Goal: Task Accomplishment & Management: Manage account settings

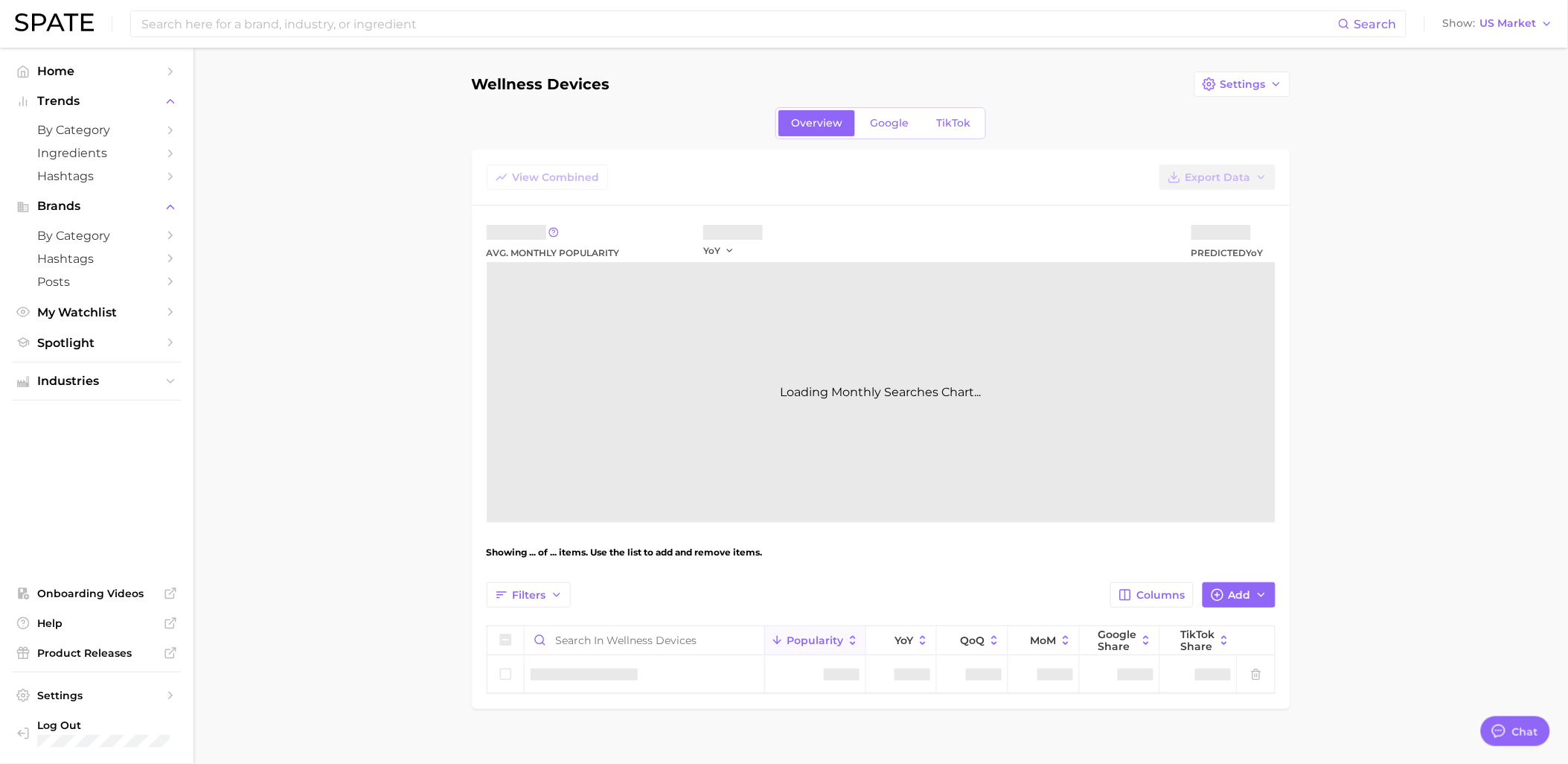
type textarea "x"
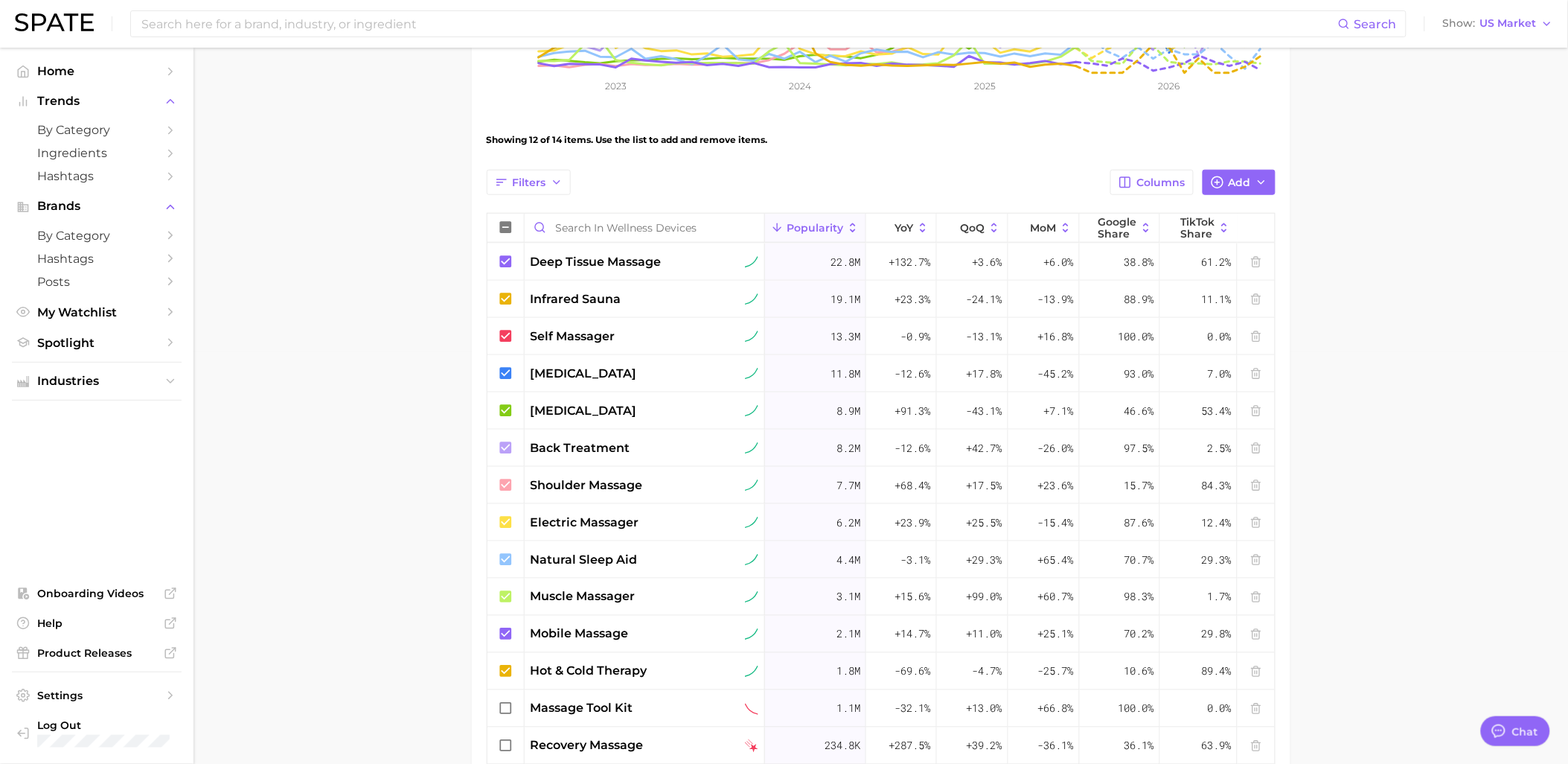
scroll to position [413, 0]
click at [77, 319] on span "My Watchlist" at bounding box center [97, 312] width 119 height 14
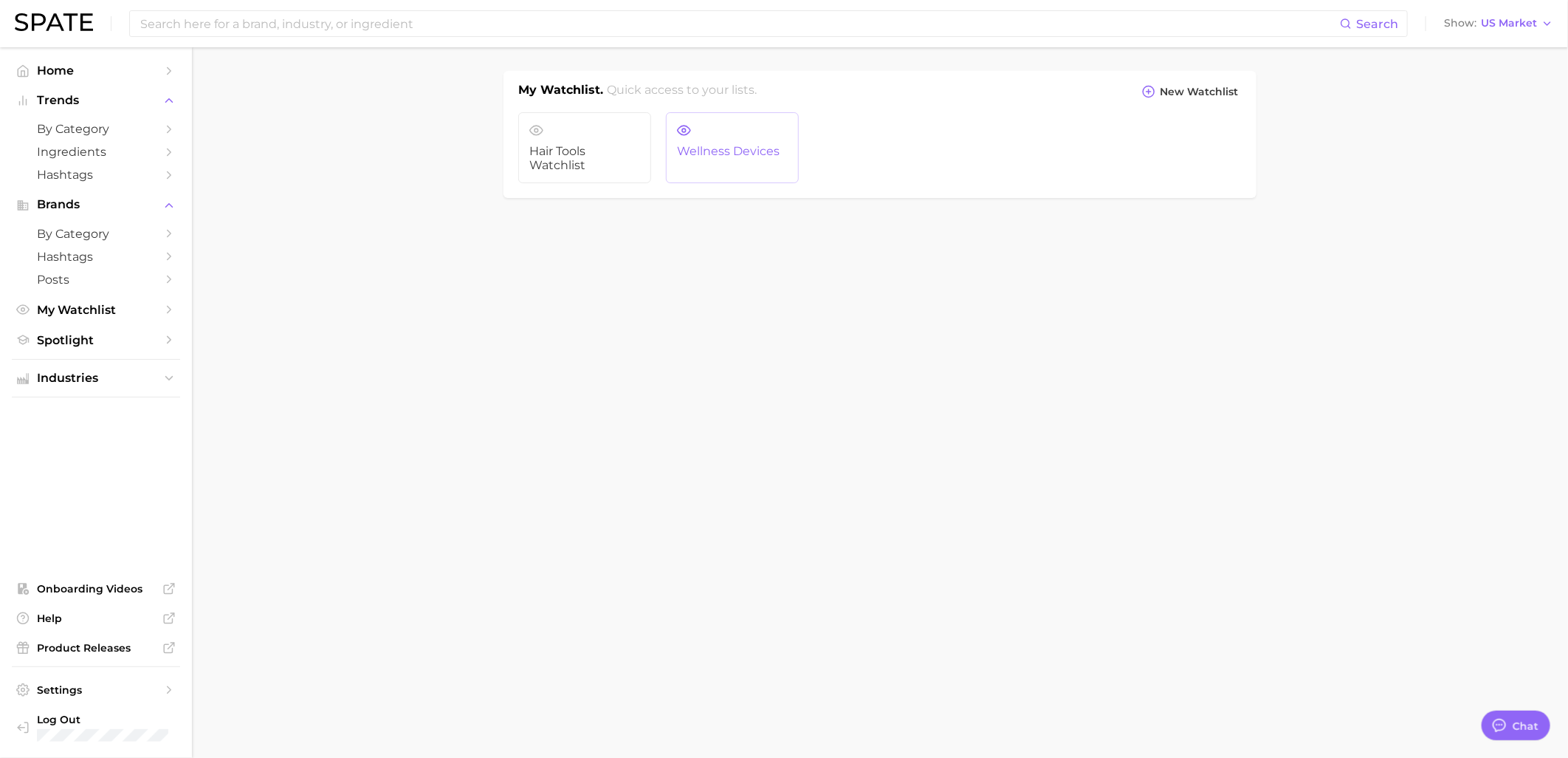
click at [744, 158] on span "Wellness Devices" at bounding box center [732, 151] width 111 height 13
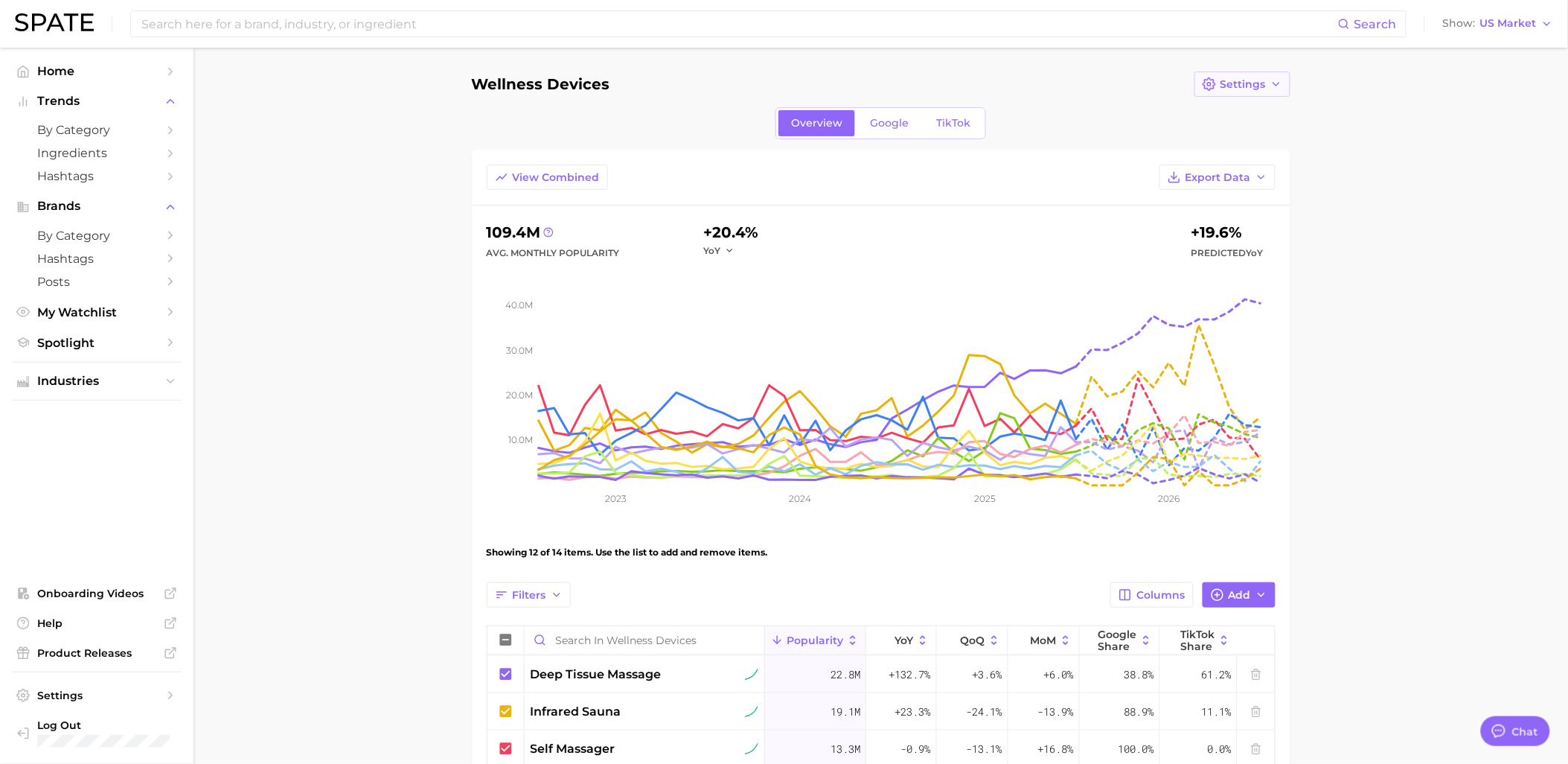
click at [1276, 92] on button "Settings" at bounding box center [1243, 84] width 96 height 25
click at [1207, 116] on span "Edit Details" at bounding box center [1182, 112] width 62 height 13
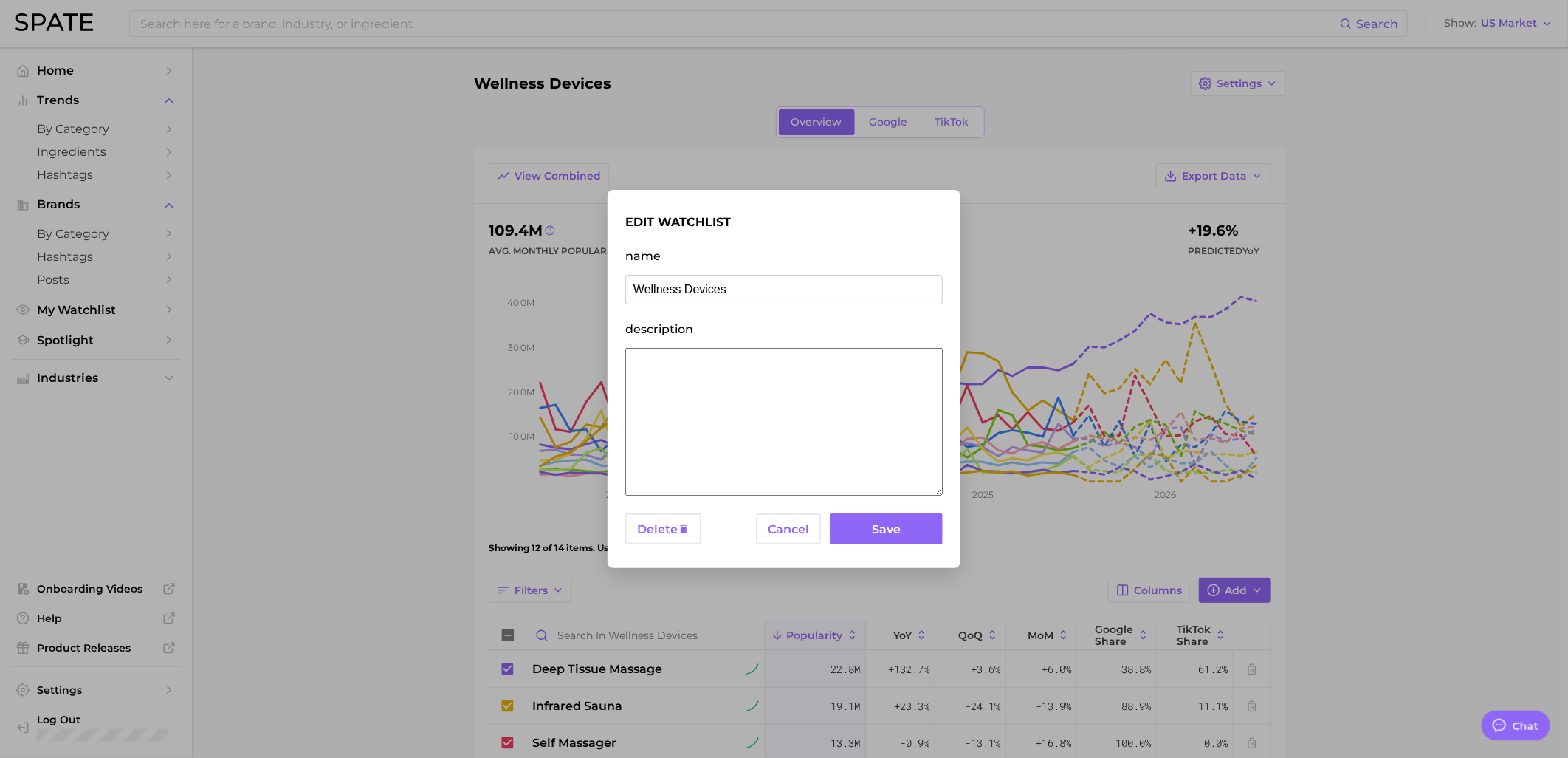
click at [744, 295] on input "Wellness Devices" at bounding box center [784, 290] width 317 height 30
type input "Wellness Devices Watchlist"
click button "Save" at bounding box center [886, 529] width 113 height 32
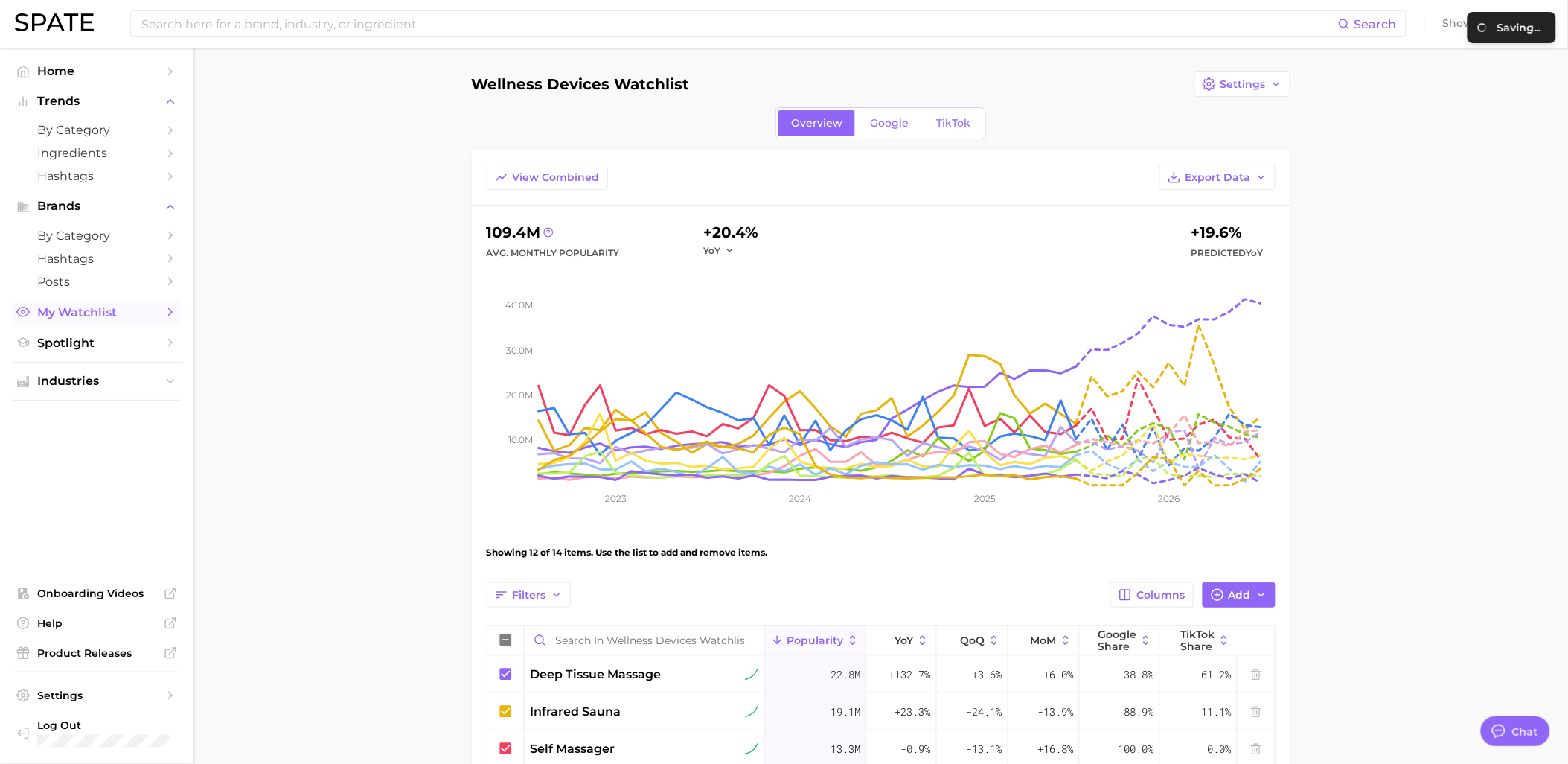
click at [110, 319] on span "My Watchlist" at bounding box center [97, 312] width 119 height 14
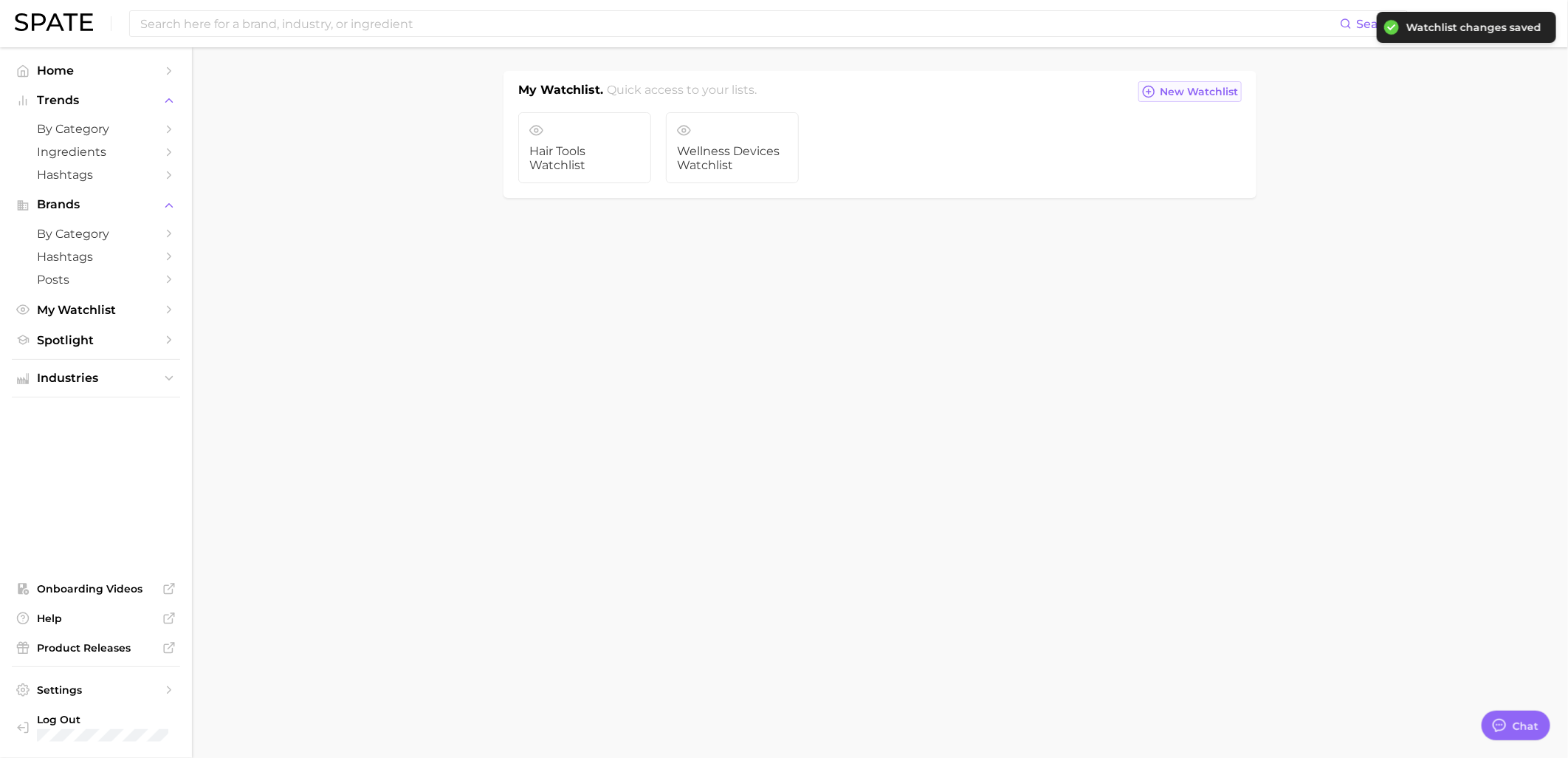
click at [1177, 101] on button "New Watchlist" at bounding box center [1190, 92] width 103 height 21
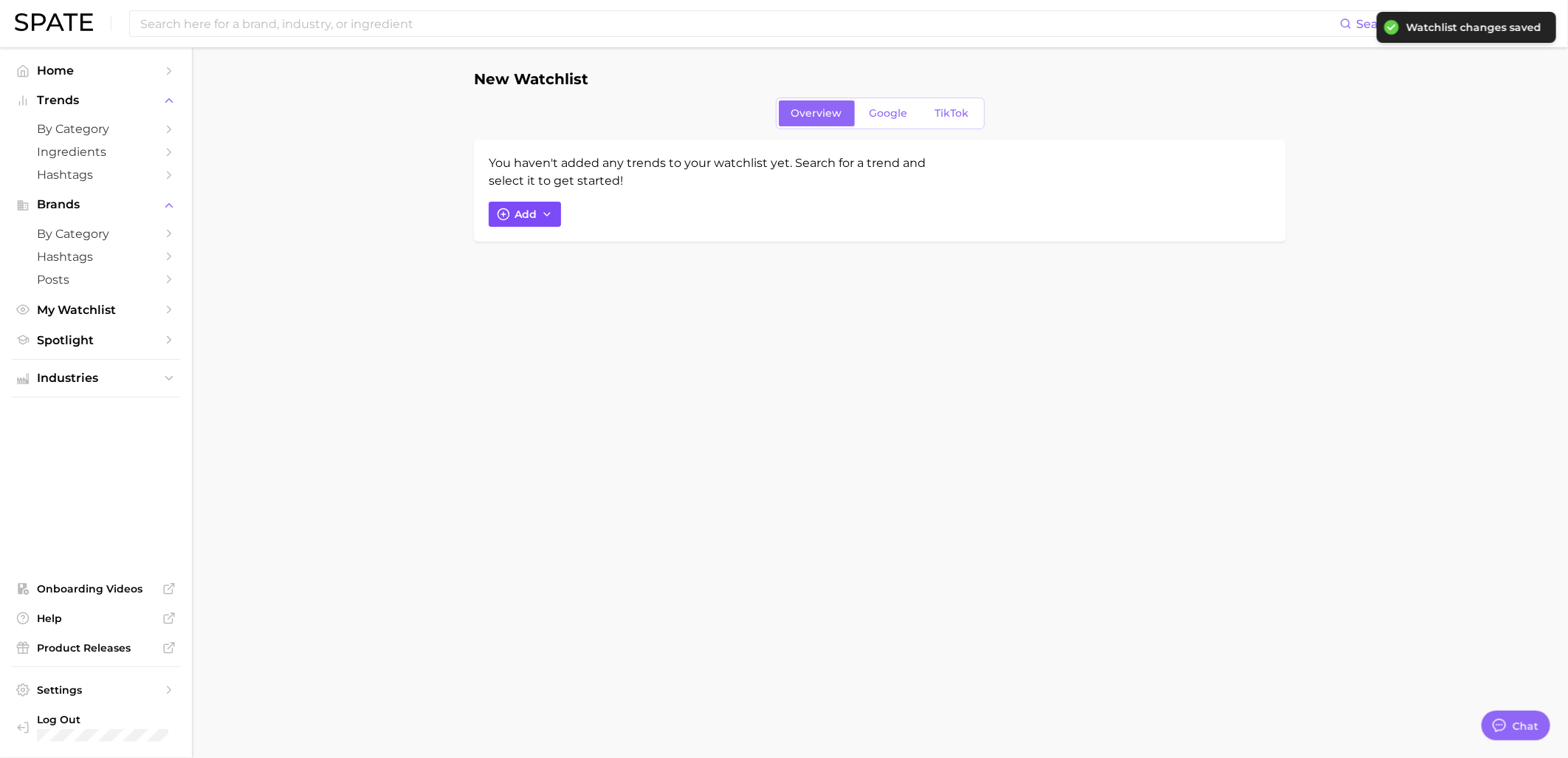
click at [537, 216] on button "Add" at bounding box center [525, 214] width 72 height 25
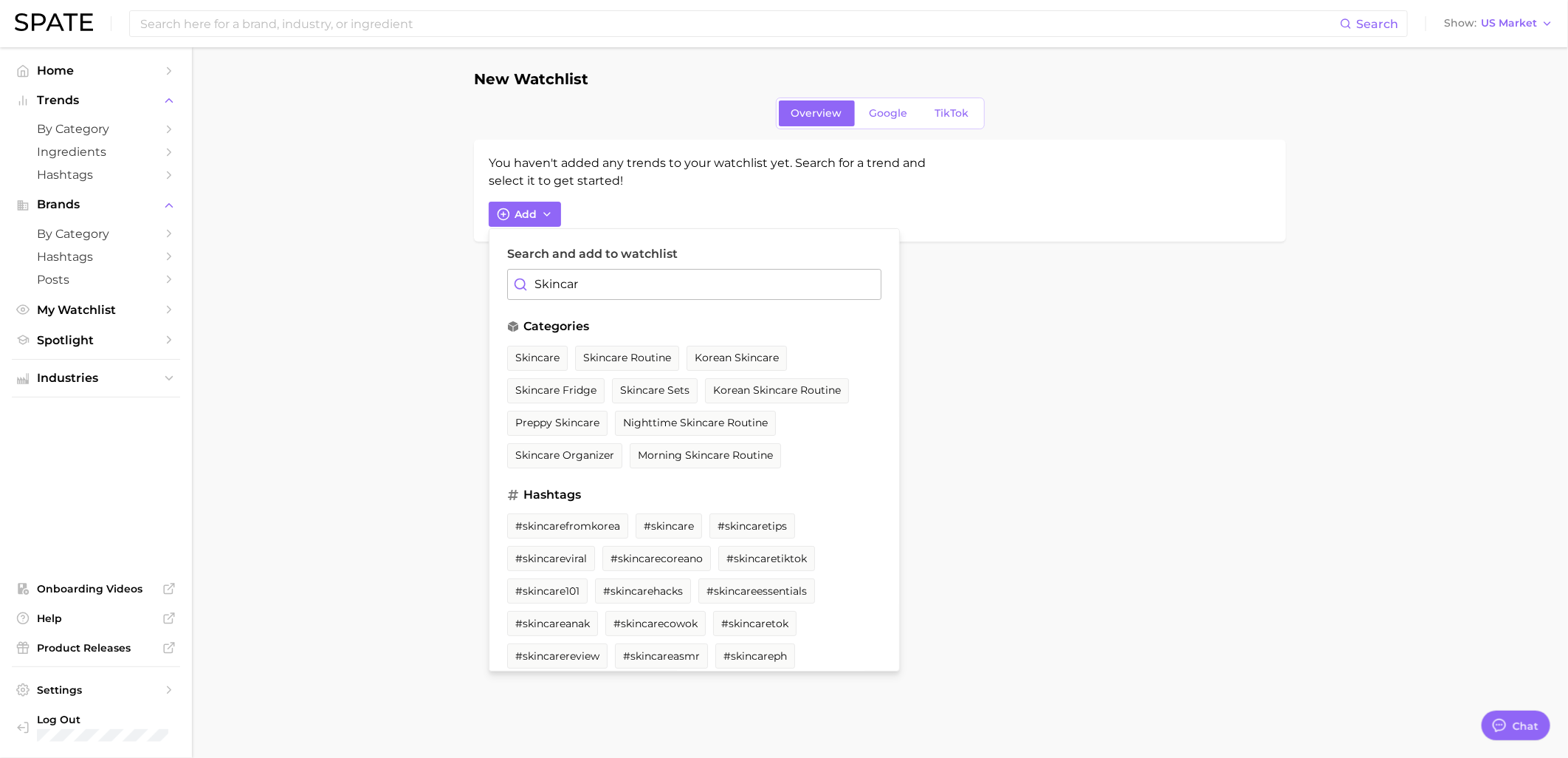
type input "Skincare"
click at [319, 245] on main "New Watchlist Overview Google TikTok You haven't added any trends to your watch…" at bounding box center [879, 181] width 1376 height 268
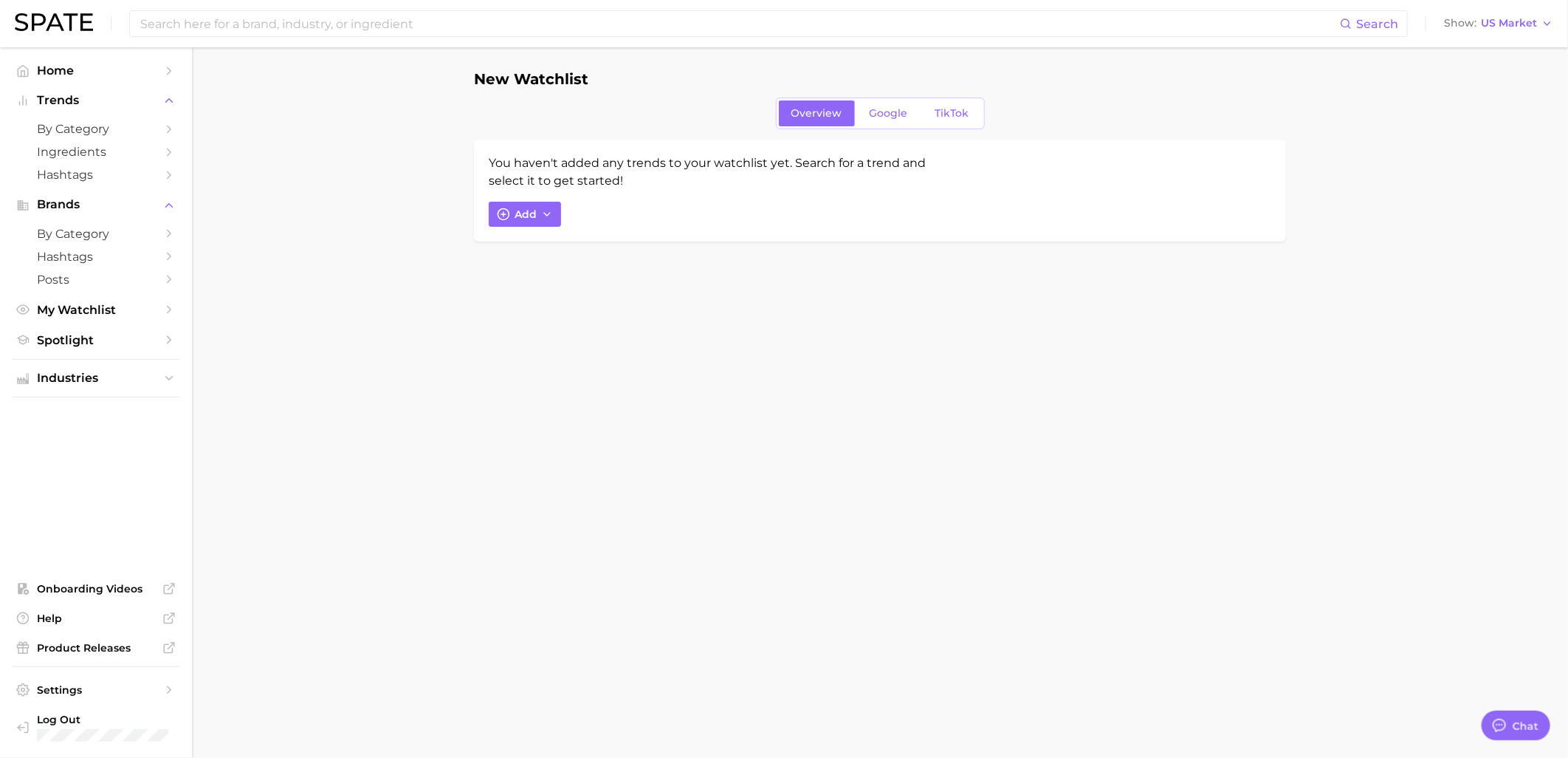
click at [637, 297] on main "New Watchlist Overview Google TikTok You haven't added any trends to your watch…" at bounding box center [879, 181] width 1376 height 268
click at [543, 220] on button "Add" at bounding box center [525, 214] width 72 height 25
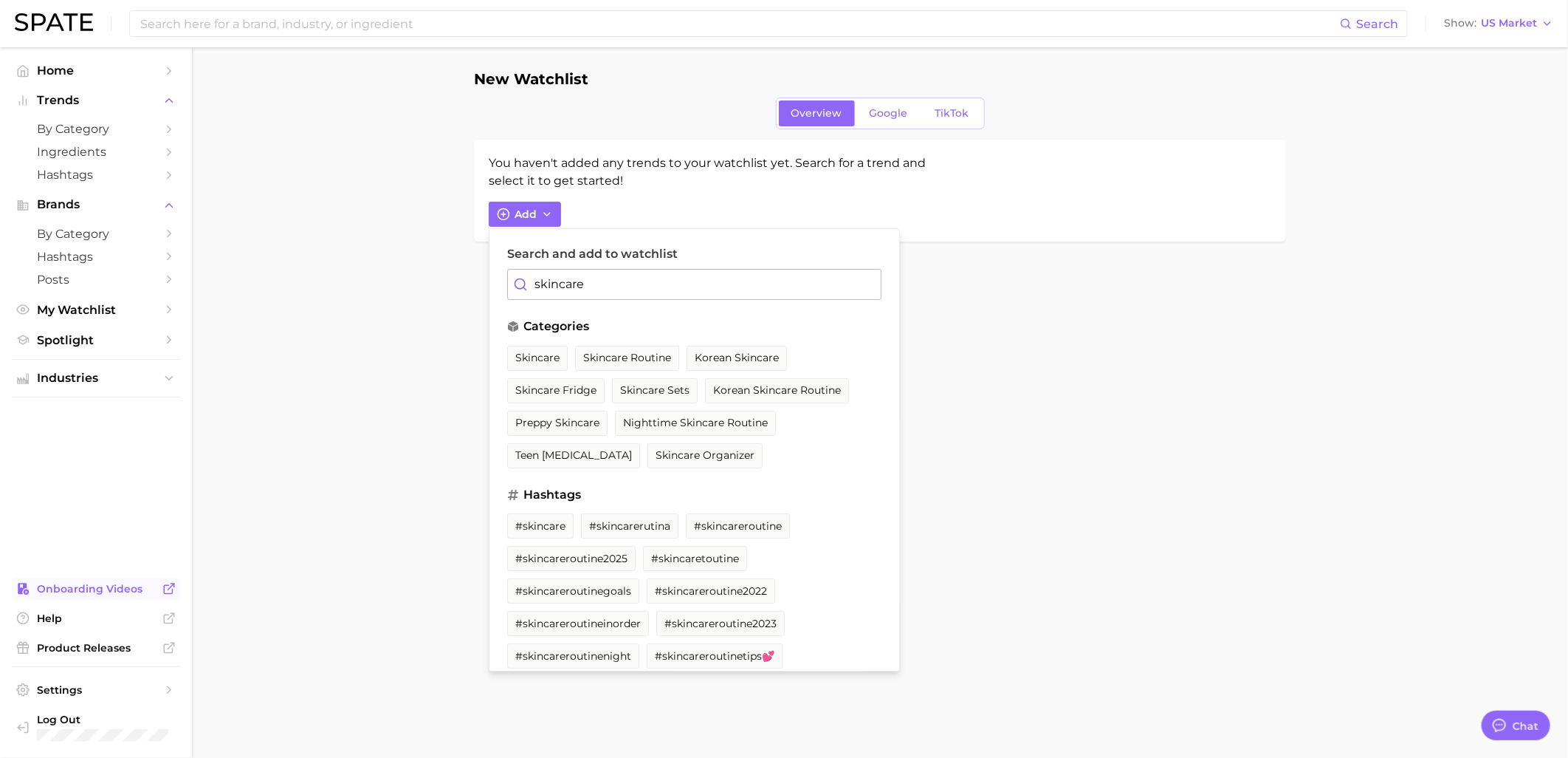
type input "skincare"
click at [286, 307] on main "New Watchlist Overview Google TikTok You haven't added any trends to your watch…" at bounding box center [879, 181] width 1376 height 268
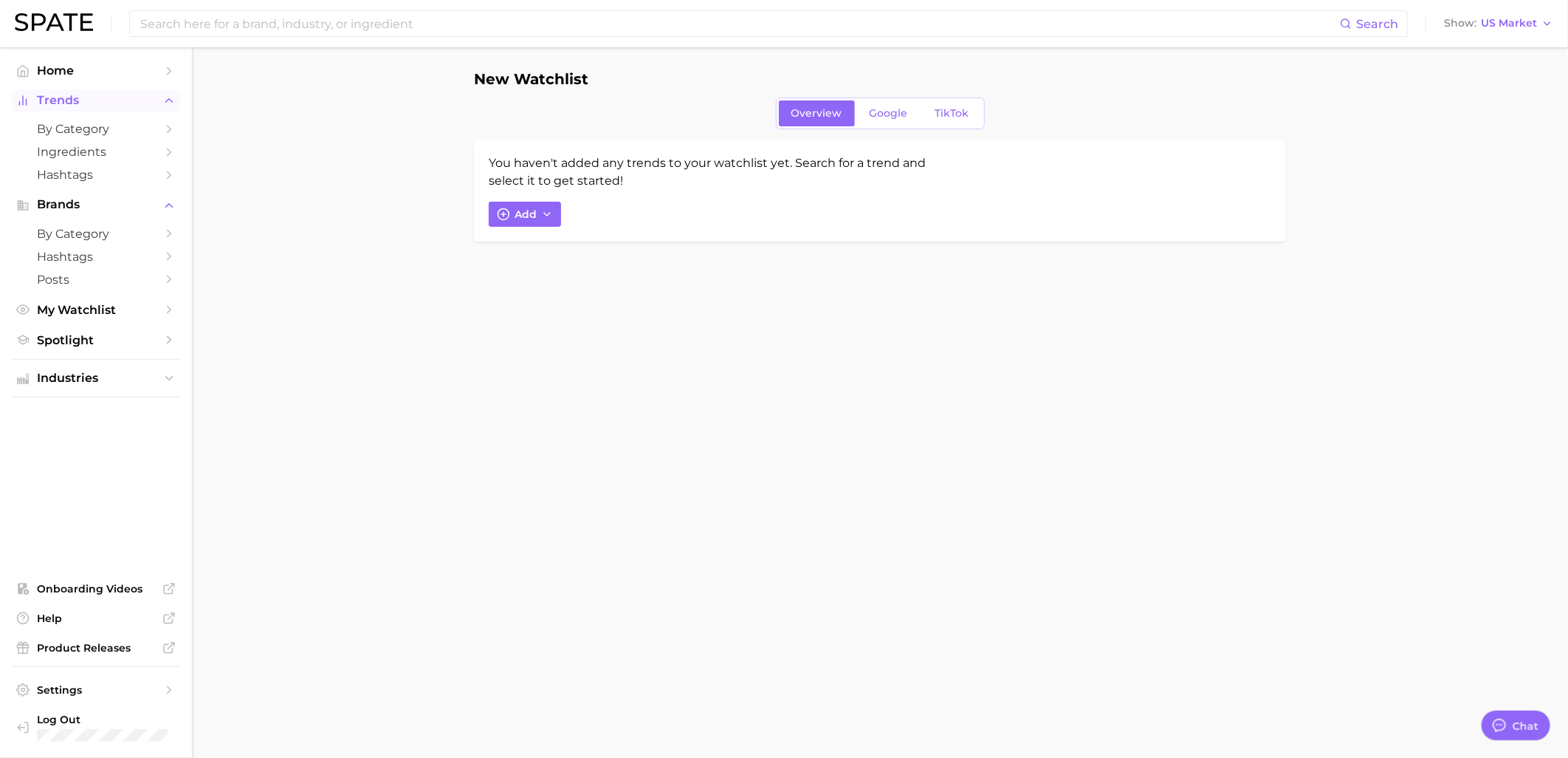
click at [70, 100] on span "Trends" at bounding box center [96, 100] width 118 height 13
click at [79, 99] on span "Trends" at bounding box center [96, 100] width 118 height 13
click at [565, 290] on main "New Watchlist Overview Google TikTok You haven't added any trends to your watch…" at bounding box center [879, 181] width 1376 height 268
click at [541, 213] on icon "button" at bounding box center [546, 214] width 12 height 12
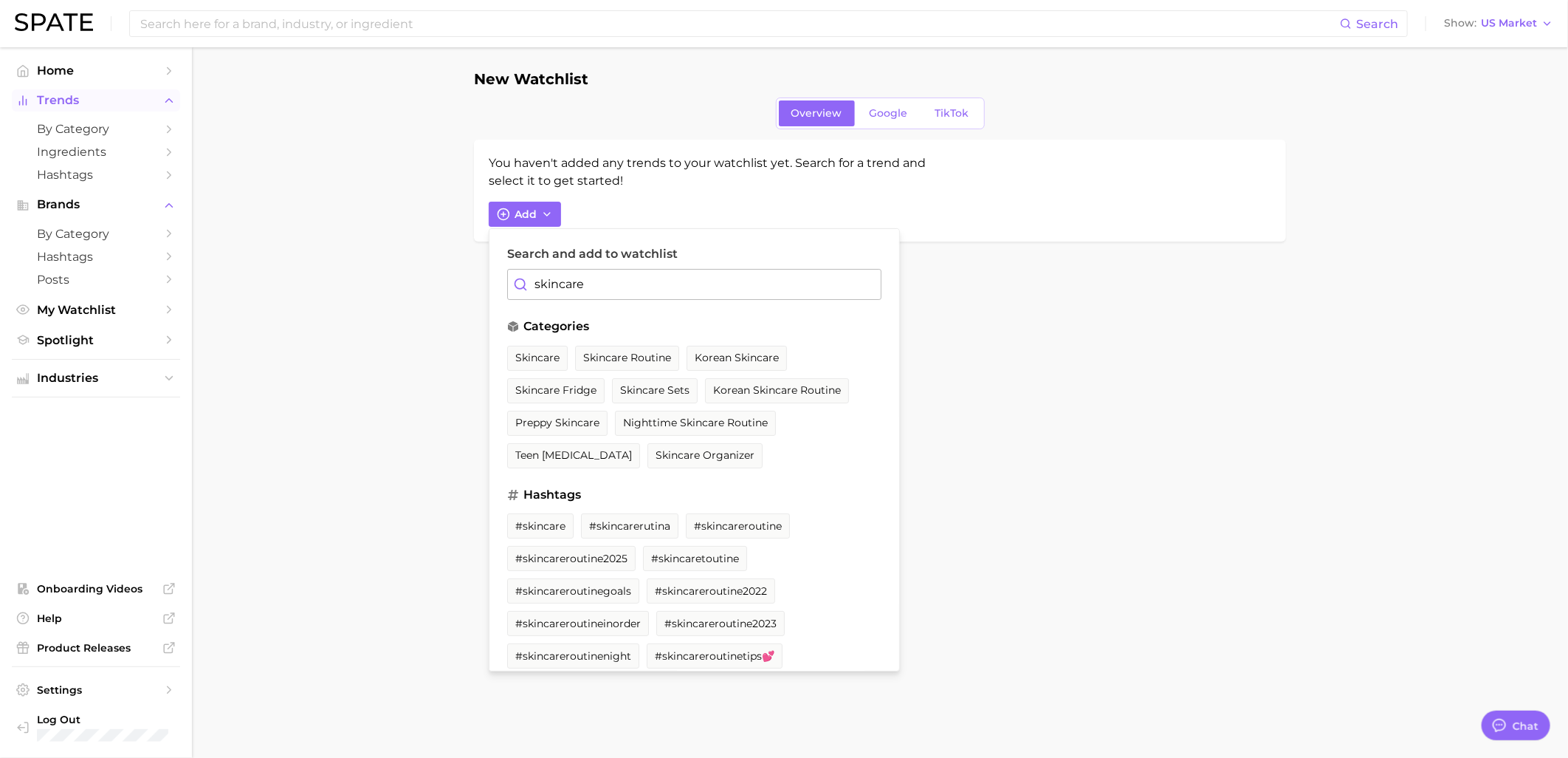
click at [75, 99] on span "Trends" at bounding box center [96, 100] width 118 height 13
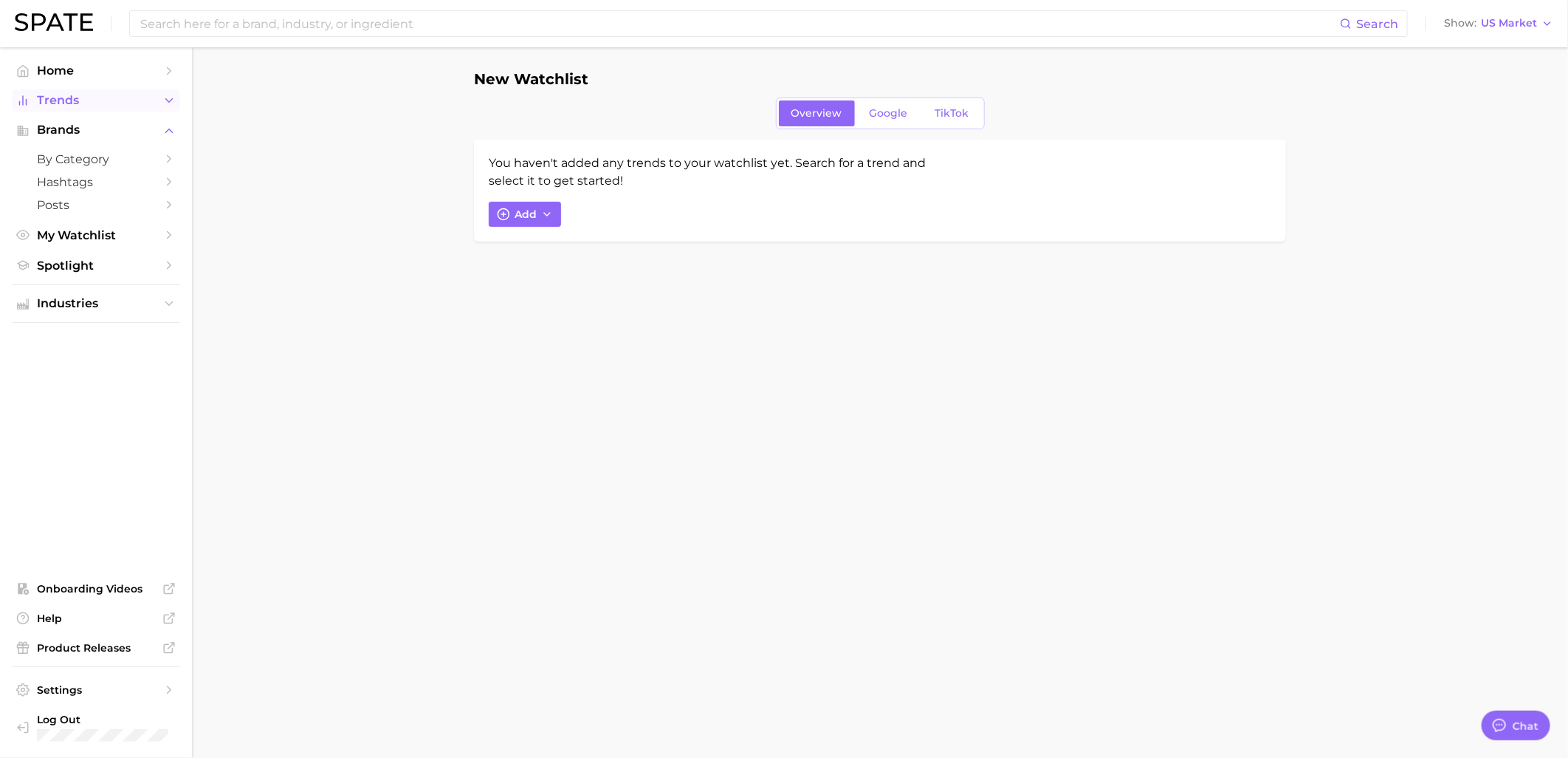
click at [75, 99] on span "Trends" at bounding box center [96, 100] width 118 height 13
click at [75, 128] on span "by Category" at bounding box center [96, 129] width 118 height 14
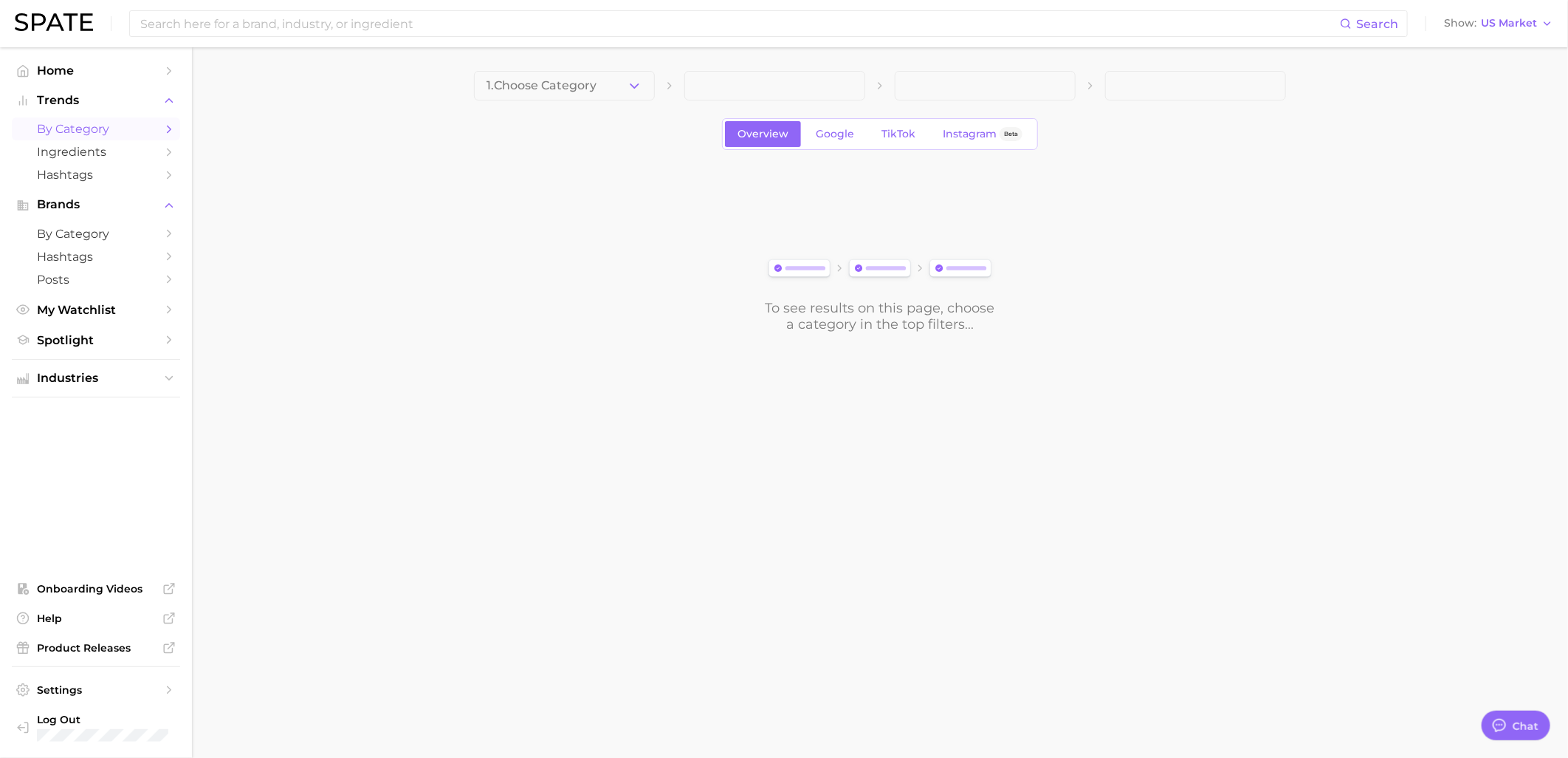
click at [631, 89] on icon "button" at bounding box center [634, 86] width 16 height 16
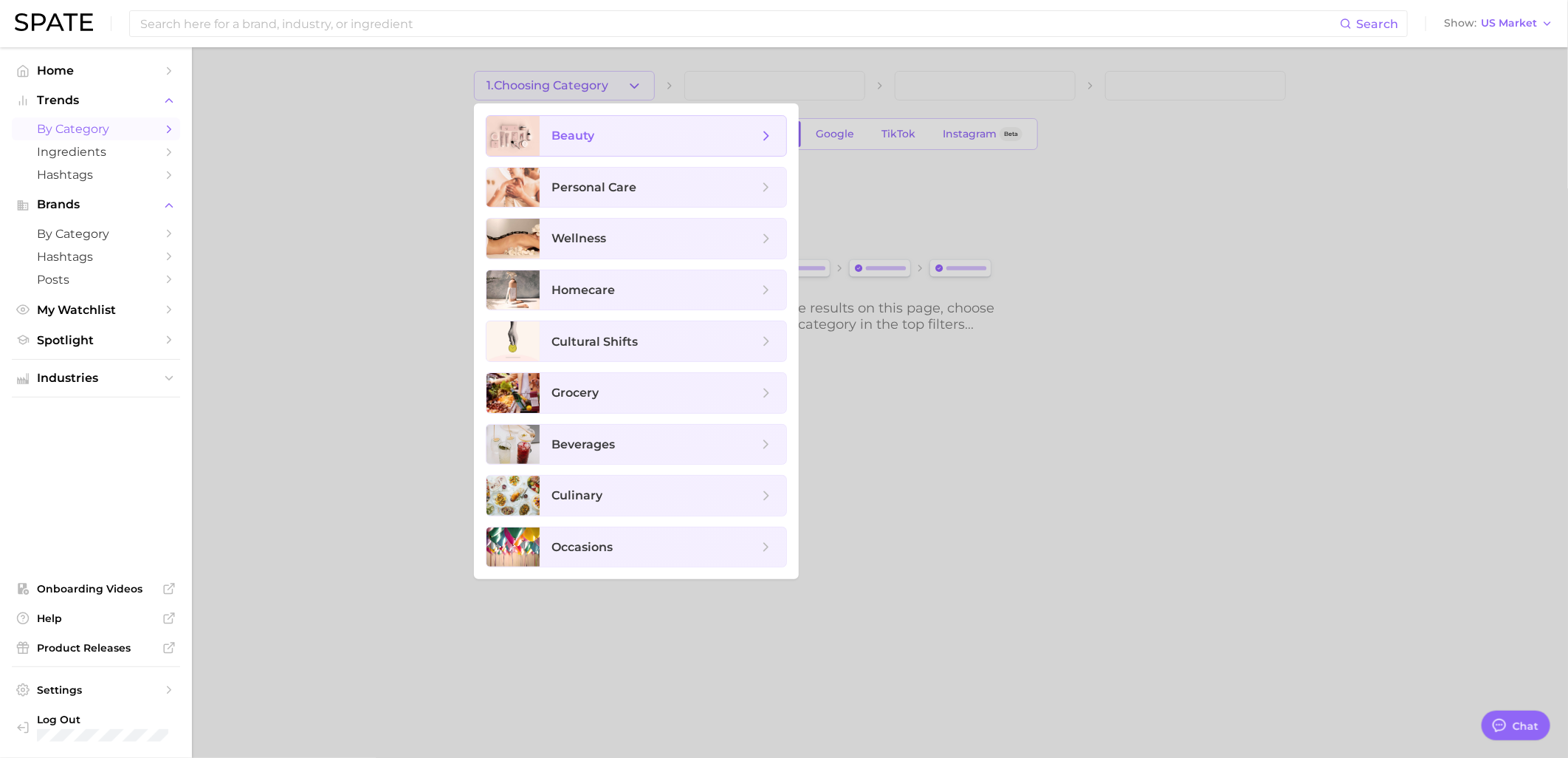
click at [640, 144] on span "beauty" at bounding box center [654, 136] width 206 height 16
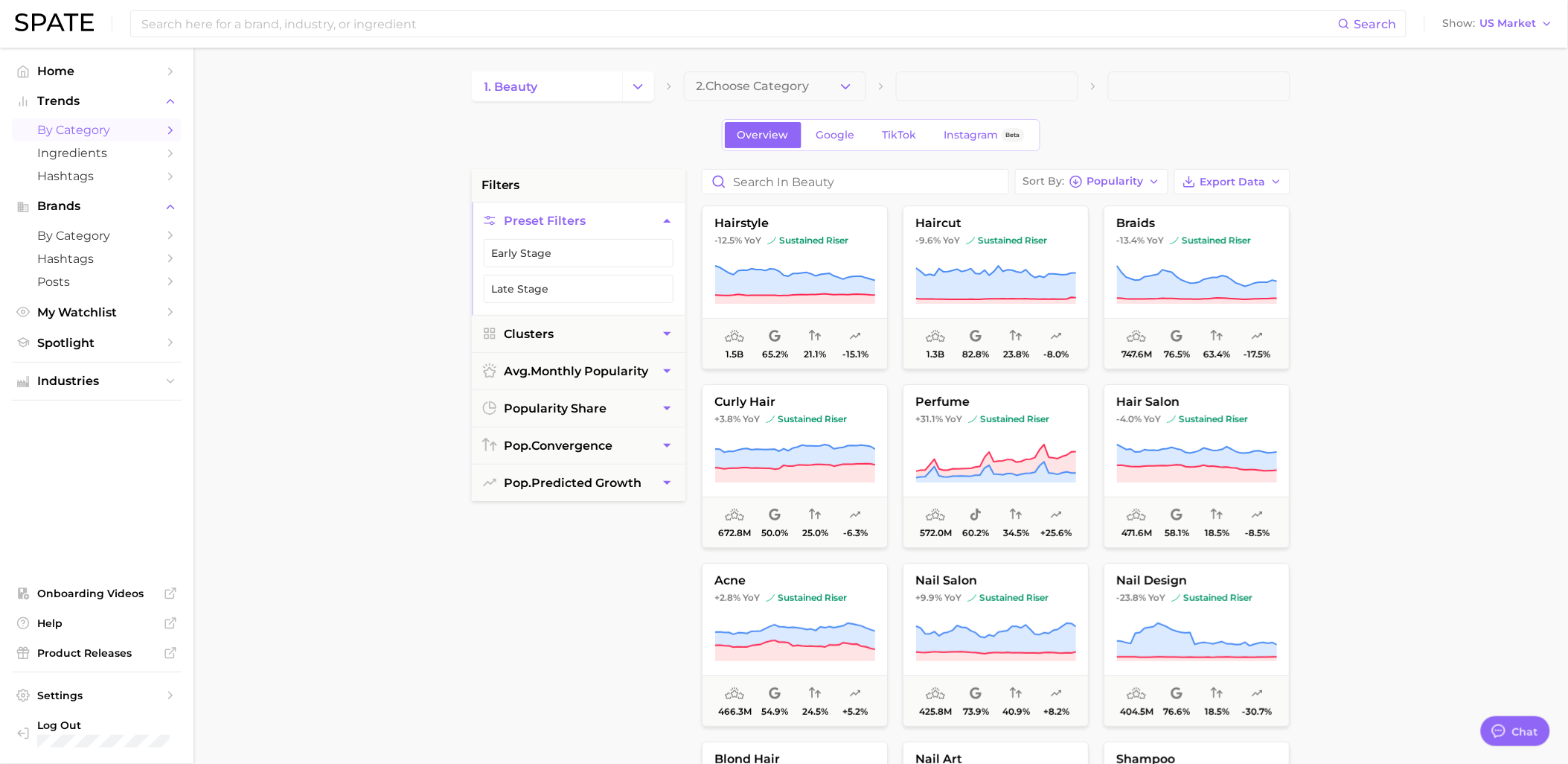
drag, startPoint x: 798, startPoint y: 92, endPoint x: 801, endPoint y: 99, distance: 7.6
click at [798, 92] on span "2. Choose Category" at bounding box center [753, 86] width 113 height 13
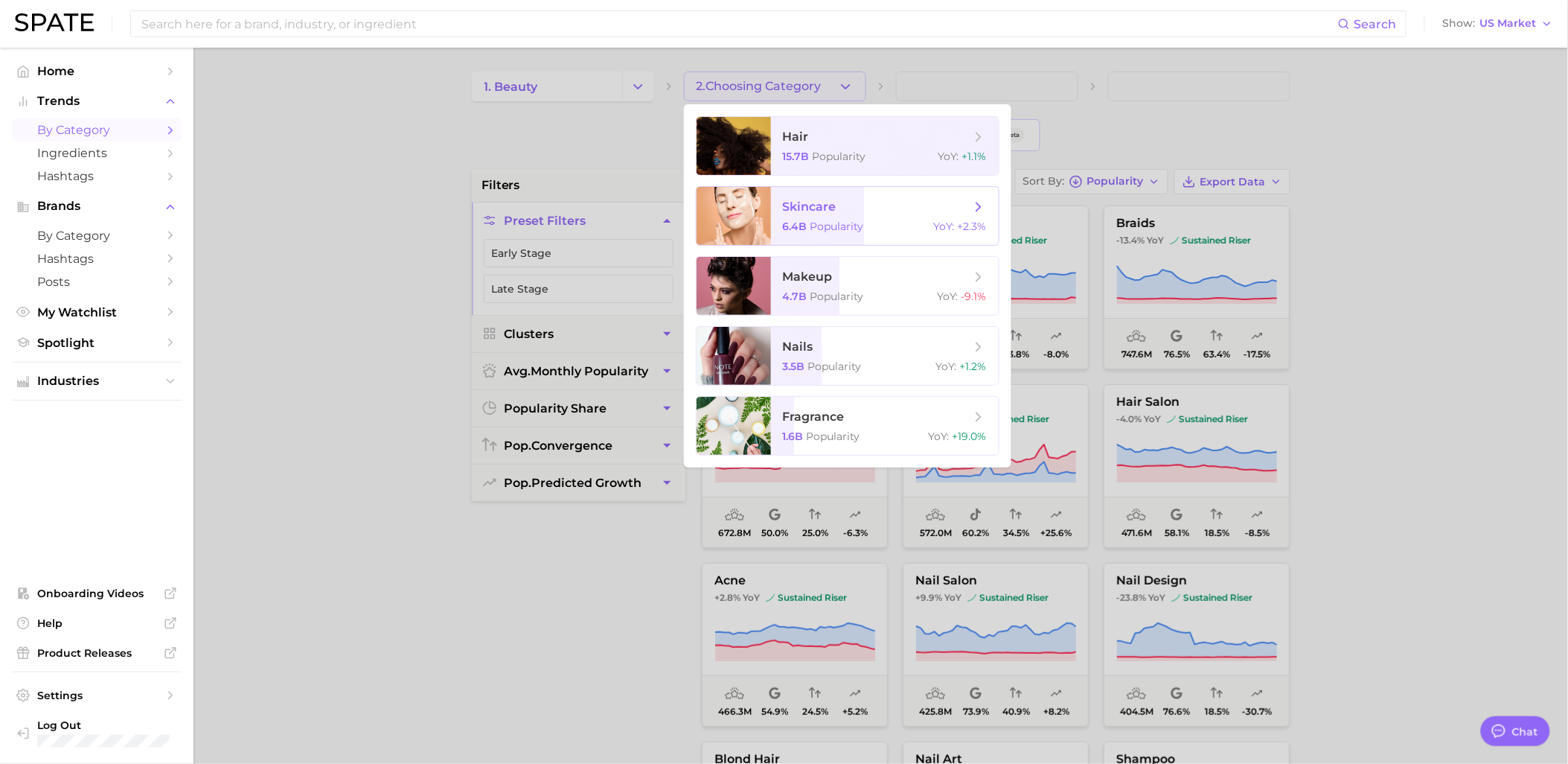
click at [880, 233] on span "skincare 6.4b Popularity YoY : +2.3%" at bounding box center [884, 216] width 228 height 58
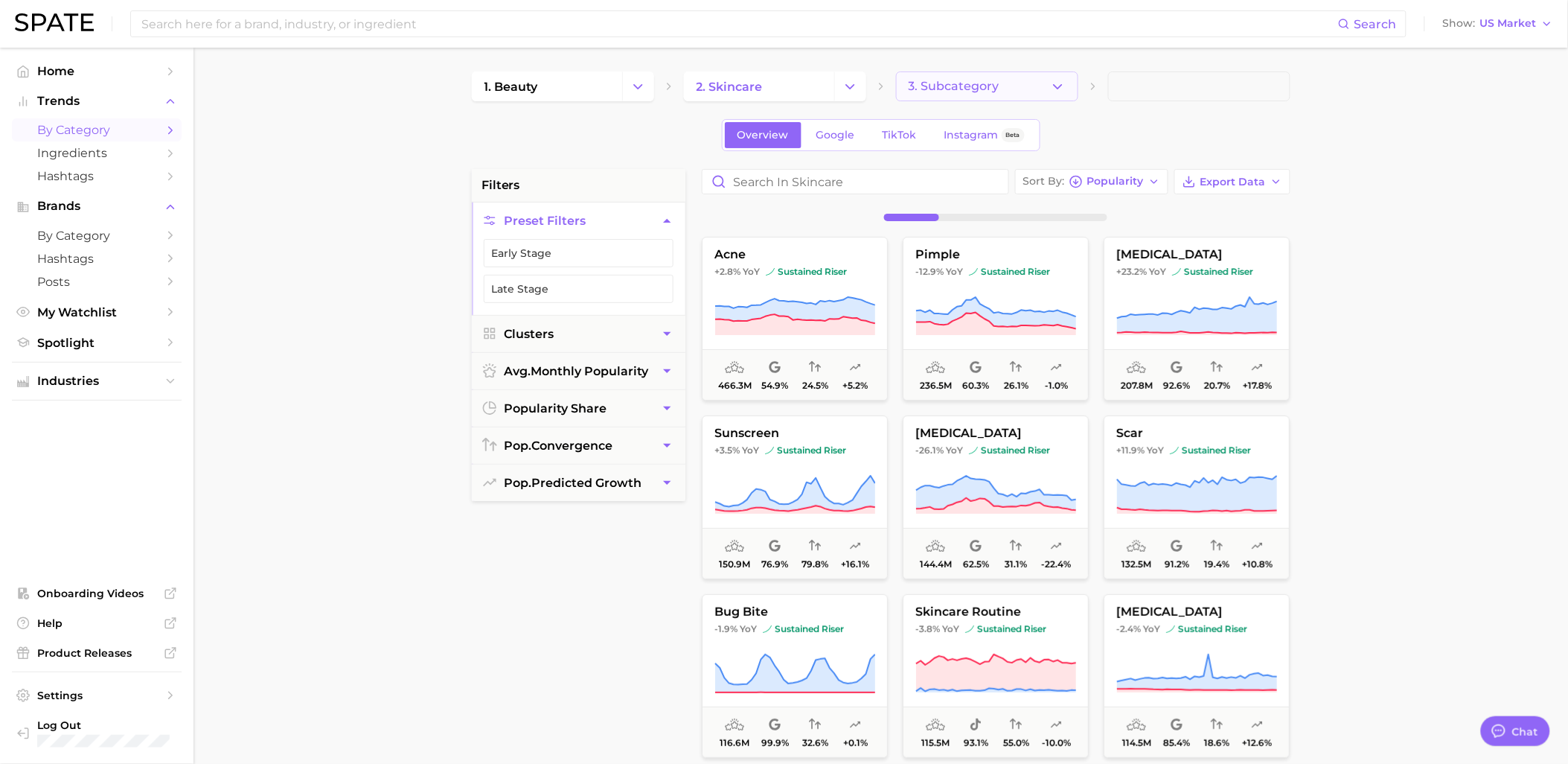
click at [966, 97] on button "3. Subcategory" at bounding box center [987, 86] width 182 height 30
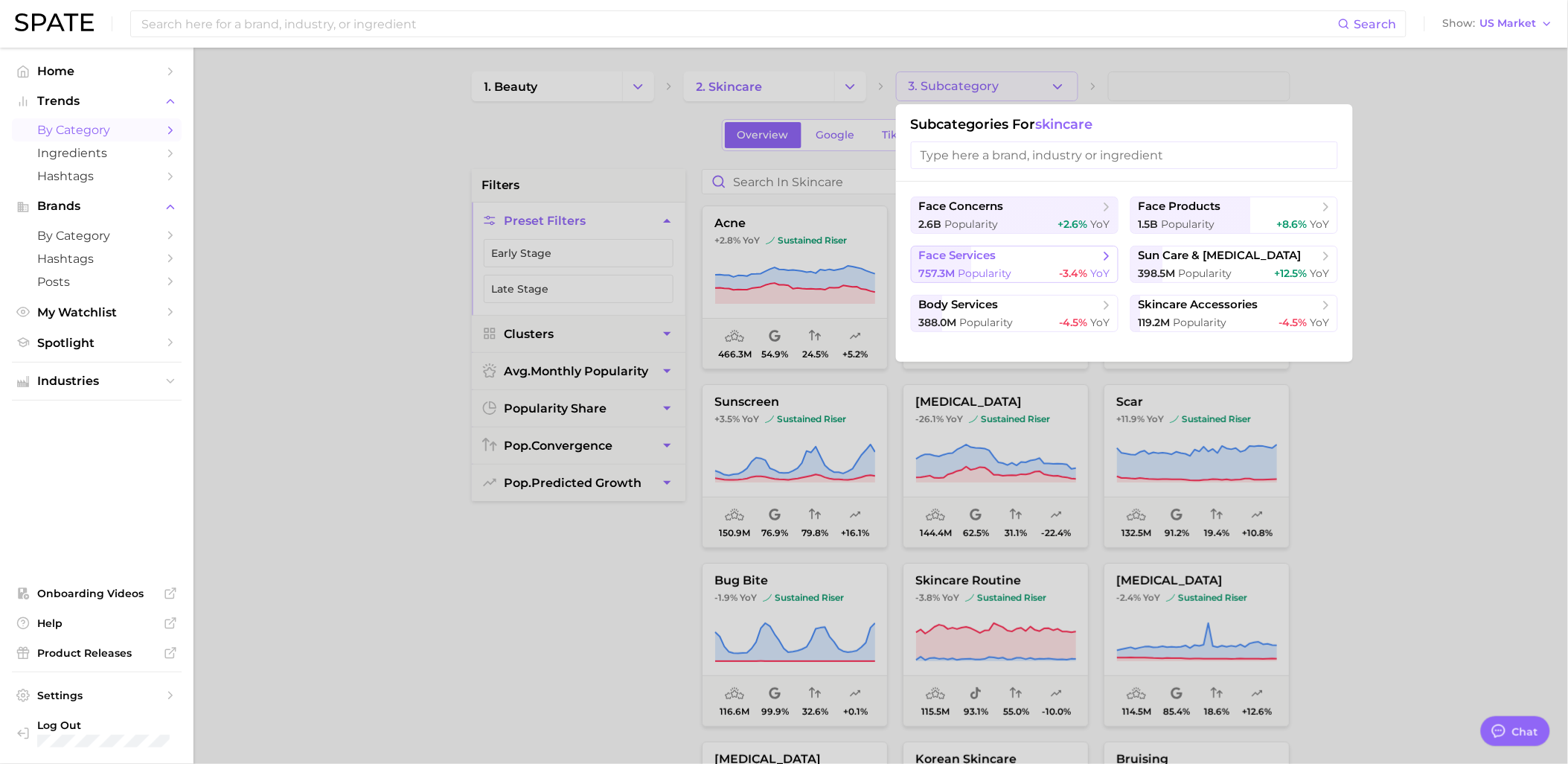
click at [1030, 264] on span "face services" at bounding box center [1009, 256] width 181 height 15
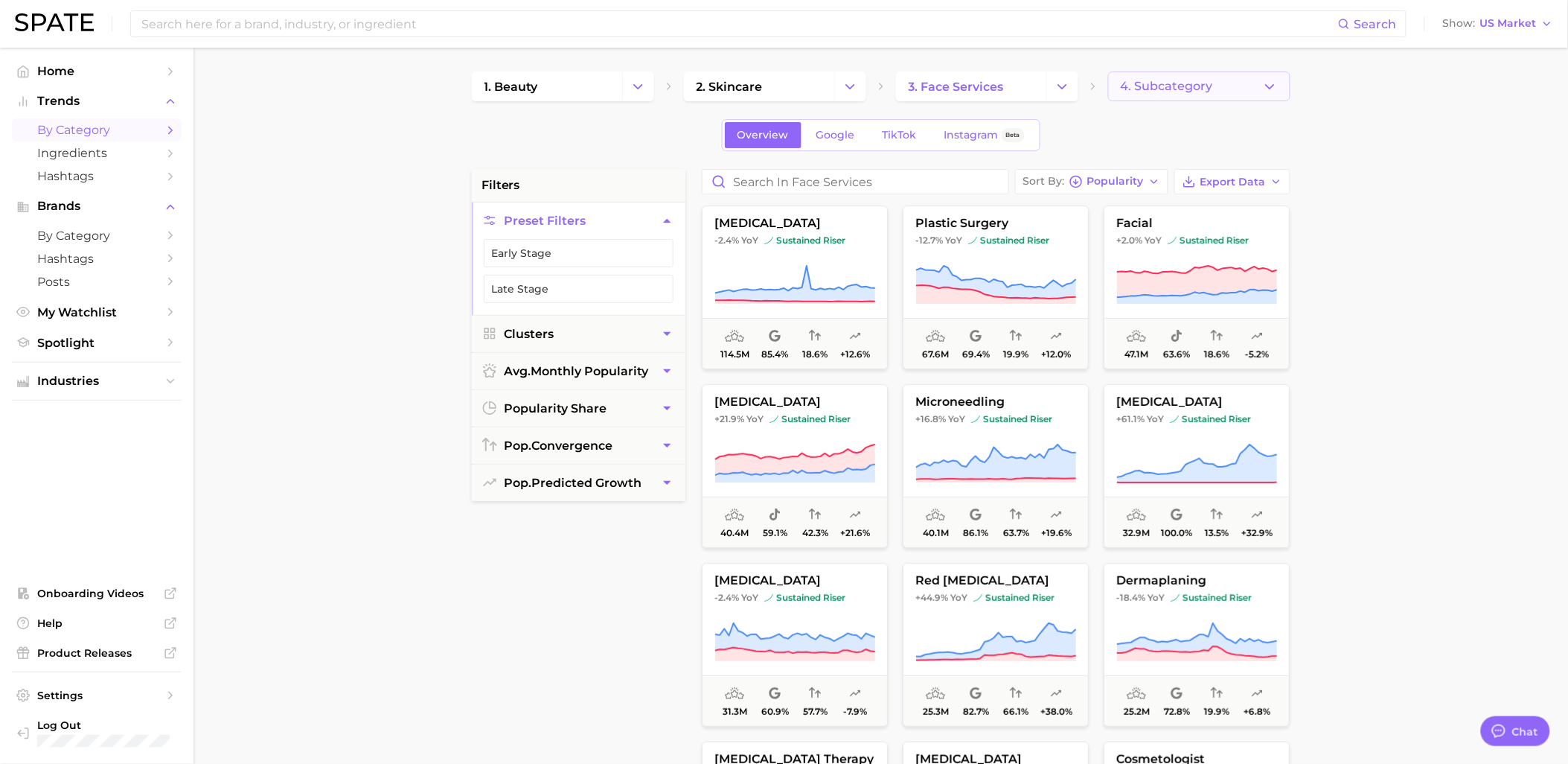
click at [1158, 87] on span "4. Subcategory" at bounding box center [1167, 86] width 92 height 13
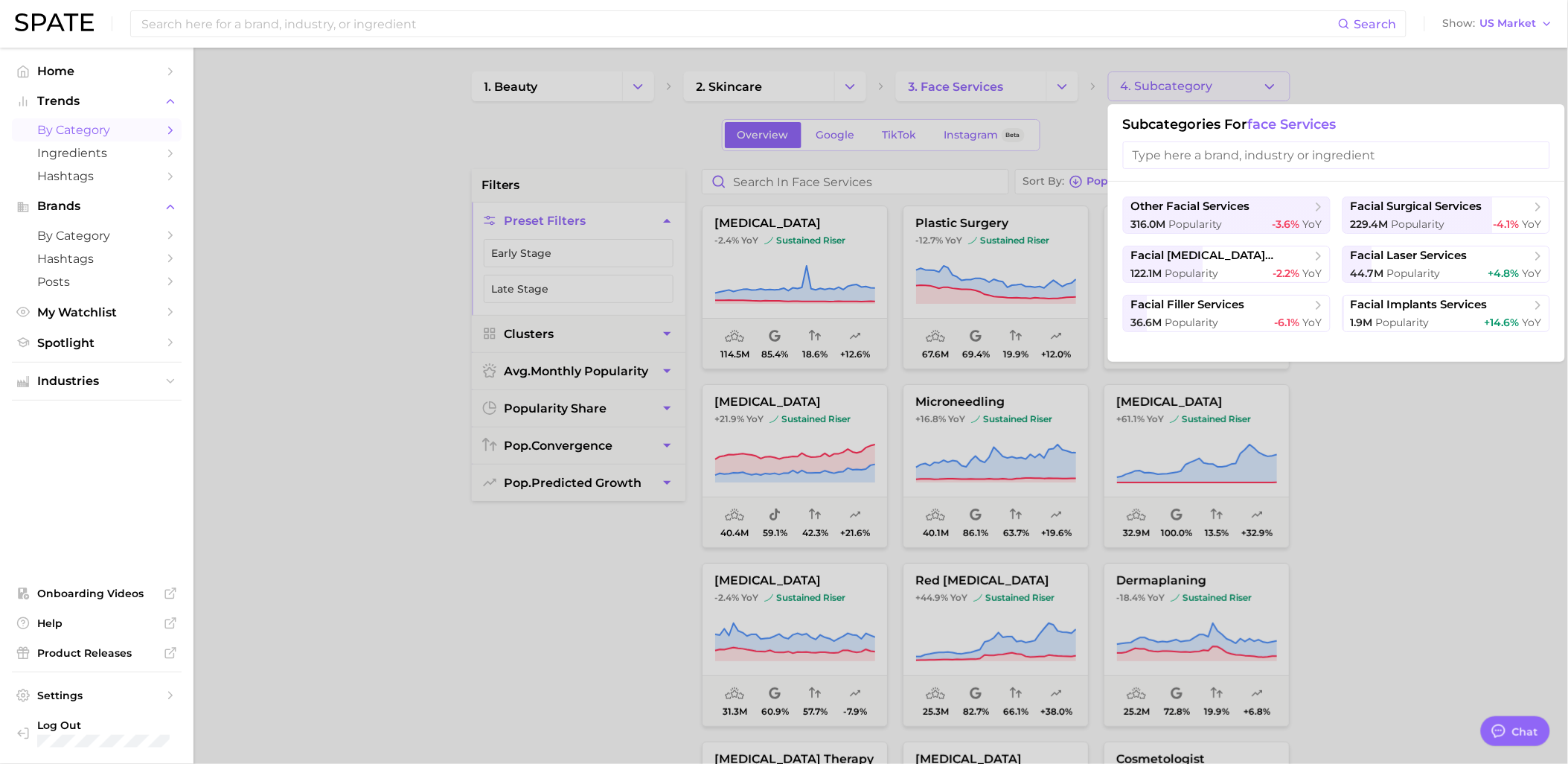
drag, startPoint x: 1247, startPoint y: 77, endPoint x: 1255, endPoint y: 82, distance: 9.4
click at [1253, 77] on div at bounding box center [784, 382] width 1568 height 764
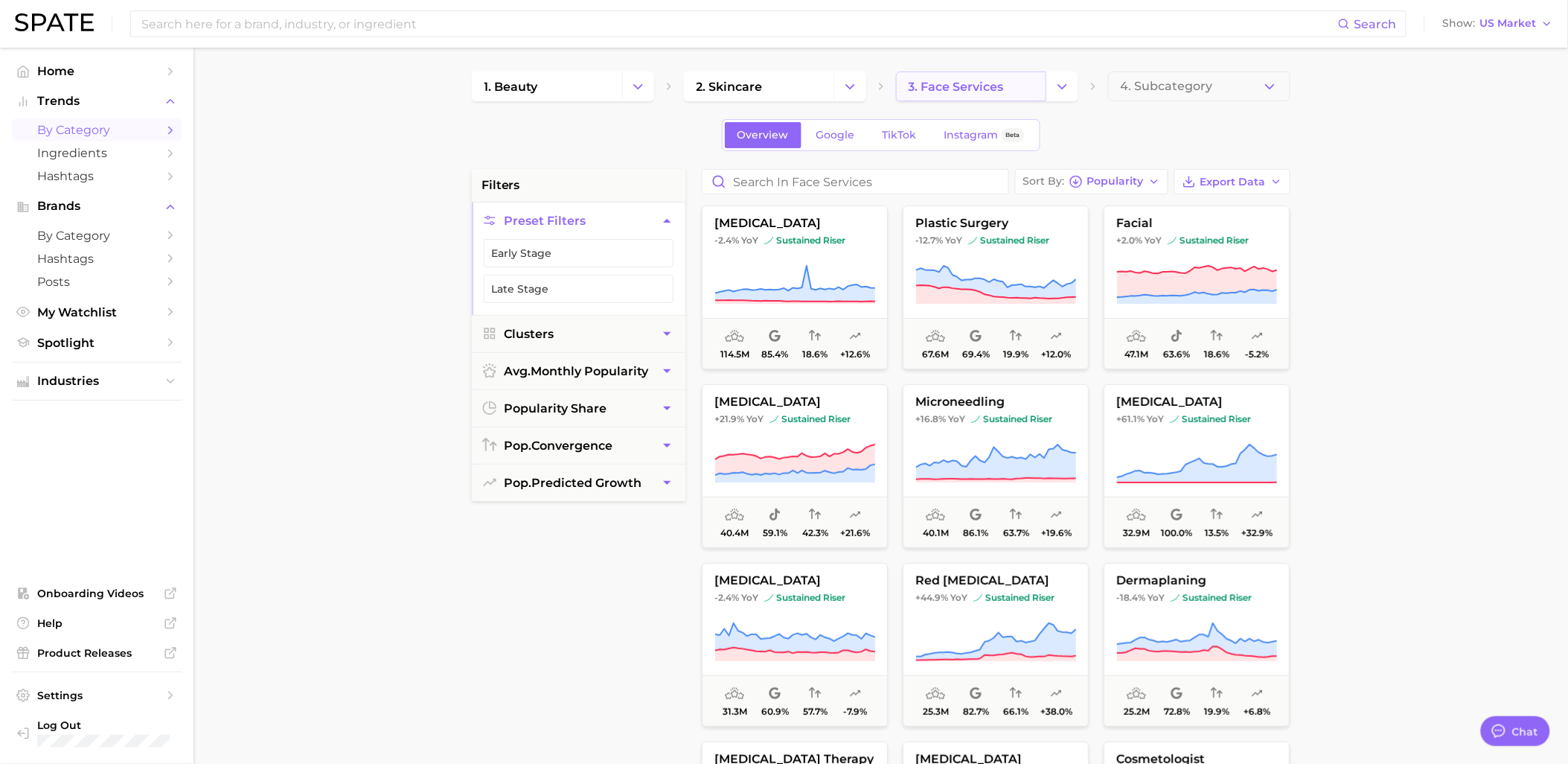
click at [1013, 98] on link "3. face services" at bounding box center [971, 86] width 150 height 30
click at [1072, 88] on button "Change Category" at bounding box center [1062, 86] width 32 height 30
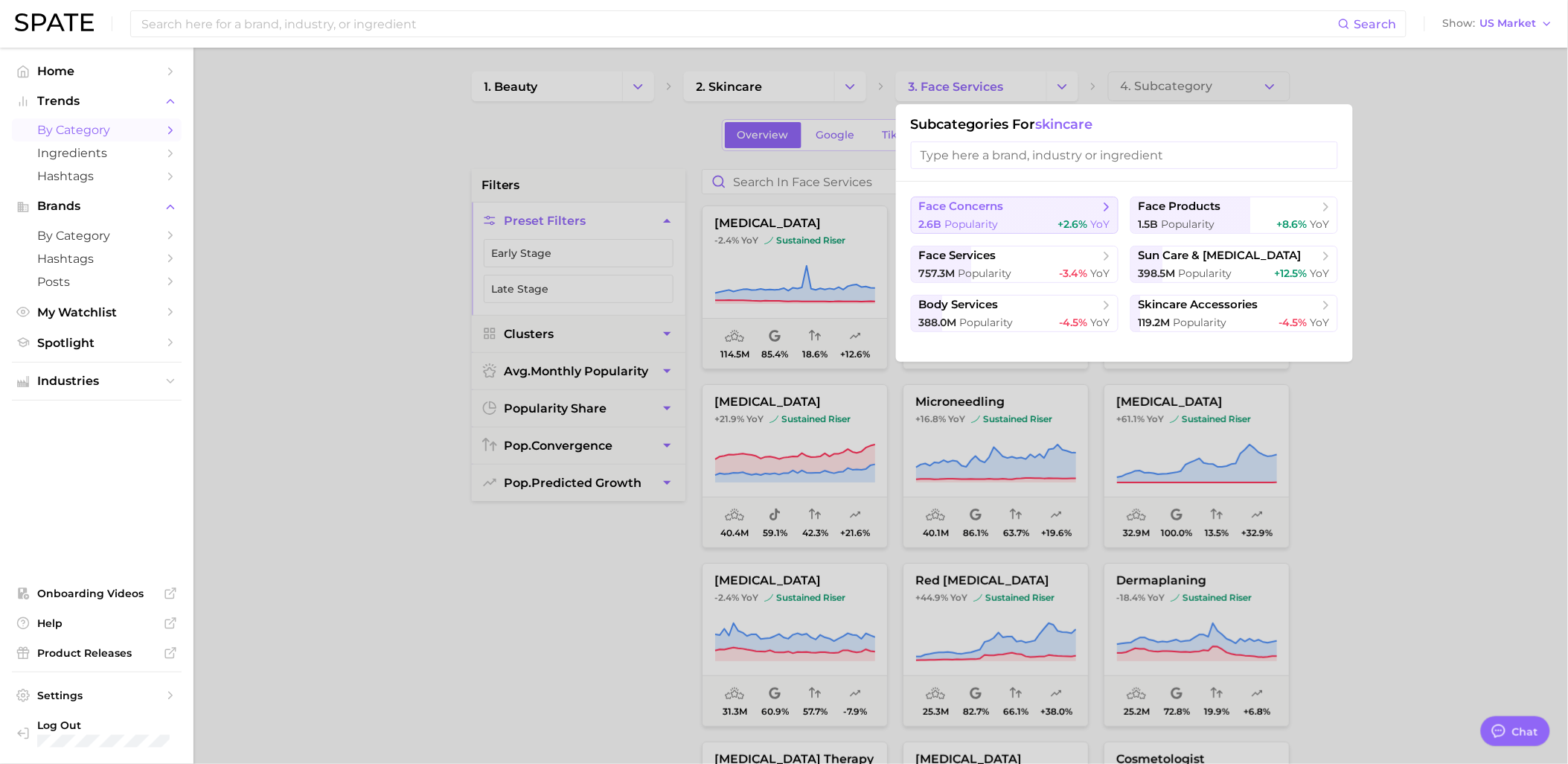
click at [948, 222] on span "Popularity" at bounding box center [972, 224] width 53 height 13
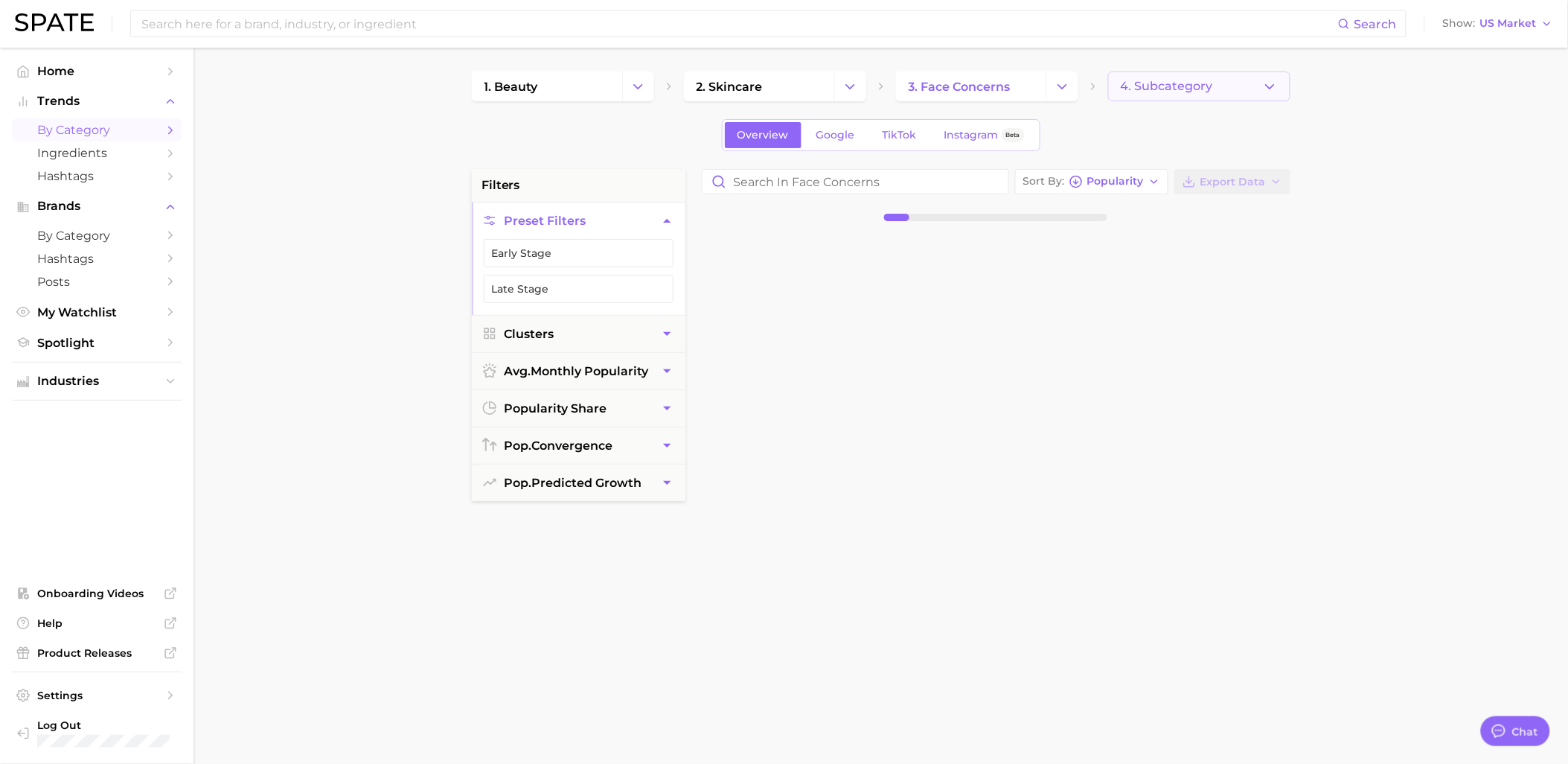
click at [1196, 94] on button "4. Subcategory" at bounding box center [1199, 86] width 182 height 30
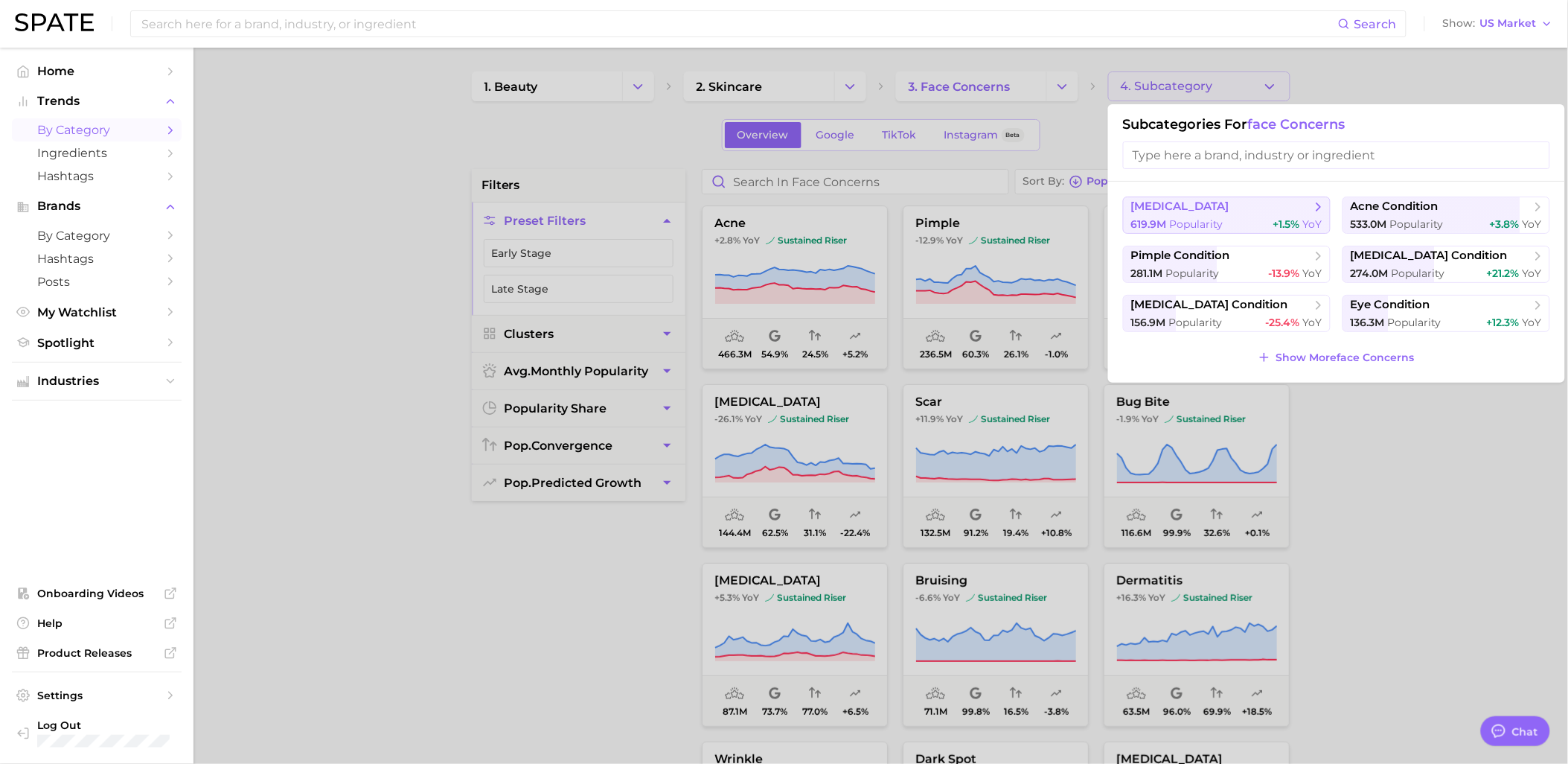
click at [1255, 212] on span "[MEDICAL_DATA]" at bounding box center [1221, 207] width 181 height 15
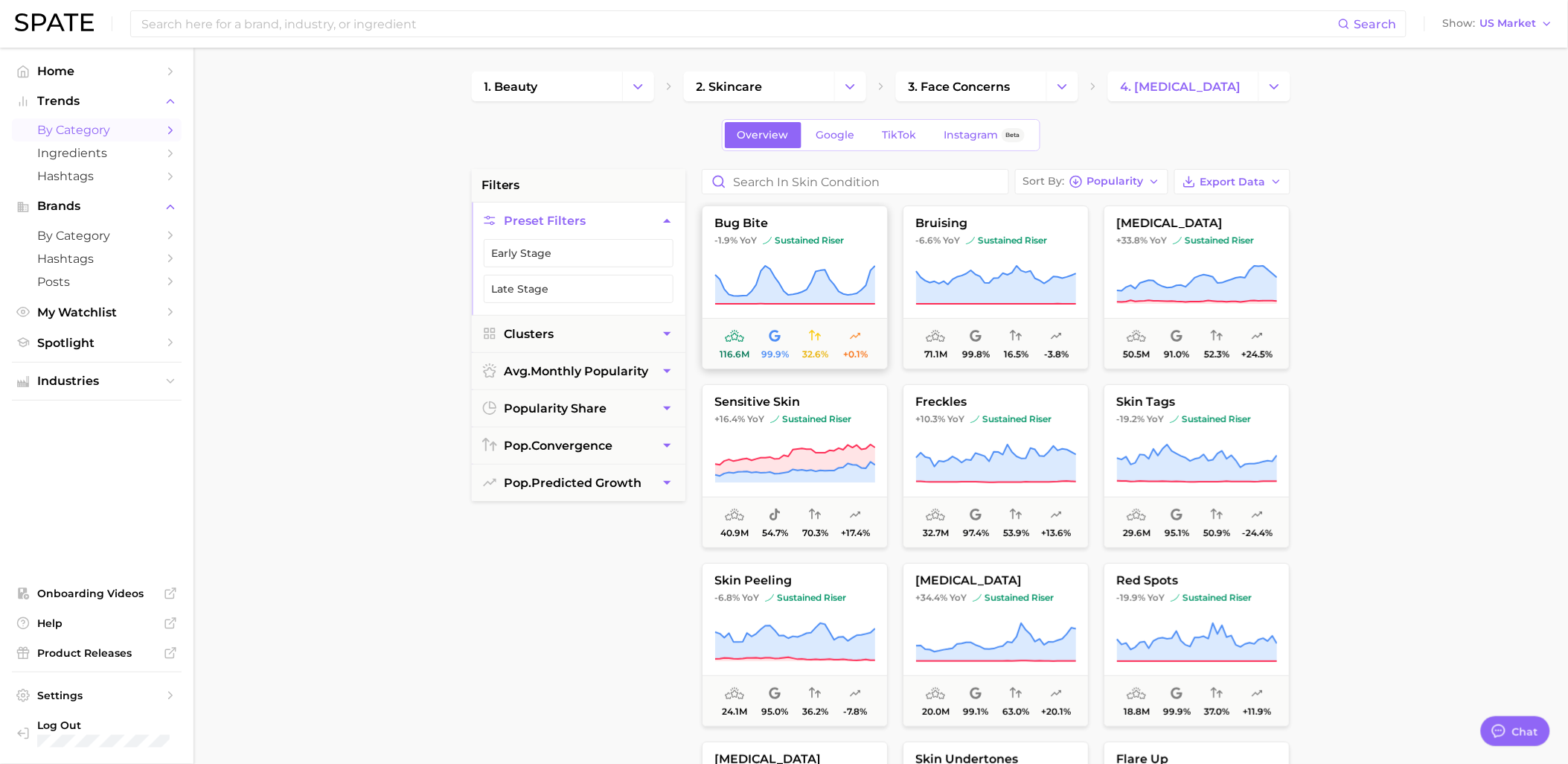
click at [851, 240] on span "-1.9% YoY sustained riser" at bounding box center [795, 240] width 185 height 12
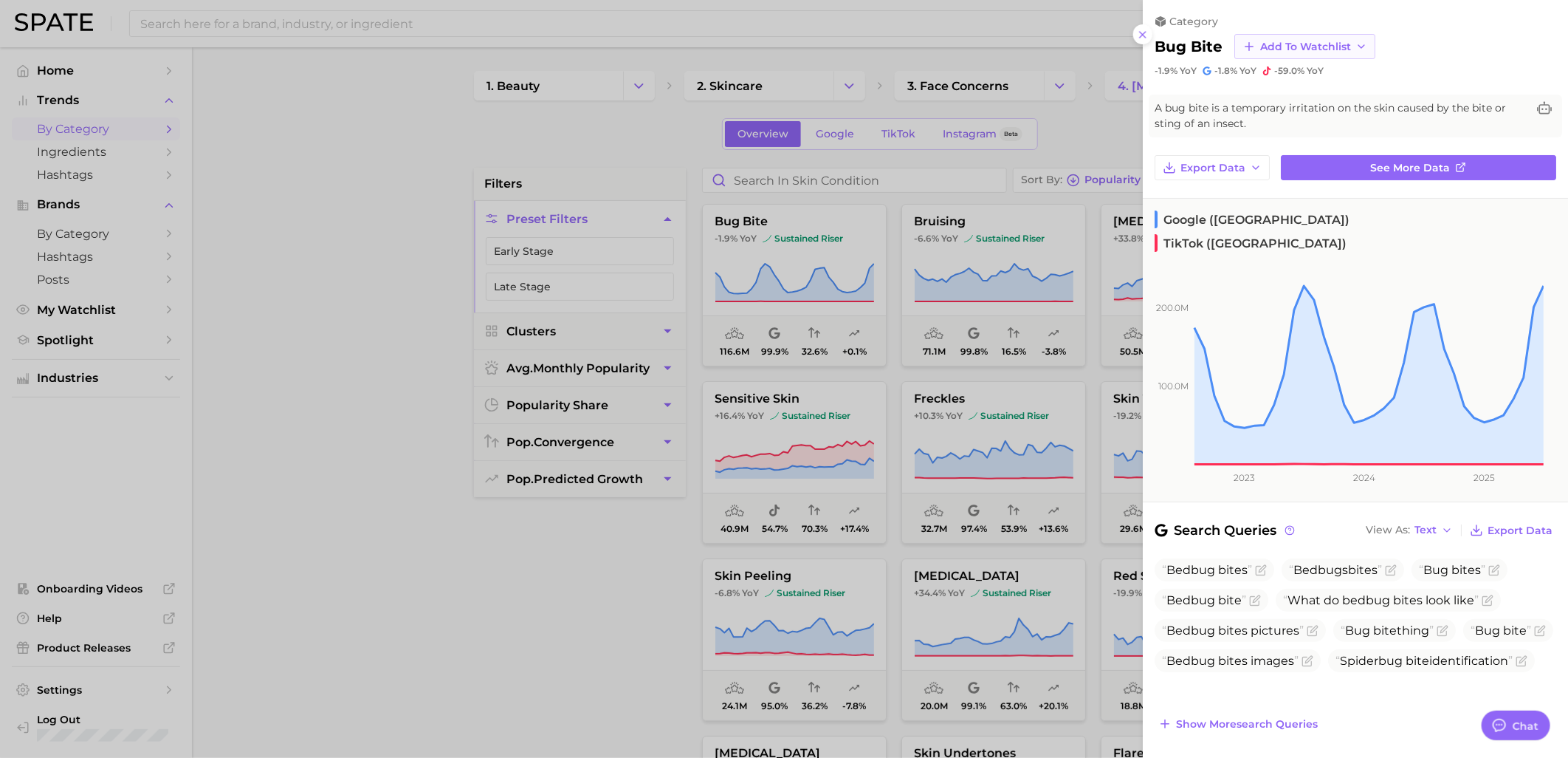
click at [1303, 47] on span "Add to Watchlist" at bounding box center [1306, 47] width 91 height 12
click at [1302, 72] on span "New Watchlist" at bounding box center [1299, 75] width 78 height 12
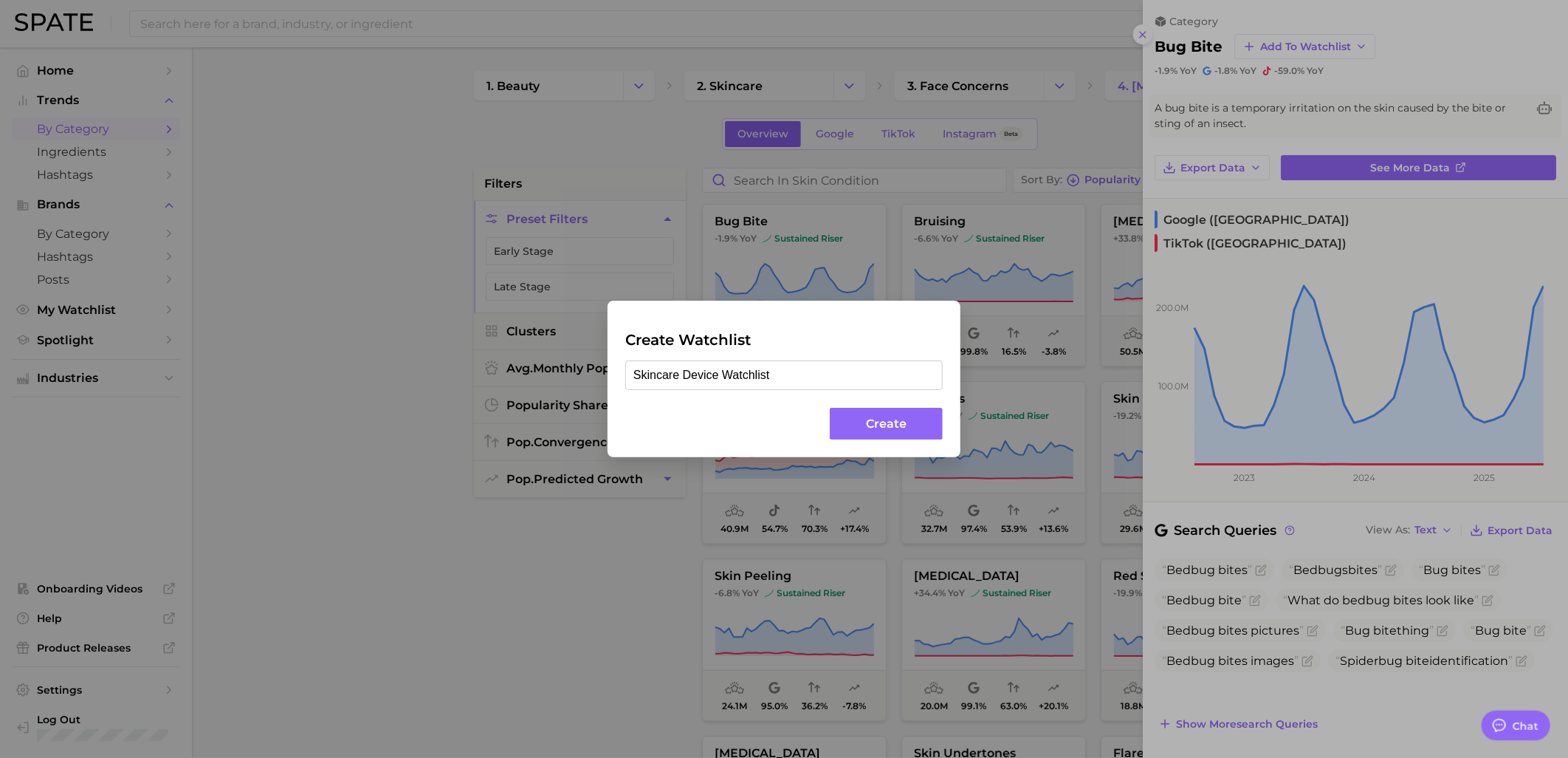
type input "Skincare Device Watchlist"
click at [888, 437] on button "Create" at bounding box center [886, 423] width 113 height 32
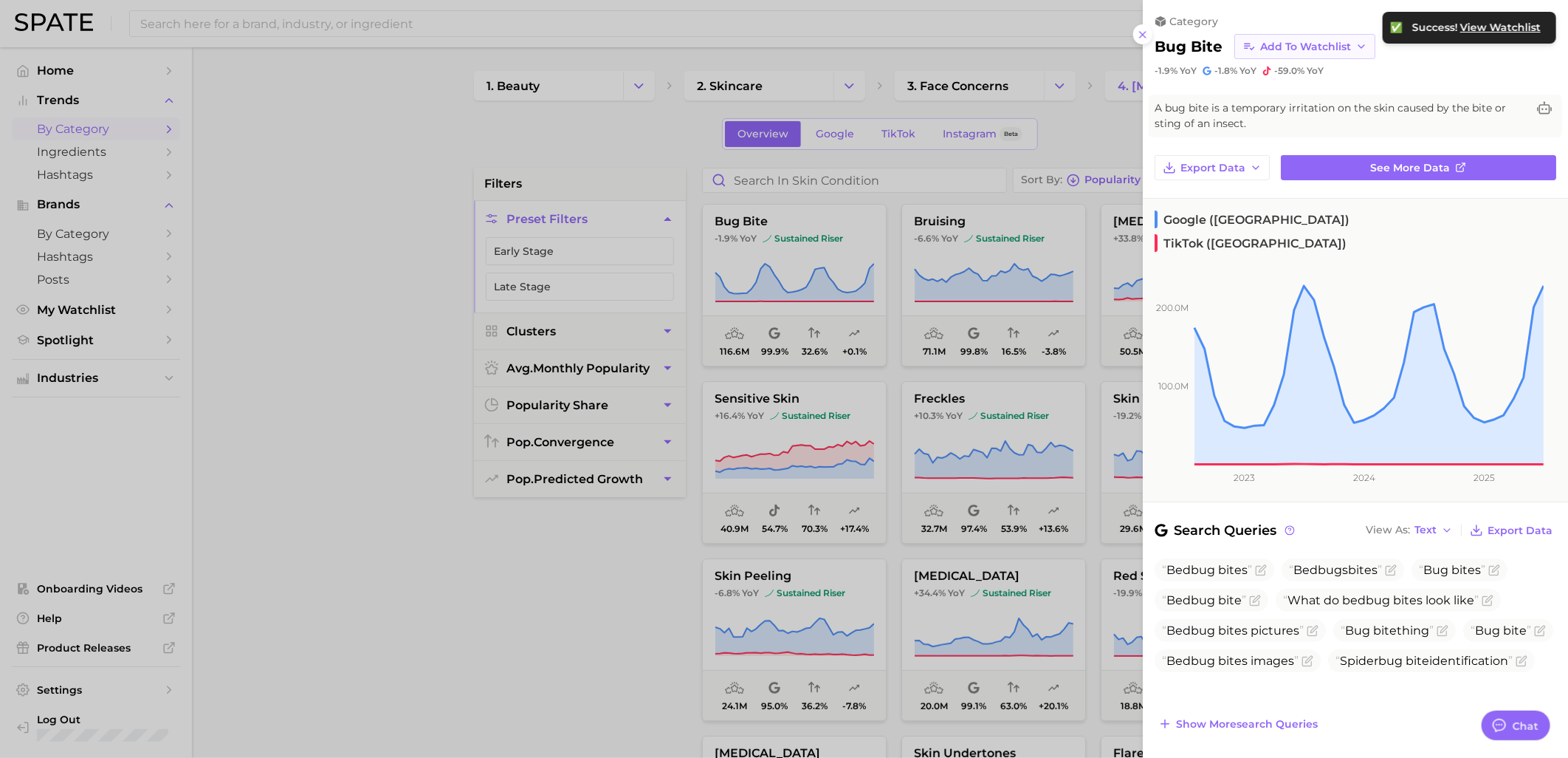
click at [1292, 40] on span "Add to Watchlist" at bounding box center [1306, 47] width 91 height 12
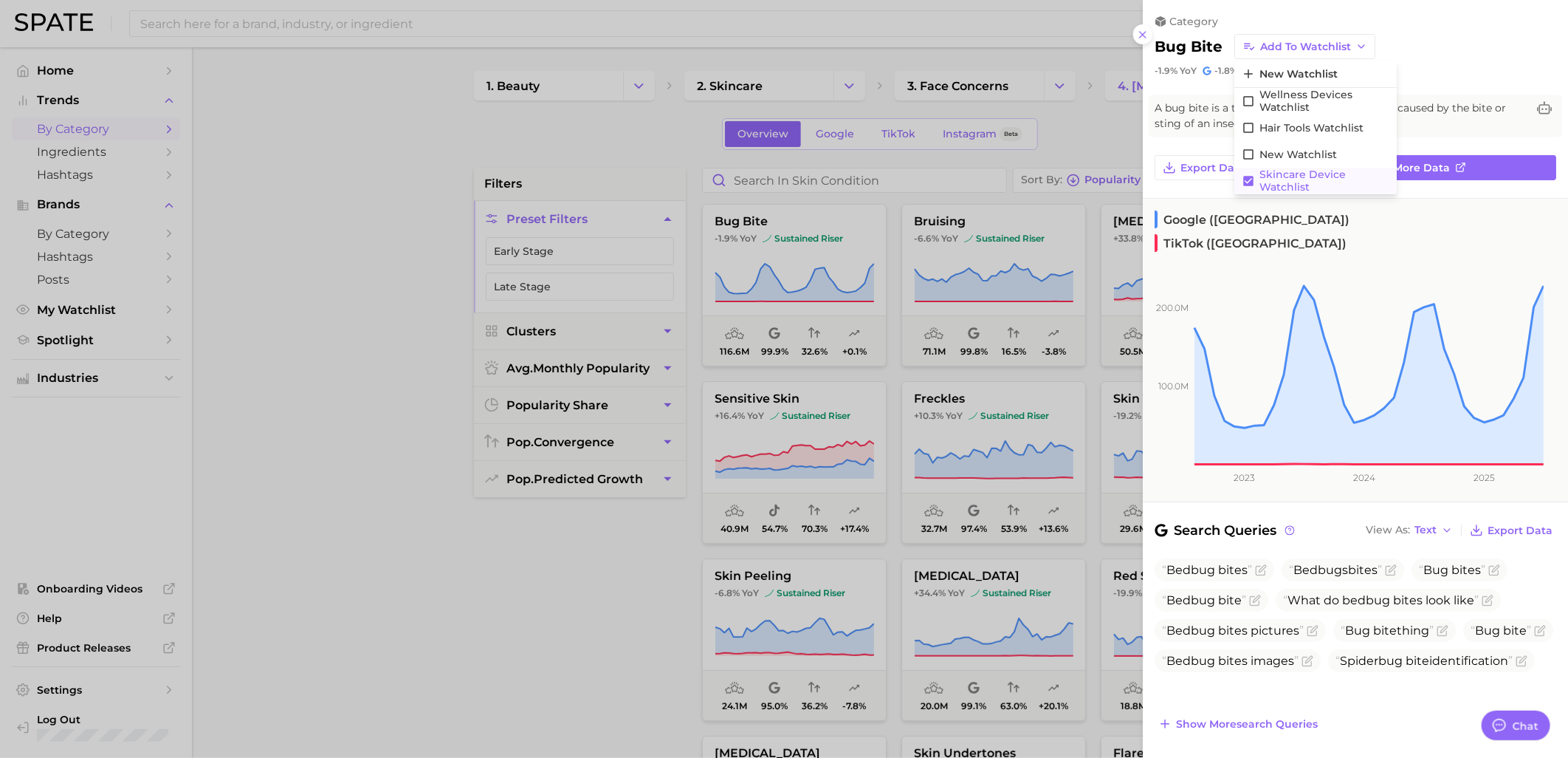
click at [1247, 182] on icon at bounding box center [1248, 180] width 10 height 10
click at [1140, 38] on icon at bounding box center [1143, 34] width 12 height 12
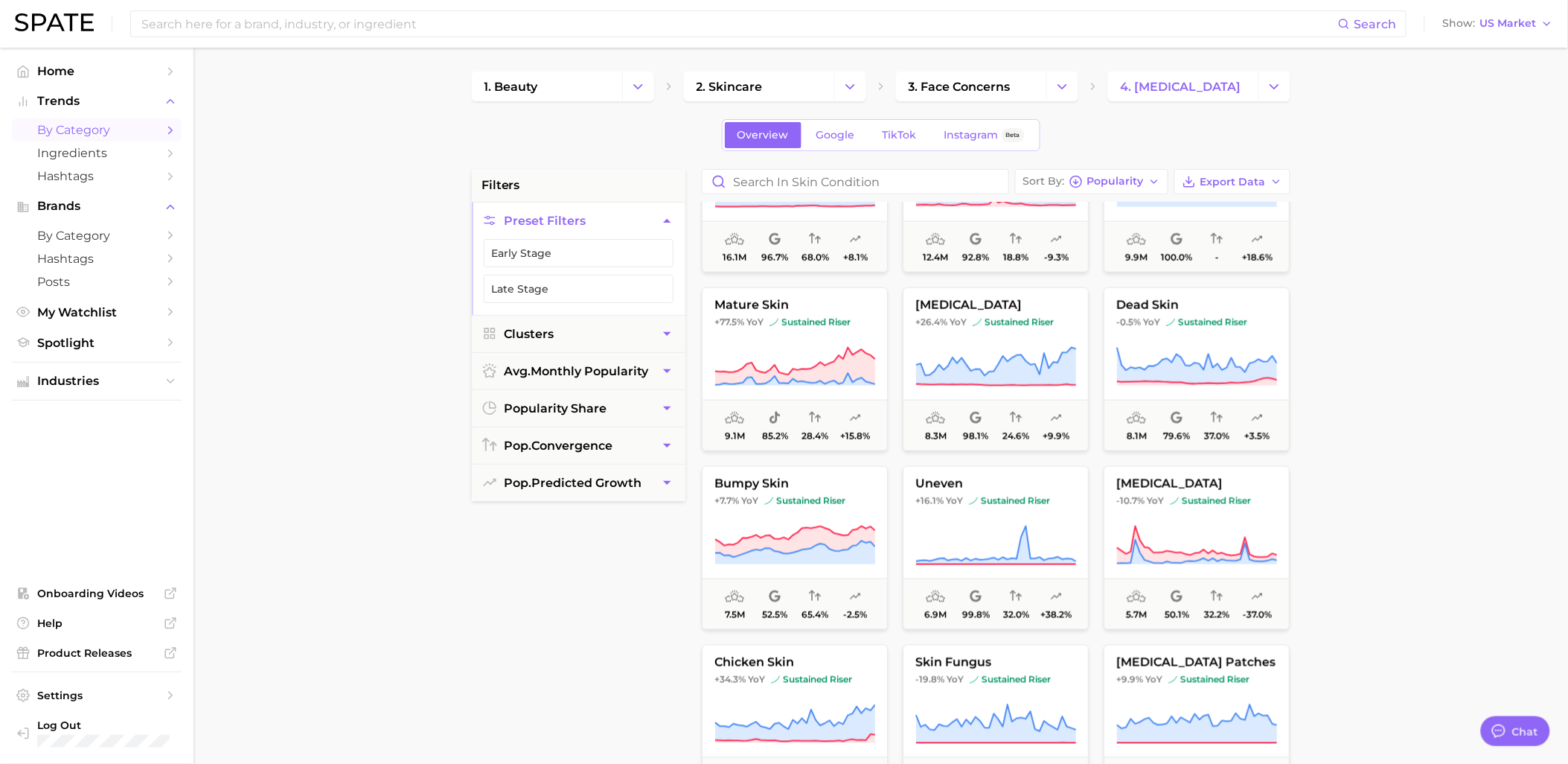
scroll to position [661, 0]
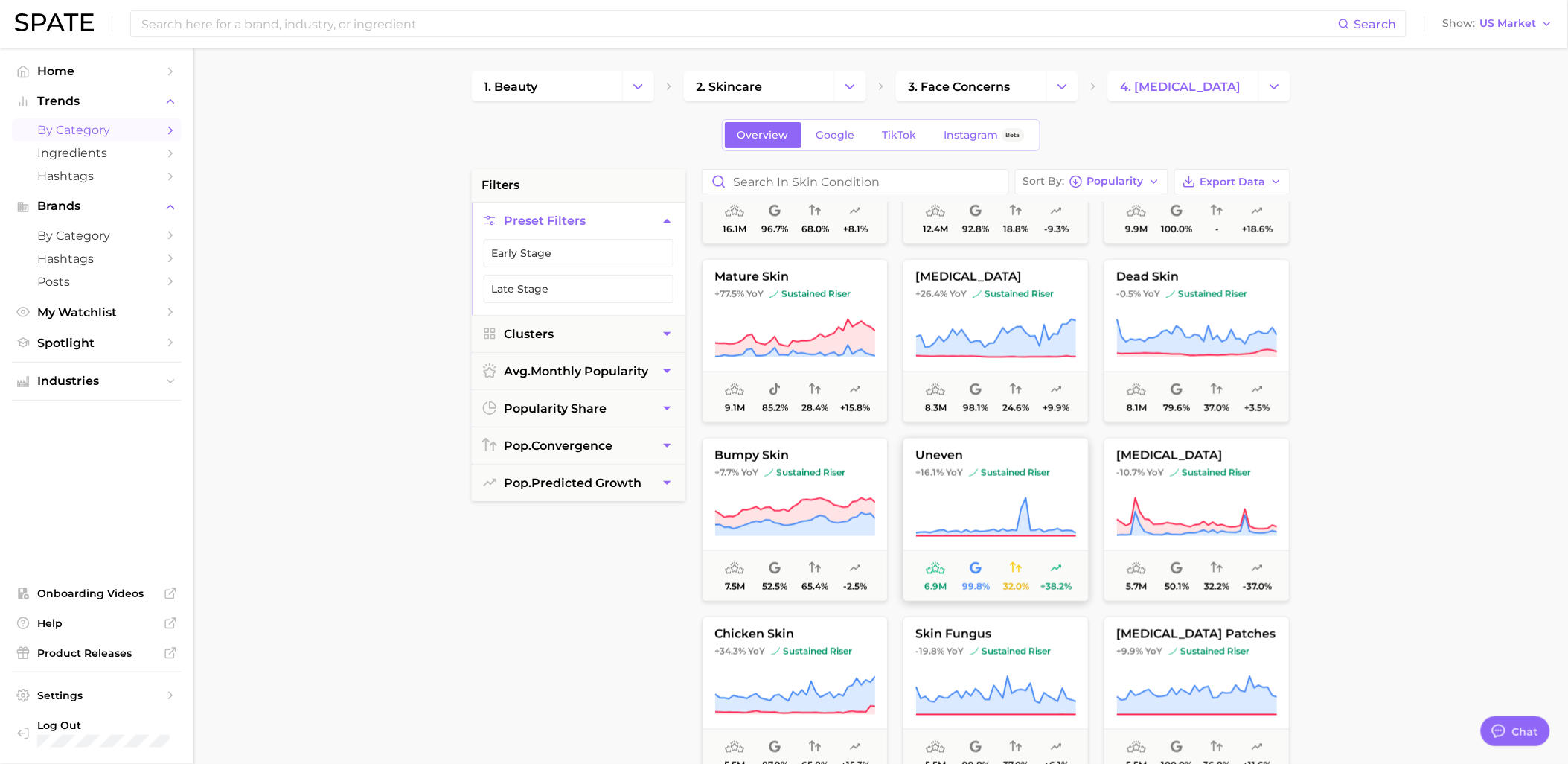
click at [1009, 481] on button "uneven +16.1% YoY sustained riser 6.9m 99.8% 32.0% +38.2%" at bounding box center [996, 519] width 186 height 164
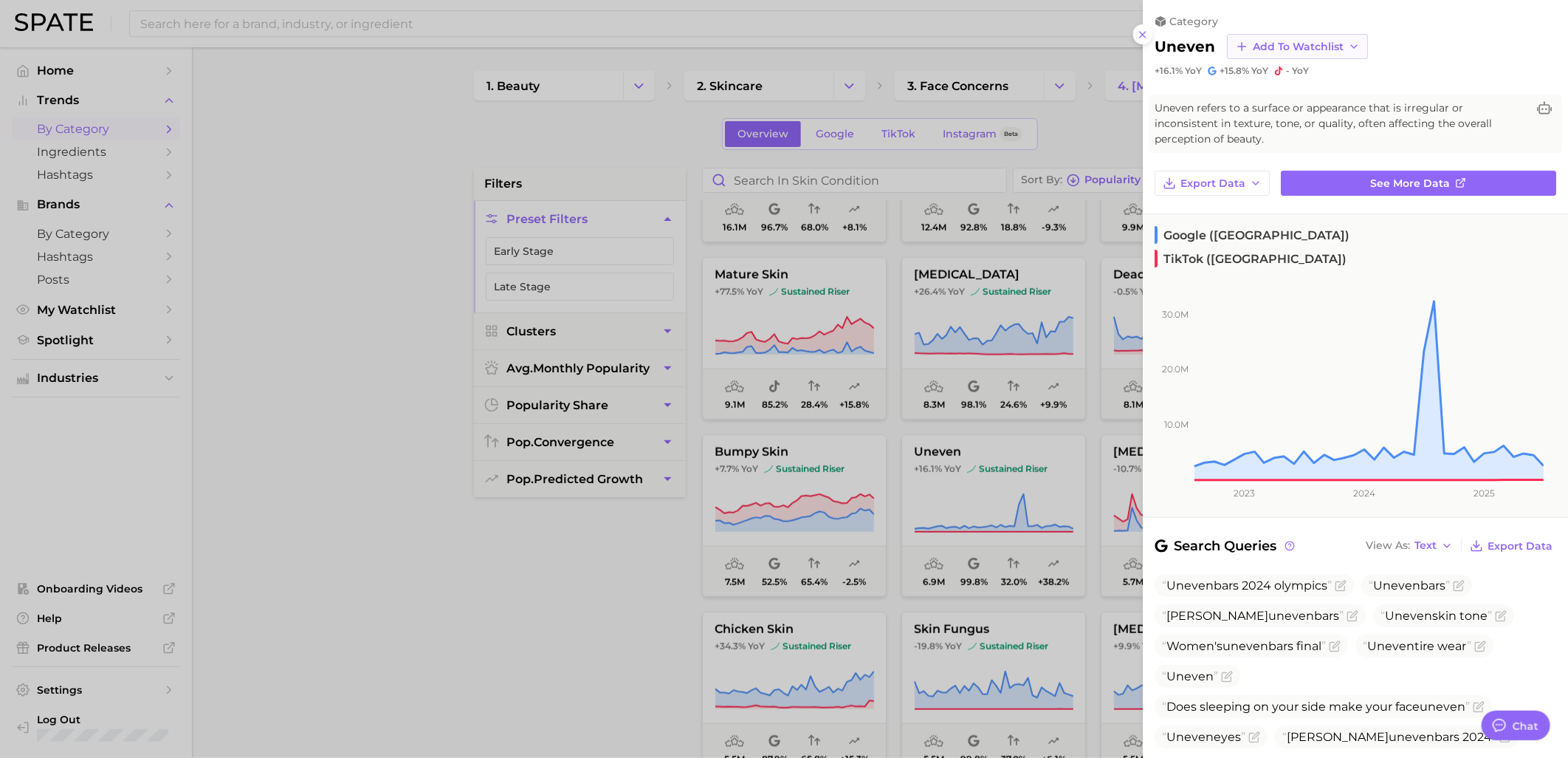
click at [1325, 44] on span "Add to Watchlist" at bounding box center [1298, 47] width 91 height 12
click at [1094, 127] on div at bounding box center [784, 379] width 1568 height 758
click at [1147, 38] on icon at bounding box center [1143, 34] width 12 height 12
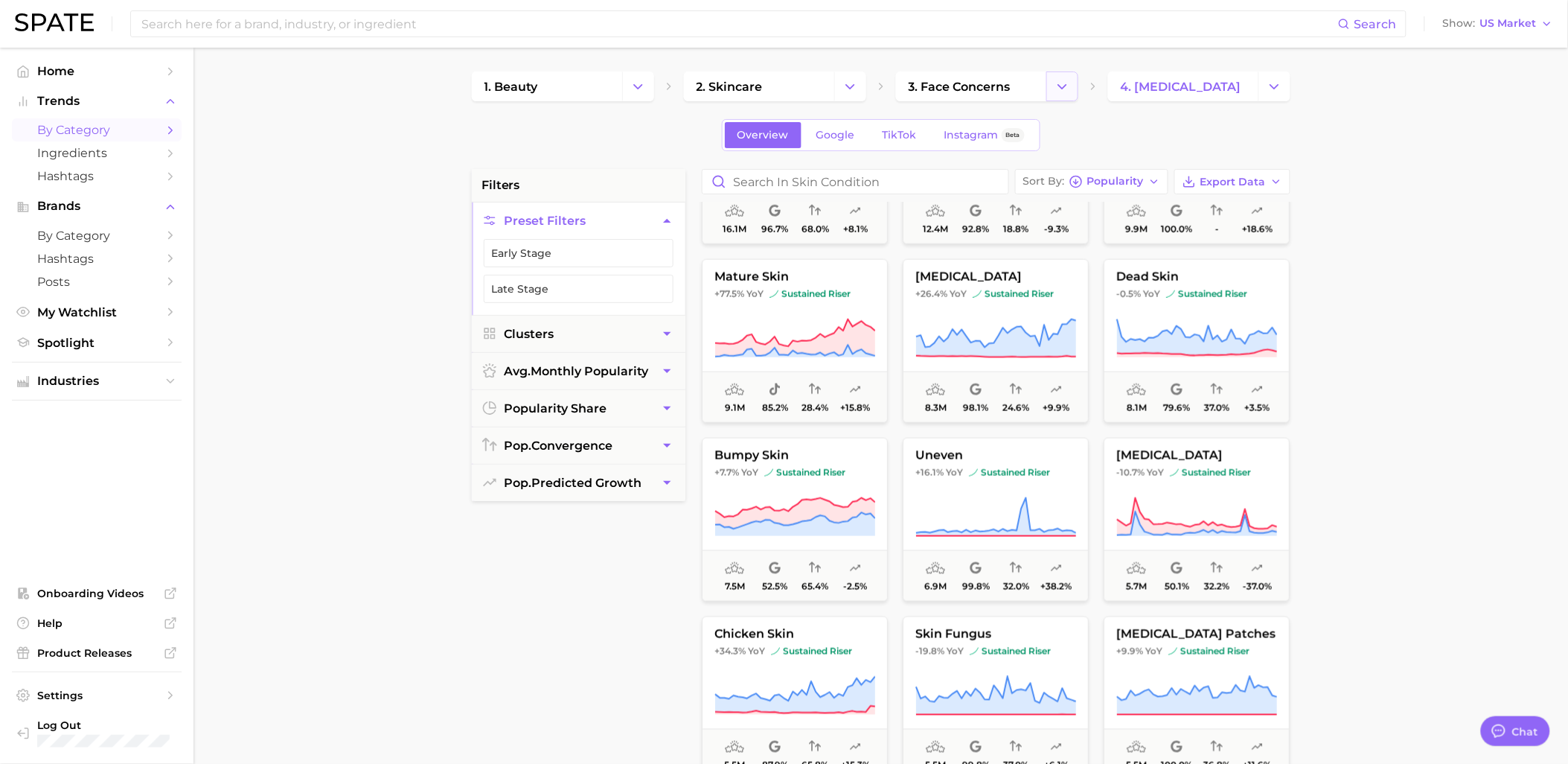
click at [1055, 81] on icon "Change Category" at bounding box center [1063, 87] width 16 height 16
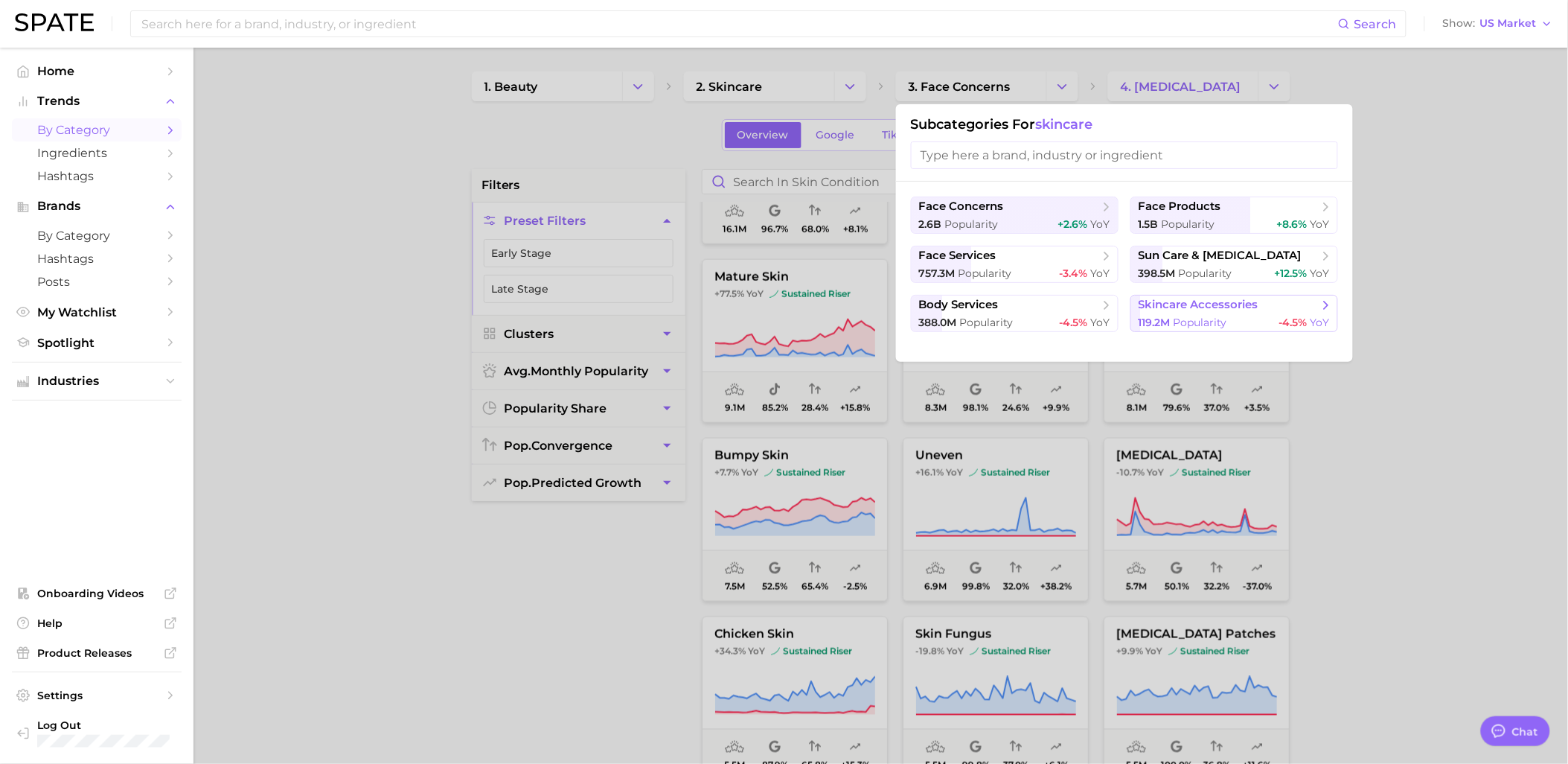
click at [1185, 323] on span "Popularity" at bounding box center [1200, 322] width 53 height 13
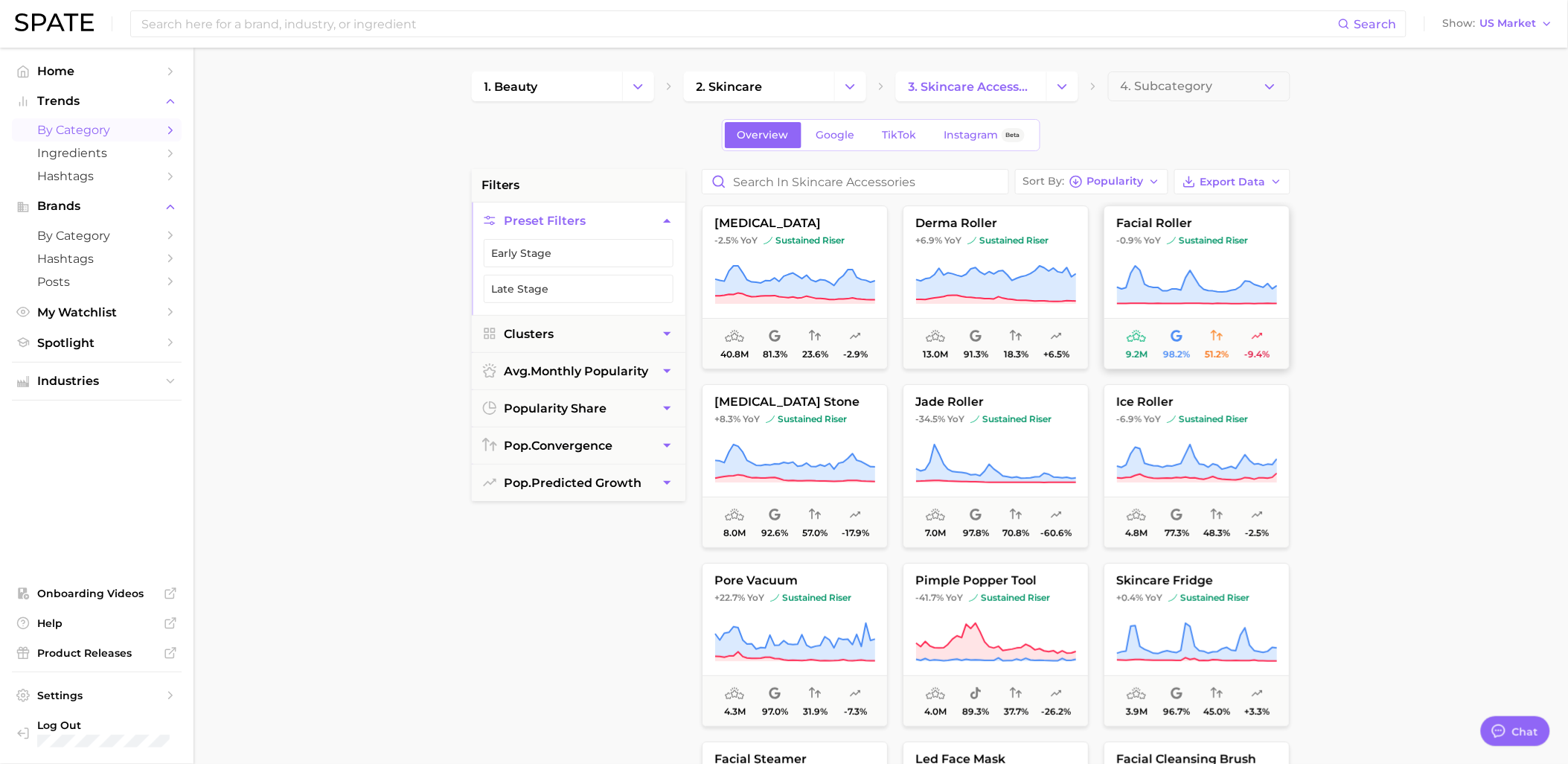
click at [1167, 247] on button "facial roller -0.9% YoY sustained riser 9.2m 98.2% 51.2% -9.4%" at bounding box center [1196, 287] width 186 height 164
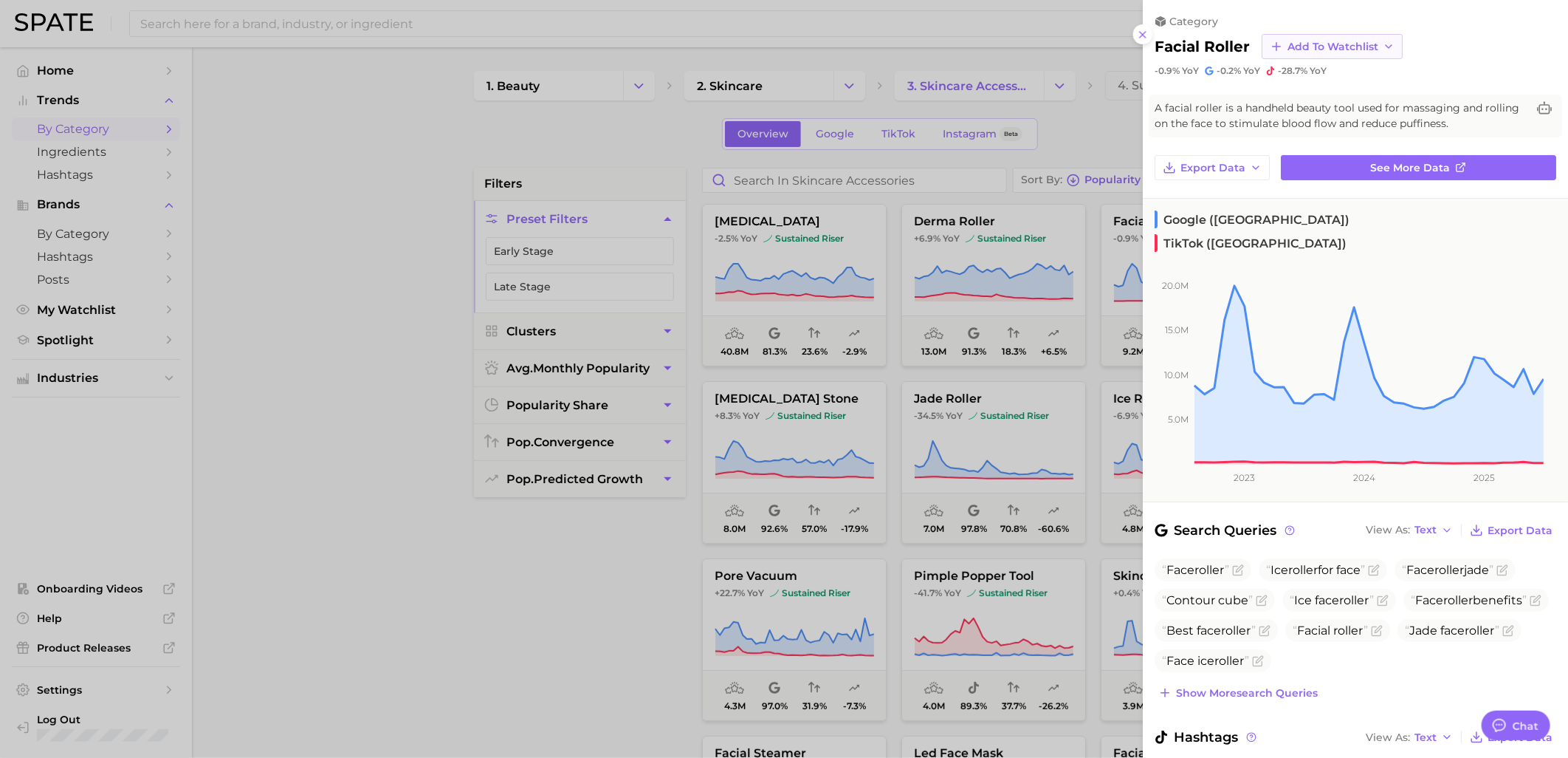
click at [1333, 53] on button "Add to Watchlist" at bounding box center [1332, 47] width 141 height 25
click at [1320, 186] on span "Skincare Device Watchlist" at bounding box center [1351, 181] width 130 height 25
drag, startPoint x: 1145, startPoint y: 39, endPoint x: 1127, endPoint y: 57, distance: 25.5
click at [1147, 39] on icon at bounding box center [1143, 34] width 12 height 12
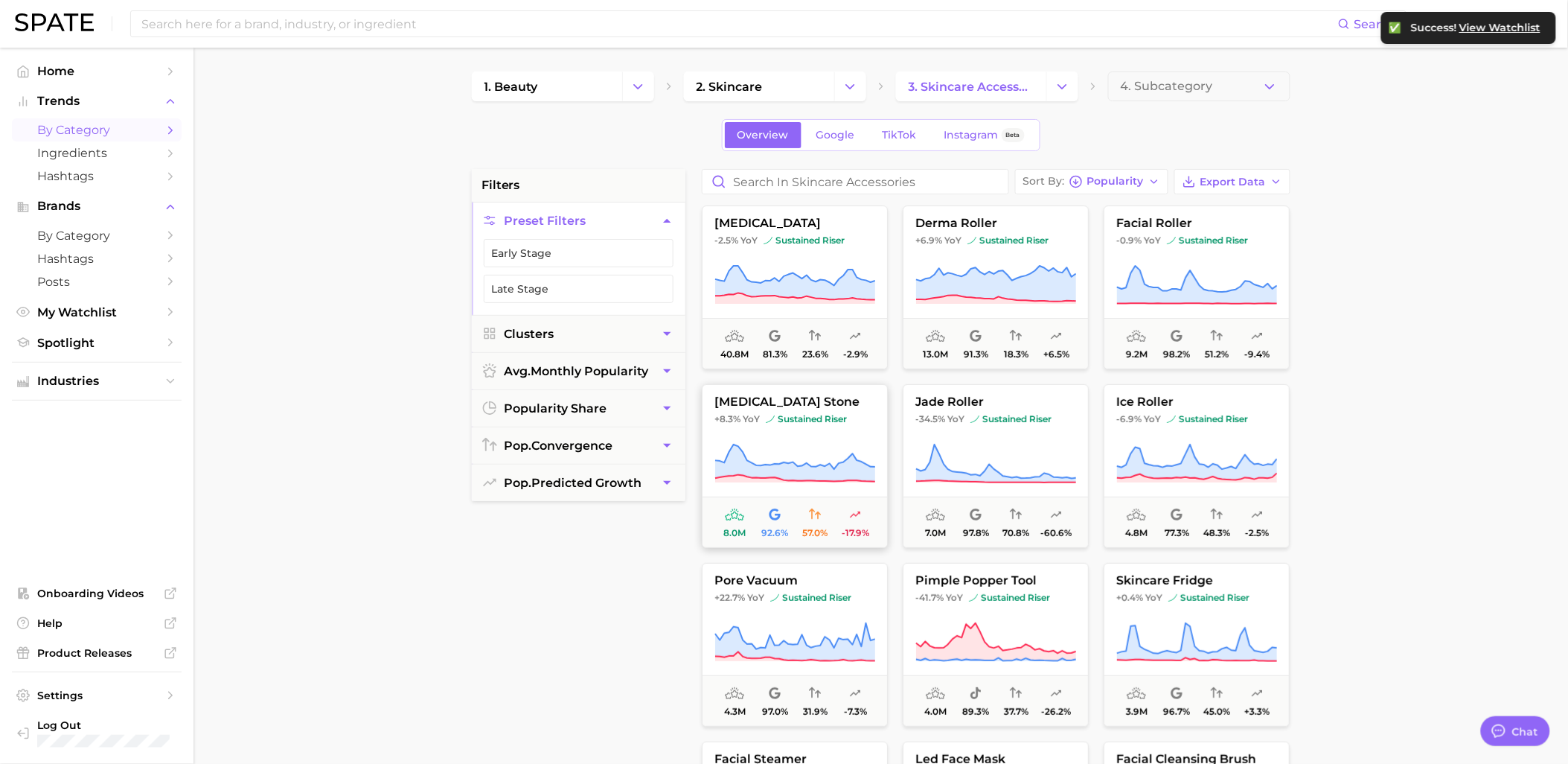
click at [818, 445] on icon at bounding box center [794, 463] width 160 height 41
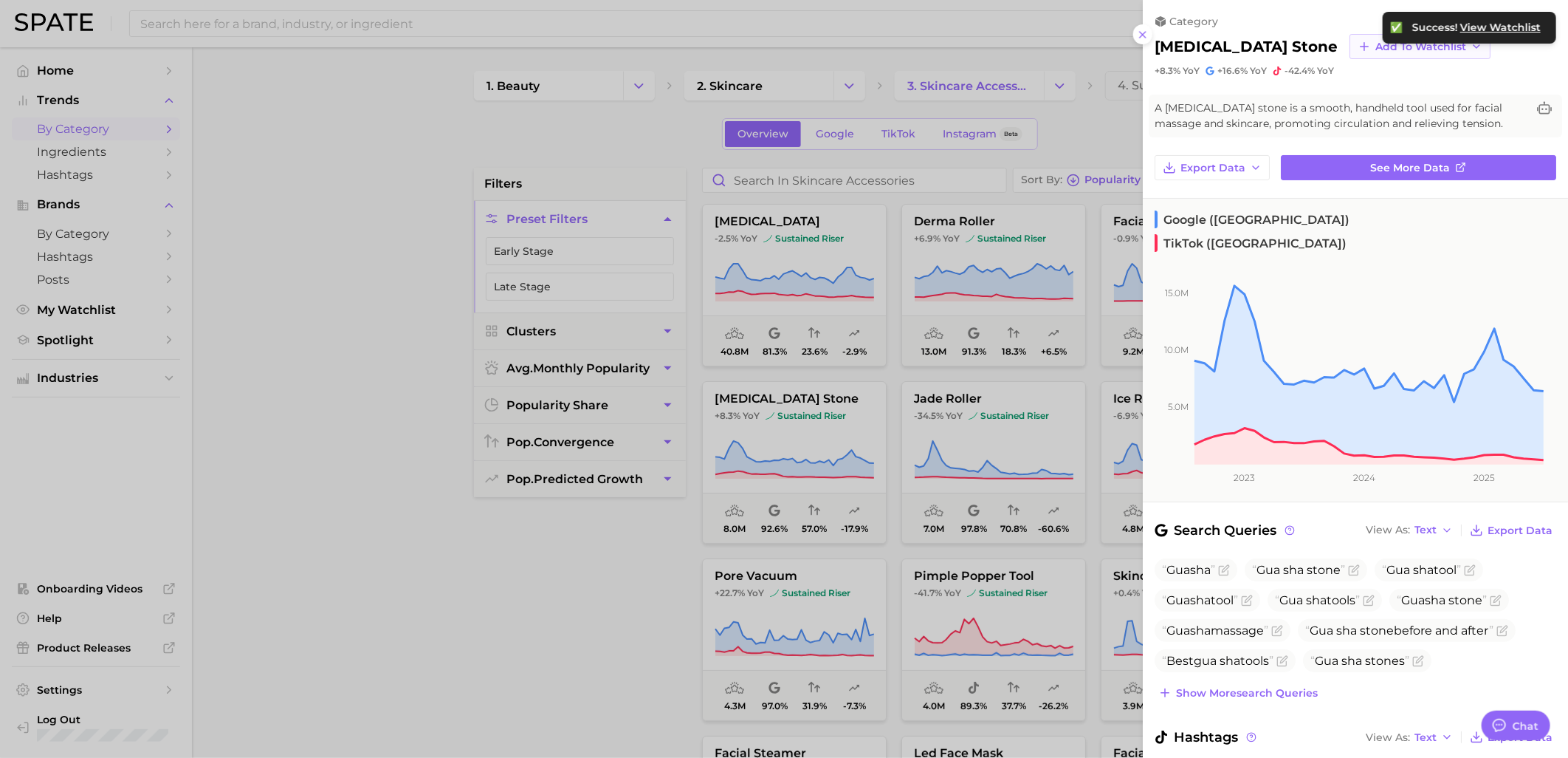
click at [1358, 40] on icon "button" at bounding box center [1364, 46] width 13 height 13
click at [1375, 176] on span "Skincare Device Watchlist" at bounding box center [1439, 181] width 130 height 25
click at [1088, 134] on div at bounding box center [784, 379] width 1568 height 758
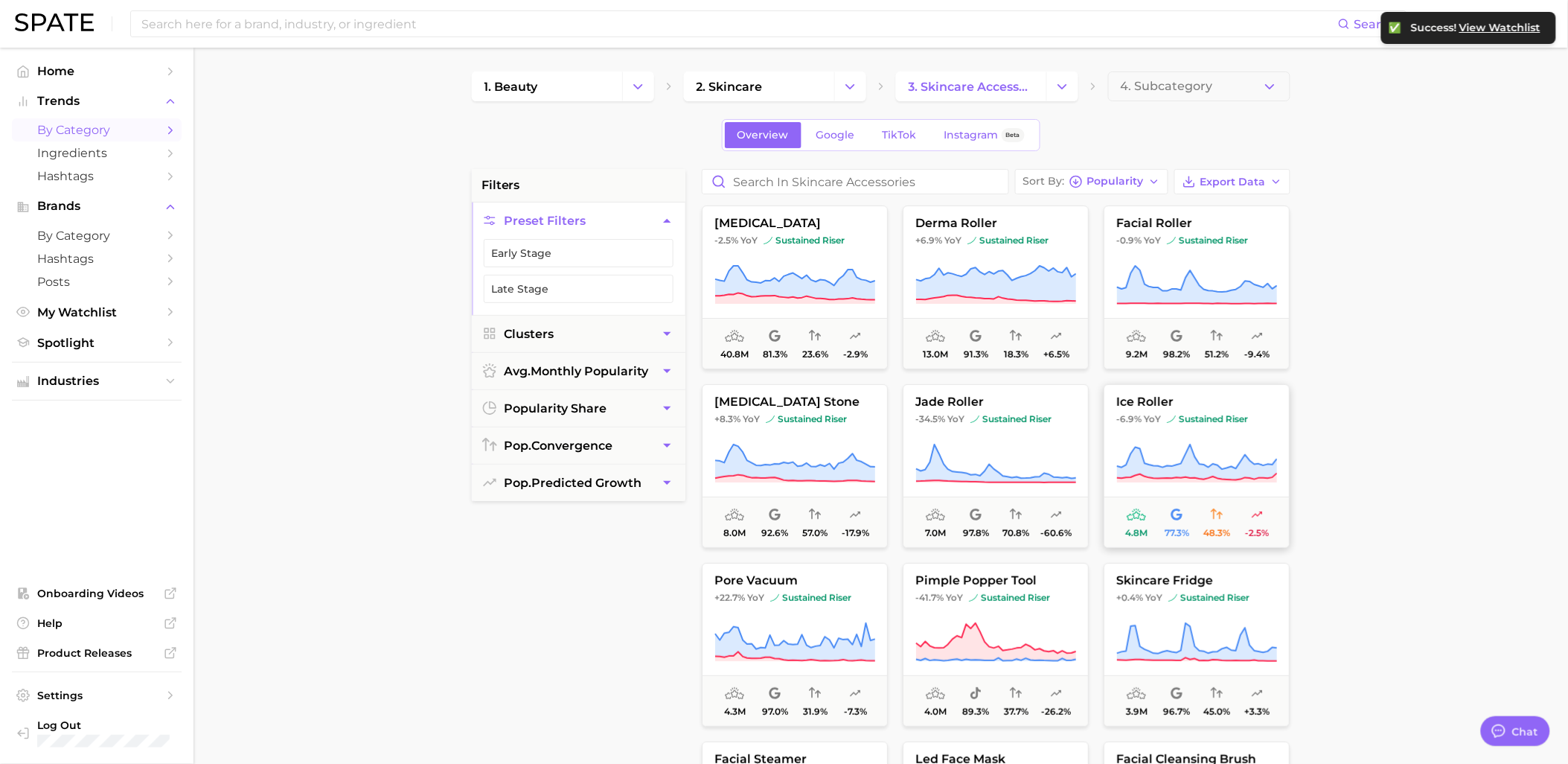
click at [1185, 481] on icon at bounding box center [1196, 477] width 160 height 9
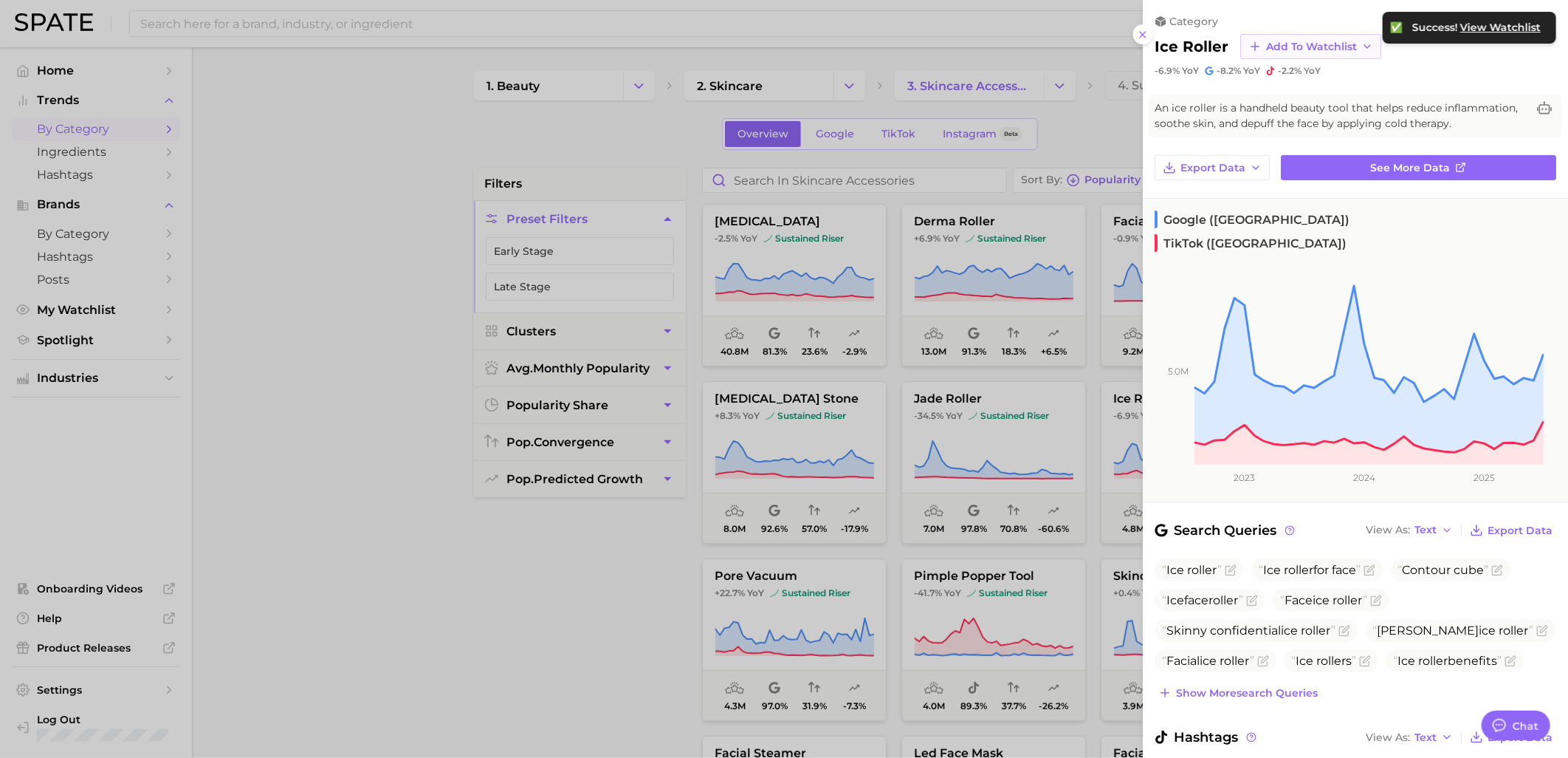
click at [1283, 47] on span "Add to Watchlist" at bounding box center [1311, 47] width 91 height 12
drag, startPoint x: 1274, startPoint y: 179, endPoint x: 1251, endPoint y: 194, distance: 27.5
click at [1265, 188] on span "Skincare Device Watchlist" at bounding box center [1330, 181] width 130 height 25
drag, startPoint x: 1095, startPoint y: 111, endPoint x: 1109, endPoint y: 114, distance: 14.3
click at [1100, 112] on div at bounding box center [784, 379] width 1568 height 758
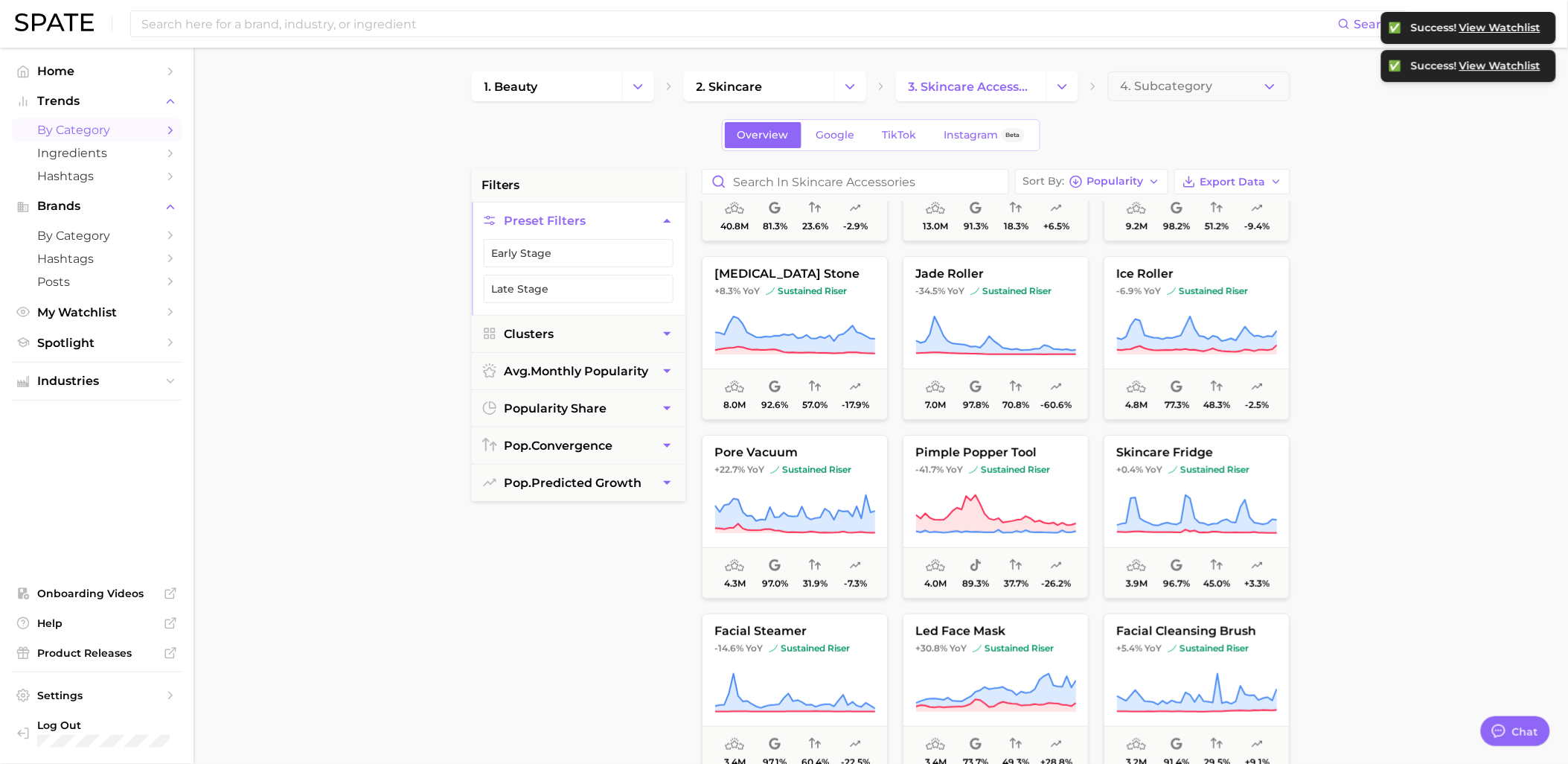
scroll to position [165, 0]
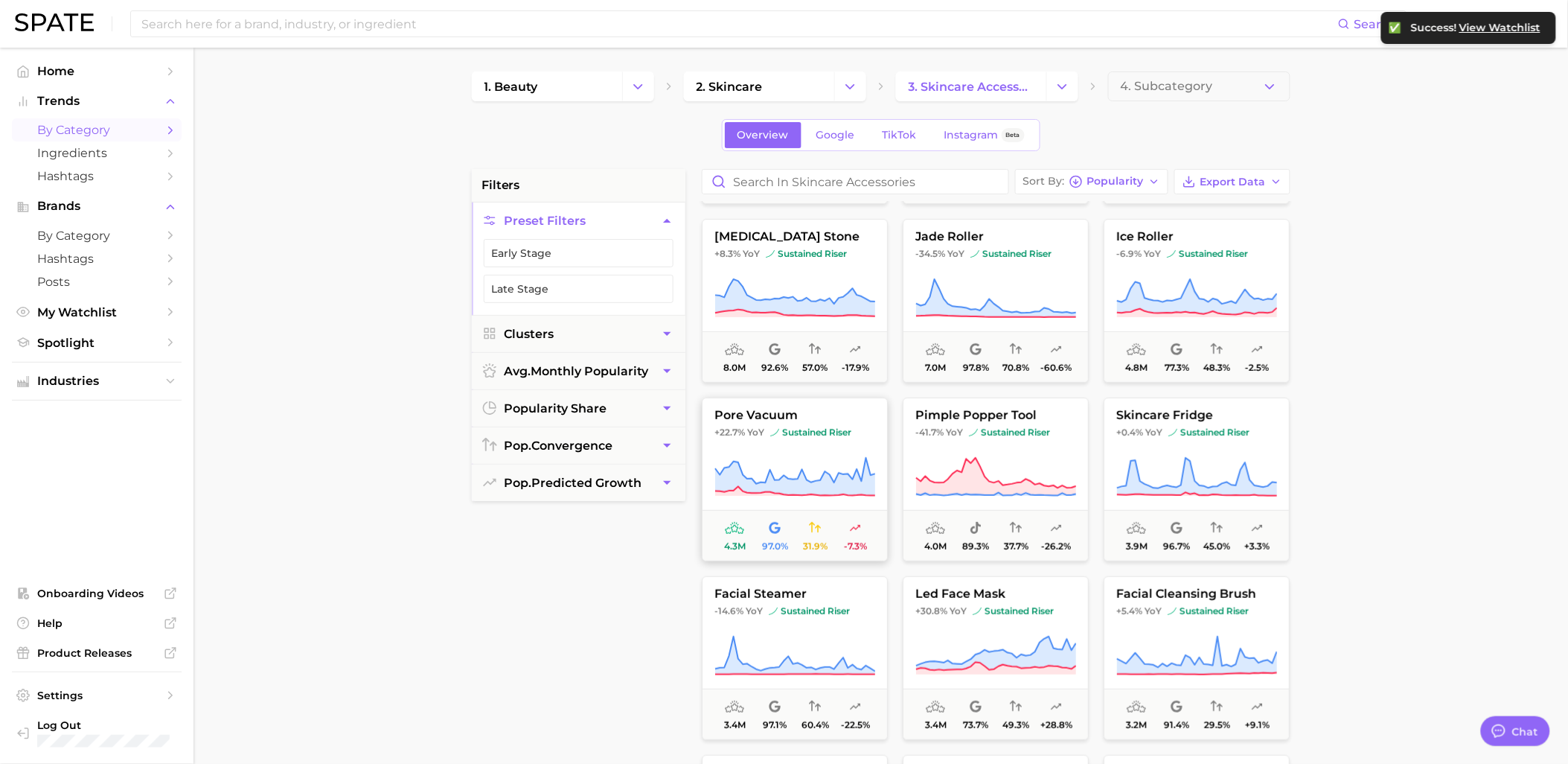
click at [853, 460] on icon at bounding box center [794, 477] width 160 height 41
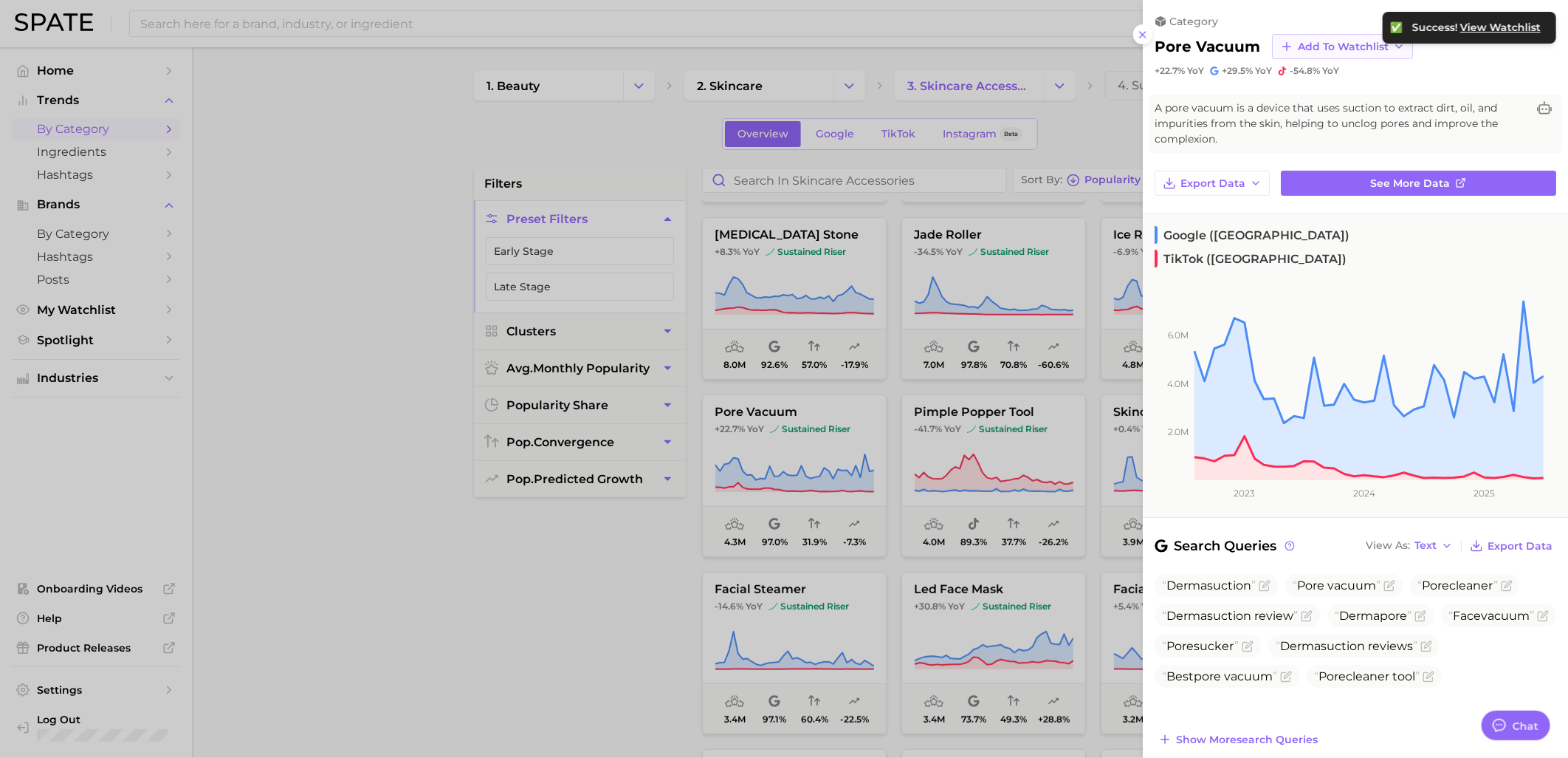
click at [1316, 40] on span "Add to Watchlist" at bounding box center [1343, 47] width 91 height 12
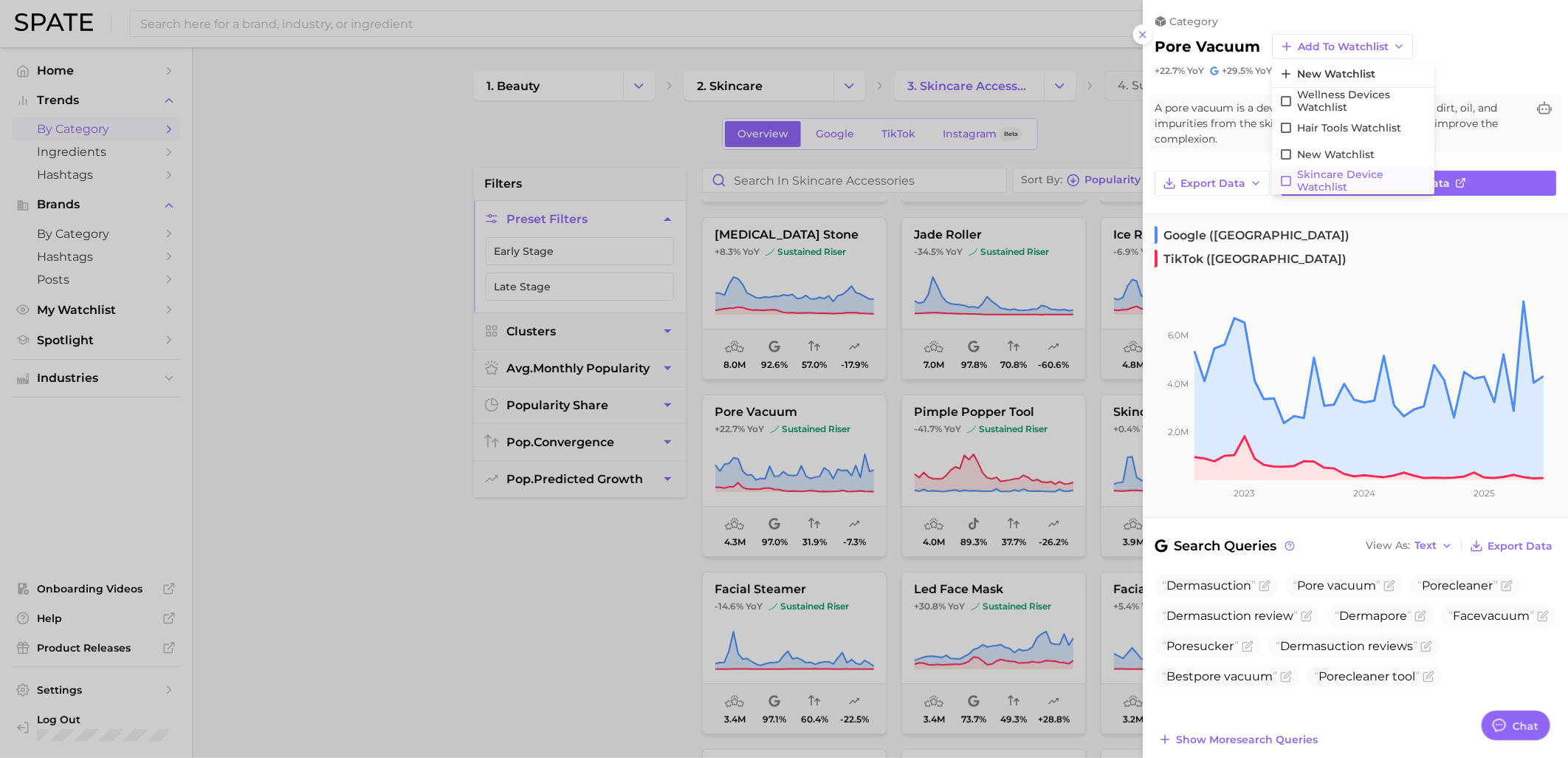
click at [1320, 182] on span "Skincare Device Watchlist" at bounding box center [1362, 181] width 130 height 25
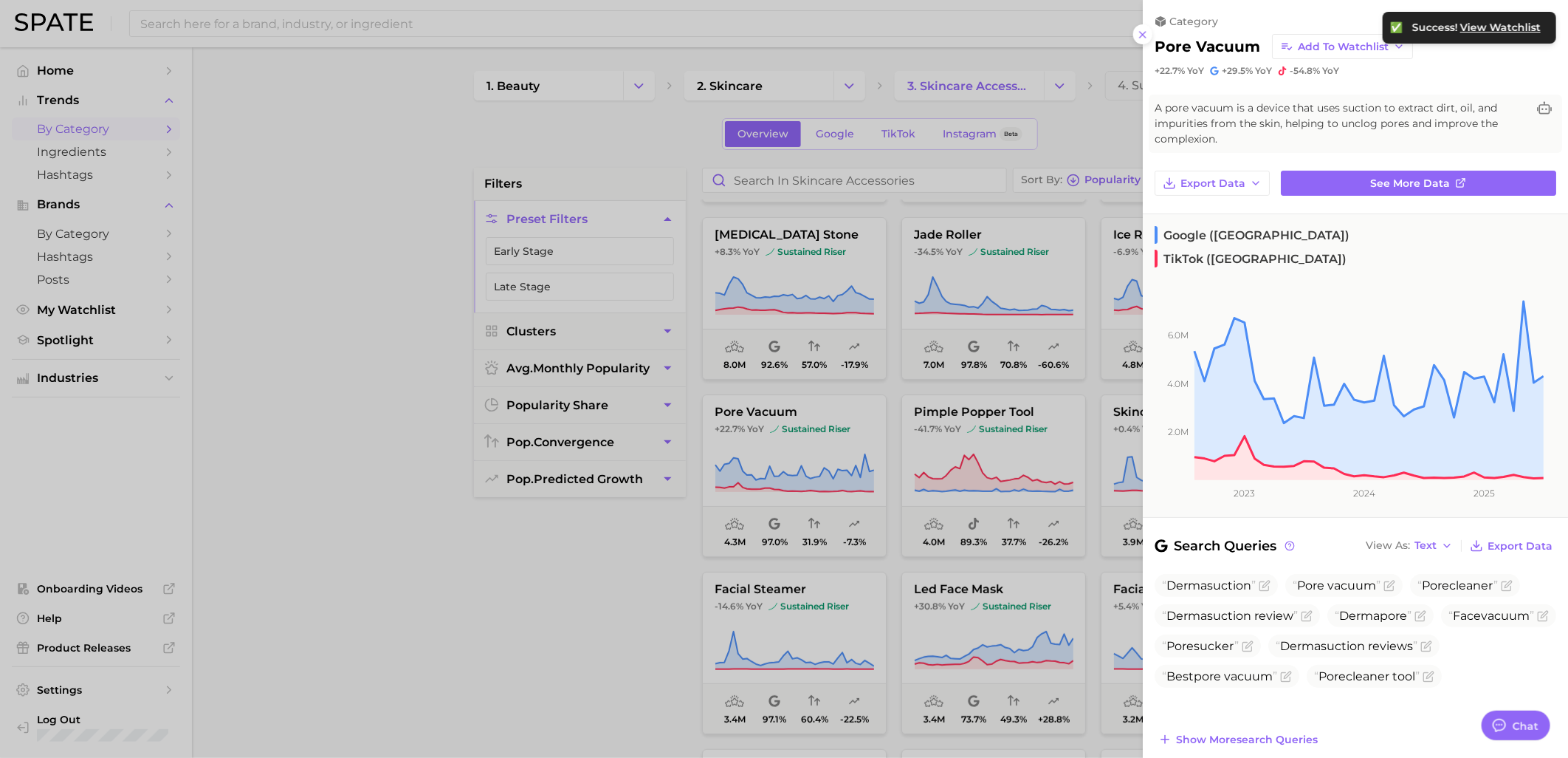
click at [824, 596] on div at bounding box center [784, 379] width 1568 height 758
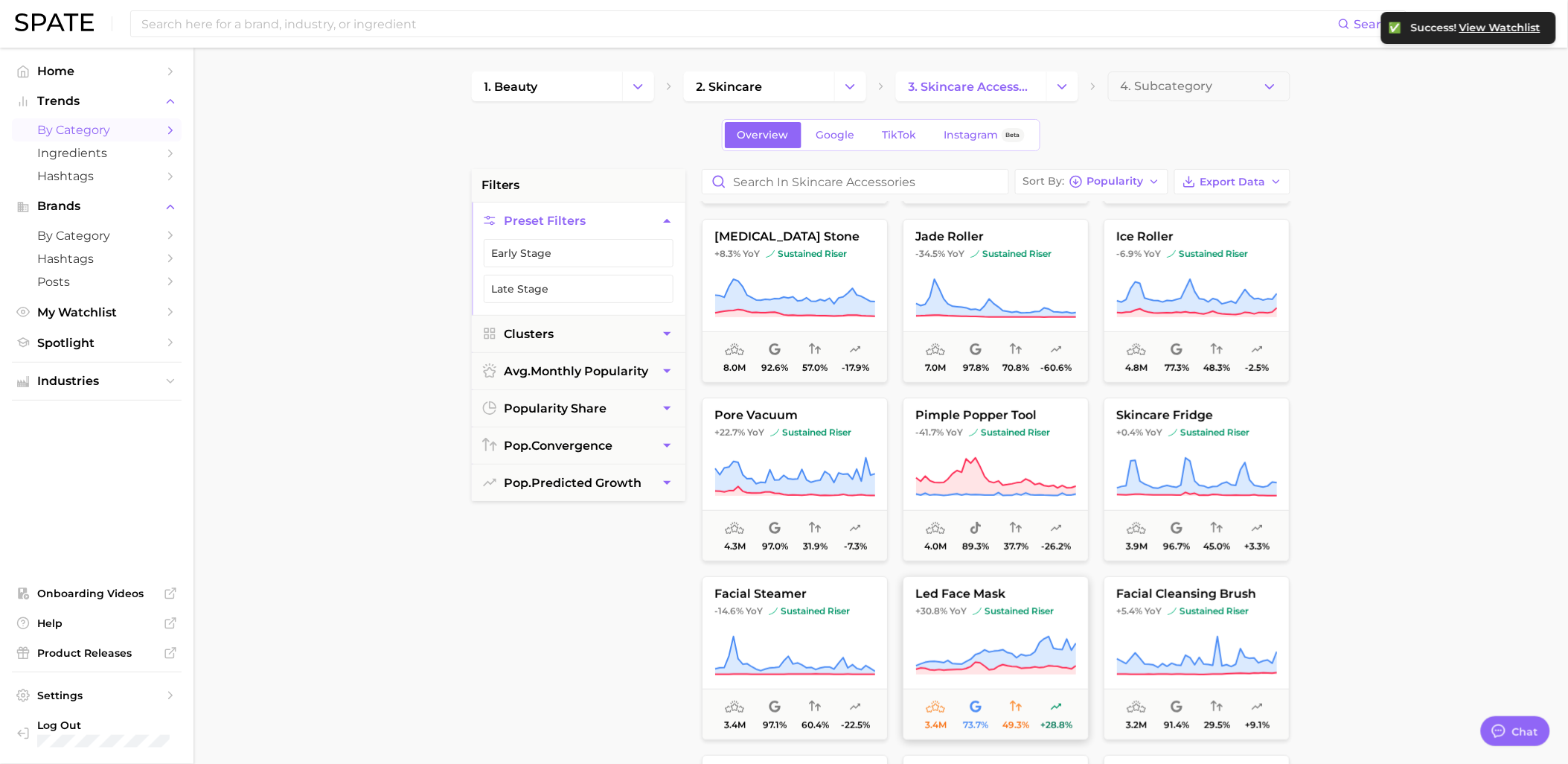
click at [1036, 604] on button "led face mask +30.8% YoY sustained riser 3.4m 73.7% 49.3% +28.8%" at bounding box center [996, 658] width 186 height 164
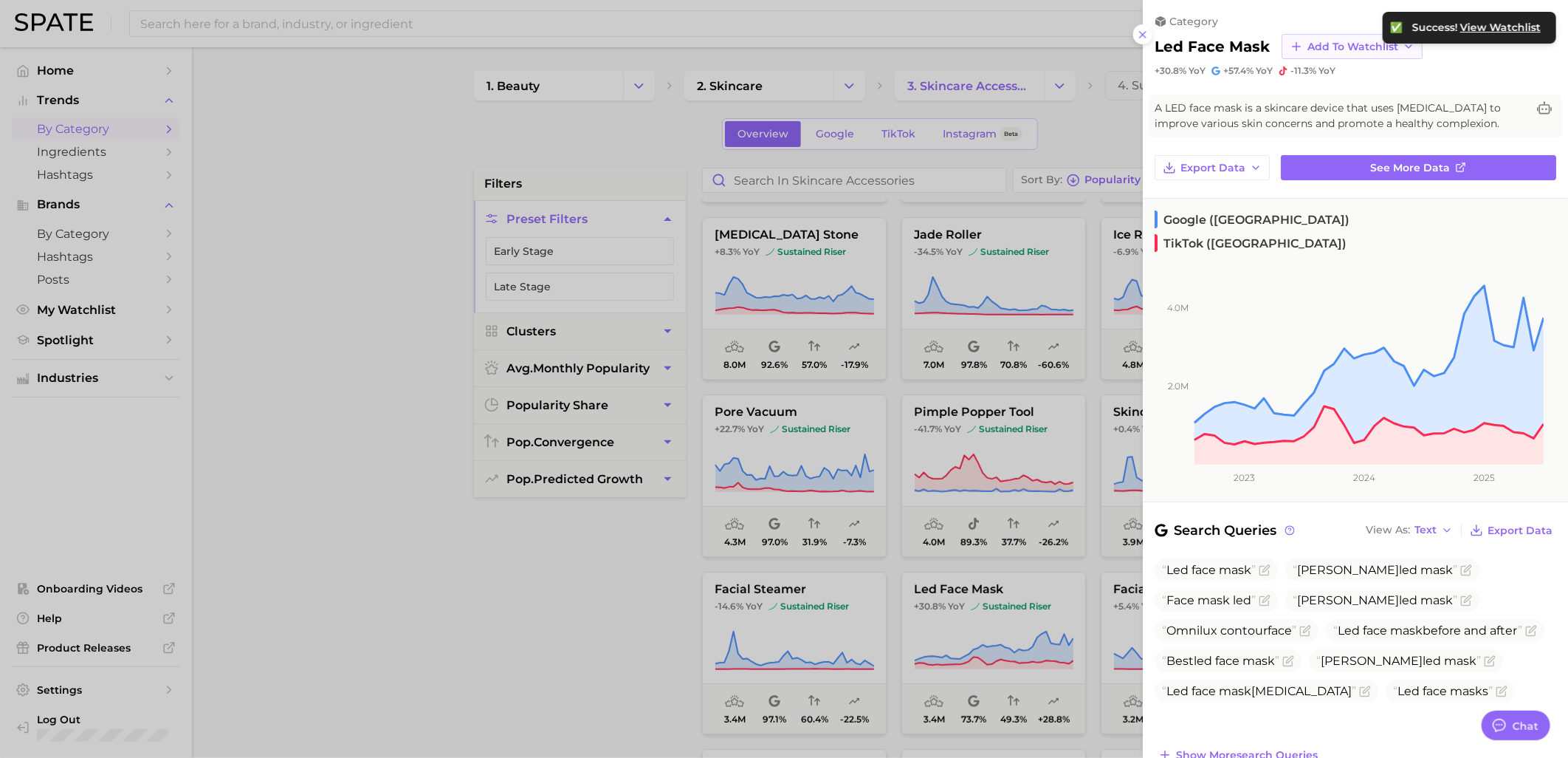
click at [1327, 38] on button "Add to Watchlist" at bounding box center [1352, 47] width 141 height 25
click at [1320, 173] on span "Skincare Device Watchlist" at bounding box center [1371, 181] width 130 height 25
click at [1359, 53] on button "Add to Watchlist" at bounding box center [1352, 47] width 141 height 25
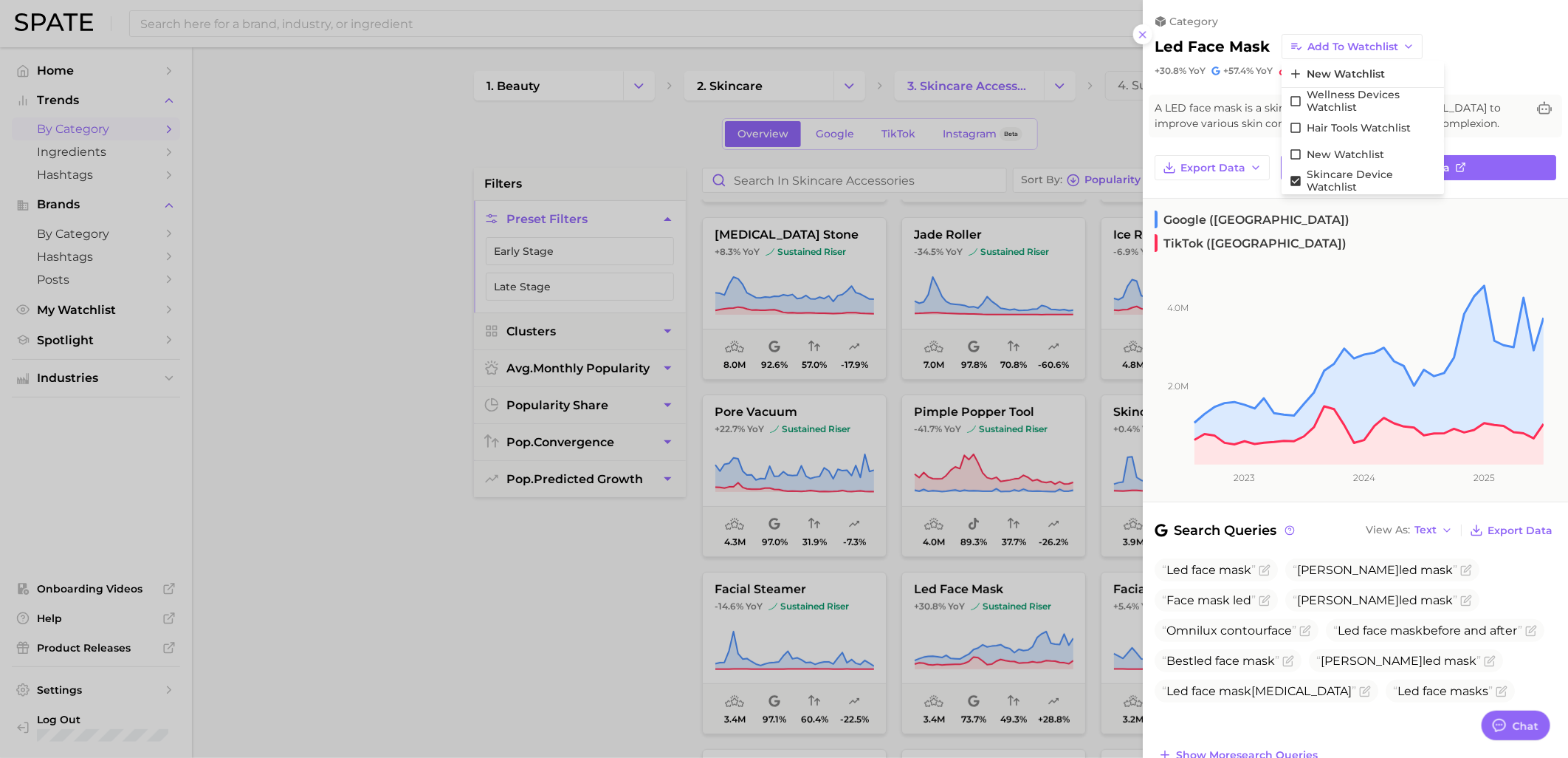
drag, startPoint x: 647, startPoint y: 579, endPoint x: 685, endPoint y: 544, distance: 51.7
click at [654, 576] on div at bounding box center [784, 379] width 1568 height 758
drag, startPoint x: 570, startPoint y: 562, endPoint x: 599, endPoint y: 550, distance: 31.4
click at [572, 562] on div at bounding box center [784, 379] width 1568 height 758
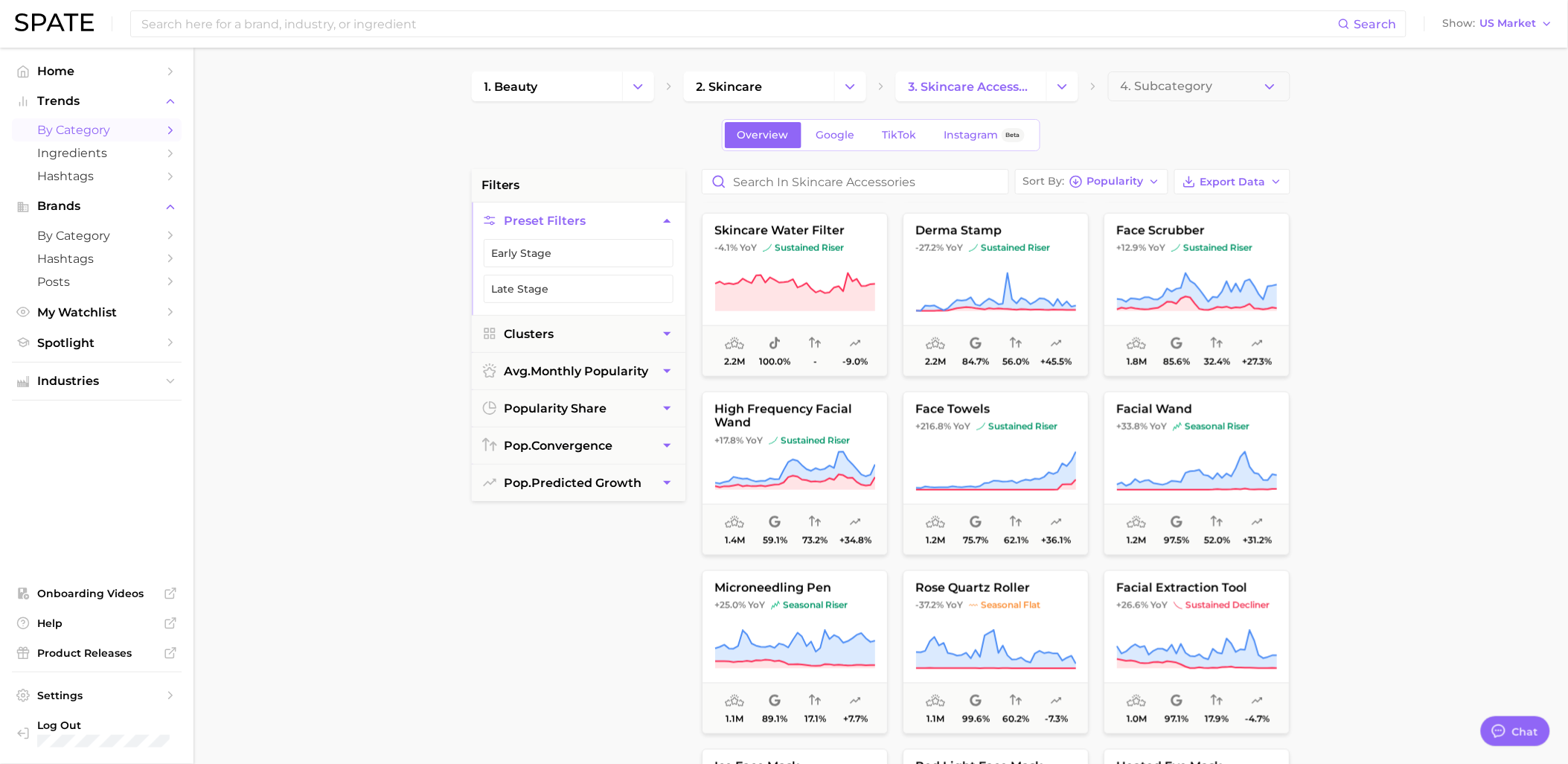
scroll to position [827, 0]
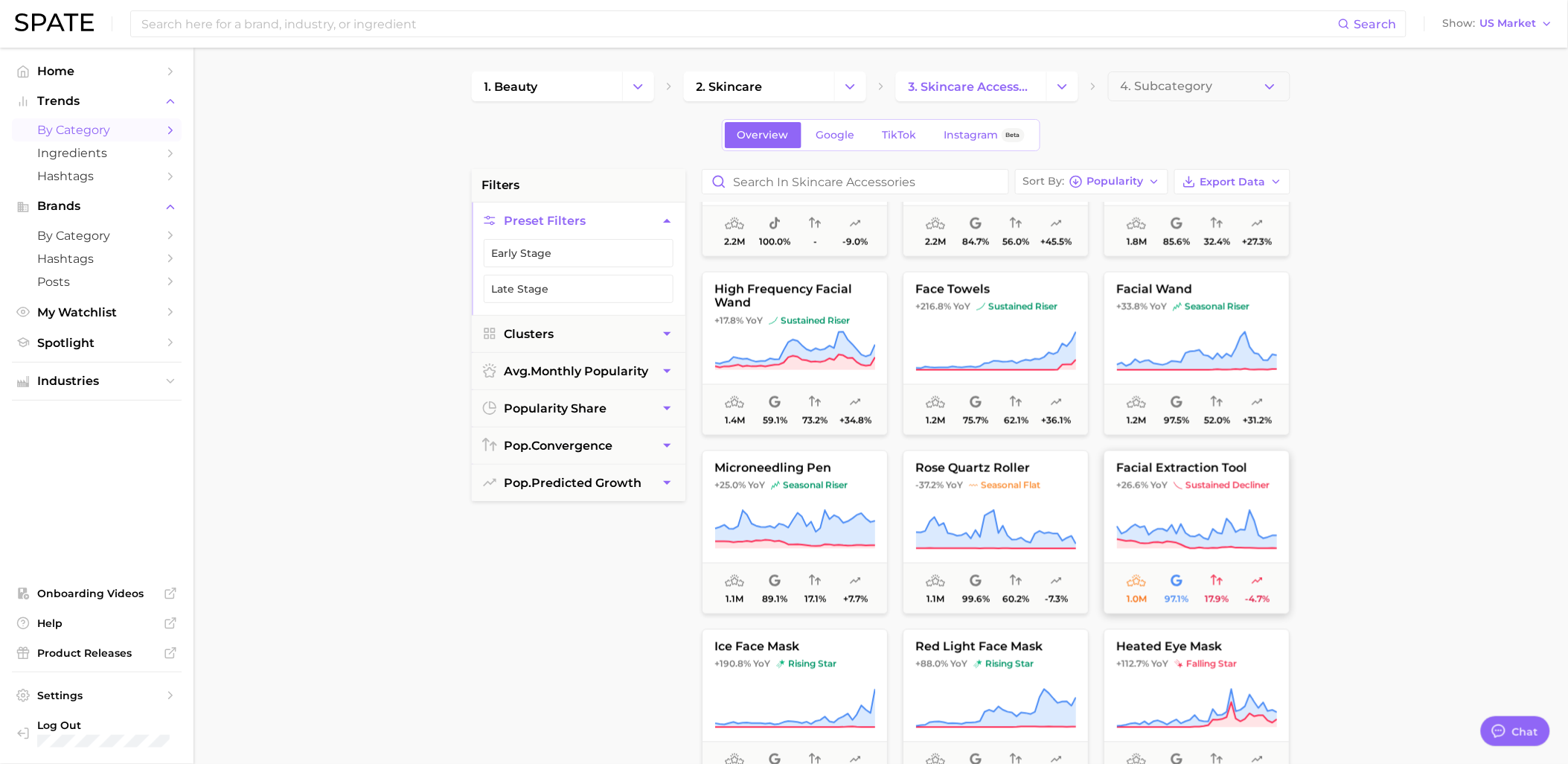
click at [1252, 485] on span "sustained decliner" at bounding box center [1221, 485] width 96 height 12
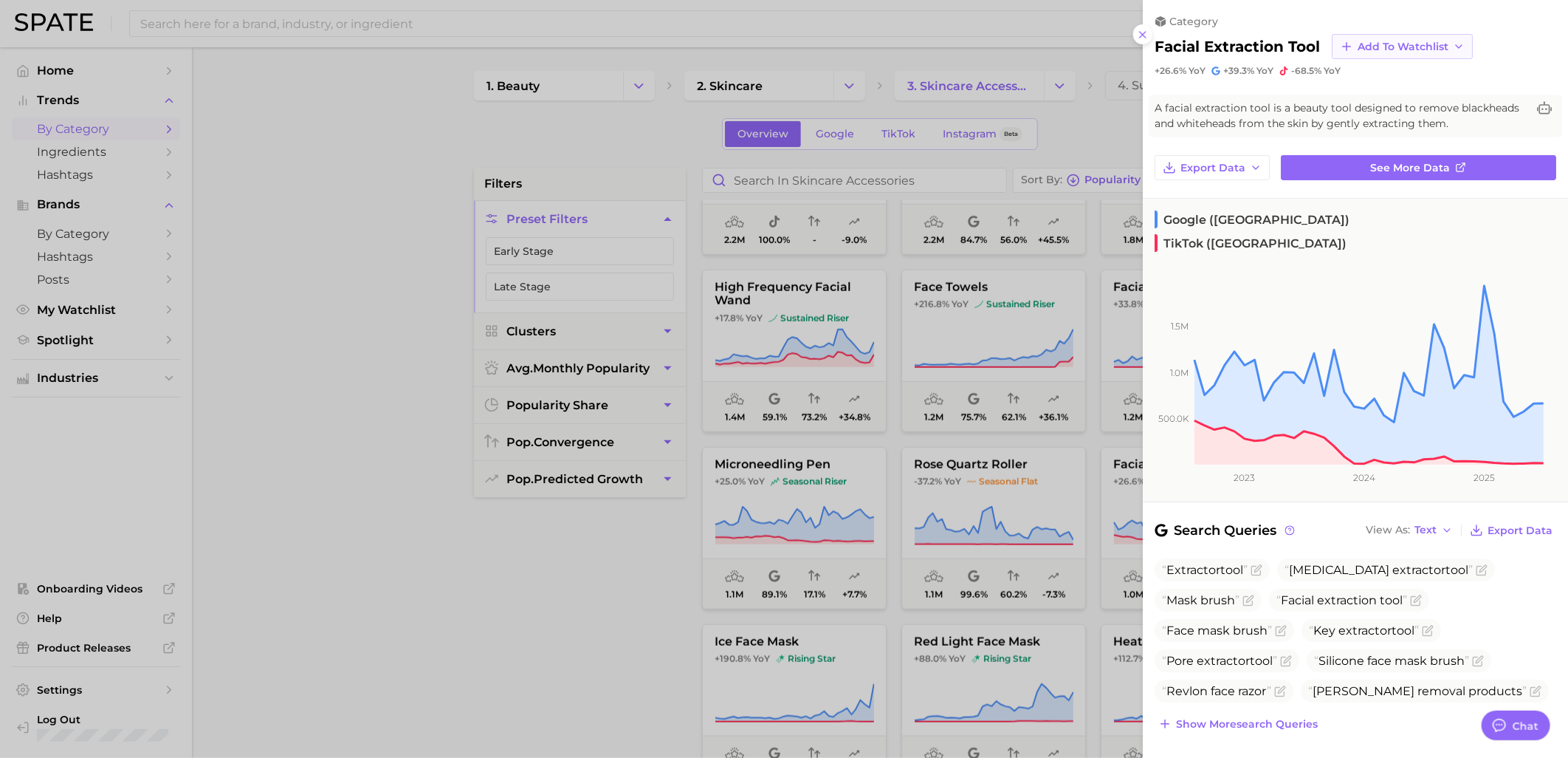
click at [1379, 40] on span "Add to Watchlist" at bounding box center [1403, 47] width 91 height 12
click at [1361, 183] on span "Skincare Device Watchlist" at bounding box center [1421, 181] width 130 height 25
click at [665, 634] on div at bounding box center [784, 379] width 1568 height 758
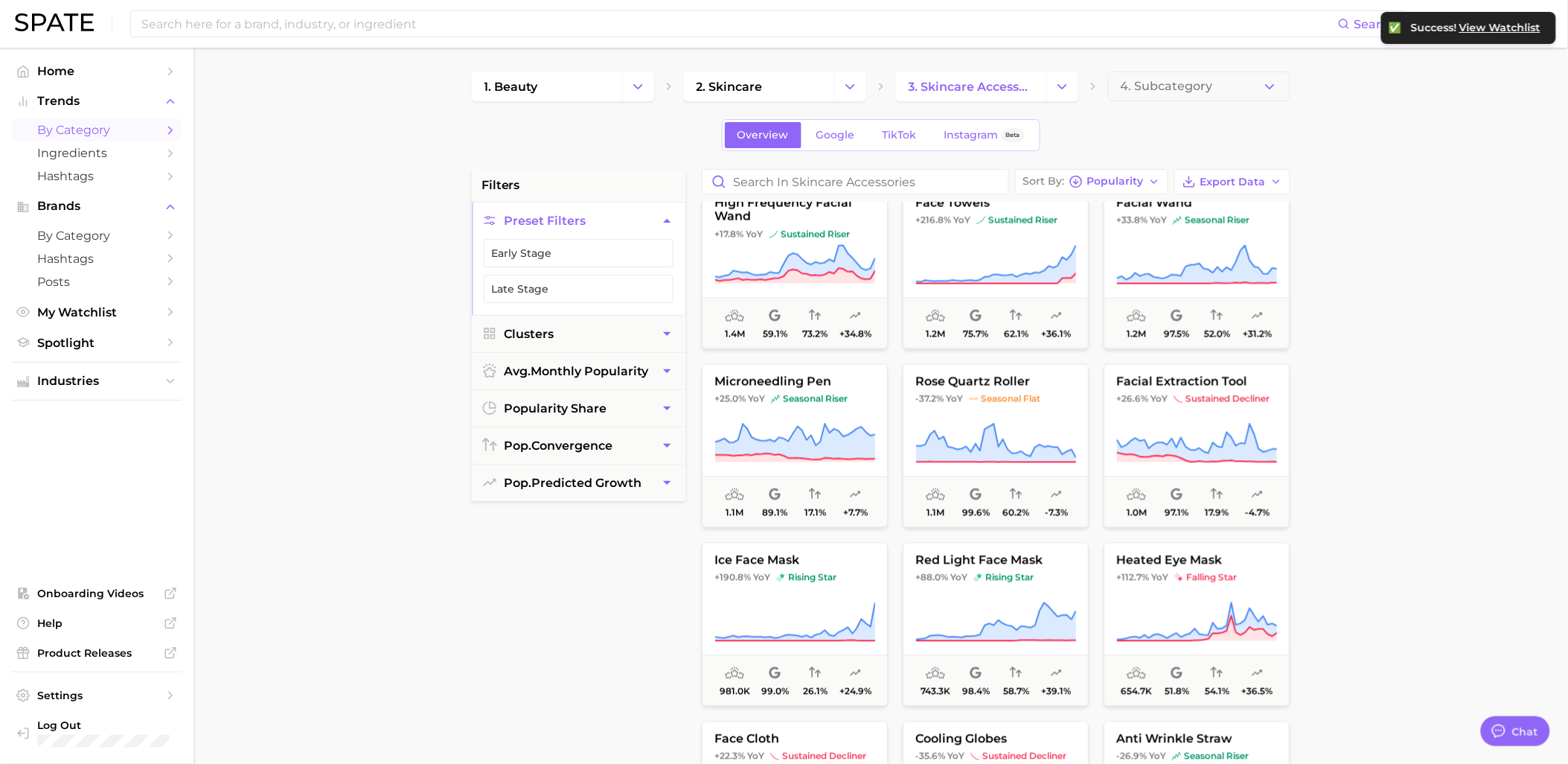
scroll to position [993, 0]
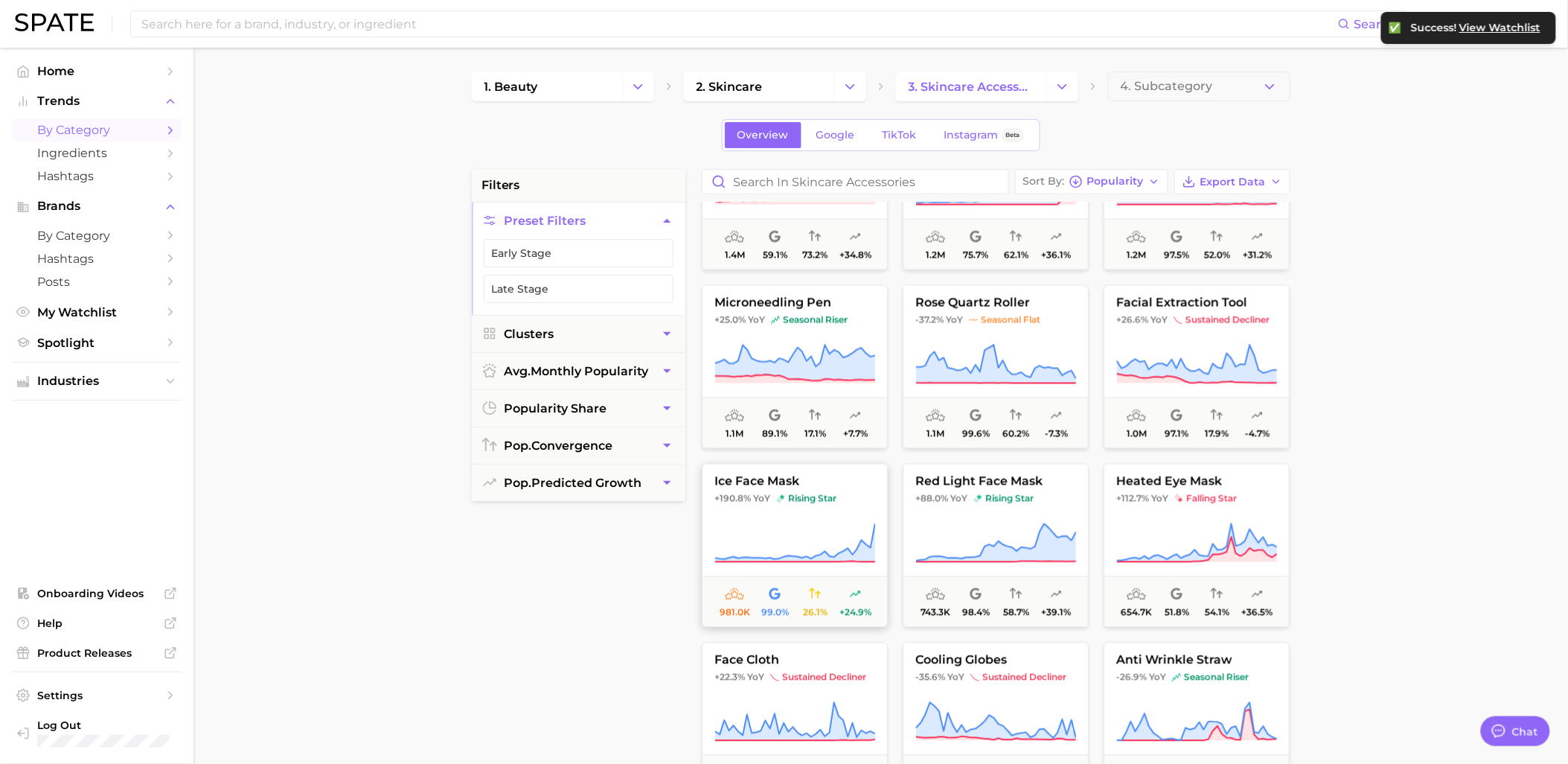
click at [836, 481] on span "ice face mask" at bounding box center [795, 481] width 185 height 13
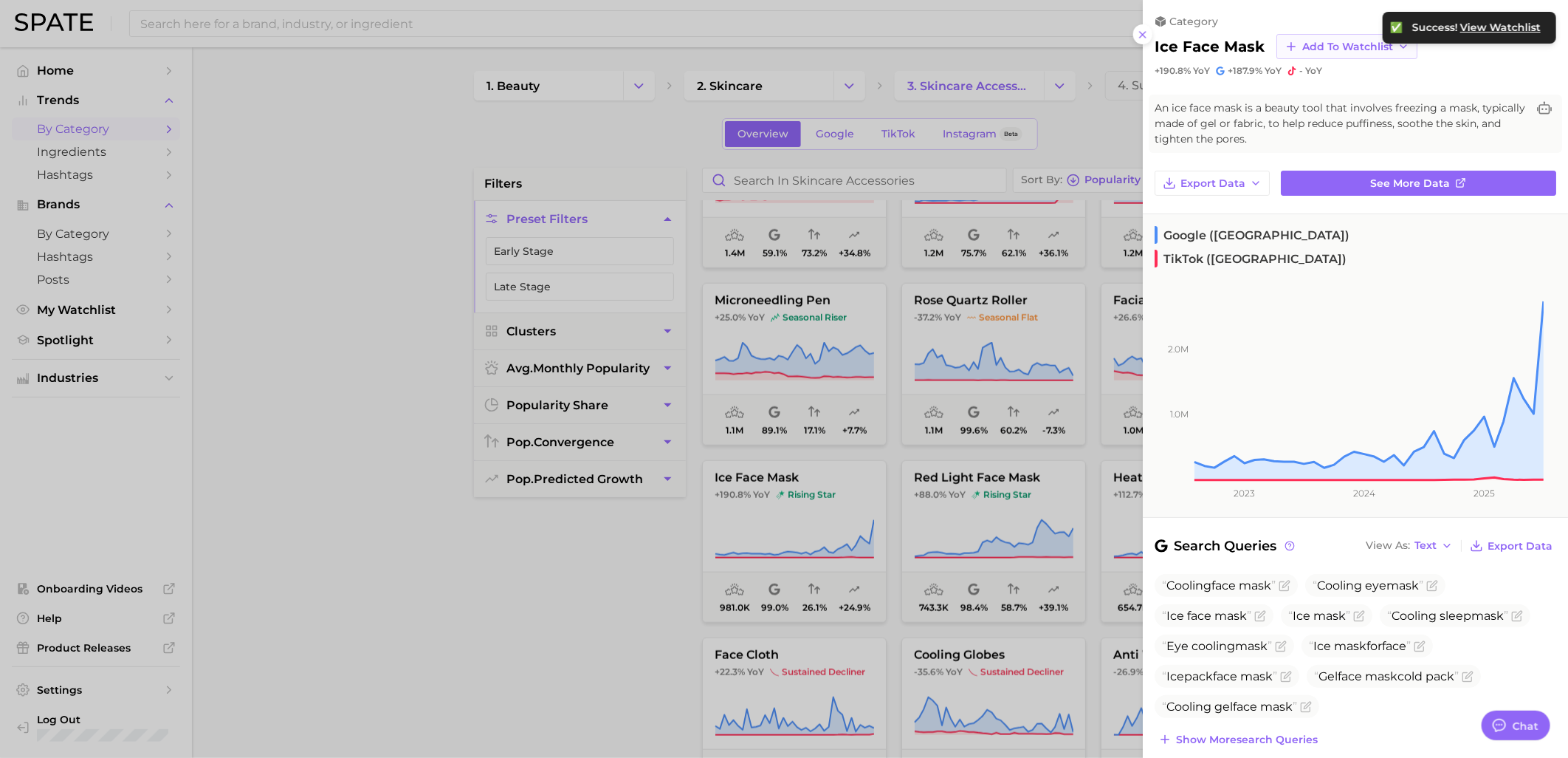
click at [1293, 40] on icon "button" at bounding box center [1291, 46] width 13 height 13
click at [1323, 179] on span "Skincare Device Watchlist" at bounding box center [1366, 181] width 130 height 25
click at [953, 490] on div at bounding box center [784, 379] width 1568 height 758
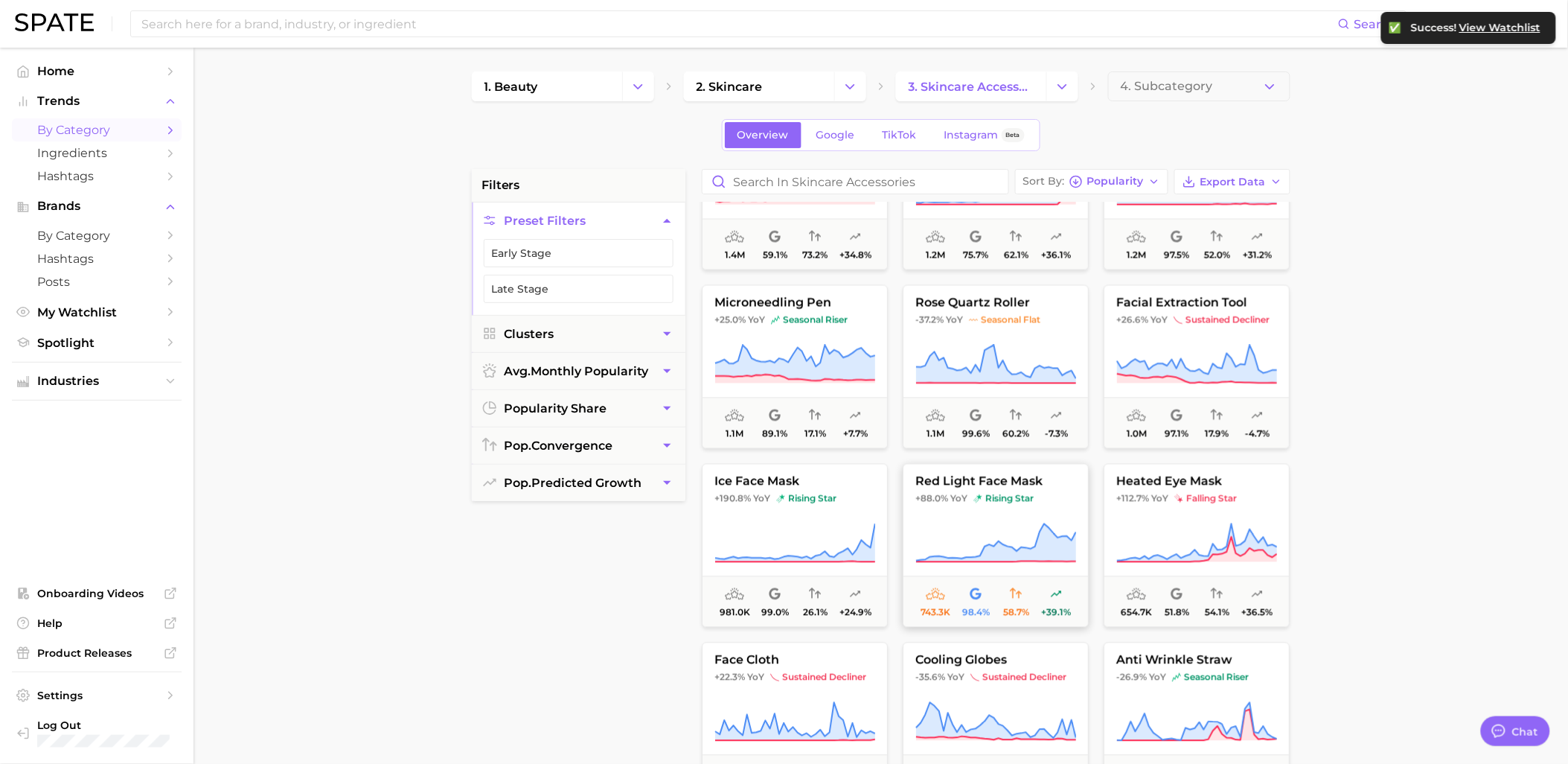
click at [998, 493] on span "rising star" at bounding box center [1003, 499] width 60 height 12
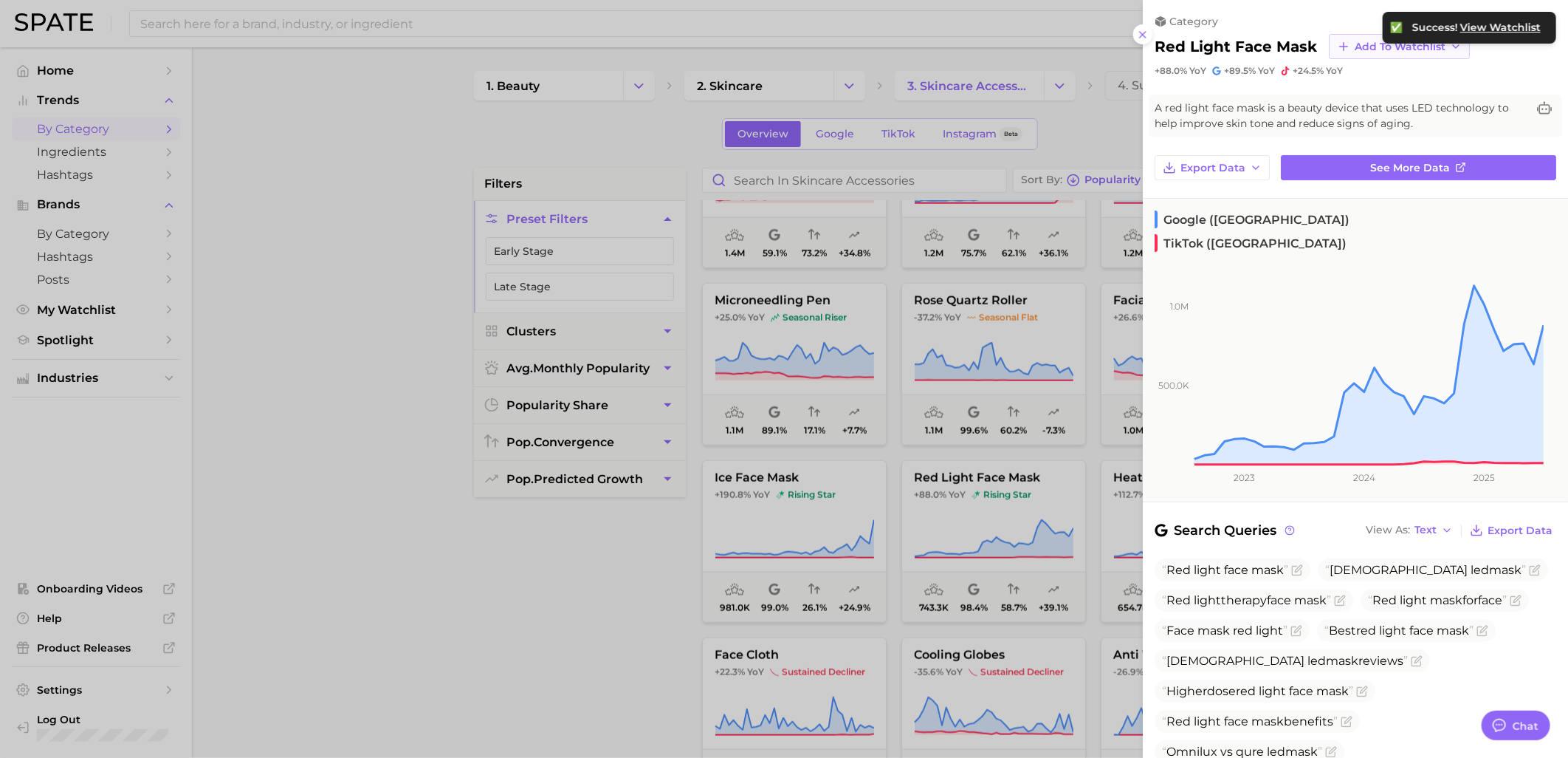
click at [1359, 40] on span "Add to Watchlist" at bounding box center [1400, 47] width 91 height 12
drag, startPoint x: 1355, startPoint y: 175, endPoint x: 1350, endPoint y: 181, distance: 7.8
click at [1354, 177] on span "Skincare Device Watchlist" at bounding box center [1418, 181] width 130 height 25
click at [674, 584] on div at bounding box center [784, 379] width 1568 height 758
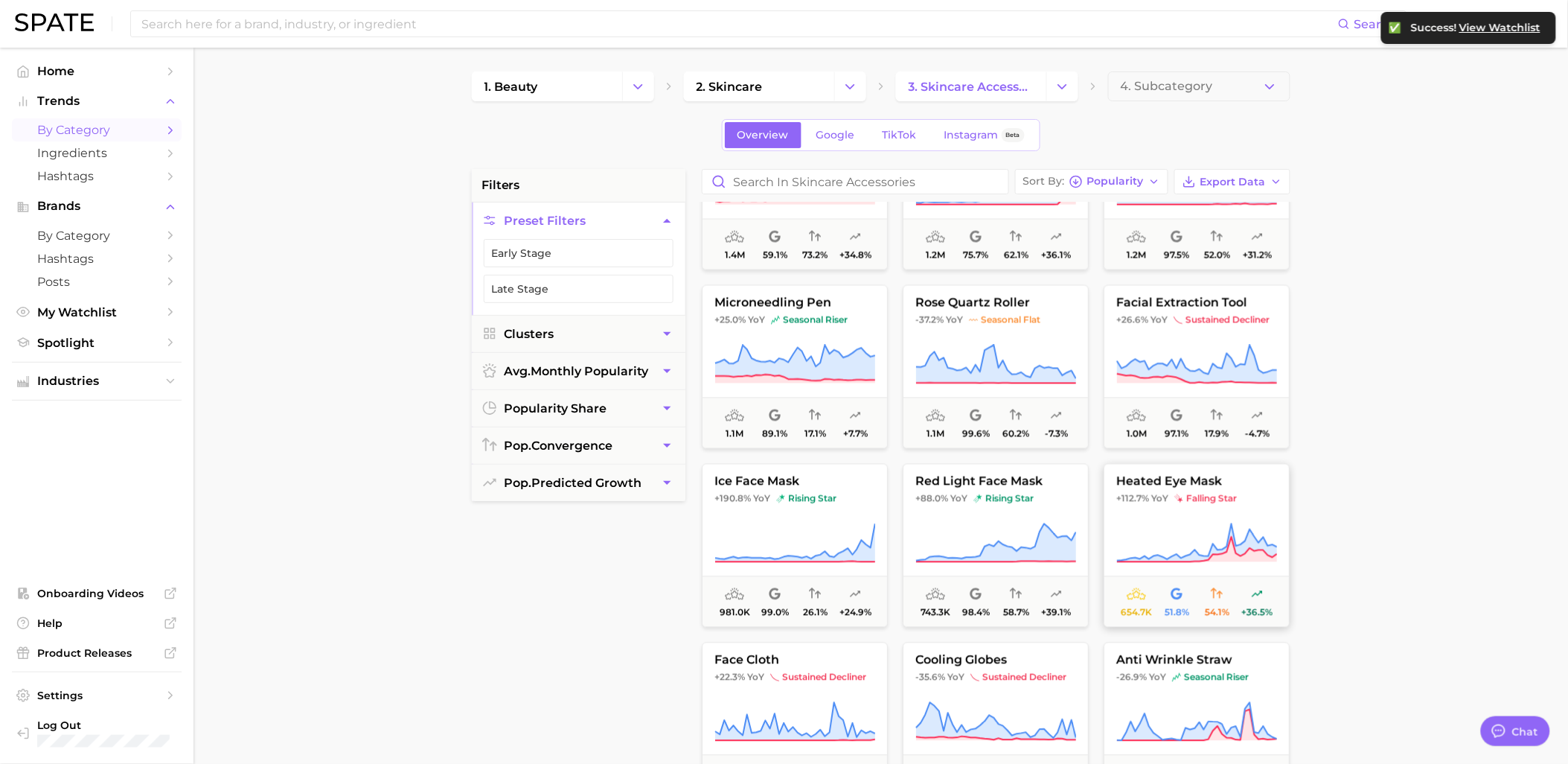
click at [1181, 521] on button "heated eye mask +112.7% YoY falling star 654.7k 51.8% 54.1% +36.5%" at bounding box center [1196, 546] width 186 height 164
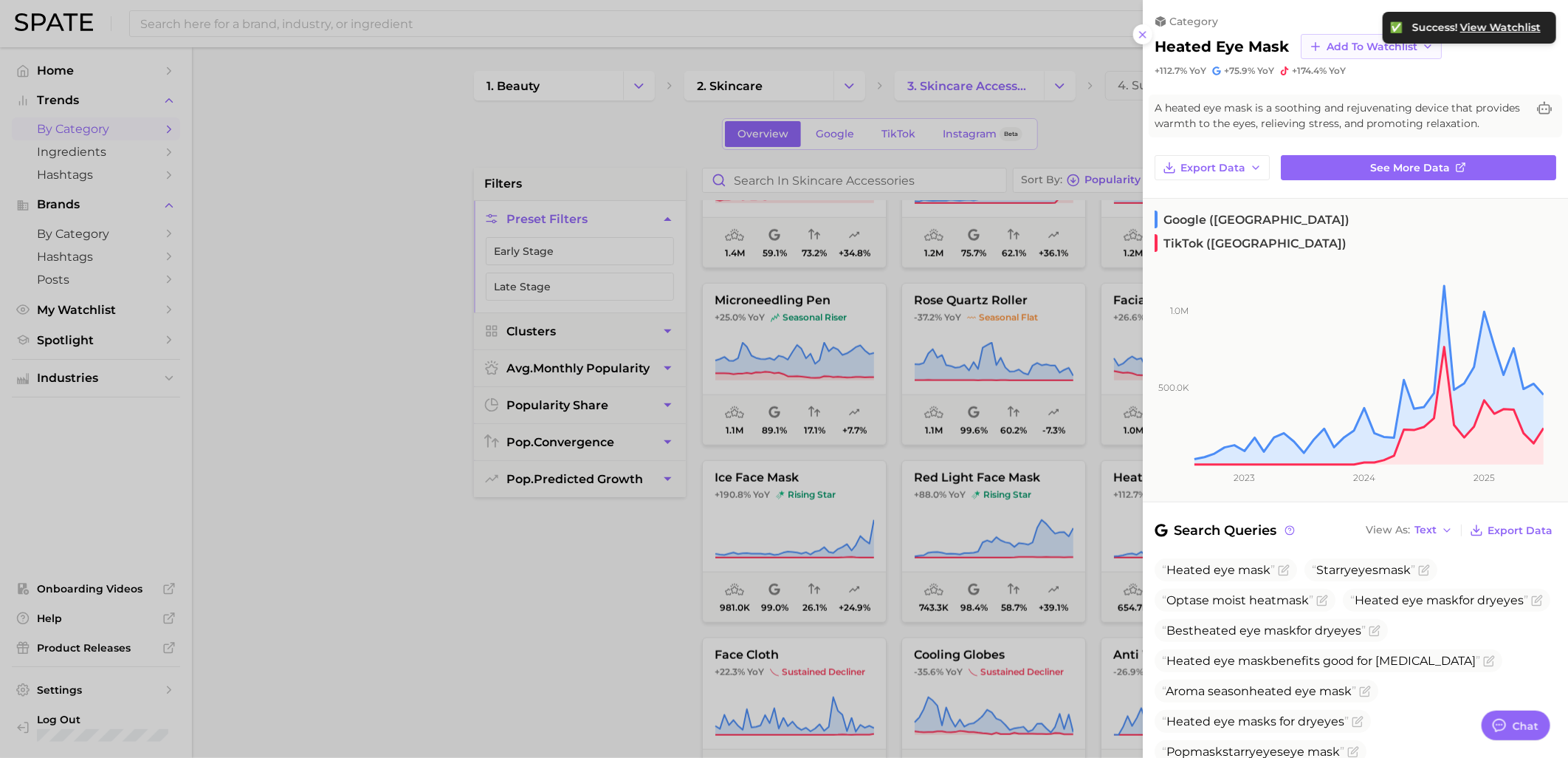
click at [1348, 48] on span "Add to Watchlist" at bounding box center [1372, 47] width 91 height 12
click at [1331, 182] on span "Skincare Device Watchlist" at bounding box center [1390, 181] width 130 height 25
click at [657, 568] on div at bounding box center [784, 379] width 1568 height 758
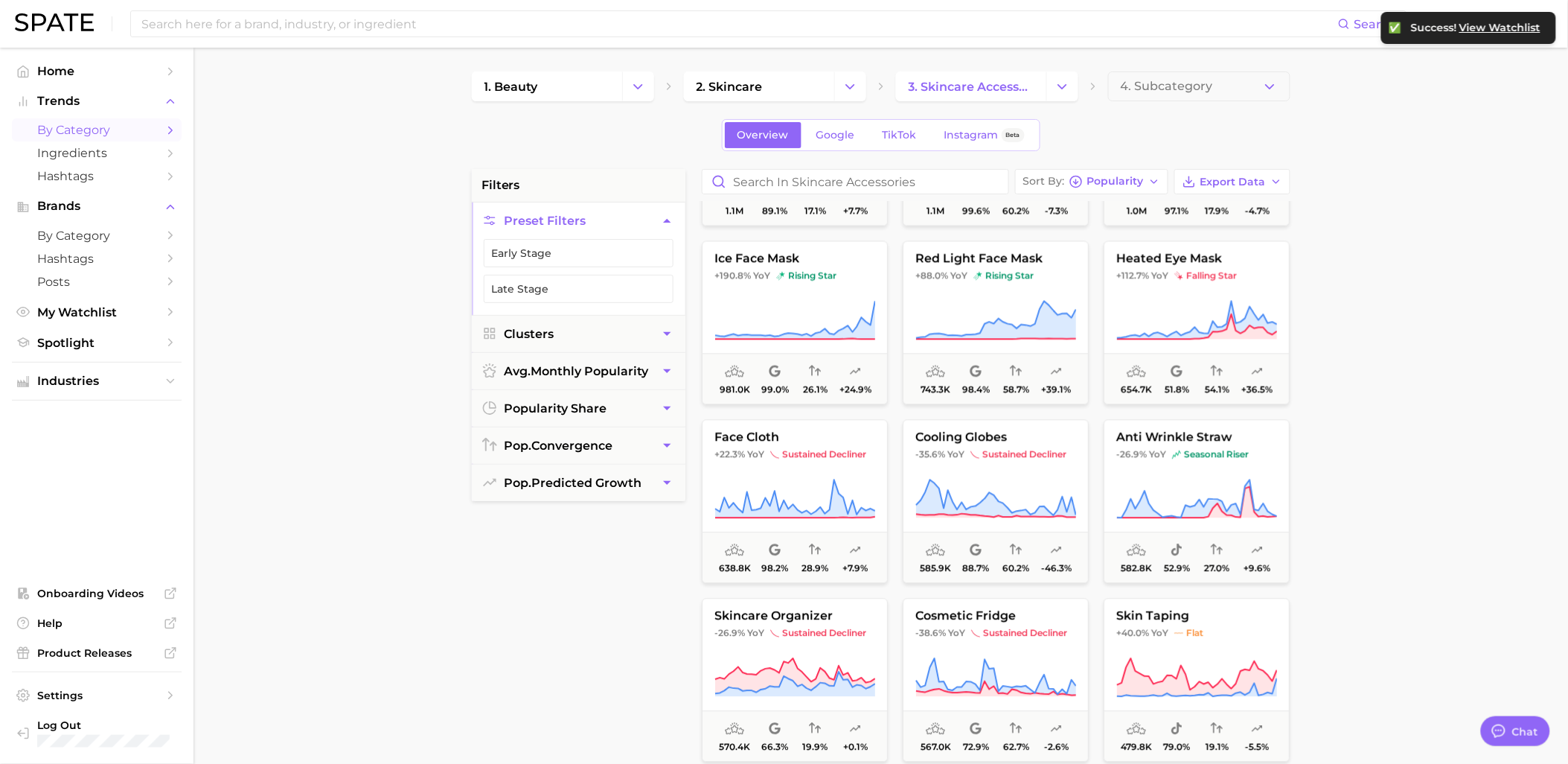
scroll to position [1241, 0]
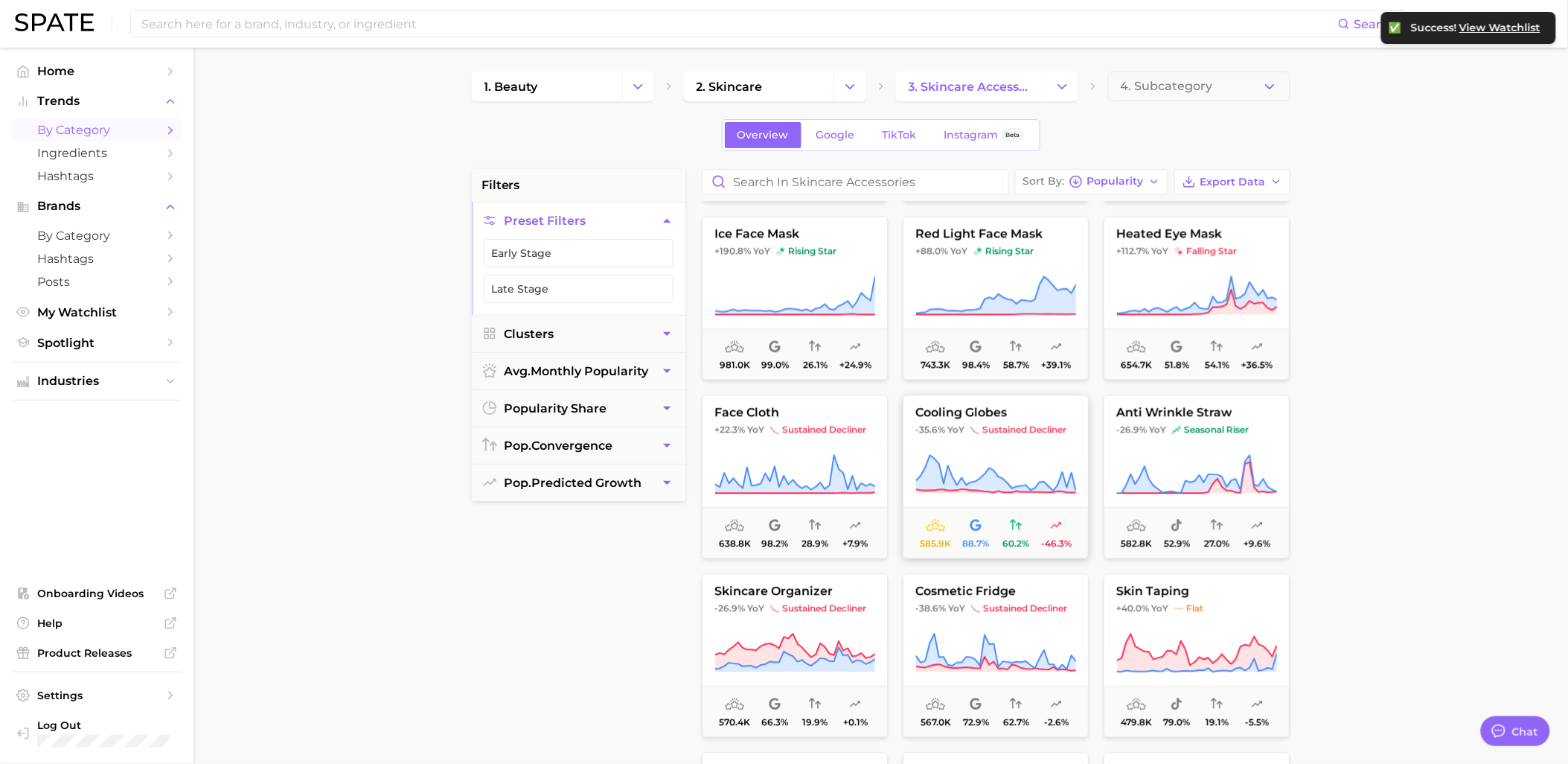
click at [996, 430] on span "sustained decliner" at bounding box center [1018, 429] width 96 height 12
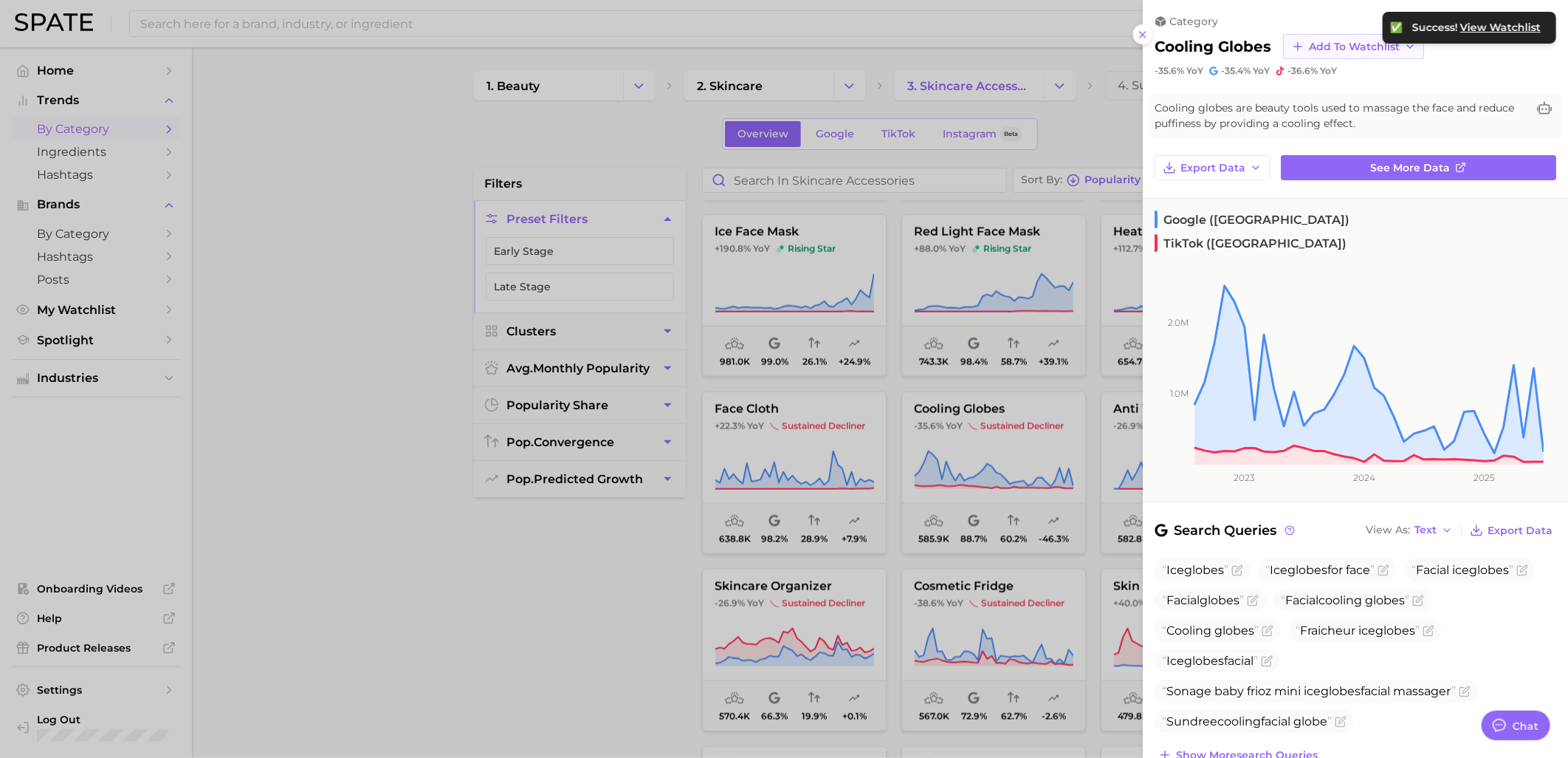
drag, startPoint x: 1296, startPoint y: 47, endPoint x: 1302, endPoint y: 55, distance: 10.0
click at [1297, 48] on icon "button" at bounding box center [1297, 46] width 13 height 13
click at [1318, 187] on span "Skincare Device Watchlist" at bounding box center [1372, 181] width 130 height 25
click at [661, 666] on div at bounding box center [784, 379] width 1568 height 758
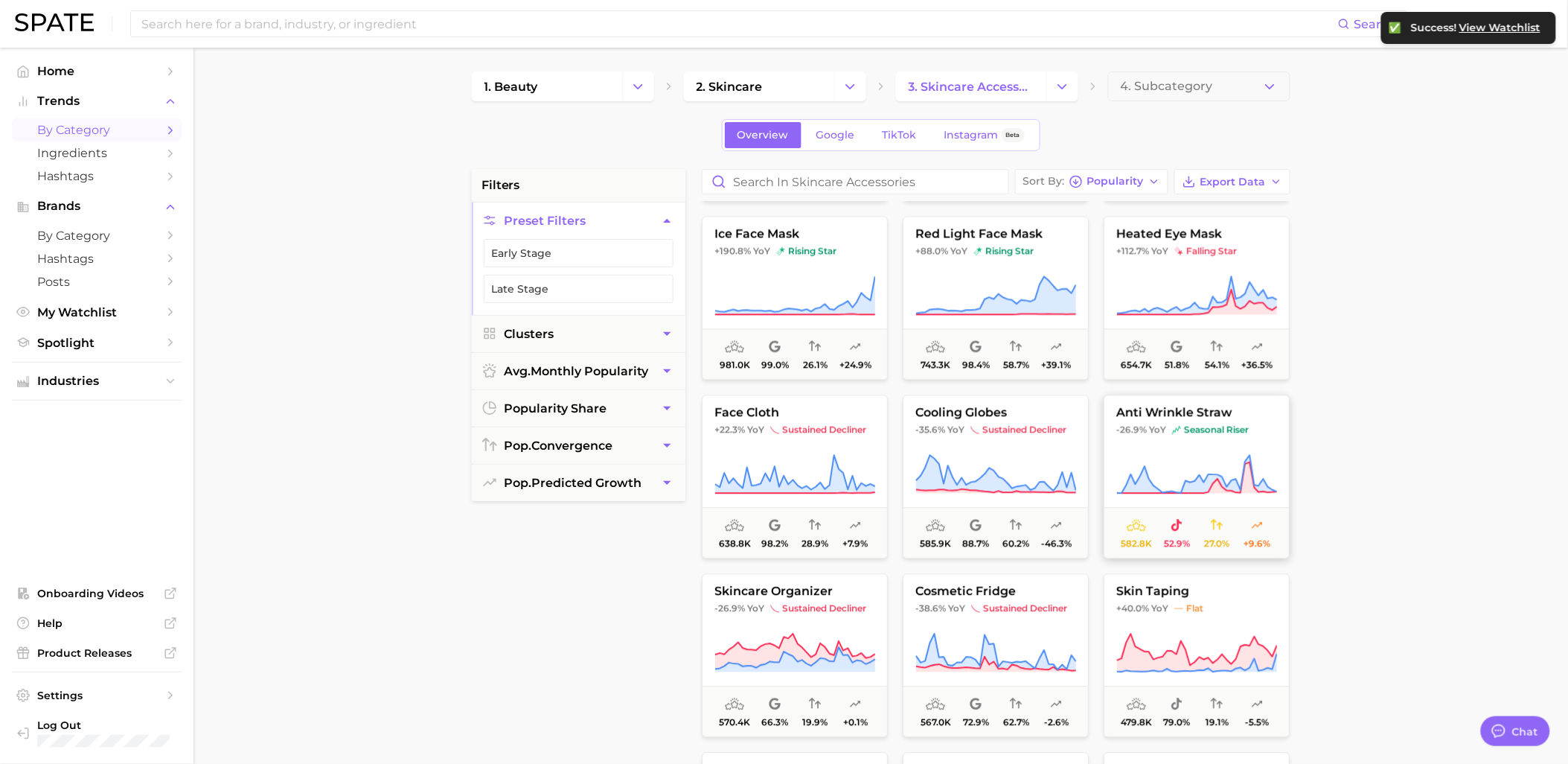
click at [1196, 451] on button "anti wrinkle straw -26.9% YoY seasonal riser 582.8k 52.9% 27.0% +9.6%" at bounding box center [1196, 476] width 186 height 164
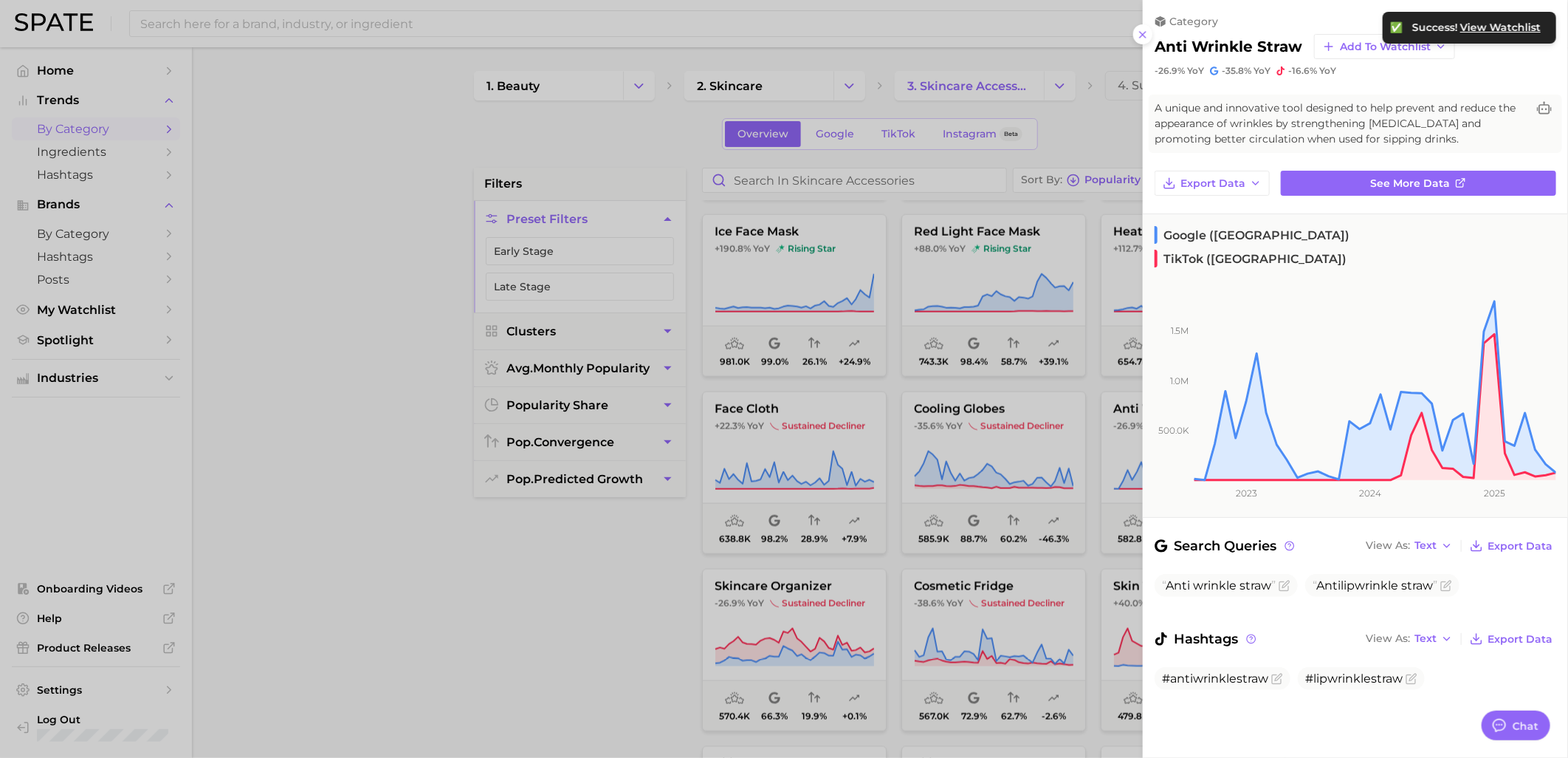
drag, startPoint x: 630, startPoint y: 592, endPoint x: 756, endPoint y: 592, distance: 126.0
click at [636, 592] on div at bounding box center [784, 379] width 1568 height 758
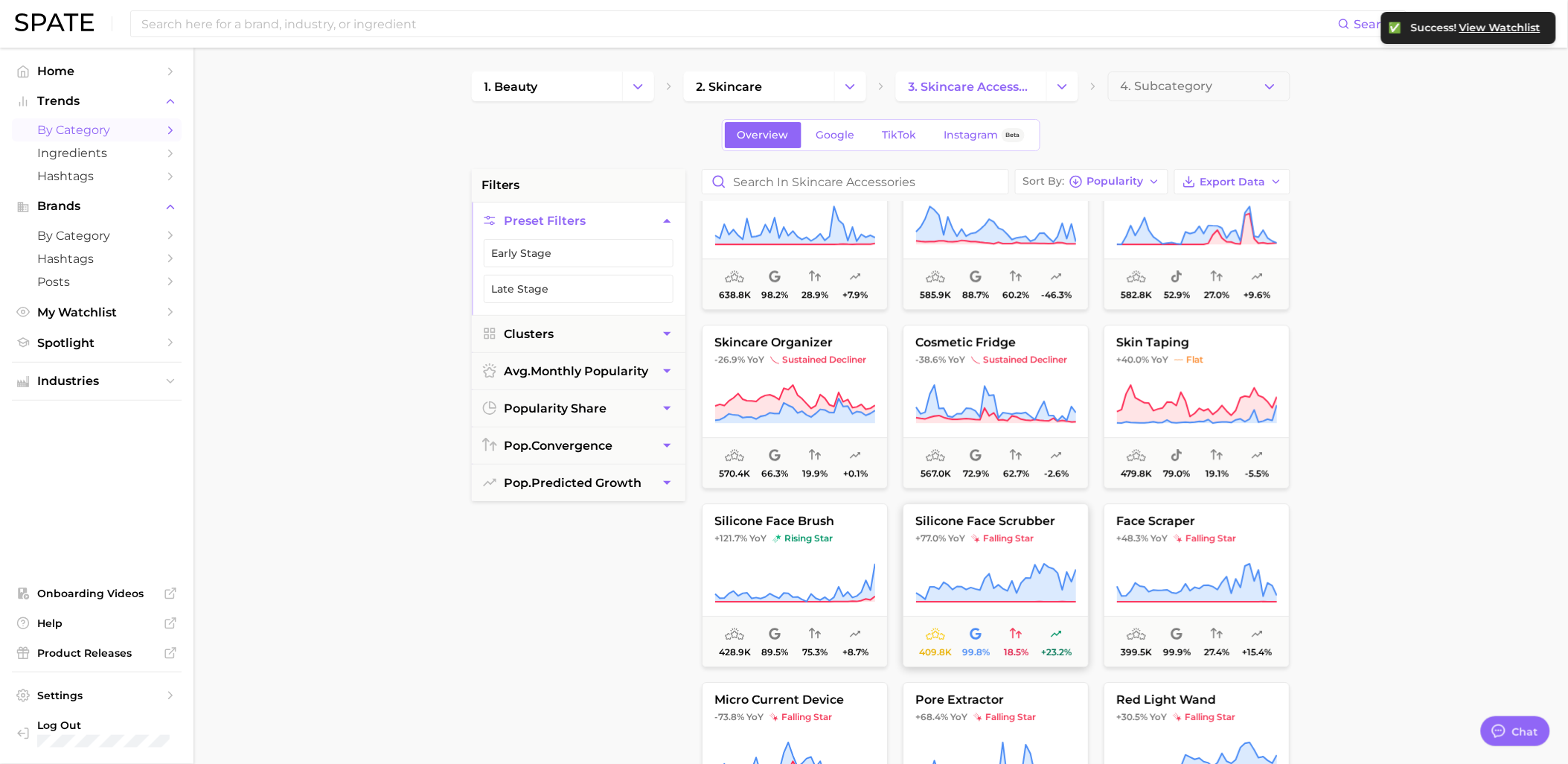
scroll to position [1654, 0]
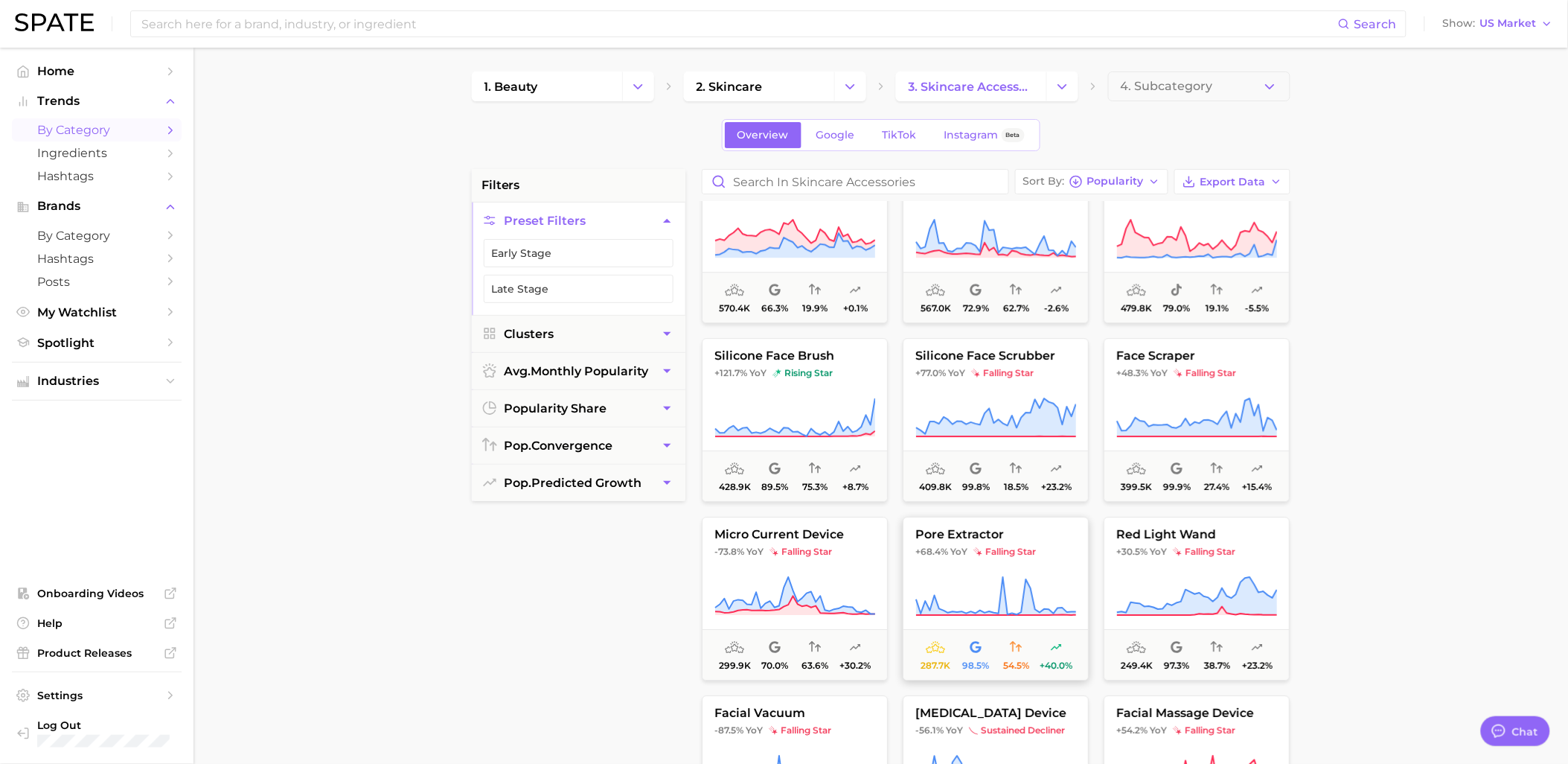
click at [999, 543] on button "pore extractor +68.4% YoY falling star 287.7k 98.5% 54.5% +40.0%" at bounding box center [996, 598] width 186 height 164
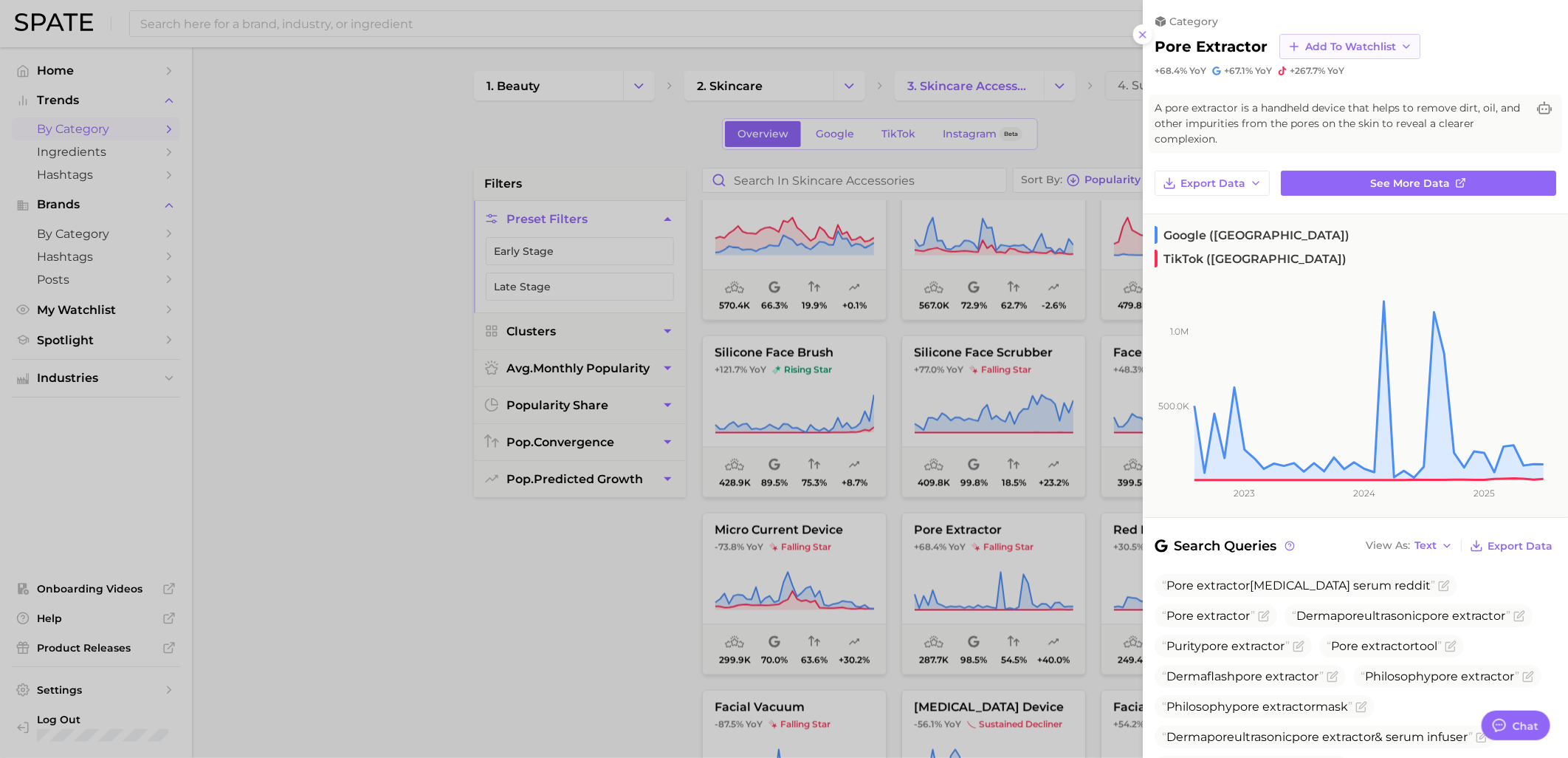
click at [1355, 50] on span "Add to Watchlist" at bounding box center [1351, 47] width 91 height 12
click at [1345, 181] on span "Skincare Device Watchlist" at bounding box center [1369, 181] width 130 height 25
drag, startPoint x: 626, startPoint y: 604, endPoint x: 756, endPoint y: 575, distance: 133.2
click at [627, 603] on div at bounding box center [784, 379] width 1568 height 758
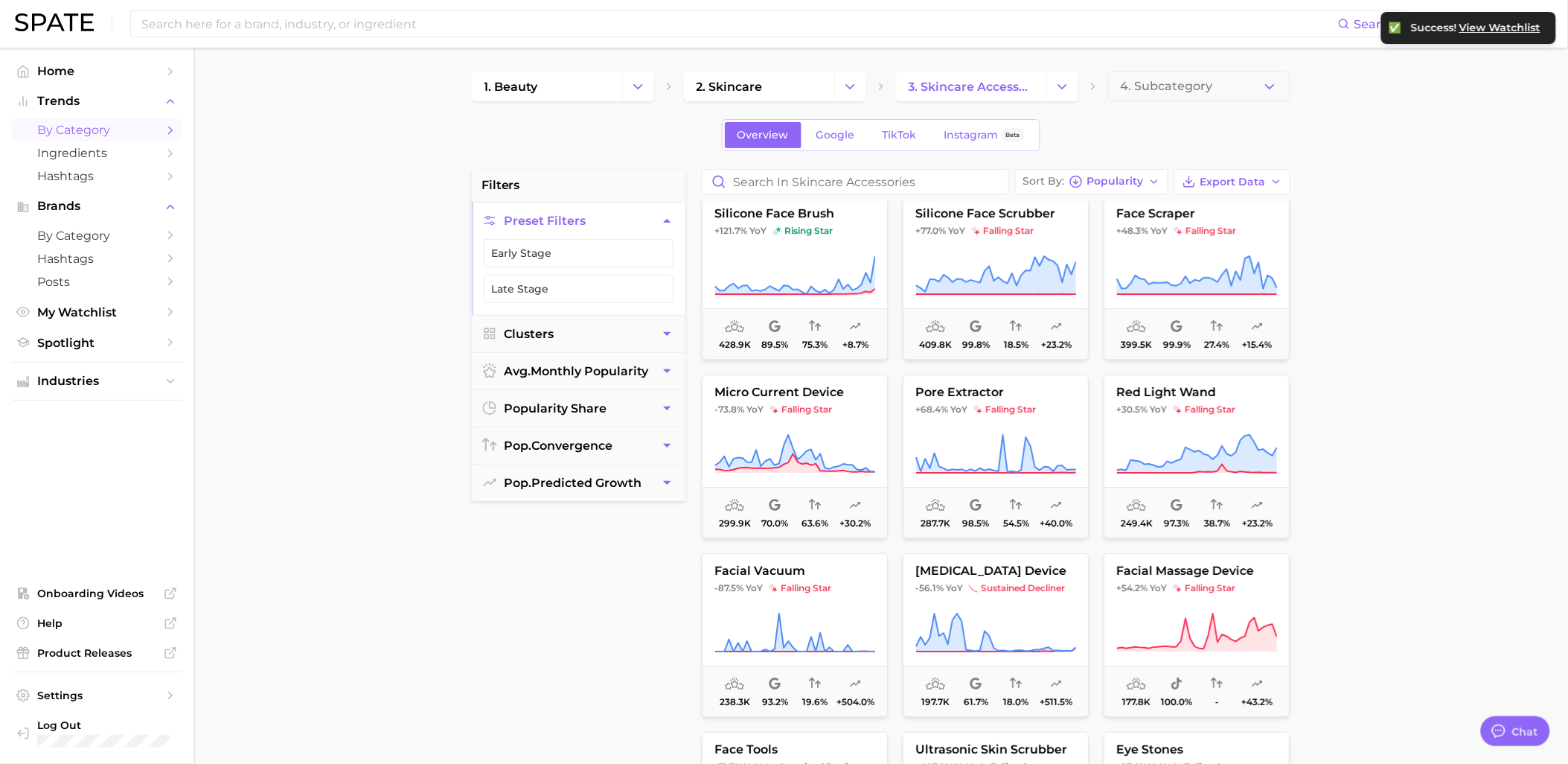
scroll to position [1819, 0]
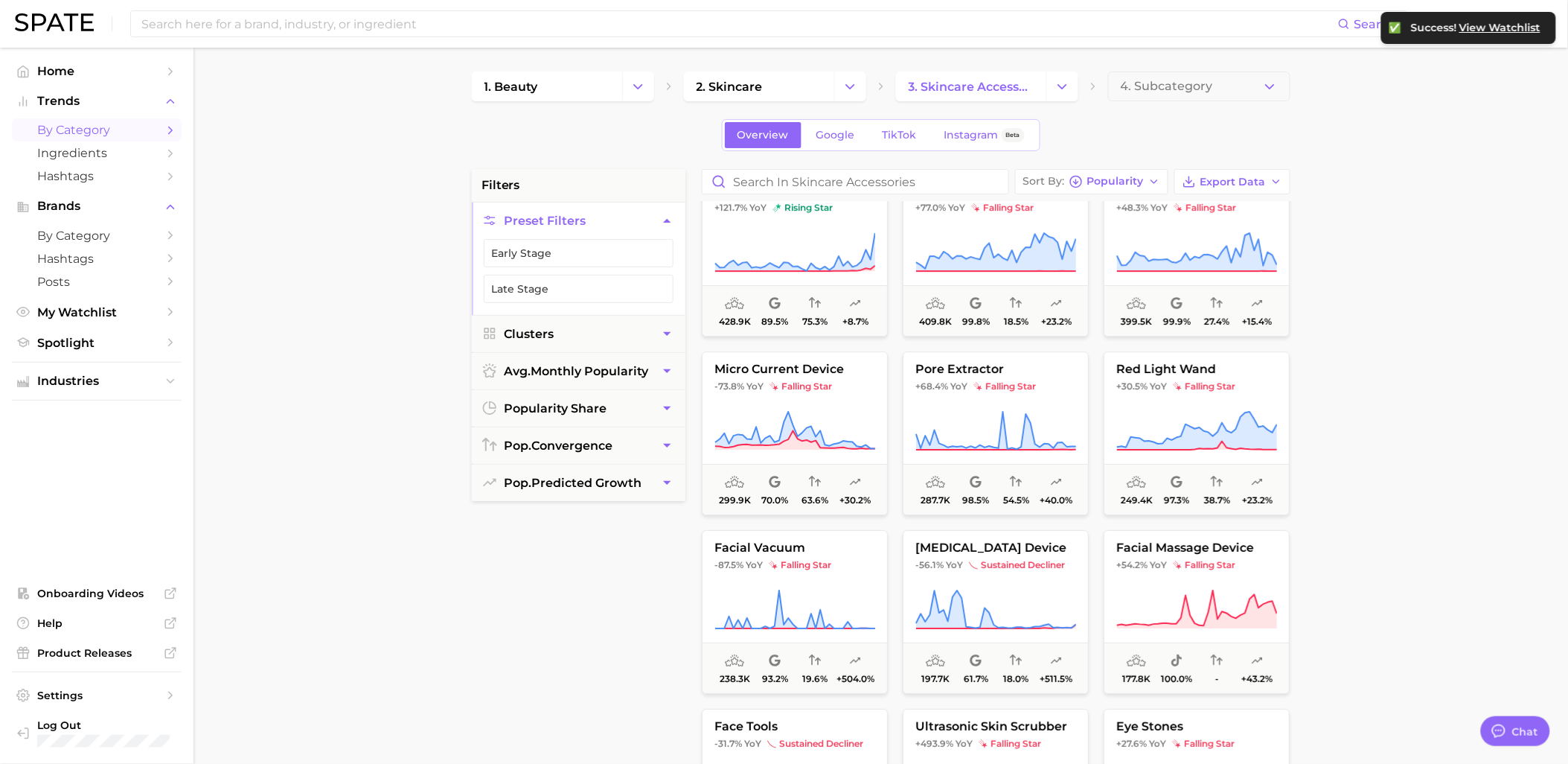
drag, startPoint x: 1311, startPoint y: 405, endPoint x: 1270, endPoint y: 406, distance: 41.0
click at [1311, 405] on main "1. beauty 2. skincare 3. skincare accessories 4. Subcategory Overview Google Ti…" at bounding box center [880, 612] width 1375 height 1130
click at [1249, 401] on button "red light wand +30.5% YoY falling star 249.4k 97.3% 38.7% +23.2%" at bounding box center [1196, 433] width 186 height 164
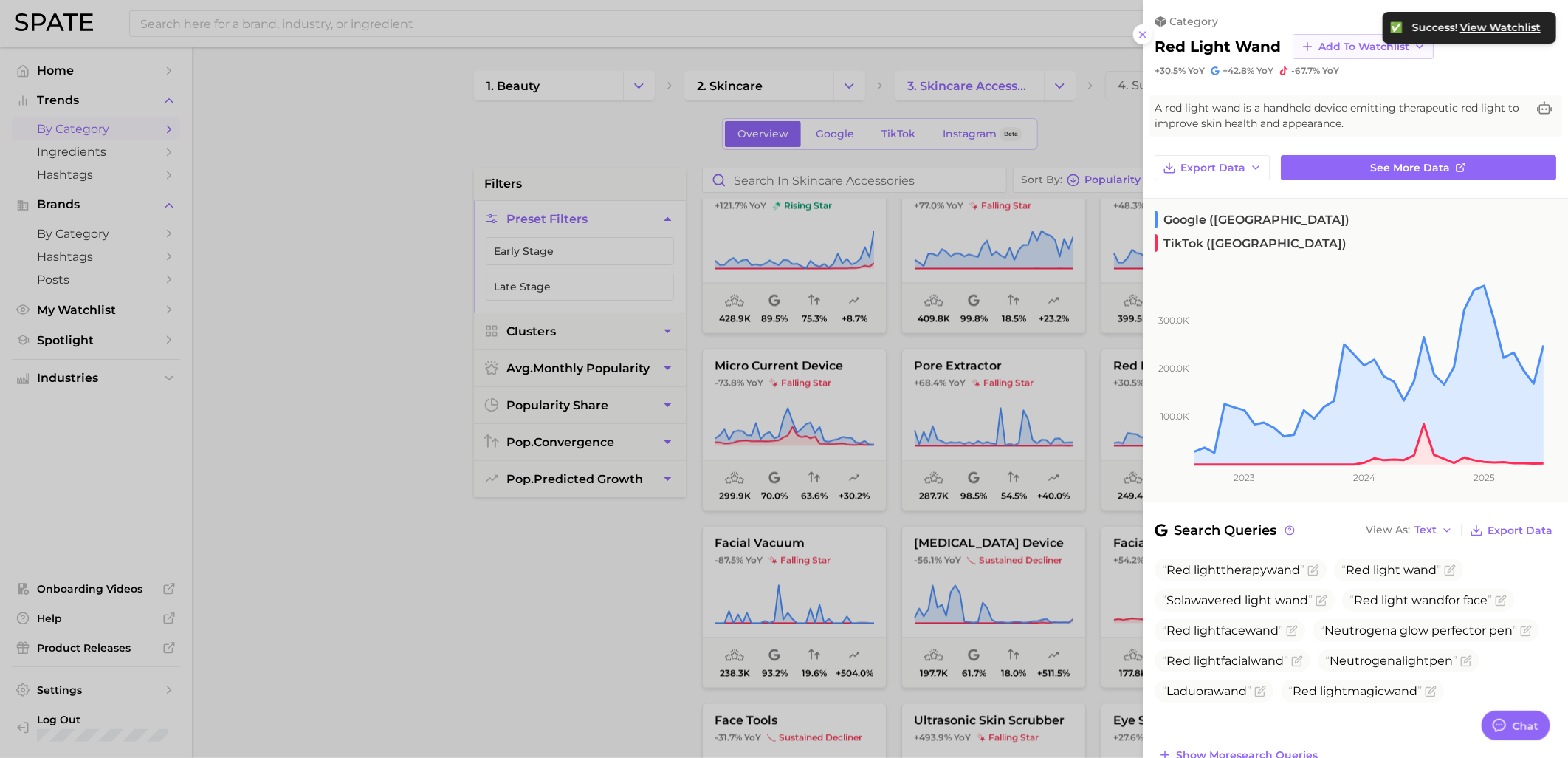
click at [1306, 41] on icon "button" at bounding box center [1307, 46] width 13 height 13
click at [1321, 173] on span "Skincare Device Watchlist" at bounding box center [1382, 181] width 130 height 25
click at [613, 629] on div at bounding box center [784, 379] width 1568 height 758
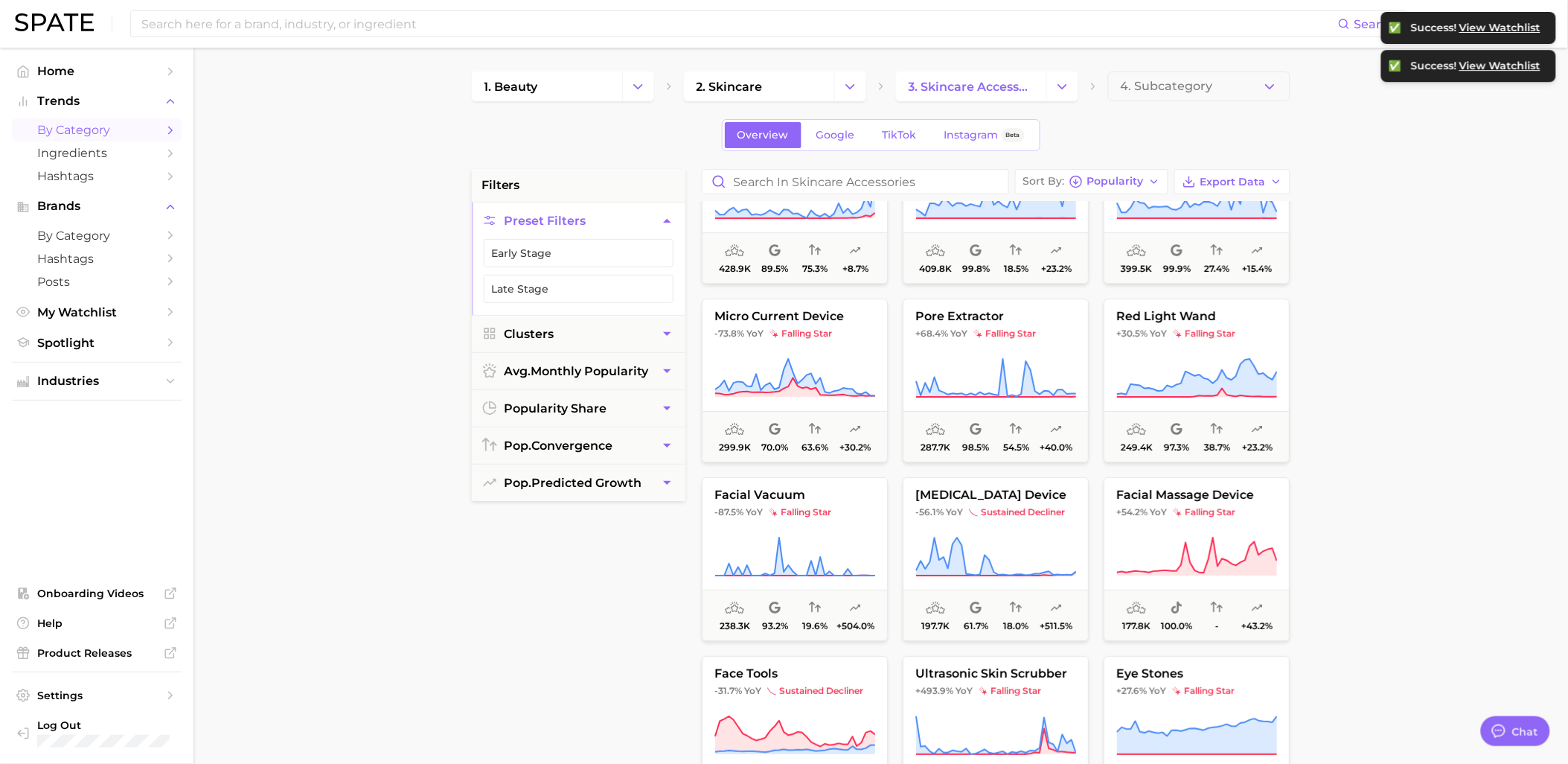
scroll to position [1902, 0]
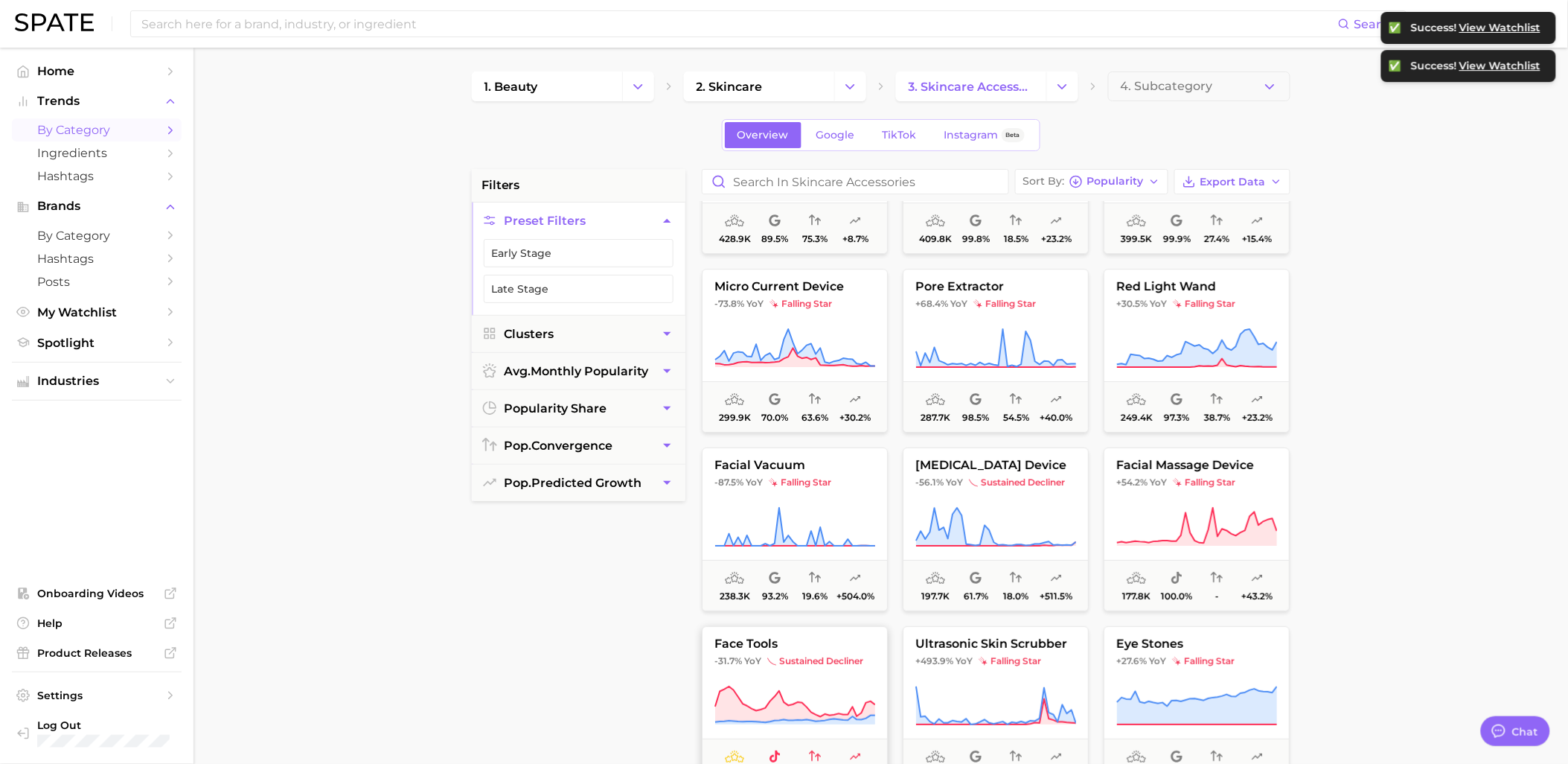
click at [858, 647] on span "face tools" at bounding box center [795, 643] width 185 height 13
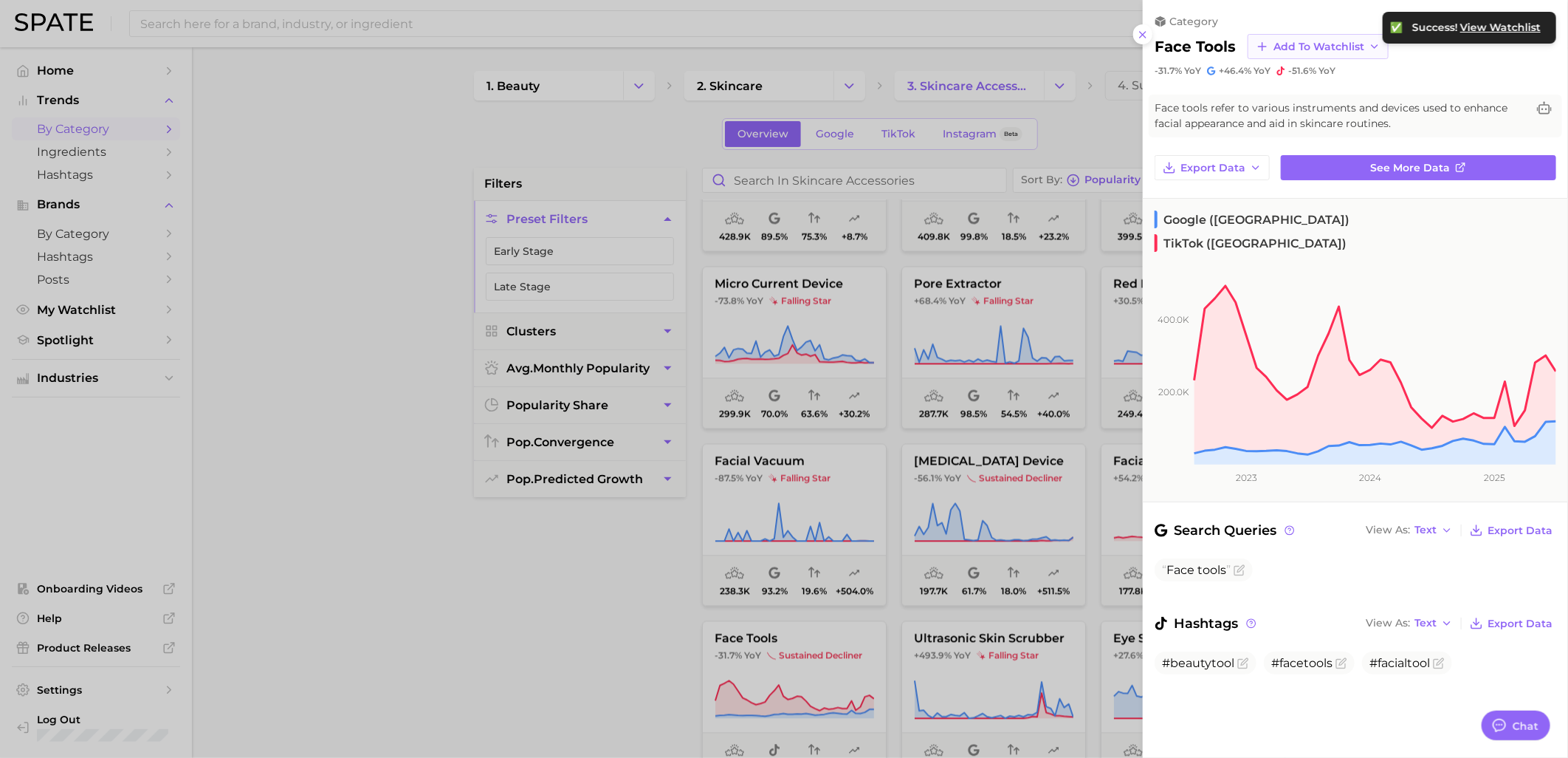
click at [1296, 47] on span "Add to Watchlist" at bounding box center [1319, 47] width 91 height 12
click at [1286, 183] on span "Skincare Device Watchlist" at bounding box center [1337, 181] width 130 height 25
click at [622, 593] on div at bounding box center [784, 379] width 1568 height 758
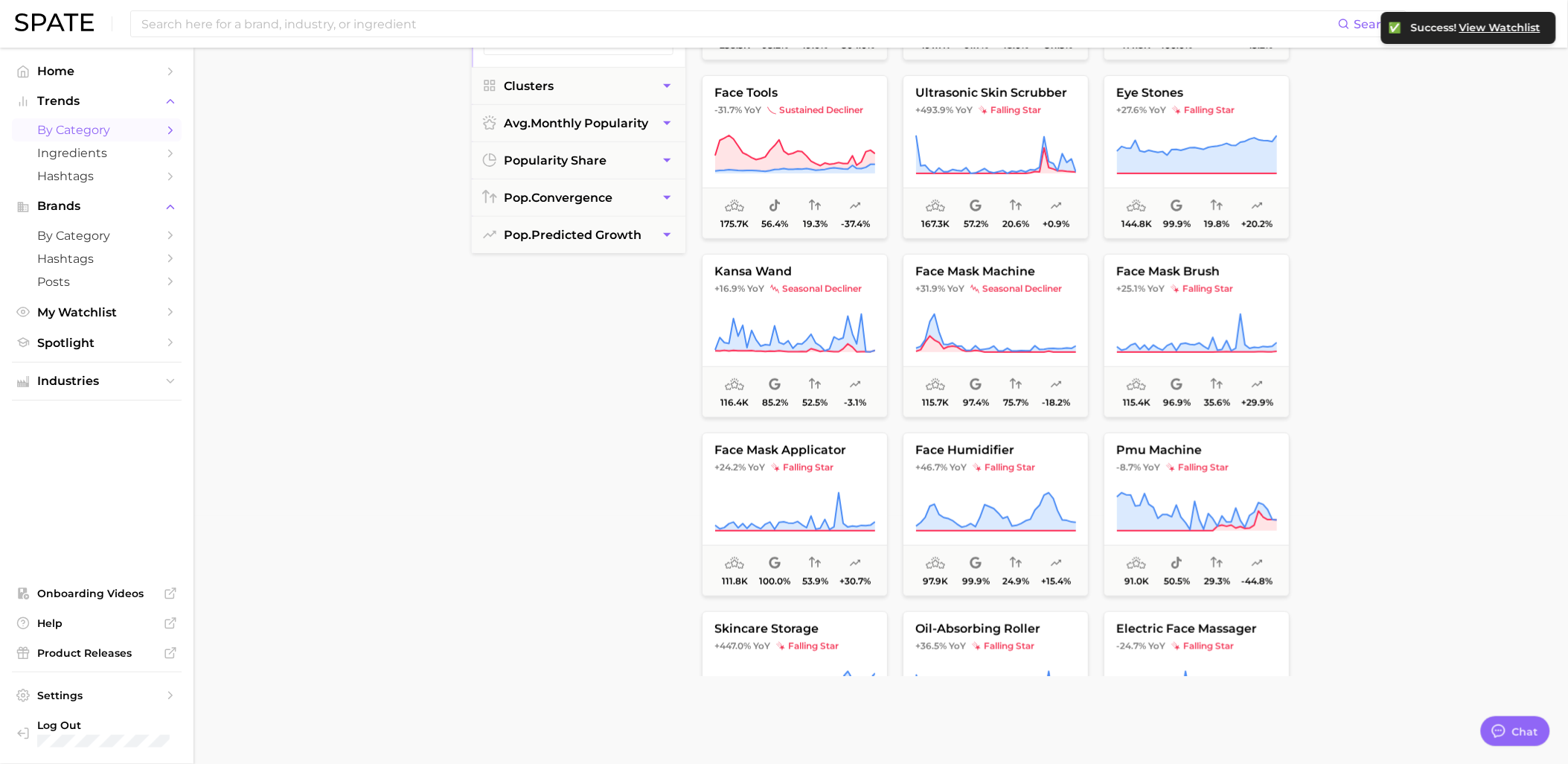
scroll to position [2233, 0]
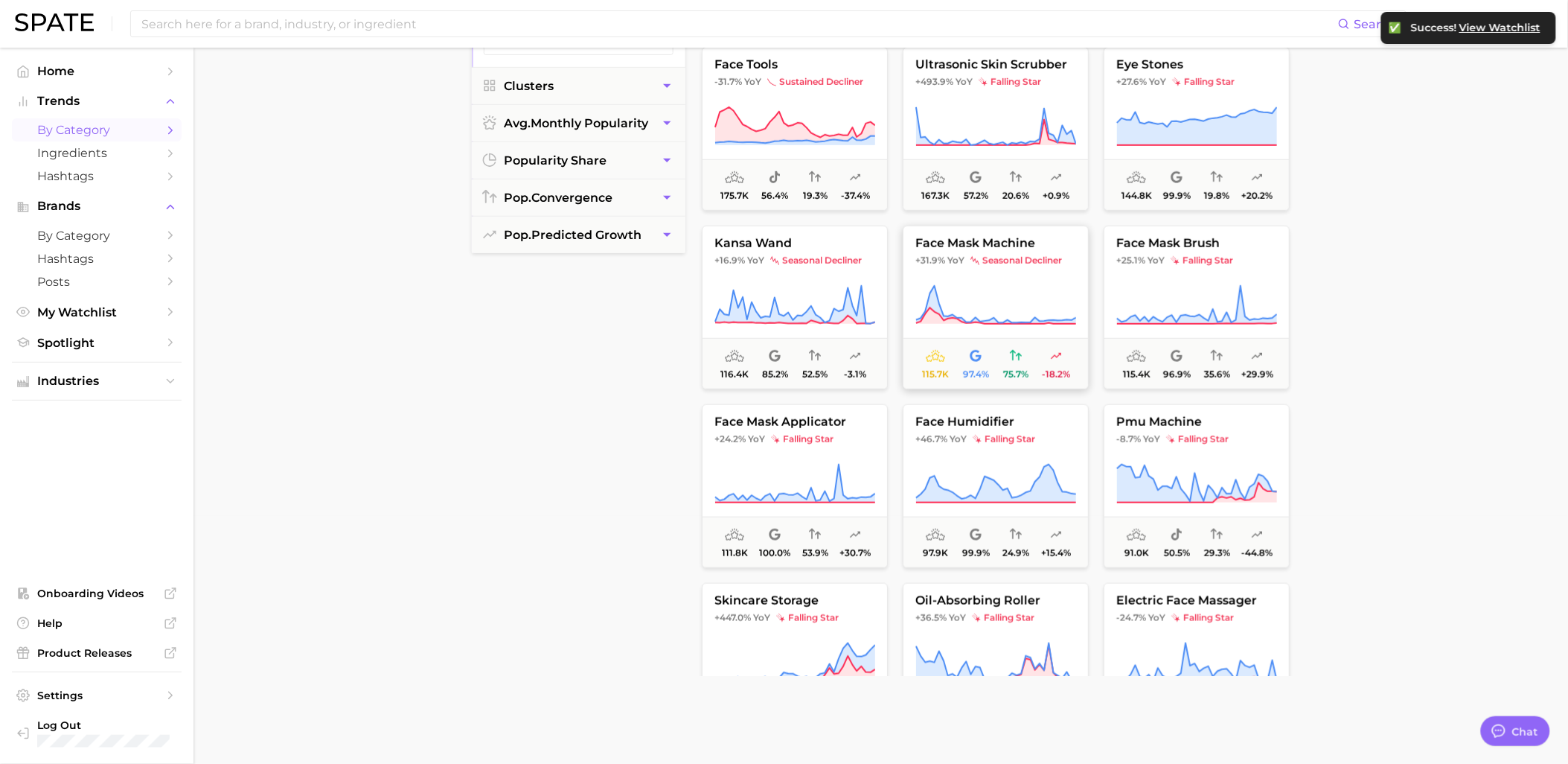
click at [988, 244] on span "face mask machine" at bounding box center [996, 243] width 185 height 13
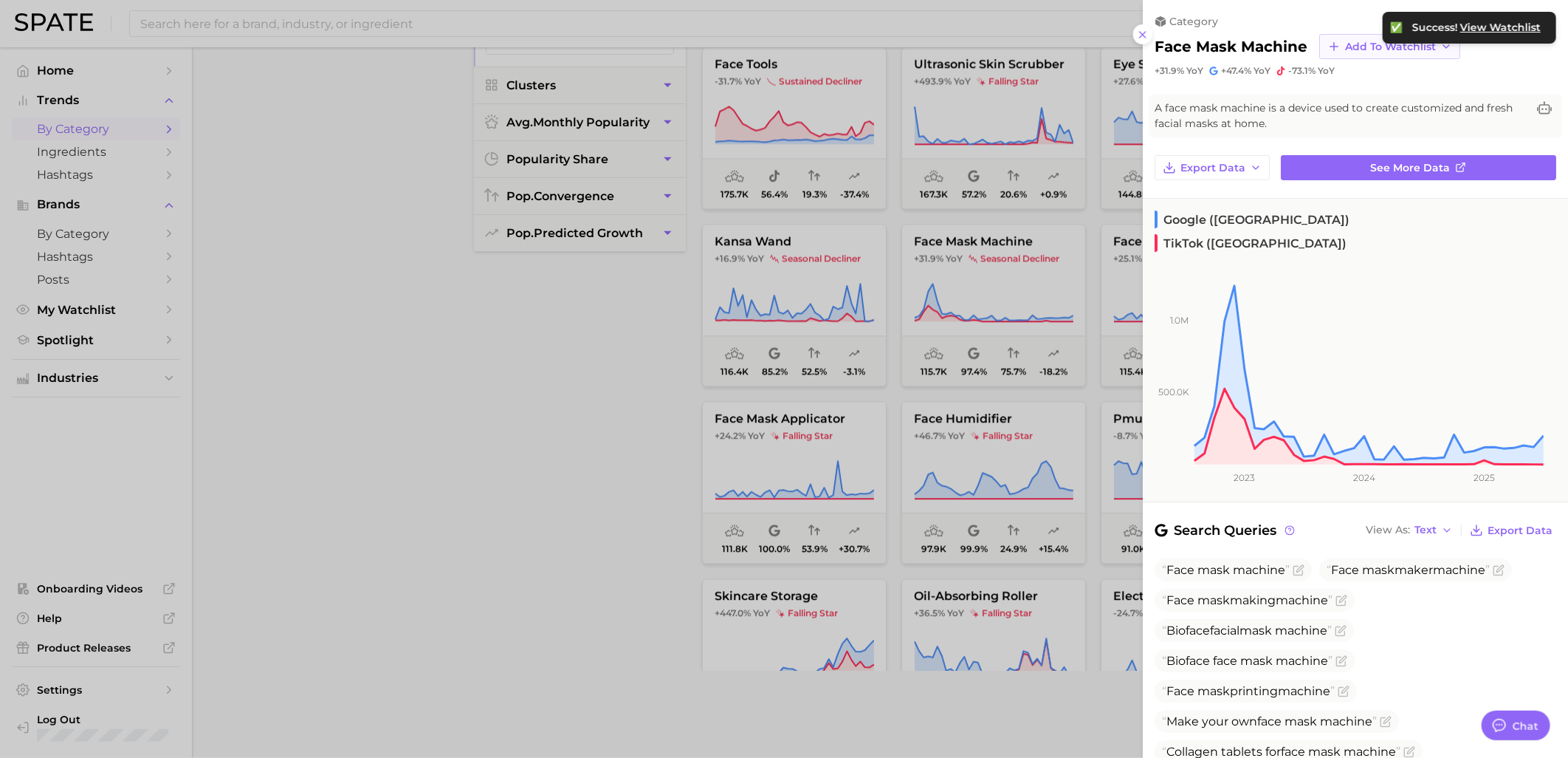
click at [1365, 40] on span "Add to Watchlist" at bounding box center [1390, 47] width 91 height 12
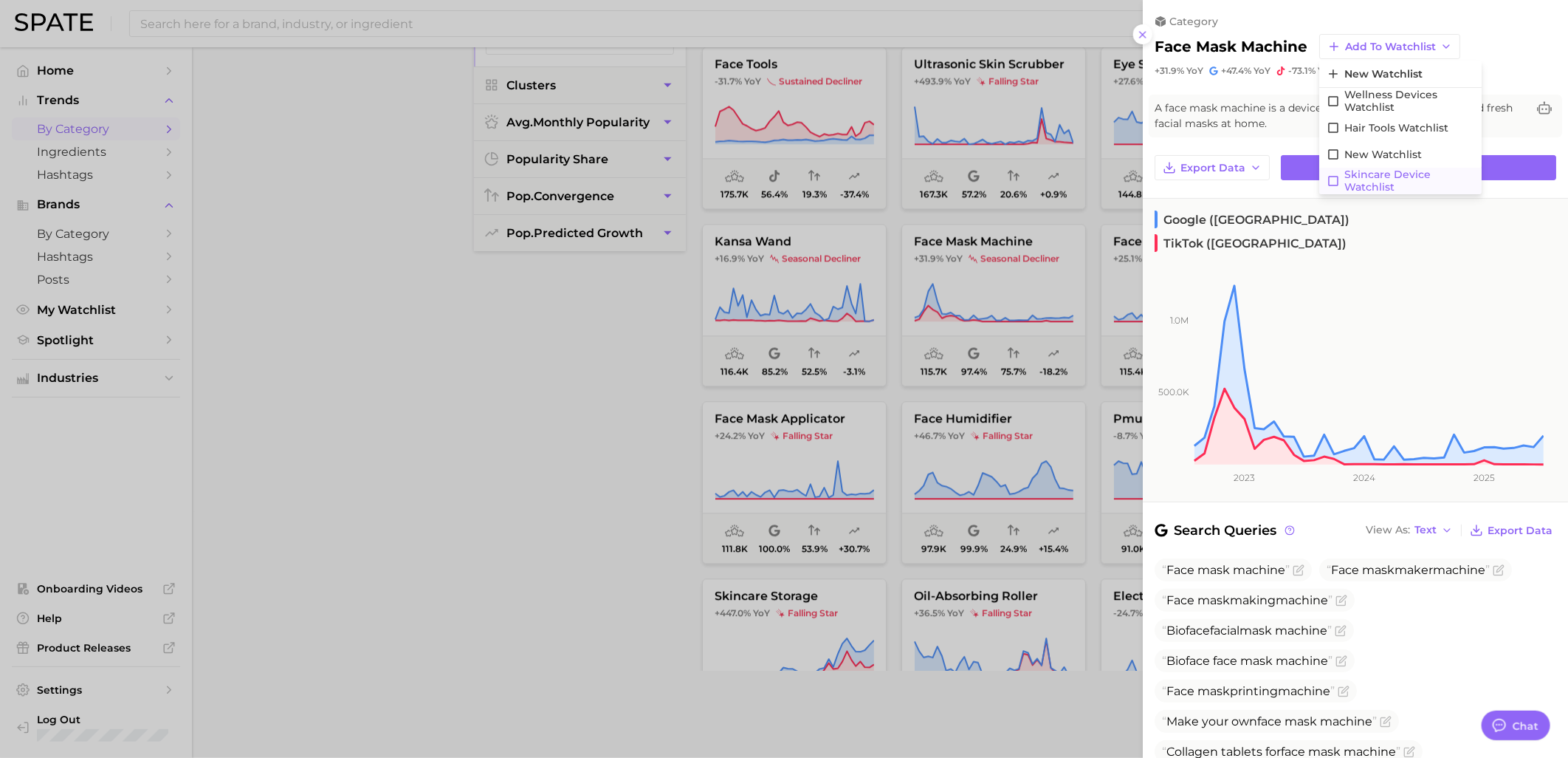
click at [1352, 183] on span "Skincare Device Watchlist" at bounding box center [1409, 181] width 130 height 25
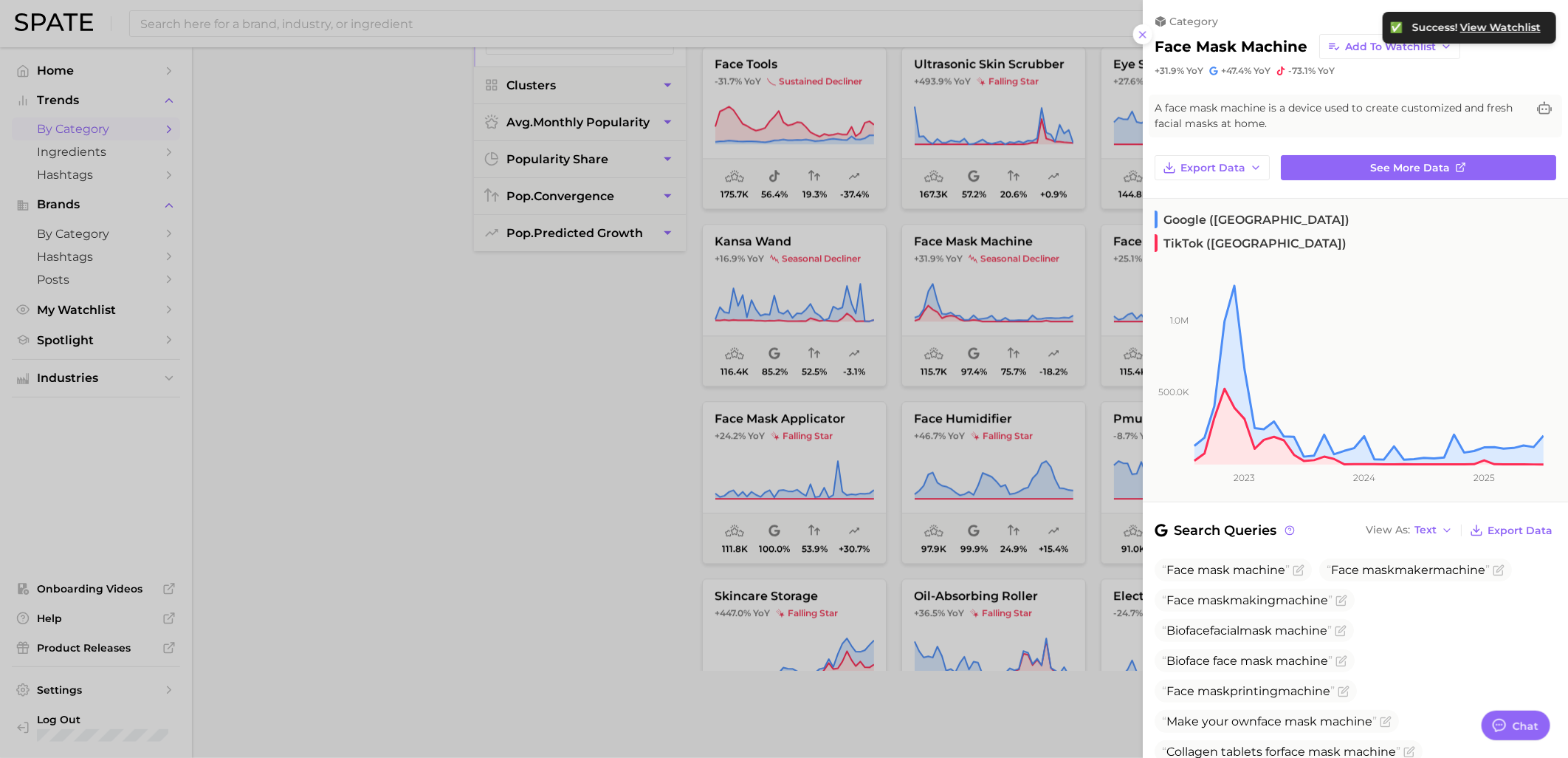
click at [628, 504] on div at bounding box center [784, 379] width 1568 height 758
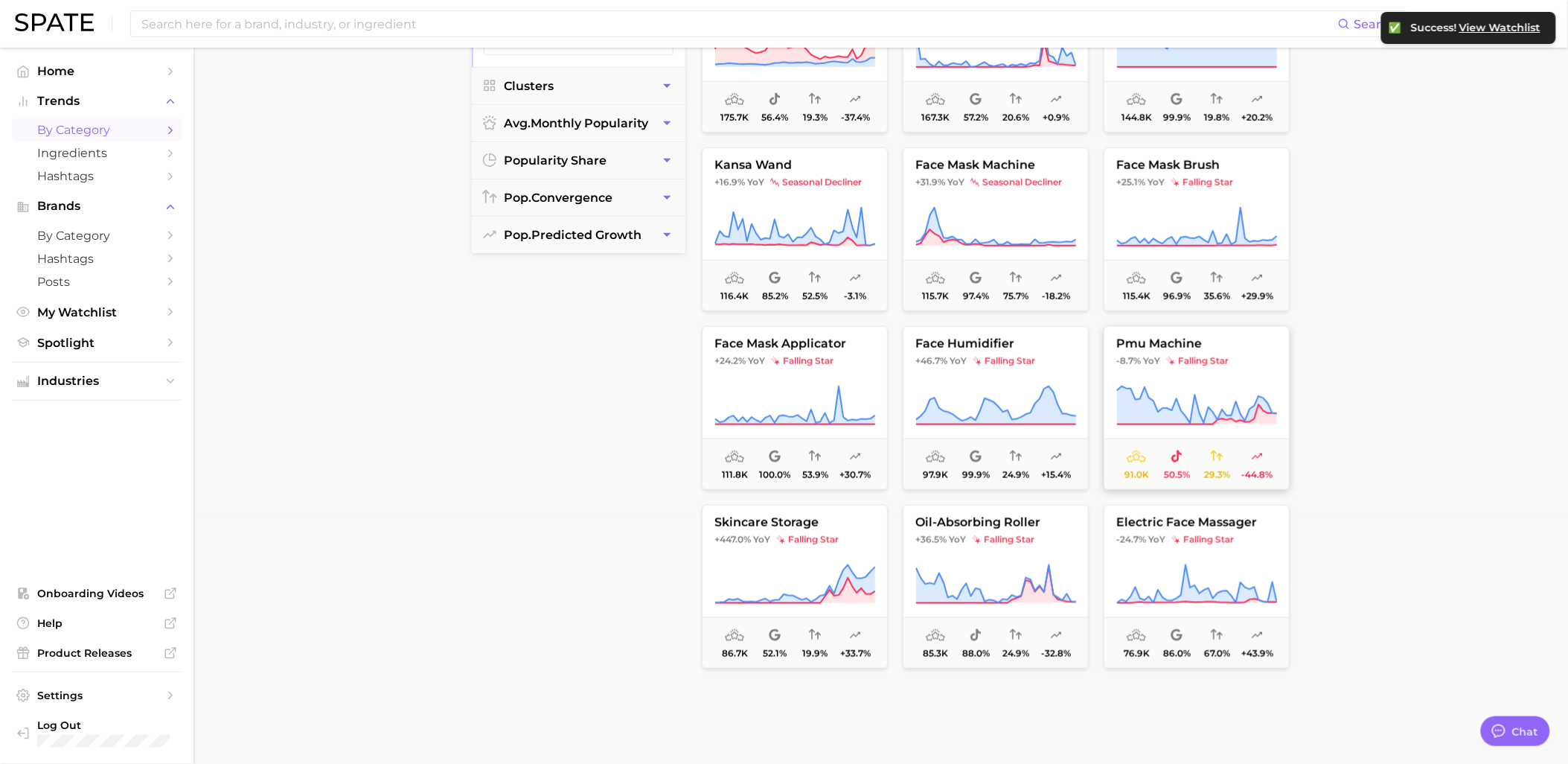
scroll to position [2398, 0]
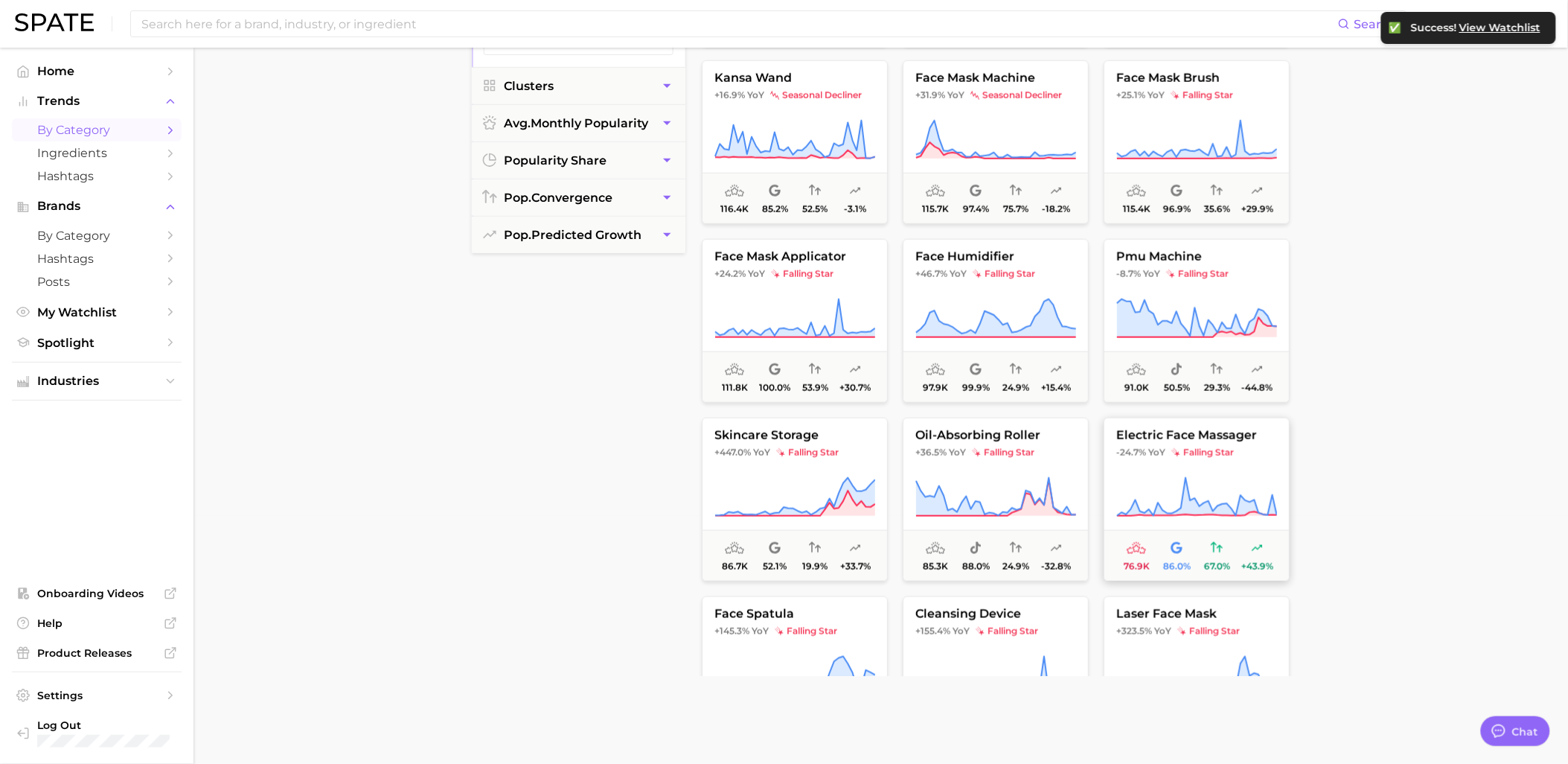
click at [1213, 463] on button "electric face massager -24.7% YoY falling star 76.9k 86.0% 67.0% +43.9%" at bounding box center [1196, 499] width 186 height 164
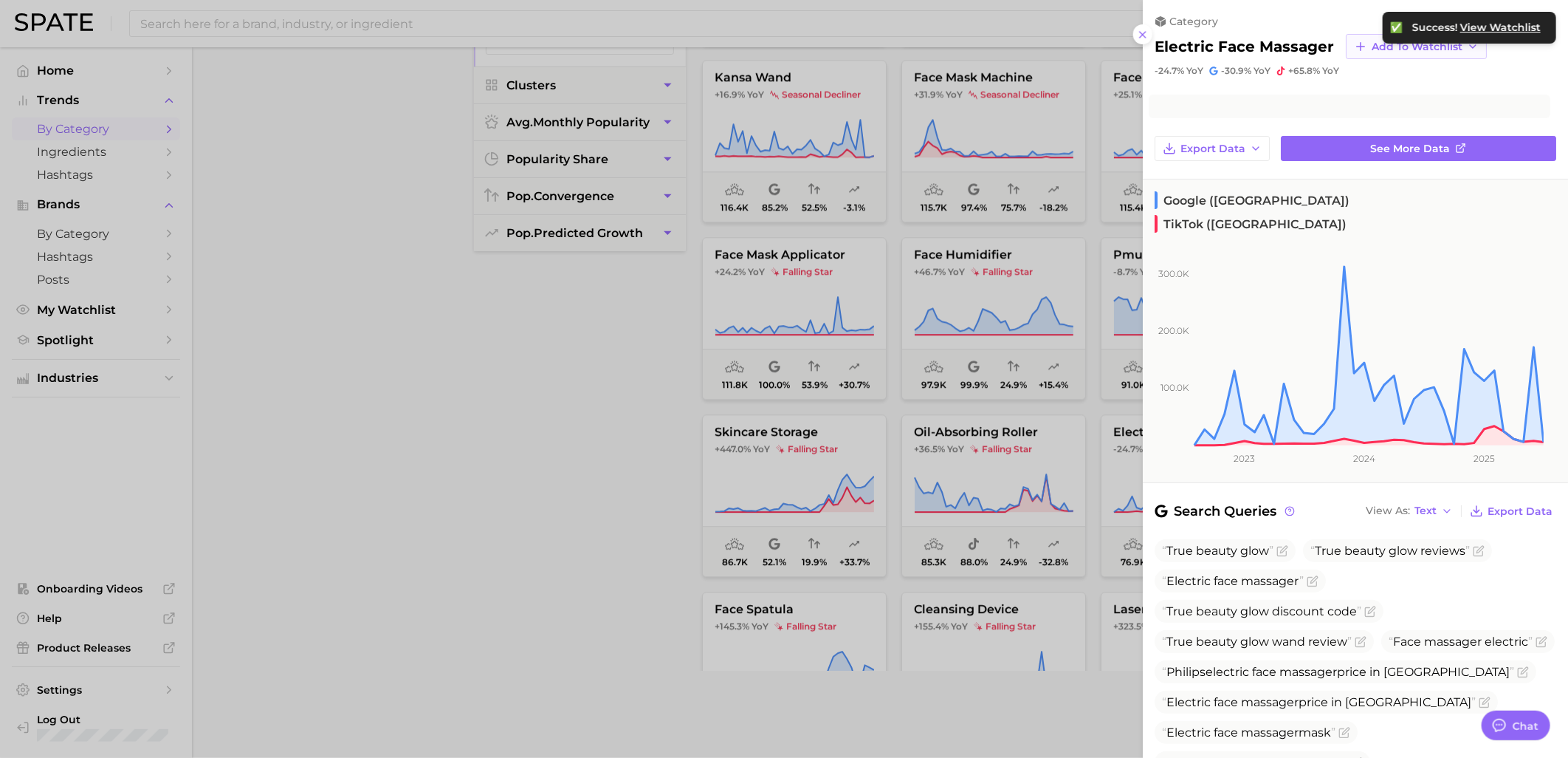
click at [1357, 44] on icon "button" at bounding box center [1360, 46] width 13 height 13
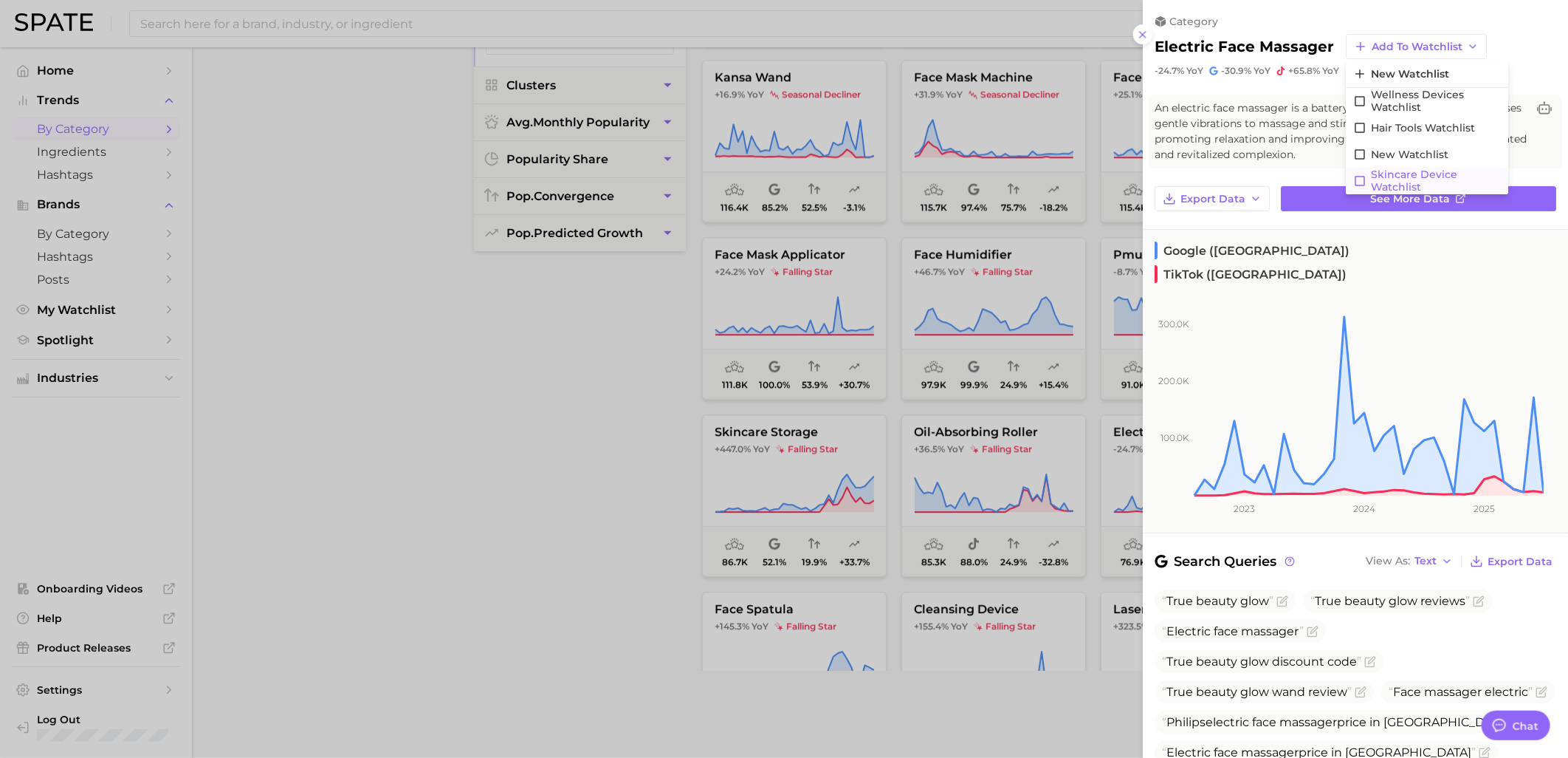
click at [1360, 178] on icon at bounding box center [1359, 180] width 13 height 13
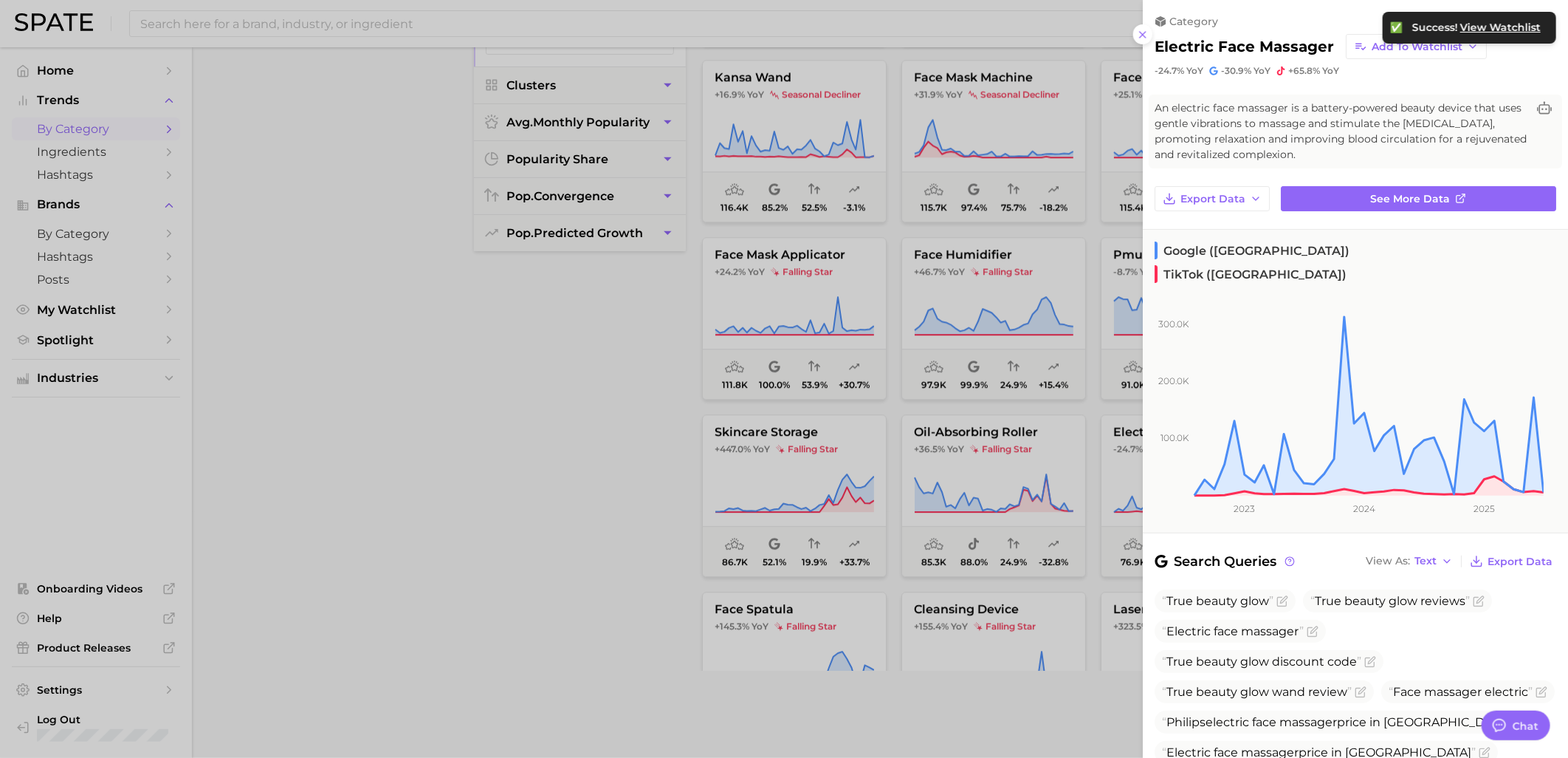
drag, startPoint x: 623, startPoint y: 452, endPoint x: 635, endPoint y: 443, distance: 15.0
click at [623, 450] on div at bounding box center [784, 379] width 1568 height 758
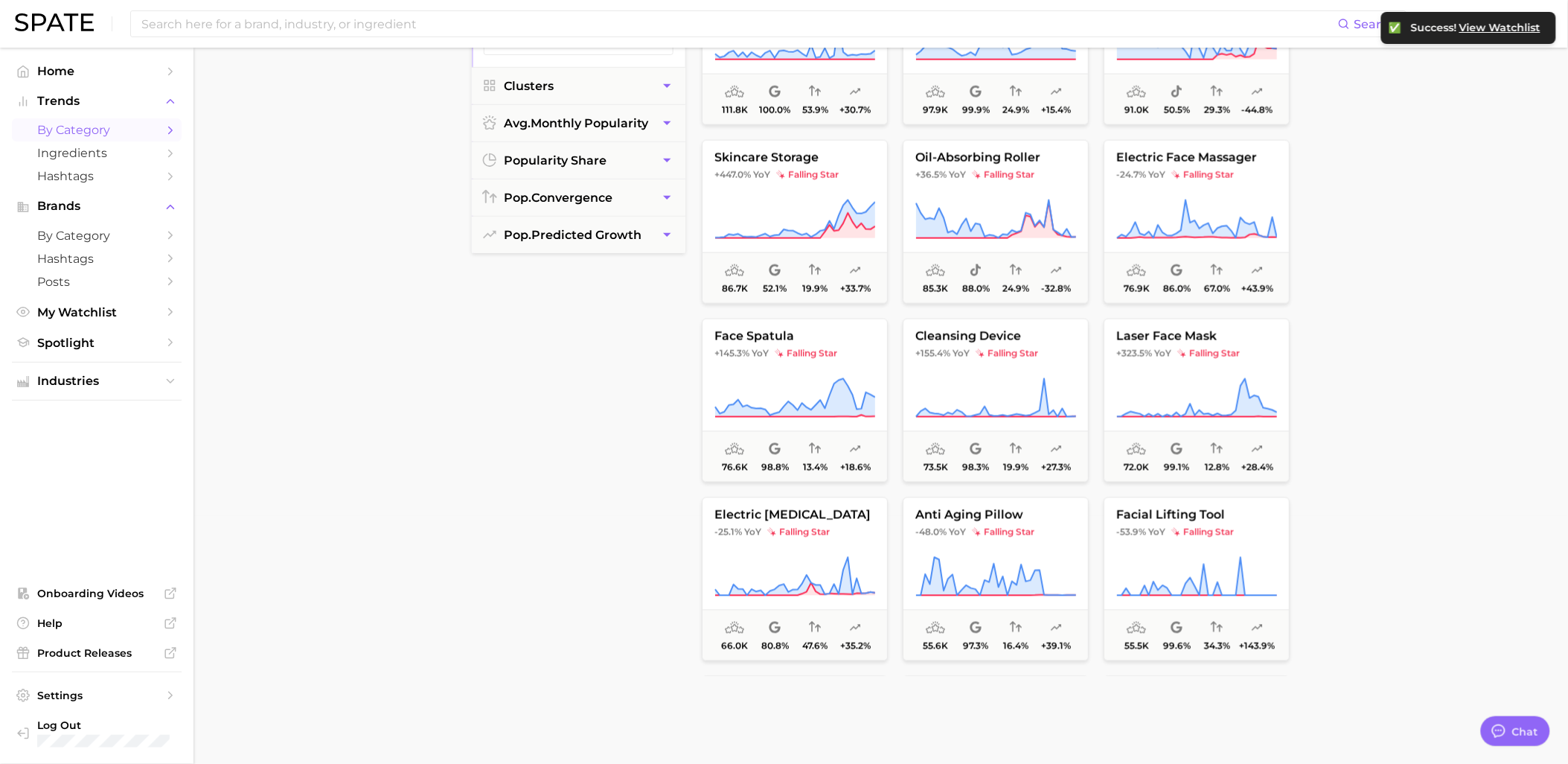
scroll to position [2730, 0]
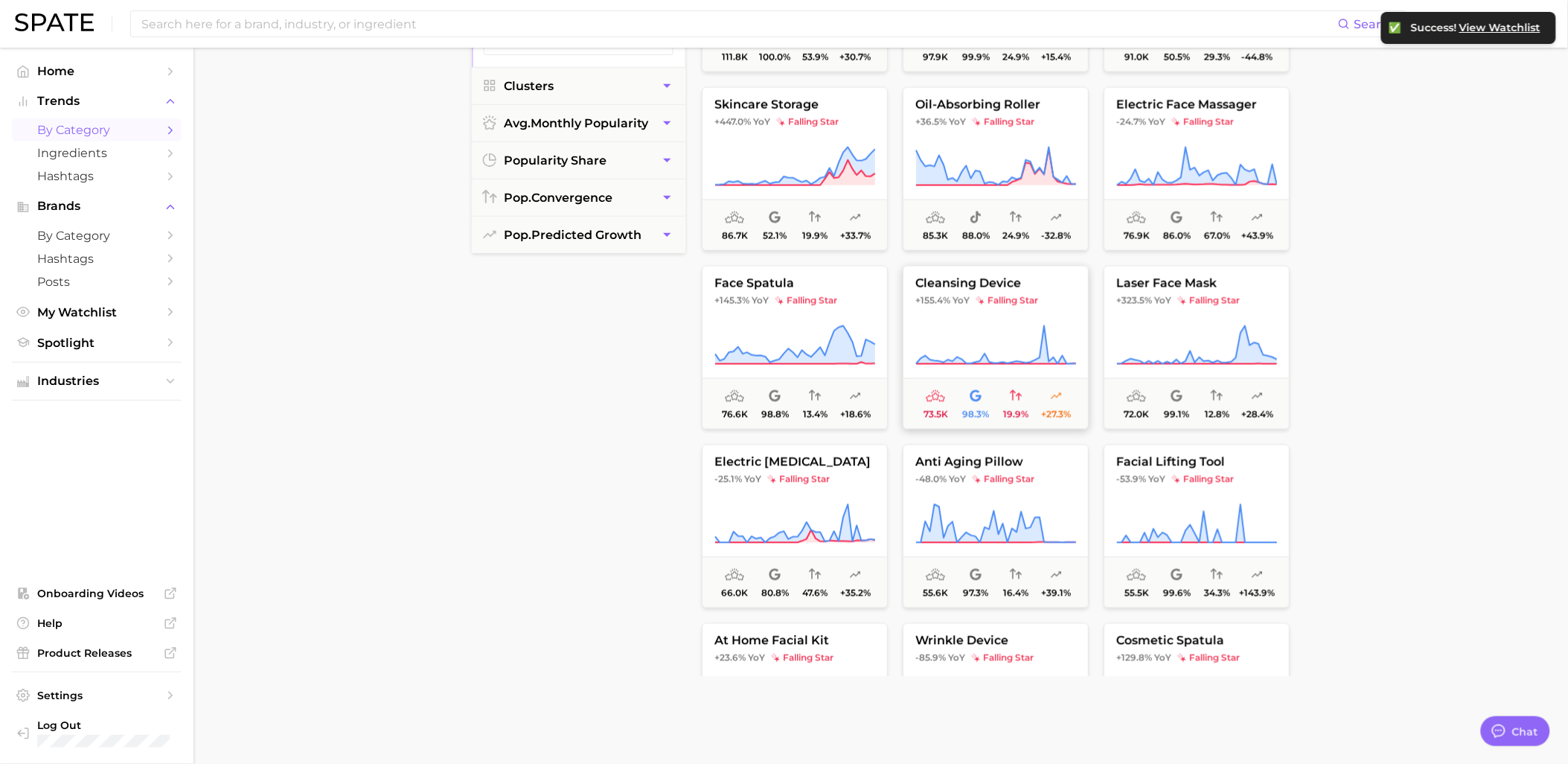
click at [1042, 344] on icon at bounding box center [995, 345] width 160 height 38
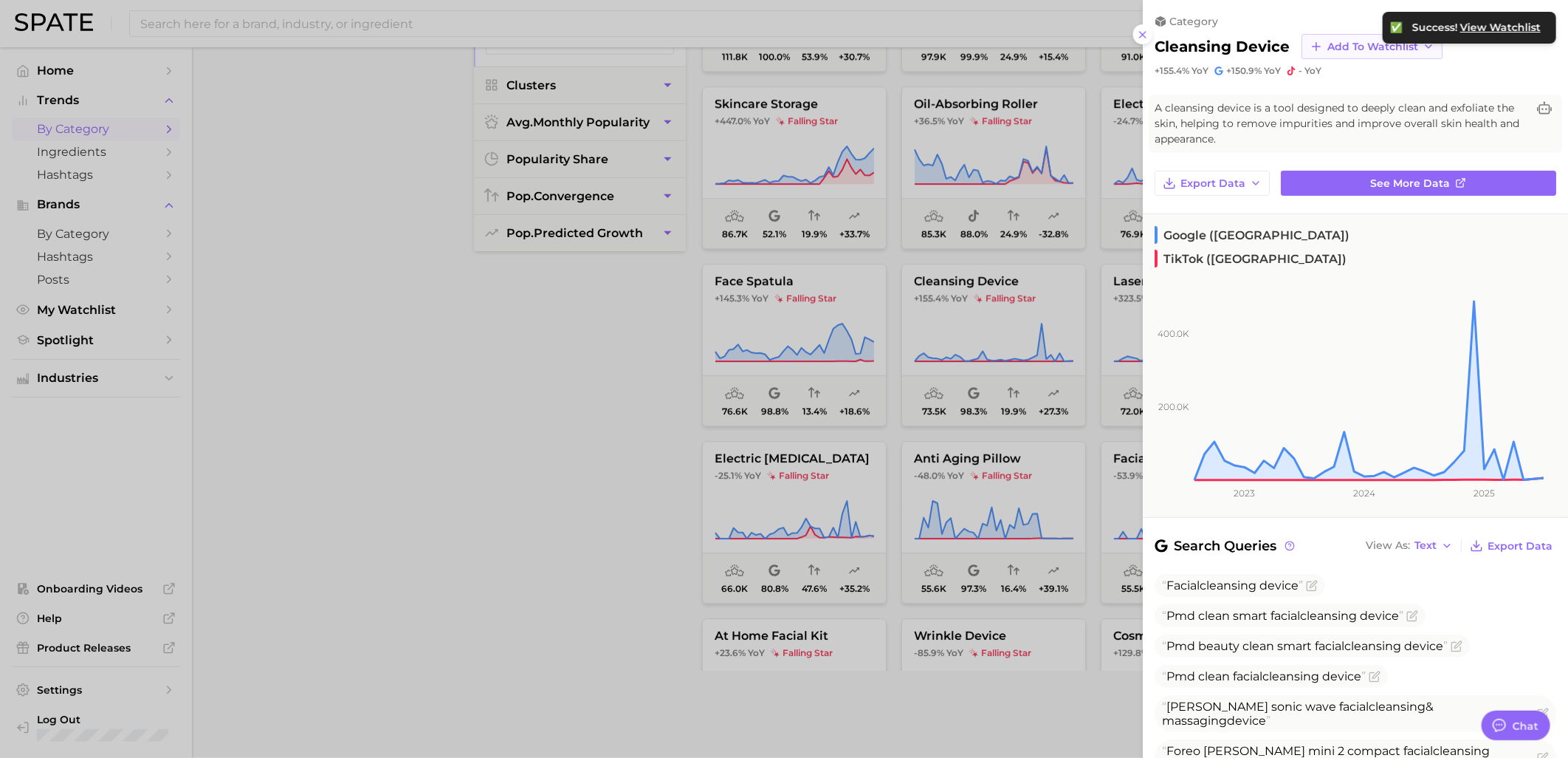
click at [1344, 49] on span "Add to Watchlist" at bounding box center [1372, 47] width 91 height 12
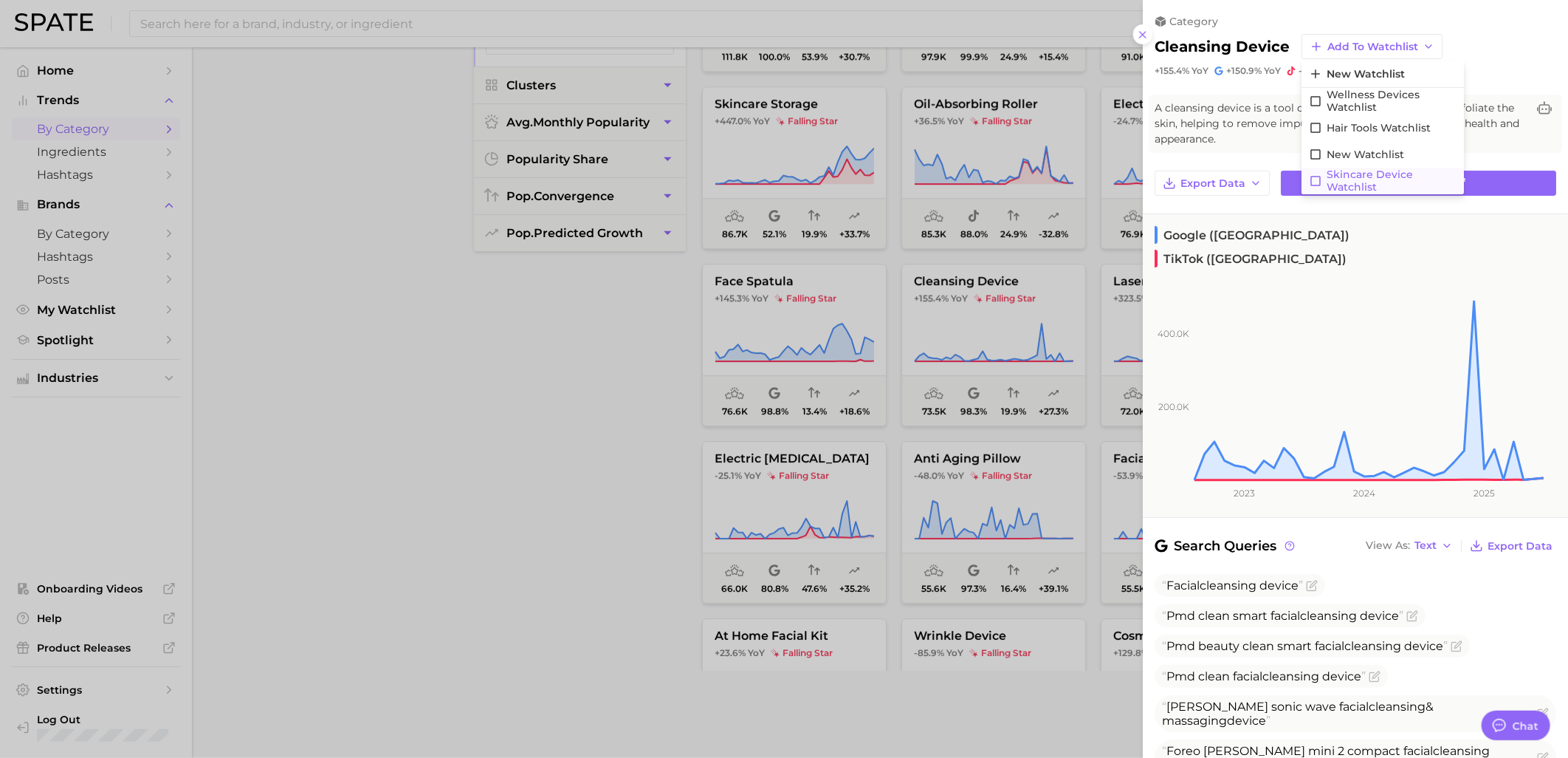
click at [1358, 175] on span "Skincare Device Watchlist" at bounding box center [1391, 181] width 130 height 25
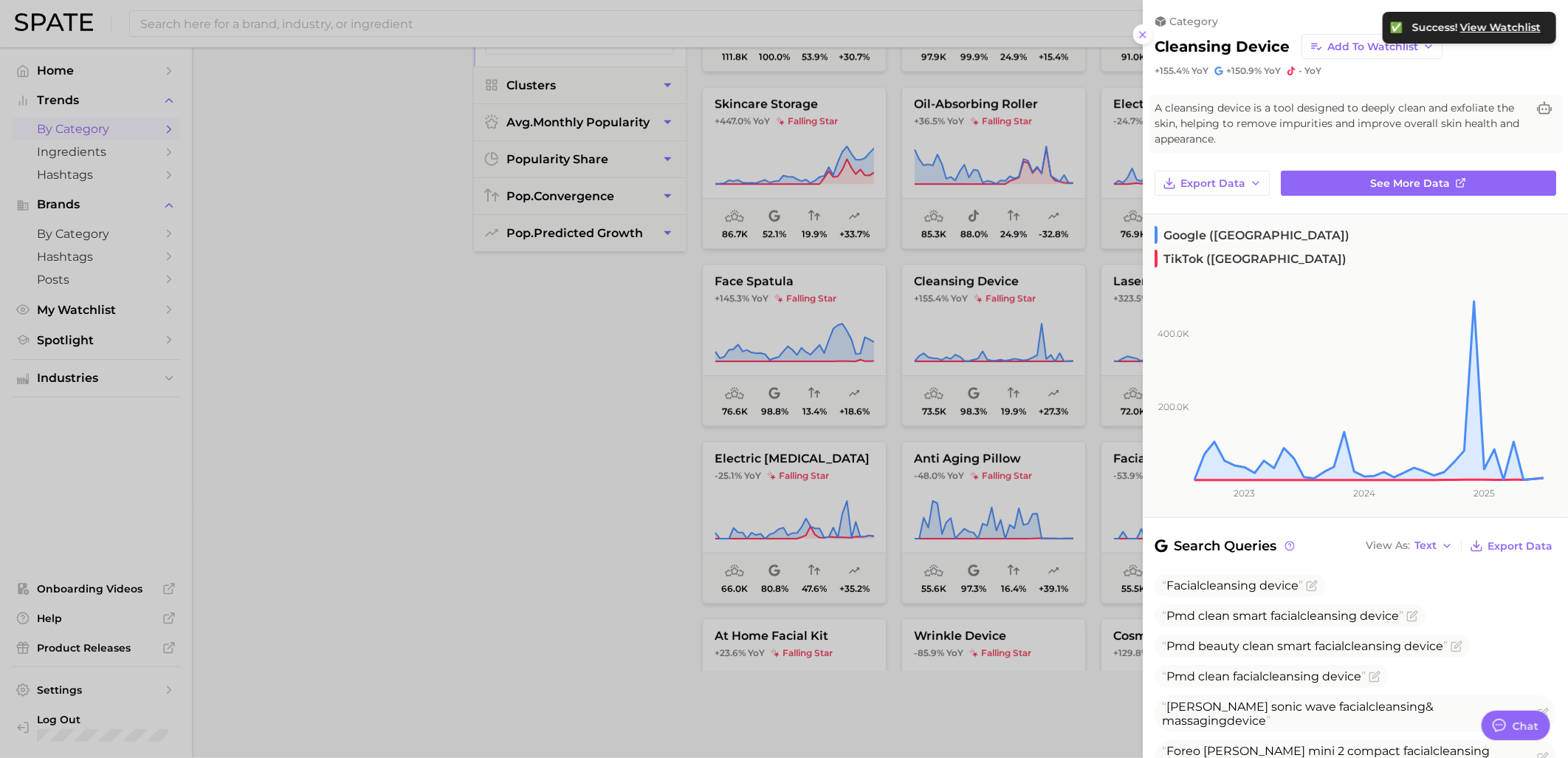
click at [662, 338] on div at bounding box center [784, 379] width 1568 height 758
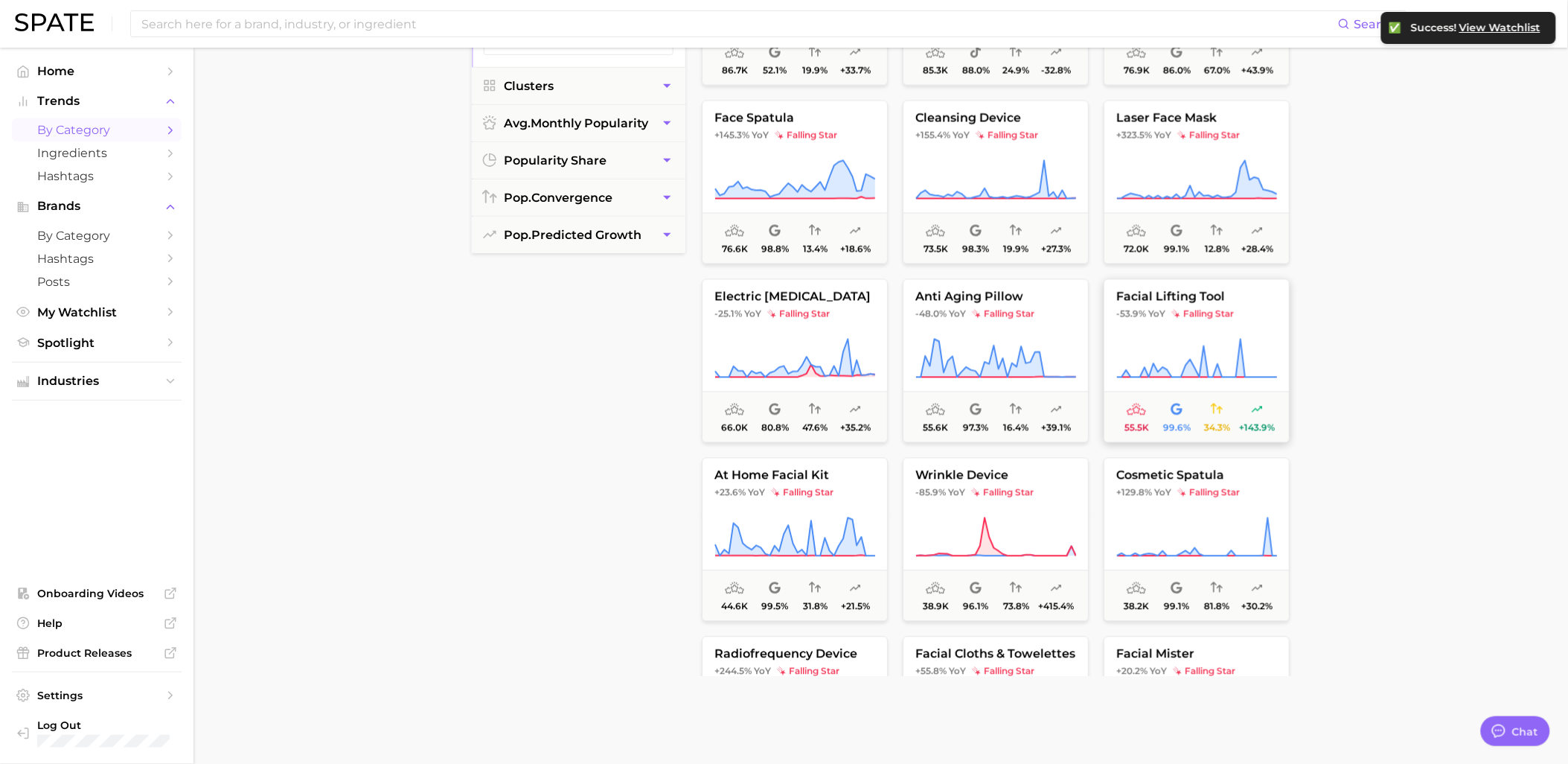
scroll to position [2978, 0]
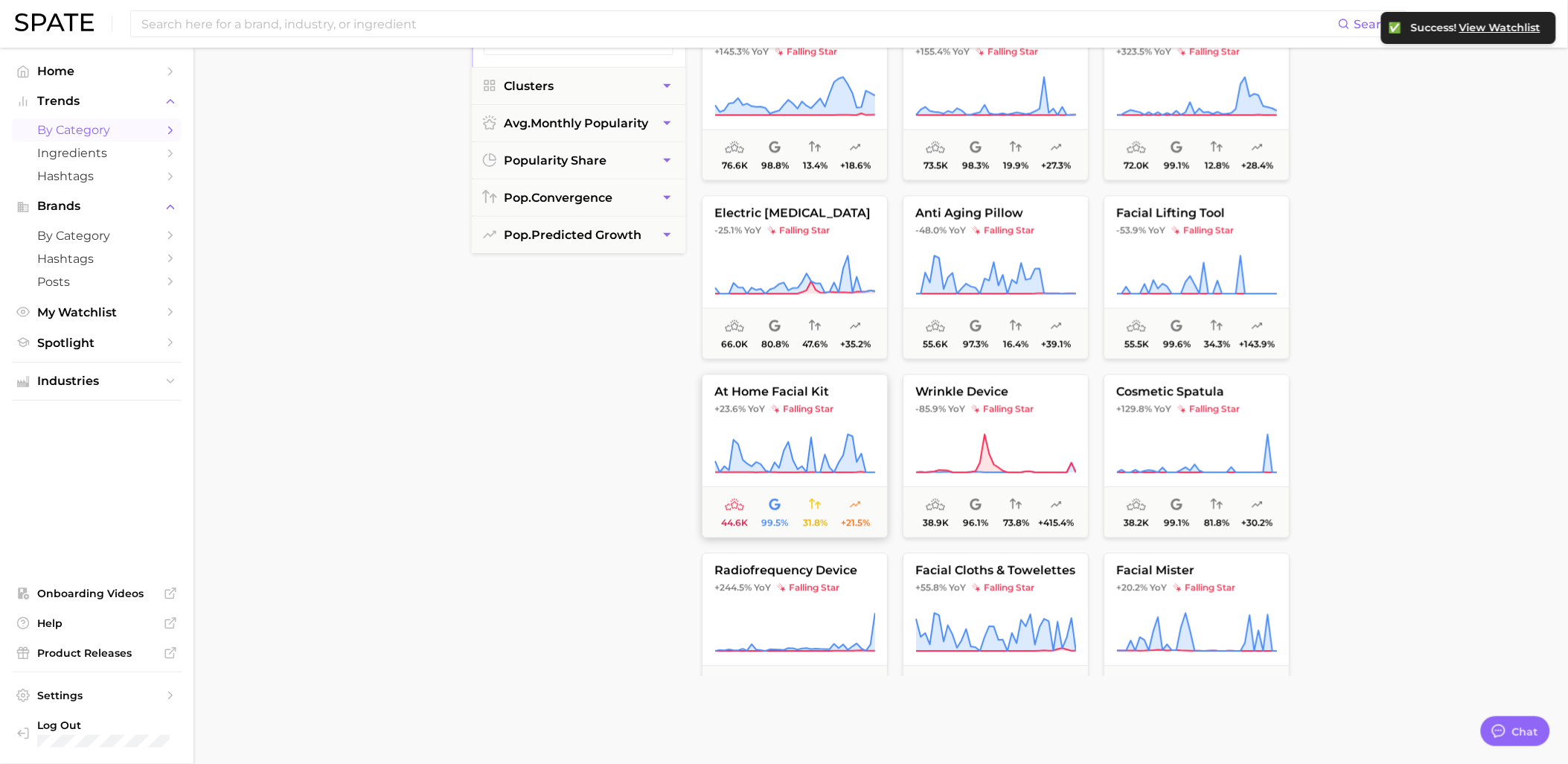
click at [843, 419] on button "at home facial kit +23.6% YoY falling star 44.6k 99.5% 31.8% +21.5%" at bounding box center [795, 456] width 186 height 164
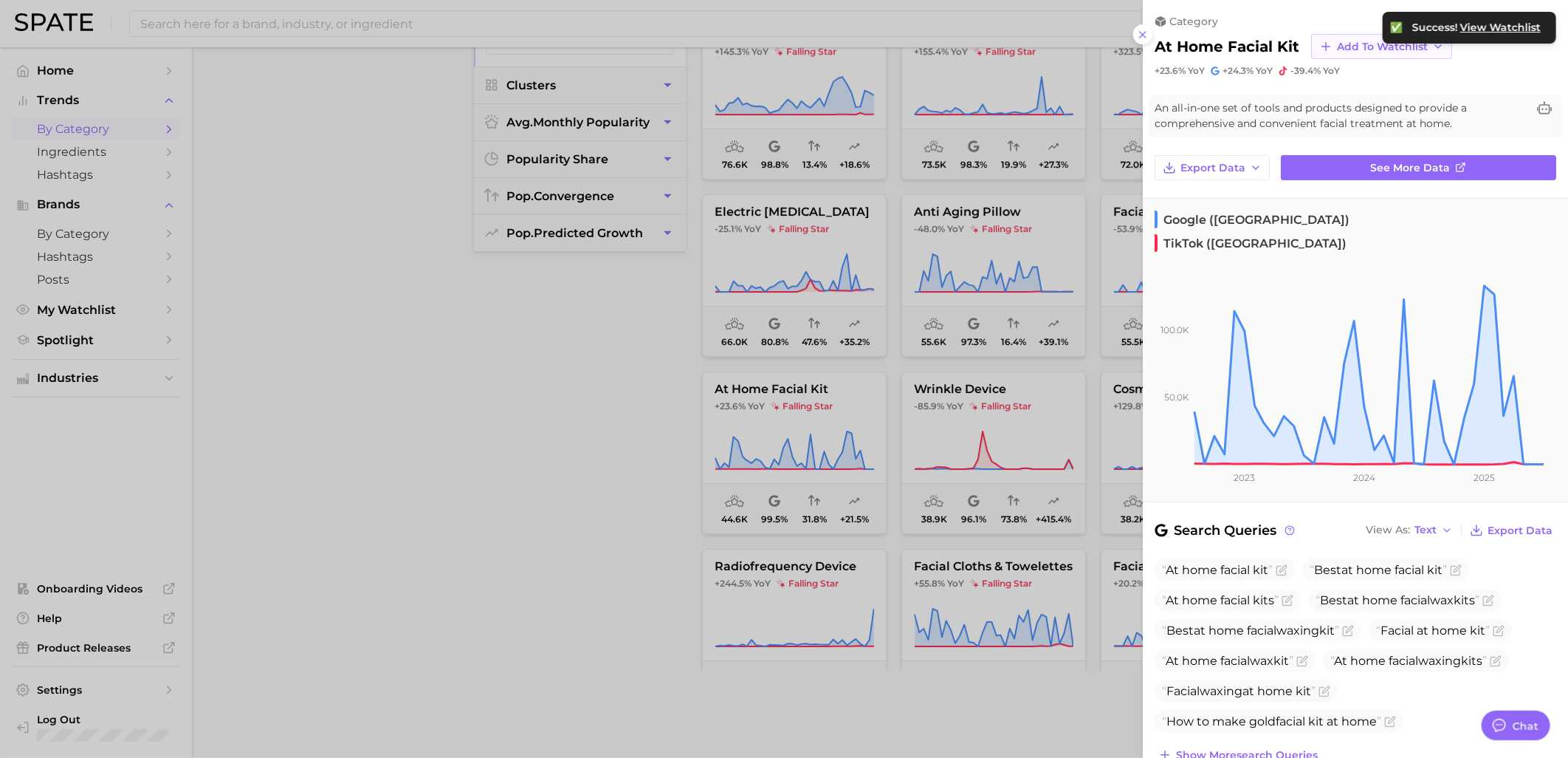
click at [1356, 38] on button "Add to Watchlist" at bounding box center [1382, 47] width 141 height 25
click at [1350, 182] on span "Skincare Device Watchlist" at bounding box center [1400, 181] width 130 height 25
click at [1007, 456] on div at bounding box center [784, 379] width 1568 height 758
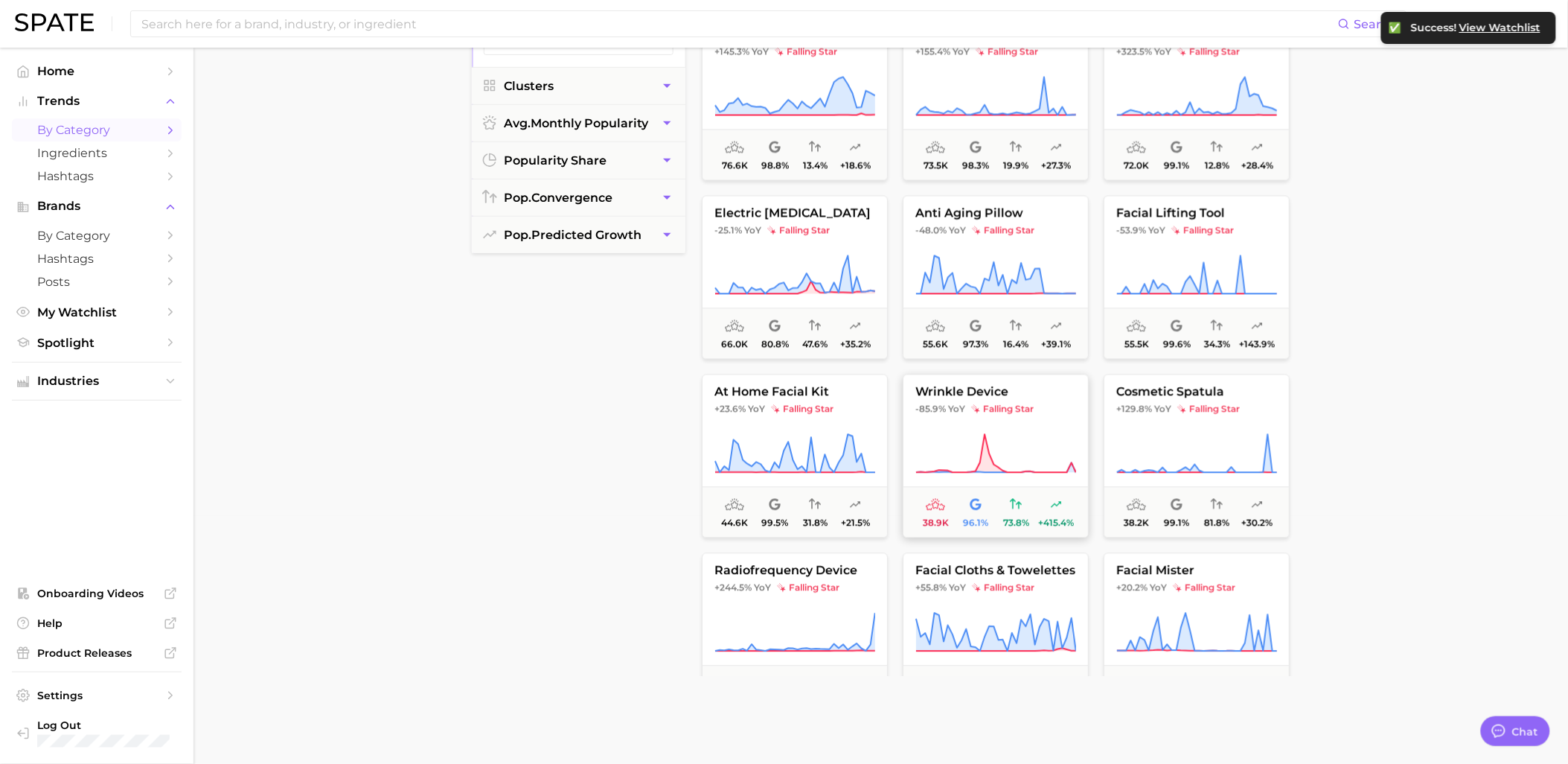
click at [1043, 391] on span "wrinkle device" at bounding box center [996, 392] width 185 height 13
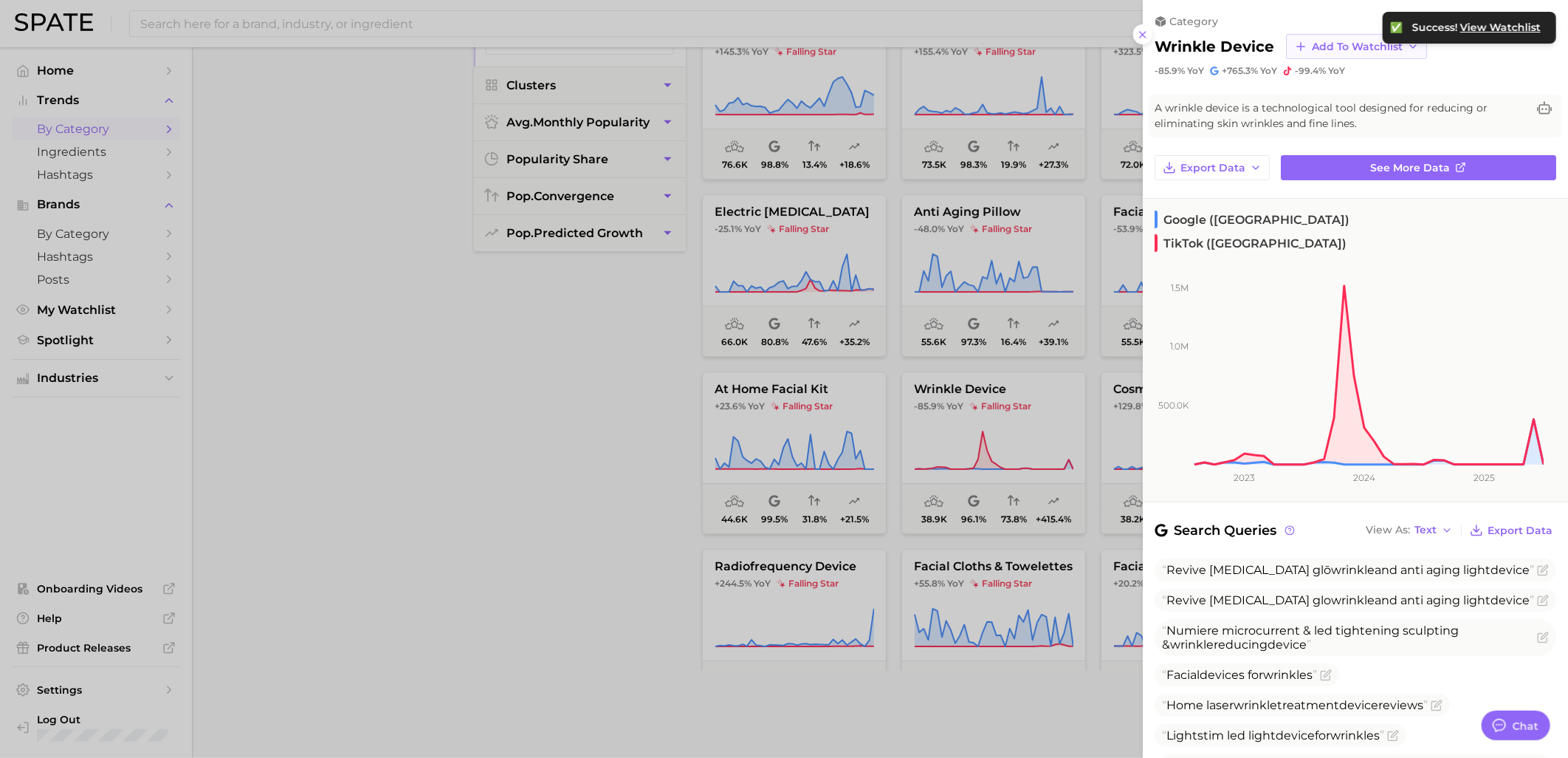
click at [1344, 53] on button "Add to Watchlist" at bounding box center [1357, 47] width 141 height 25
click at [1330, 188] on span "Skincare Device Watchlist" at bounding box center [1375, 181] width 130 height 25
click at [627, 423] on div at bounding box center [784, 379] width 1568 height 758
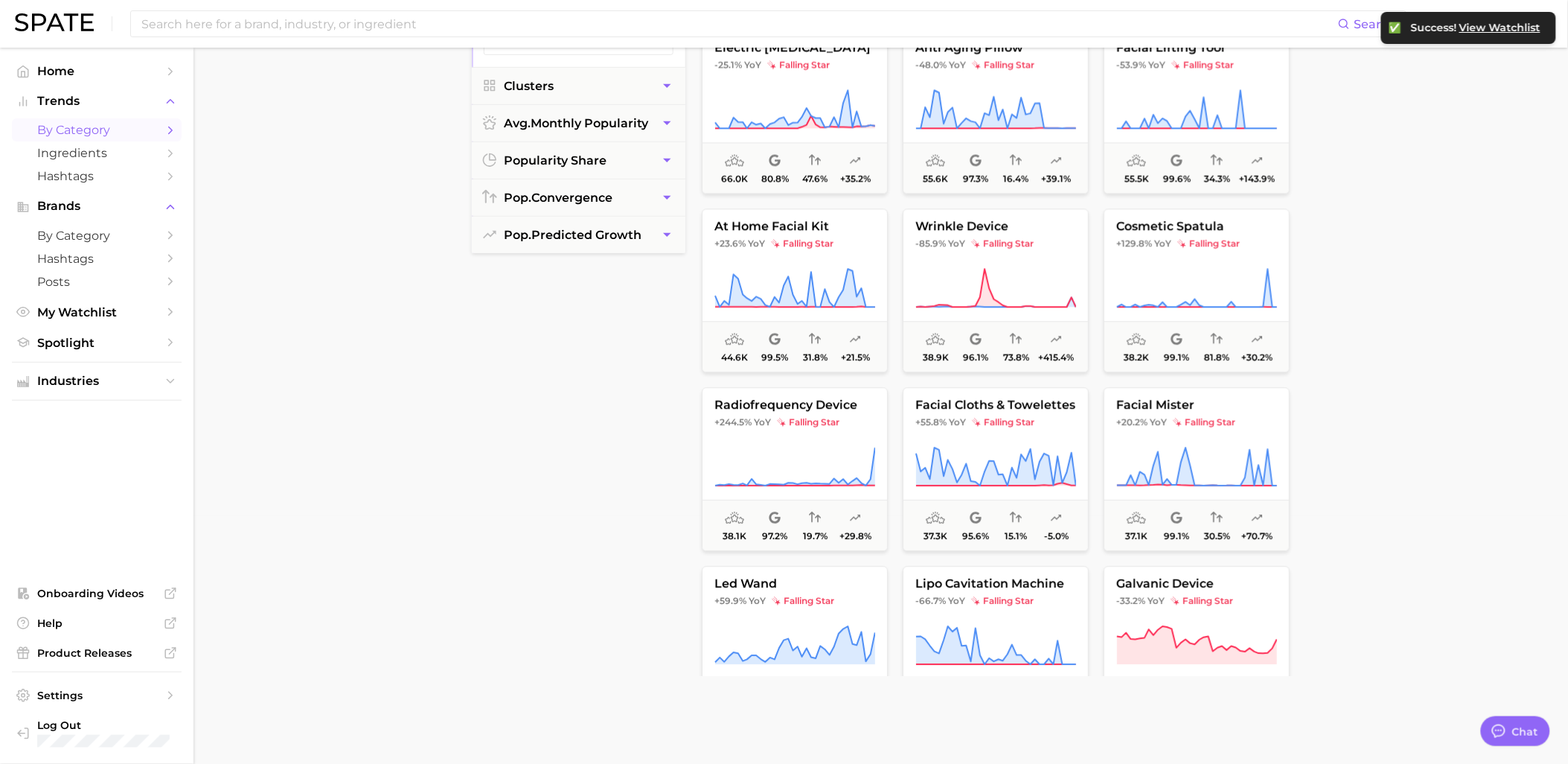
scroll to position [3226, 0]
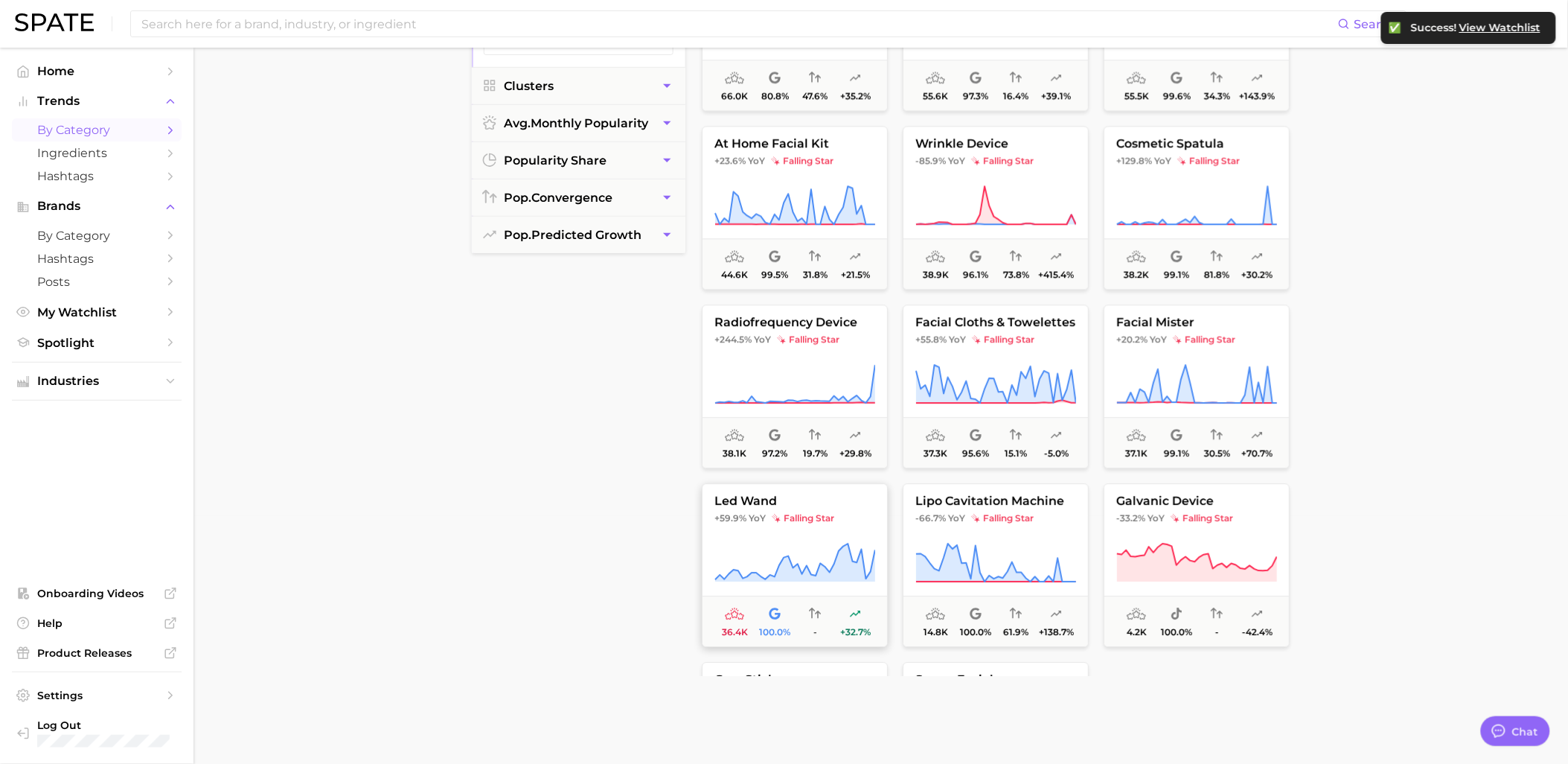
click at [815, 514] on span "falling star" at bounding box center [803, 518] width 63 height 12
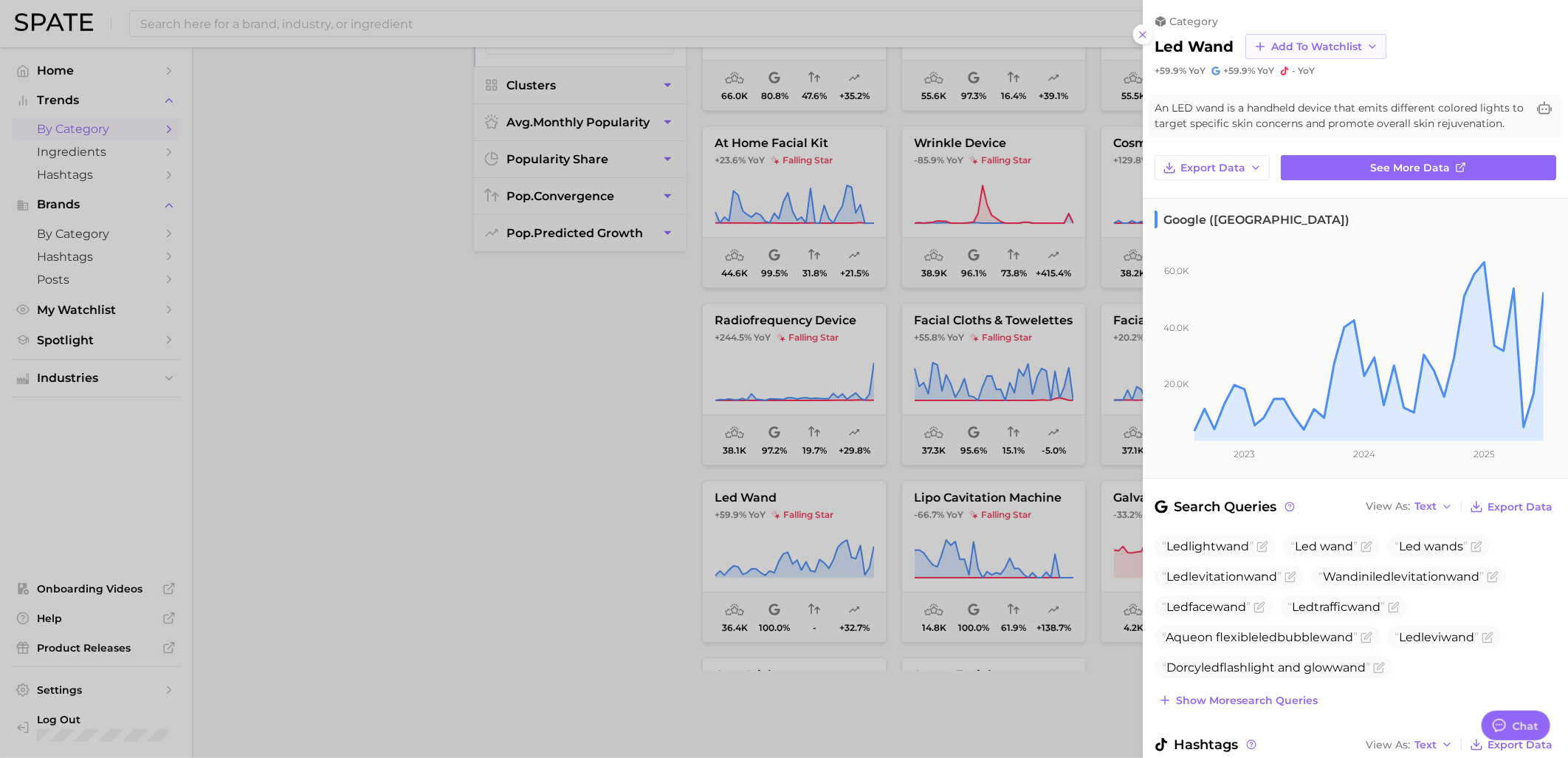
click at [1295, 56] on button "Add to Watchlist" at bounding box center [1316, 47] width 141 height 25
click at [1331, 173] on span "Skincare Device Watchlist" at bounding box center [1335, 181] width 130 height 25
click at [535, 471] on div at bounding box center [784, 379] width 1568 height 758
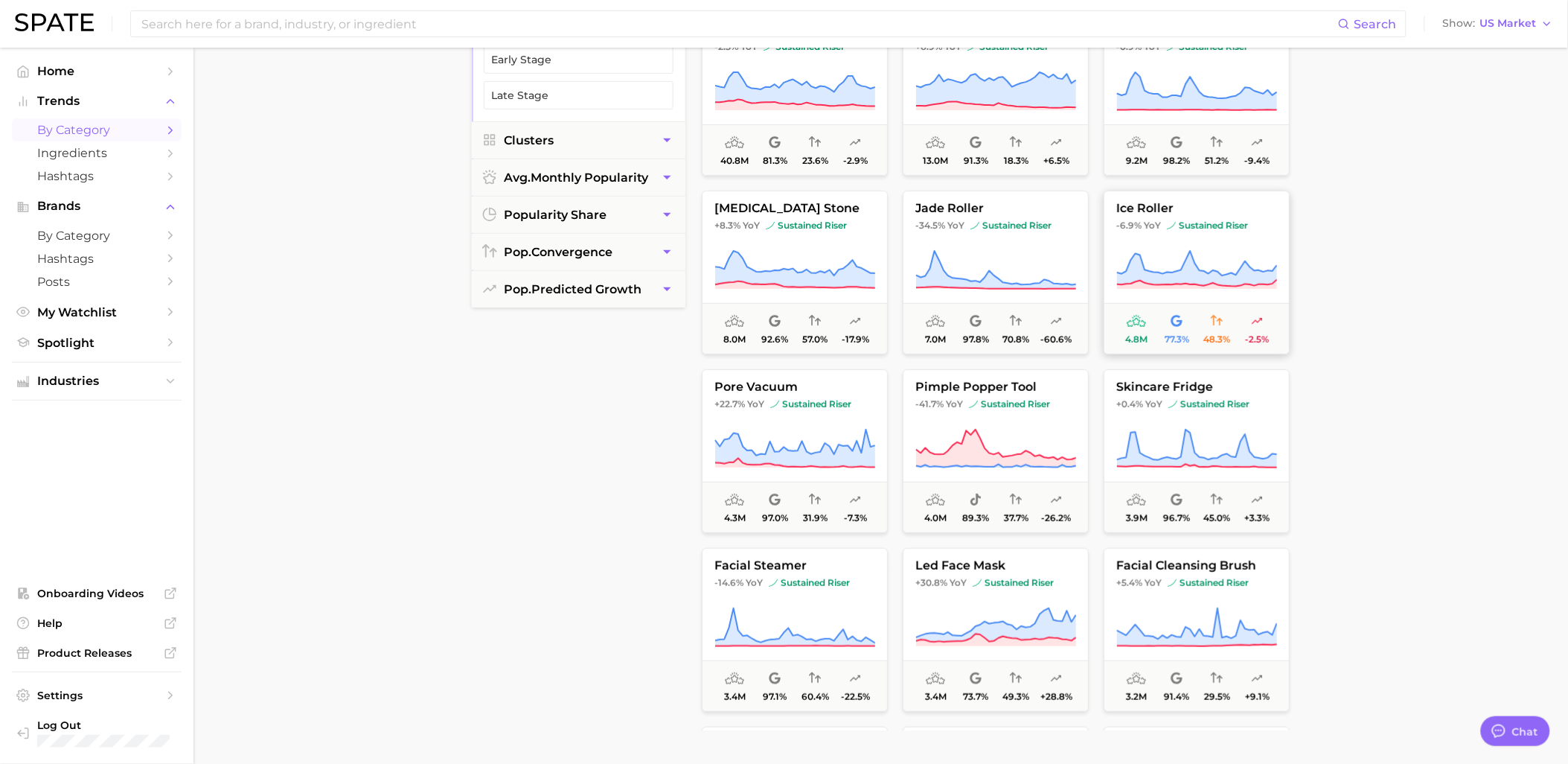
scroll to position [0, 0]
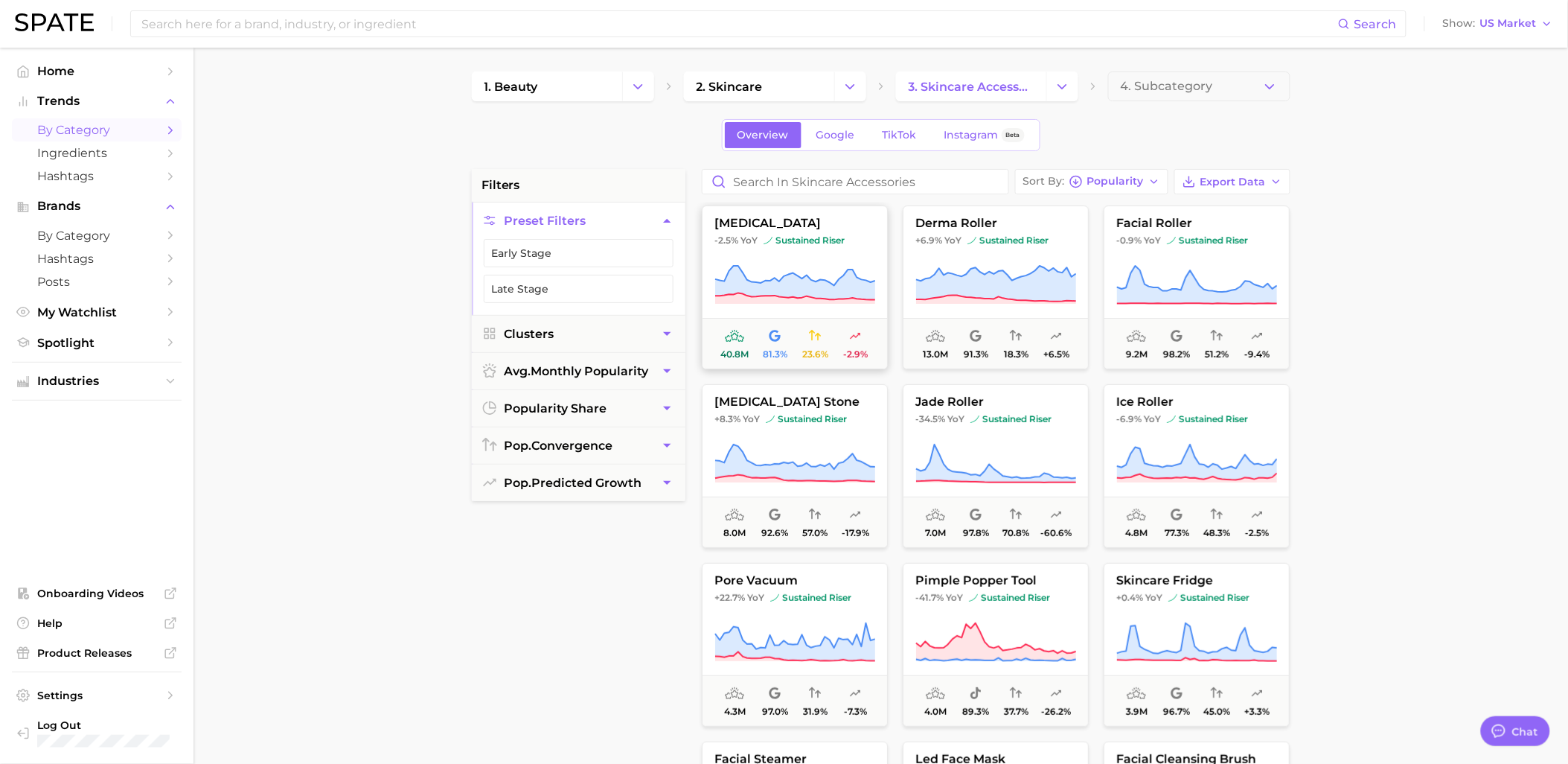
click at [791, 251] on button "[MEDICAL_DATA] -2.5% YoY sustained riser 40.8m 81.3% 23.6% -2.9%" at bounding box center [795, 287] width 186 height 164
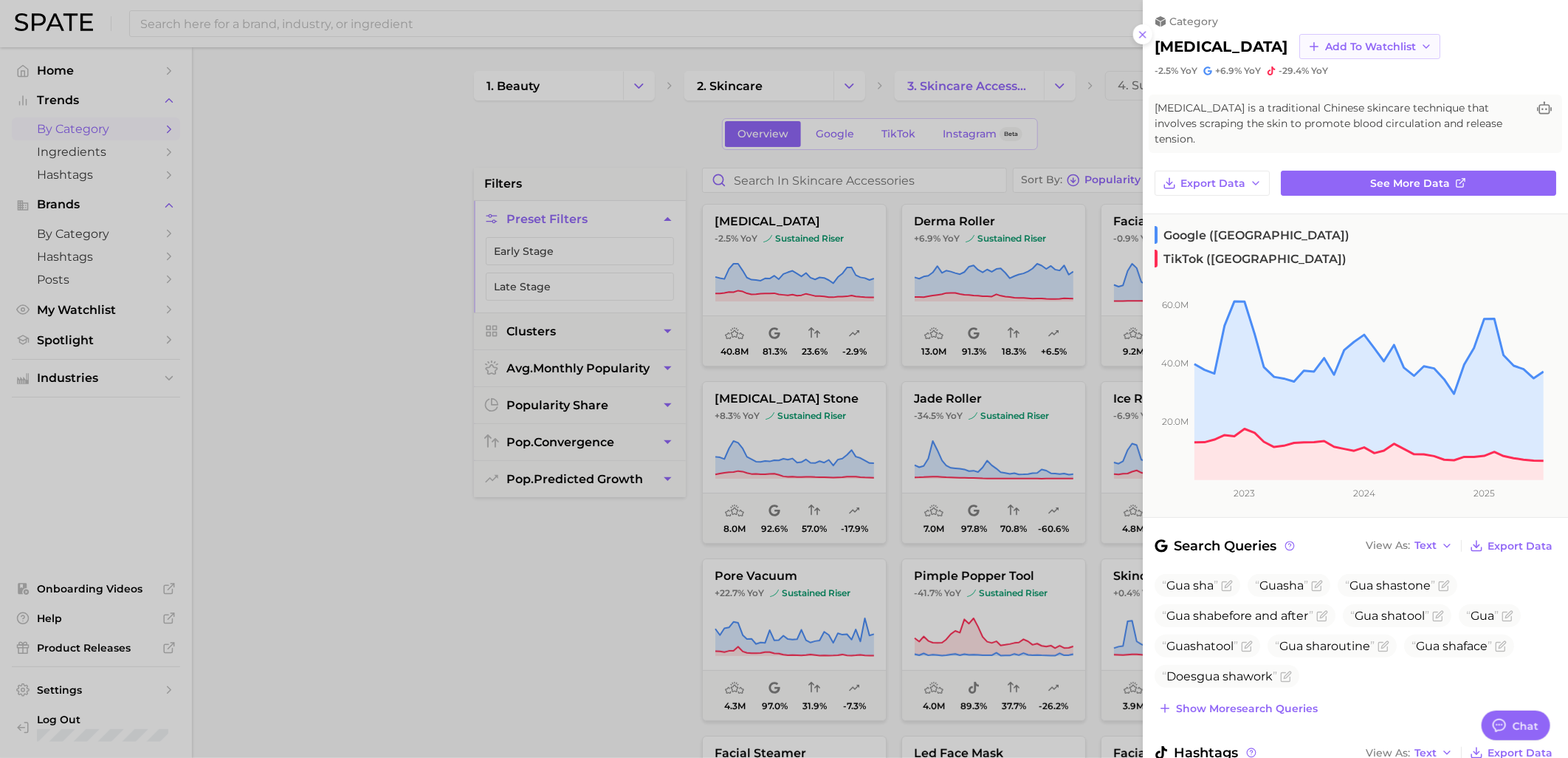
click at [1325, 47] on span "Add to Watchlist" at bounding box center [1370, 47] width 91 height 12
click at [1324, 183] on span "Skincare Device Watchlist" at bounding box center [1389, 181] width 130 height 25
drag, startPoint x: 714, startPoint y: 455, endPoint x: 740, endPoint y: 446, distance: 27.5
click at [717, 455] on div at bounding box center [784, 379] width 1568 height 758
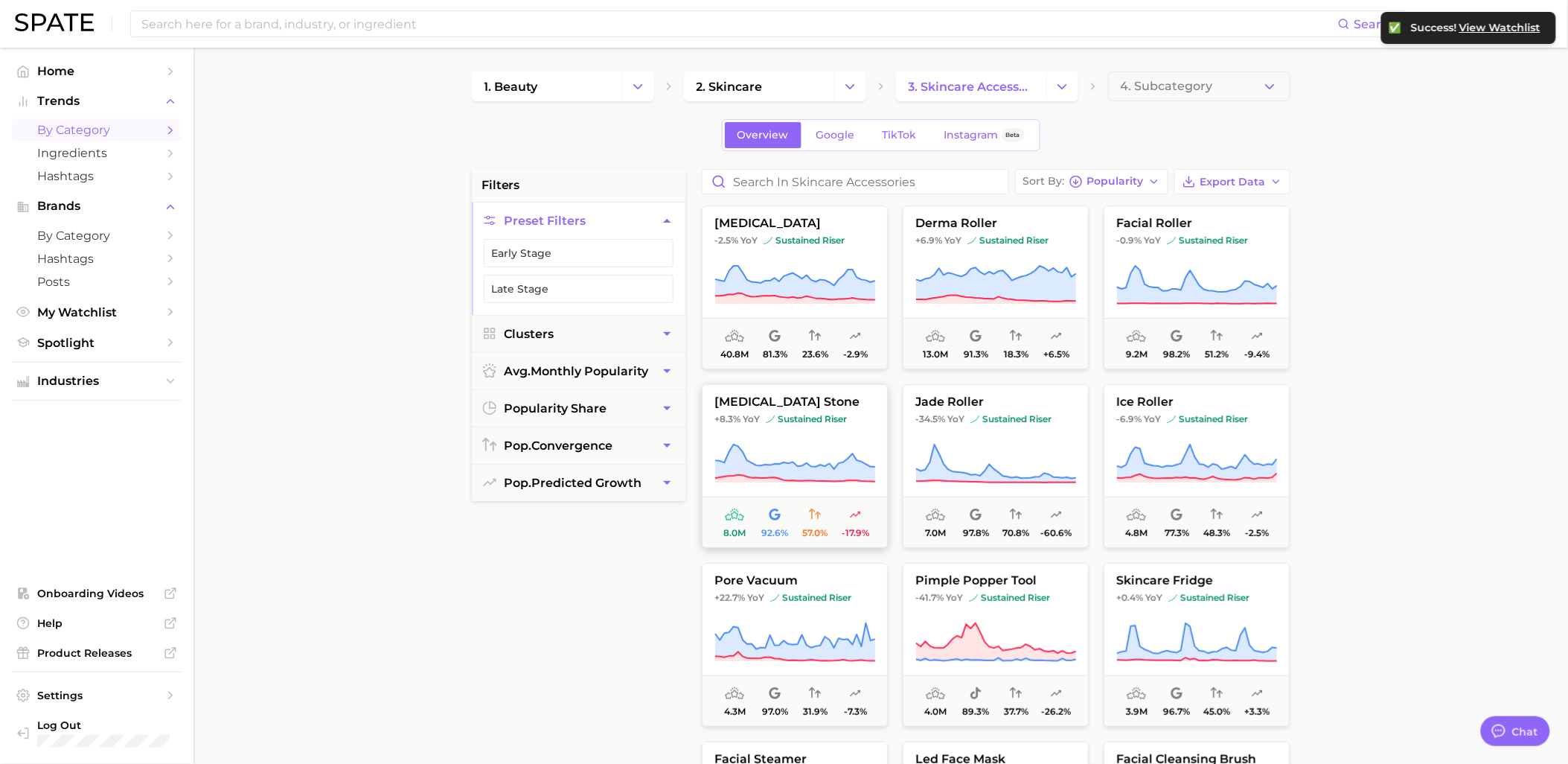
click at [804, 411] on button "[MEDICAL_DATA] stone +8.3% YoY sustained riser 8.0m 92.6% 57.0% -17.9%" at bounding box center [795, 466] width 186 height 164
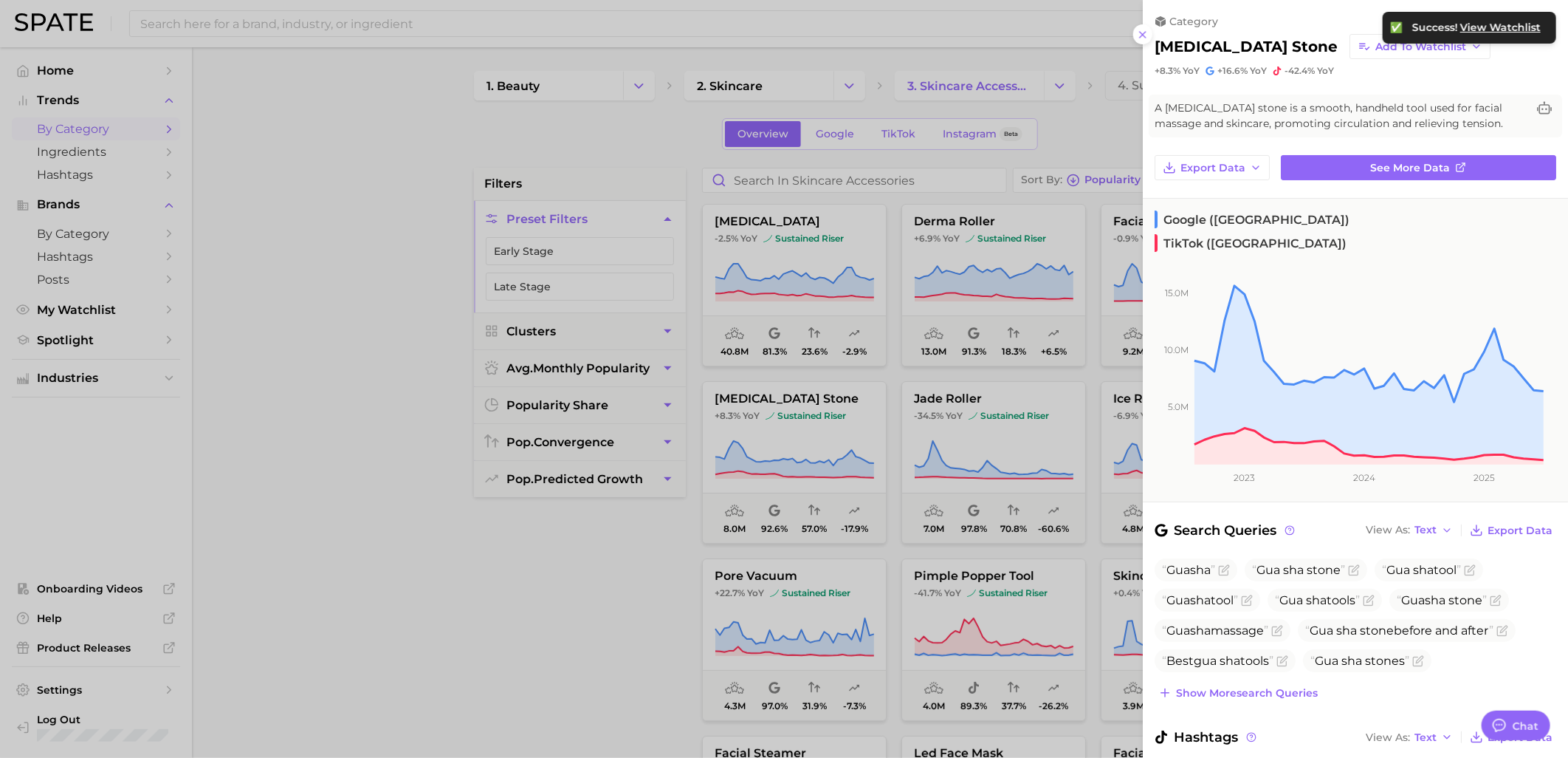
click at [1278, 44] on div "[MEDICAL_DATA] stone Add to Watchlist" at bounding box center [1355, 47] width 401 height 25
click at [1350, 45] on button "Add to Watchlist" at bounding box center [1421, 47] width 141 height 25
click at [554, 595] on div at bounding box center [784, 379] width 1568 height 758
drag, startPoint x: 928, startPoint y: 452, endPoint x: 942, endPoint y: 417, distance: 37.7
click at [928, 452] on div at bounding box center [784, 379] width 1568 height 758
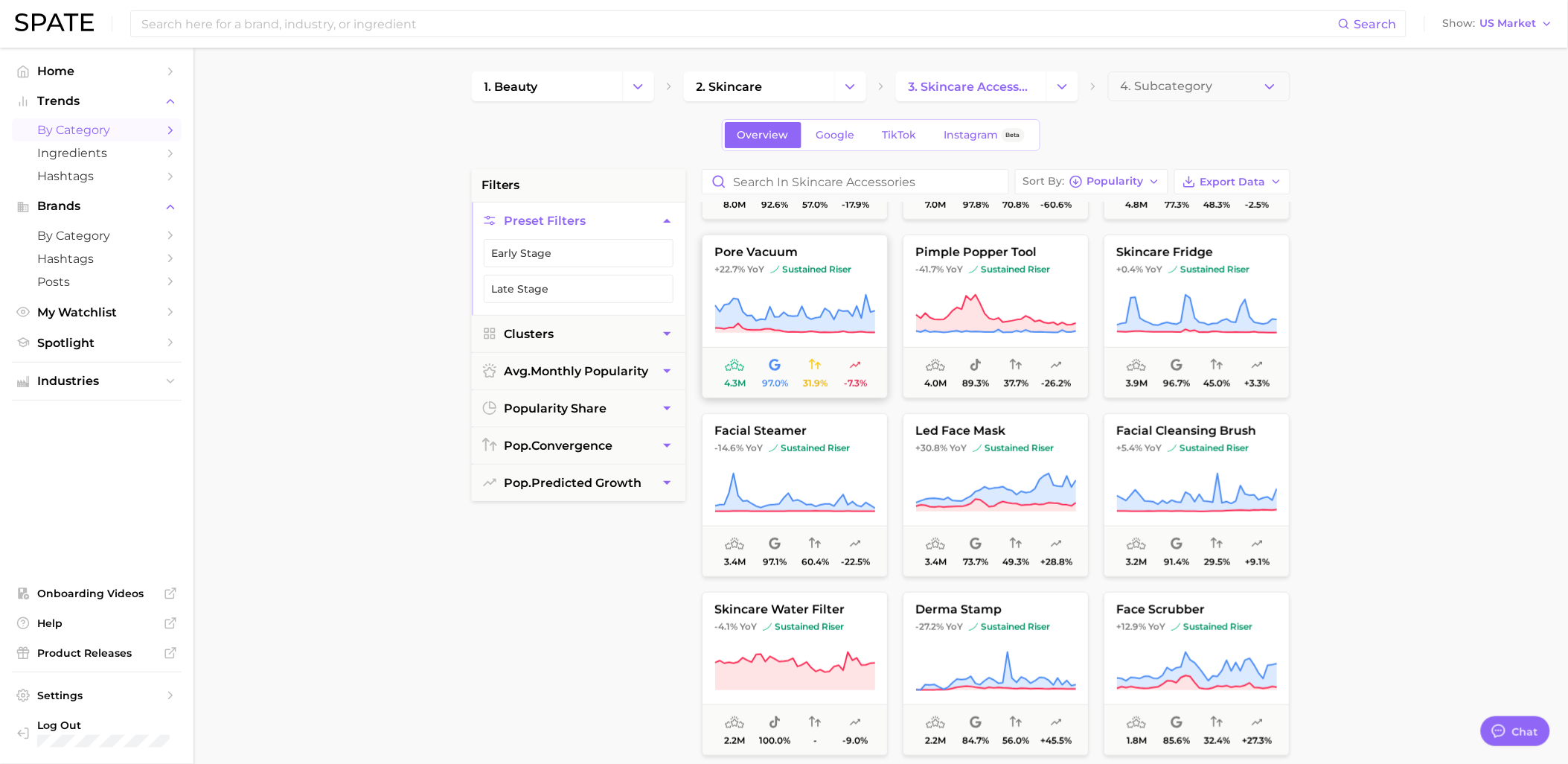
scroll to position [330, 0]
click at [850, 441] on span "sustained riser" at bounding box center [809, 445] width 81 height 12
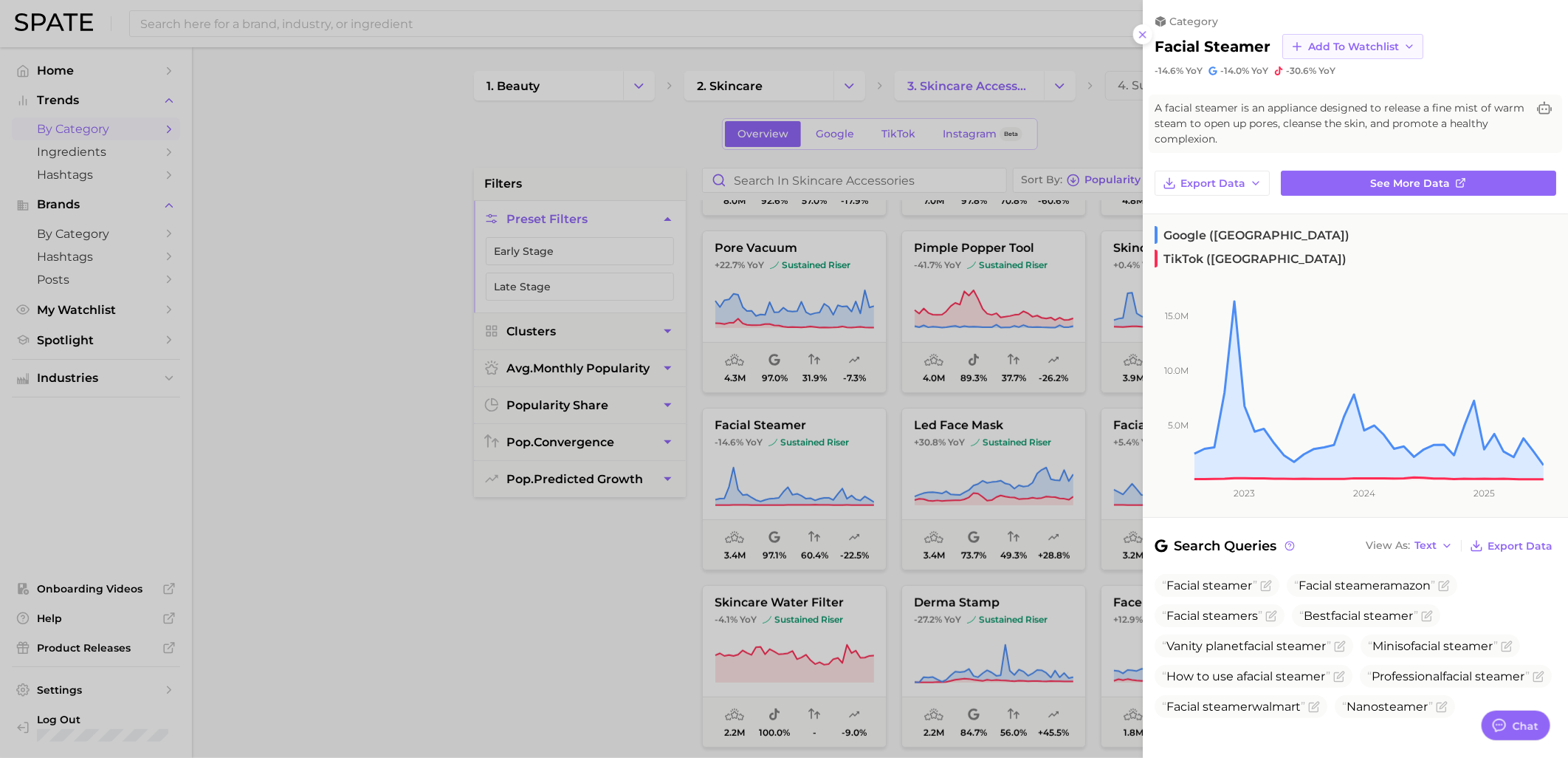
click at [1394, 48] on span "Add to Watchlist" at bounding box center [1353, 47] width 91 height 12
click at [1337, 183] on span "Skincare Device Watchlist" at bounding box center [1372, 181] width 130 height 25
drag, startPoint x: 484, startPoint y: 630, endPoint x: 493, endPoint y: 632, distance: 9.2
click at [486, 630] on div at bounding box center [784, 379] width 1568 height 758
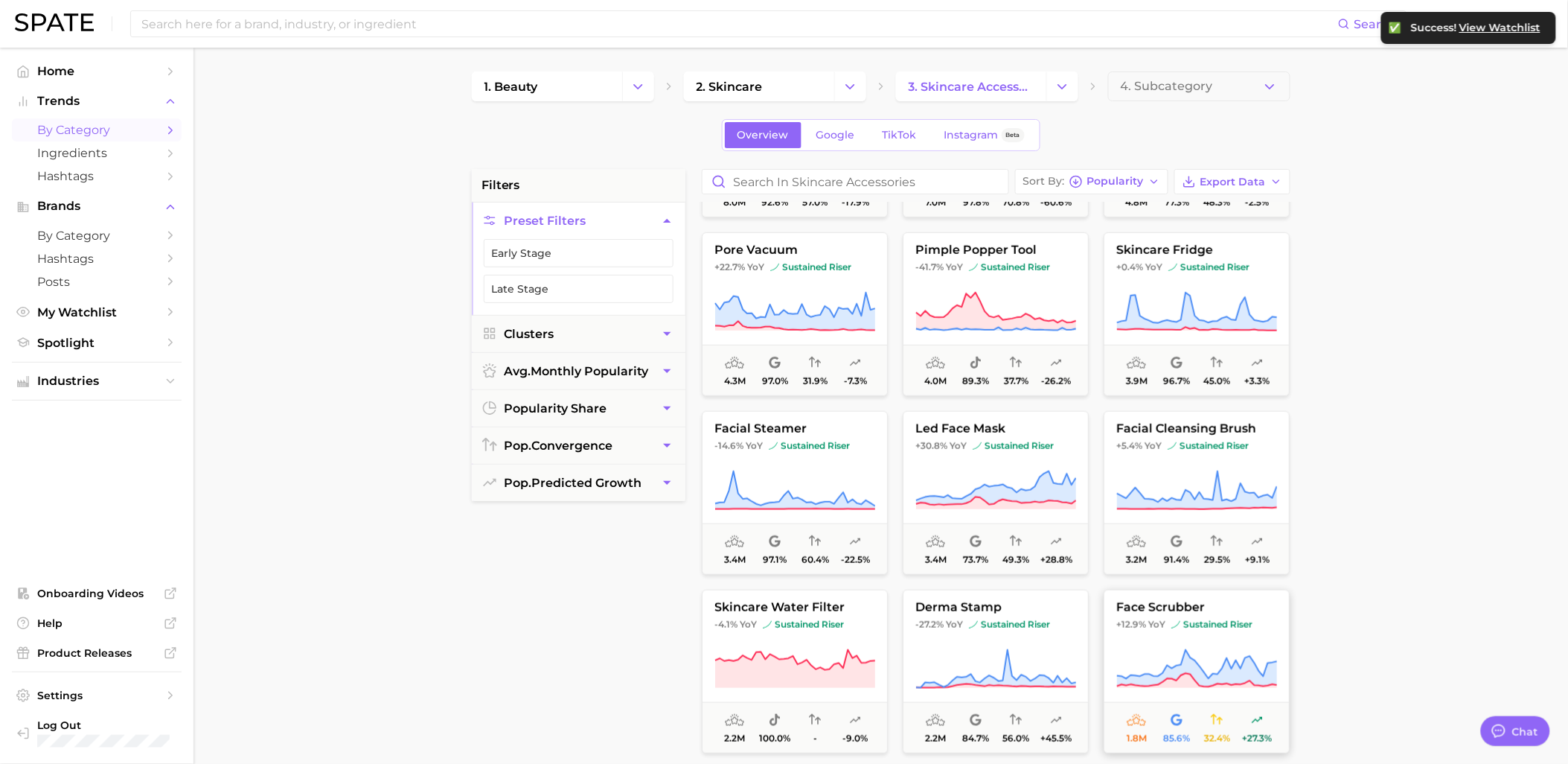
scroll to position [496, 0]
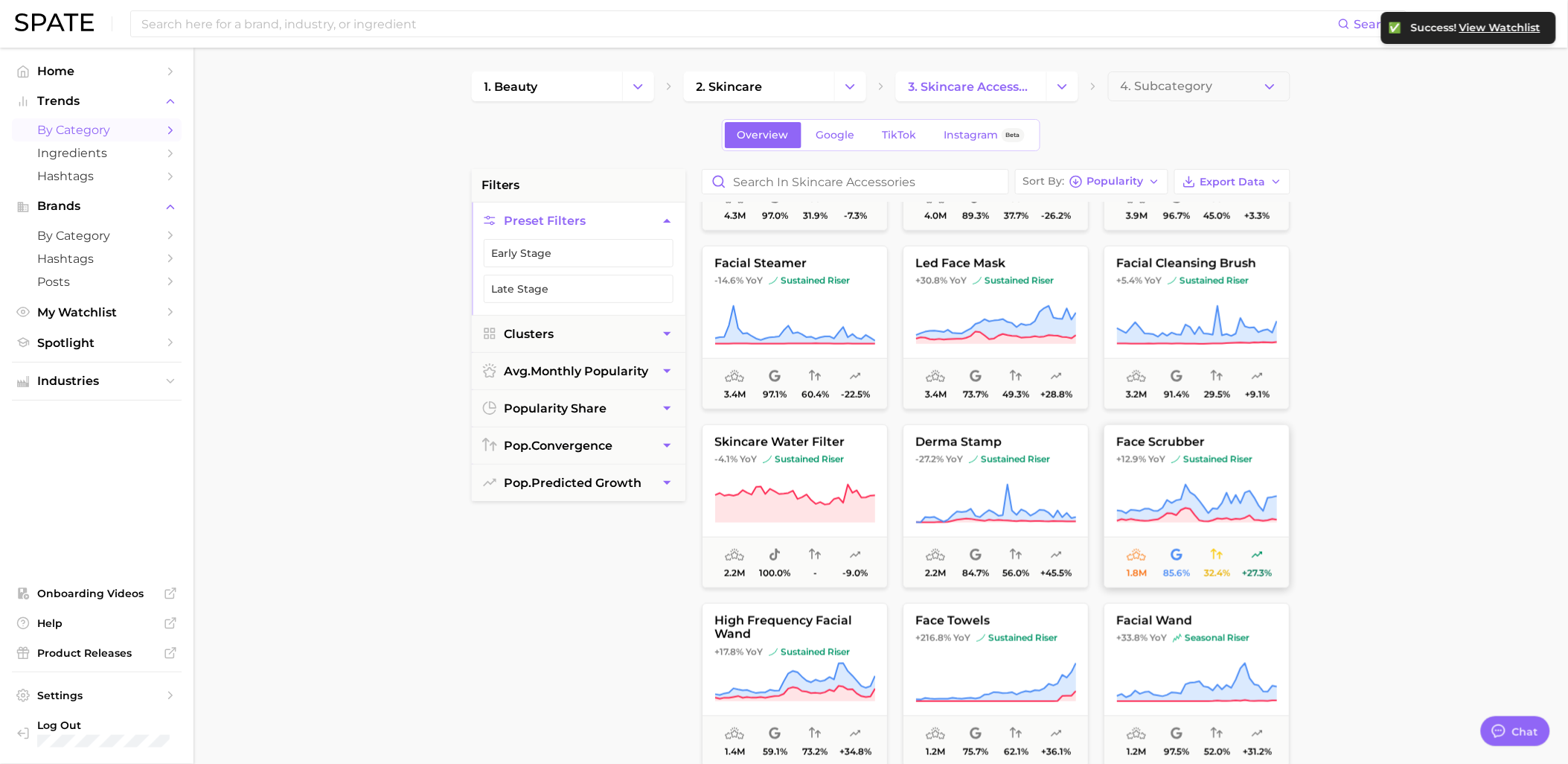
click at [1240, 449] on span "face scrubber" at bounding box center [1196, 441] width 185 height 13
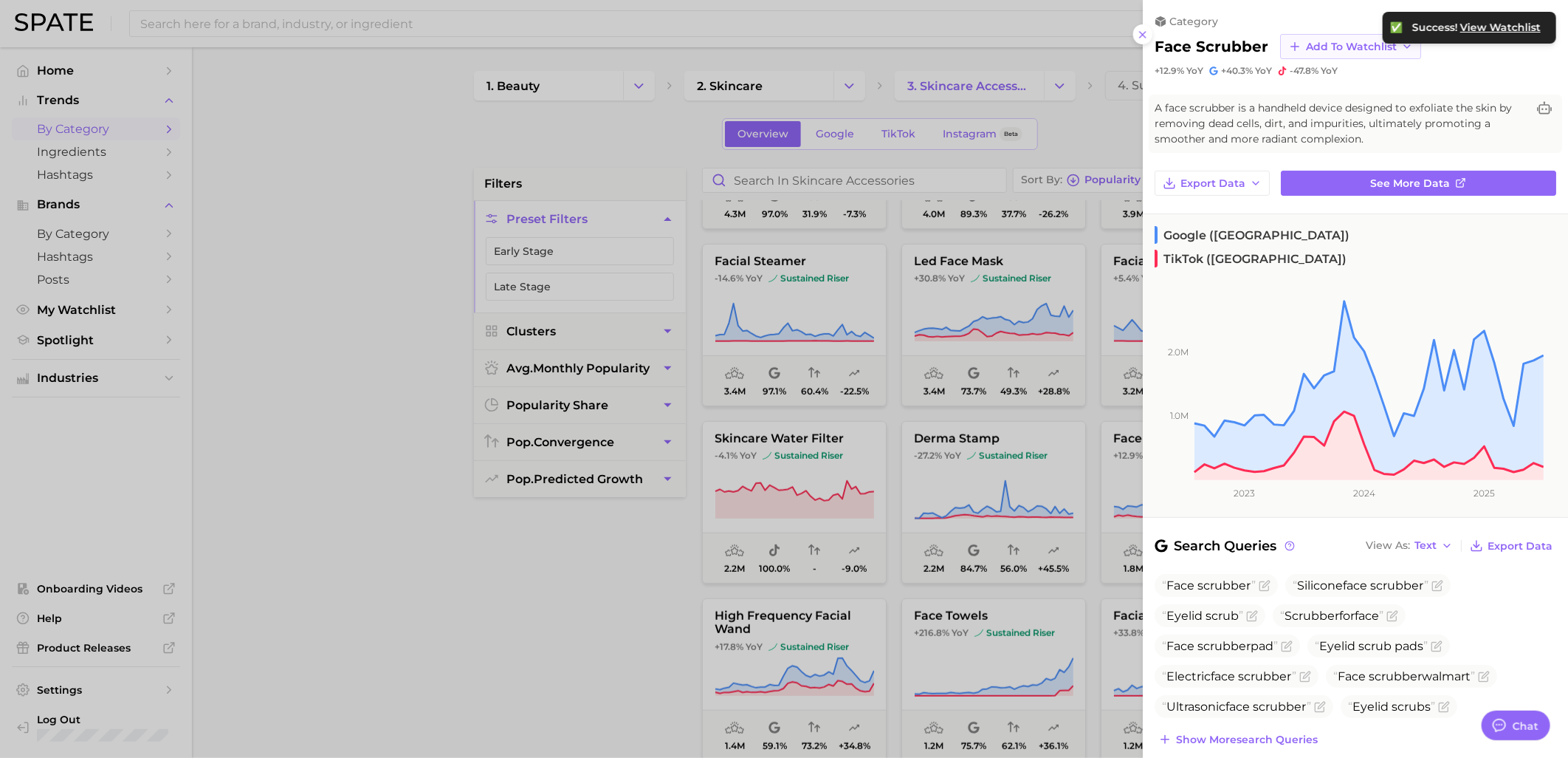
click at [1333, 50] on span "Add to Watchlist" at bounding box center [1351, 47] width 91 height 12
drag, startPoint x: 1318, startPoint y: 180, endPoint x: 1277, endPoint y: 193, distance: 43.0
click at [1318, 179] on span "Skincare Device Watchlist" at bounding box center [1370, 181] width 130 height 25
click at [614, 604] on div at bounding box center [784, 379] width 1568 height 758
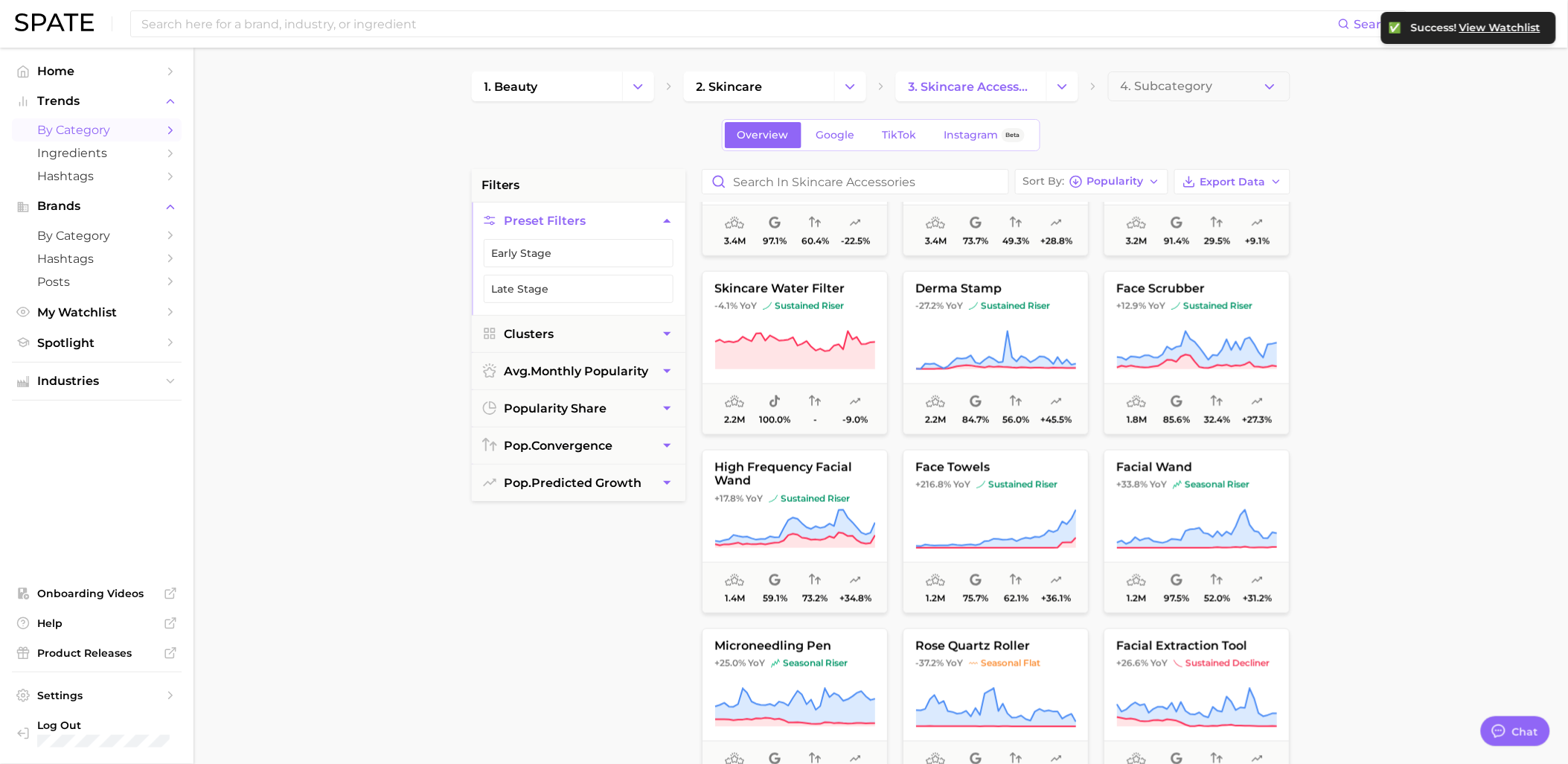
scroll to position [661, 0]
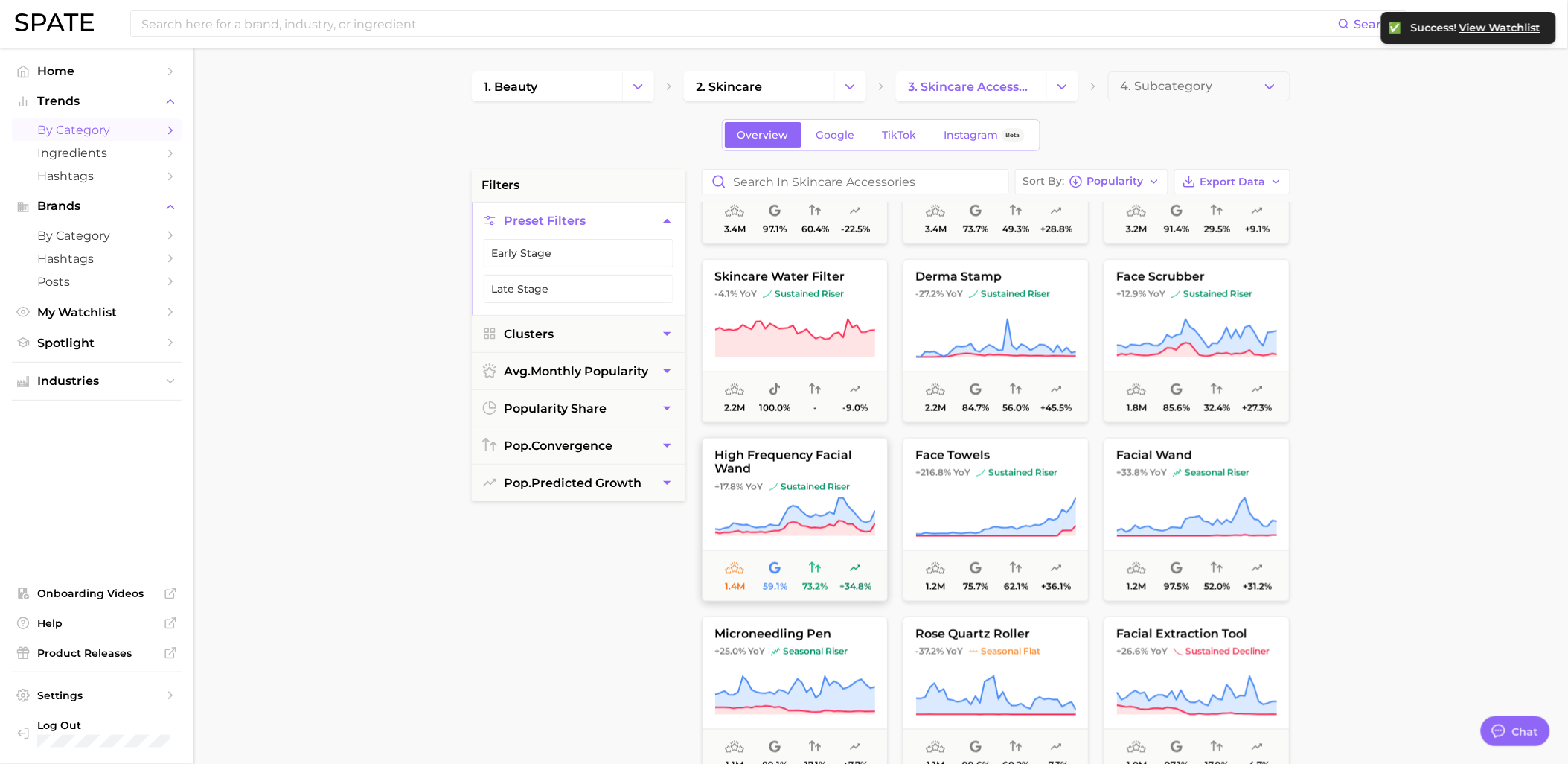
click at [854, 485] on span "+17.8% YoY sustained riser" at bounding box center [795, 486] width 185 height 12
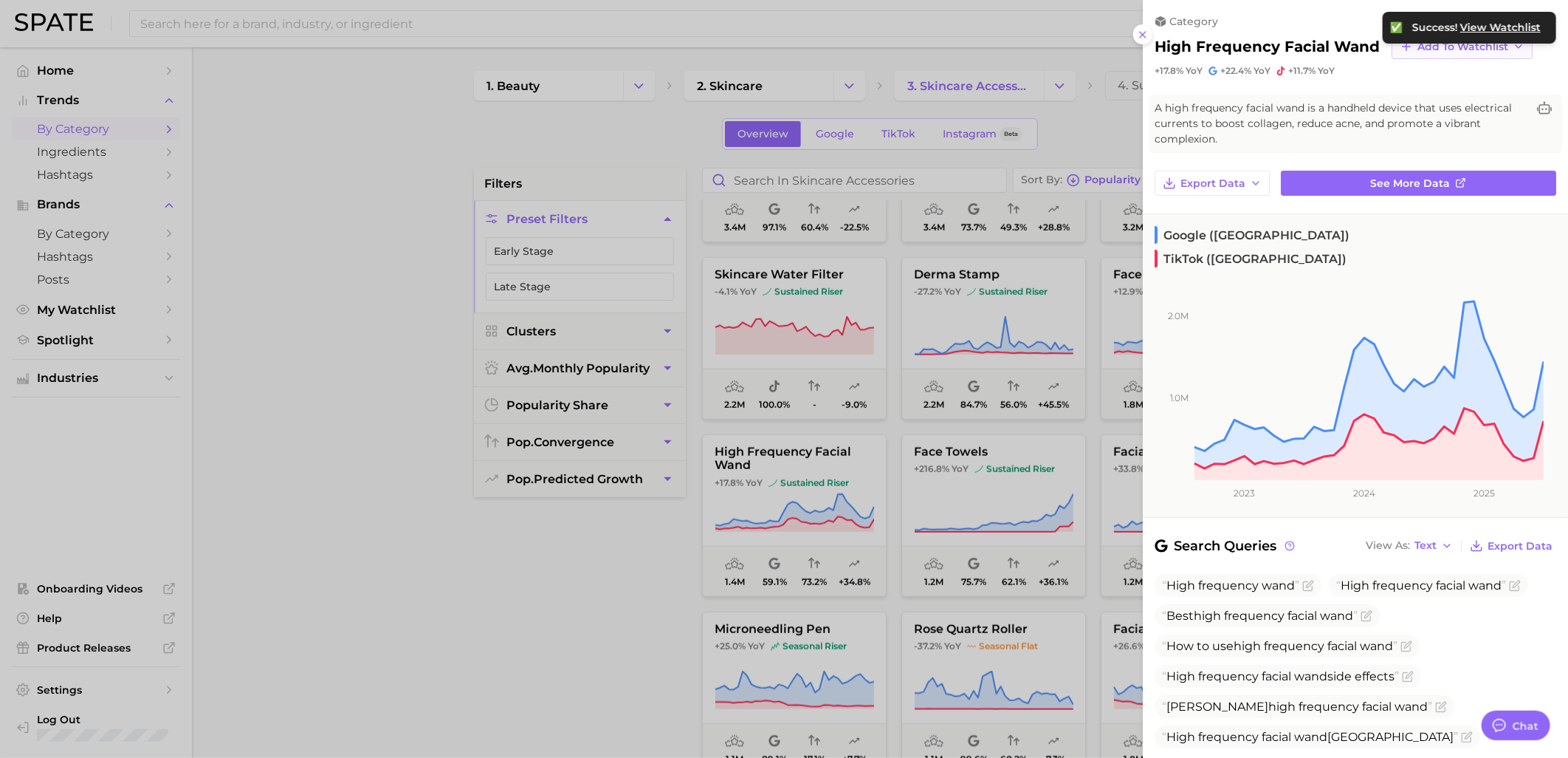
click at [1420, 53] on button "Add to Watchlist" at bounding box center [1462, 47] width 141 height 25
click at [1417, 179] on span "Skincare Device Watchlist" at bounding box center [1481, 181] width 130 height 25
click at [571, 619] on div at bounding box center [784, 379] width 1568 height 758
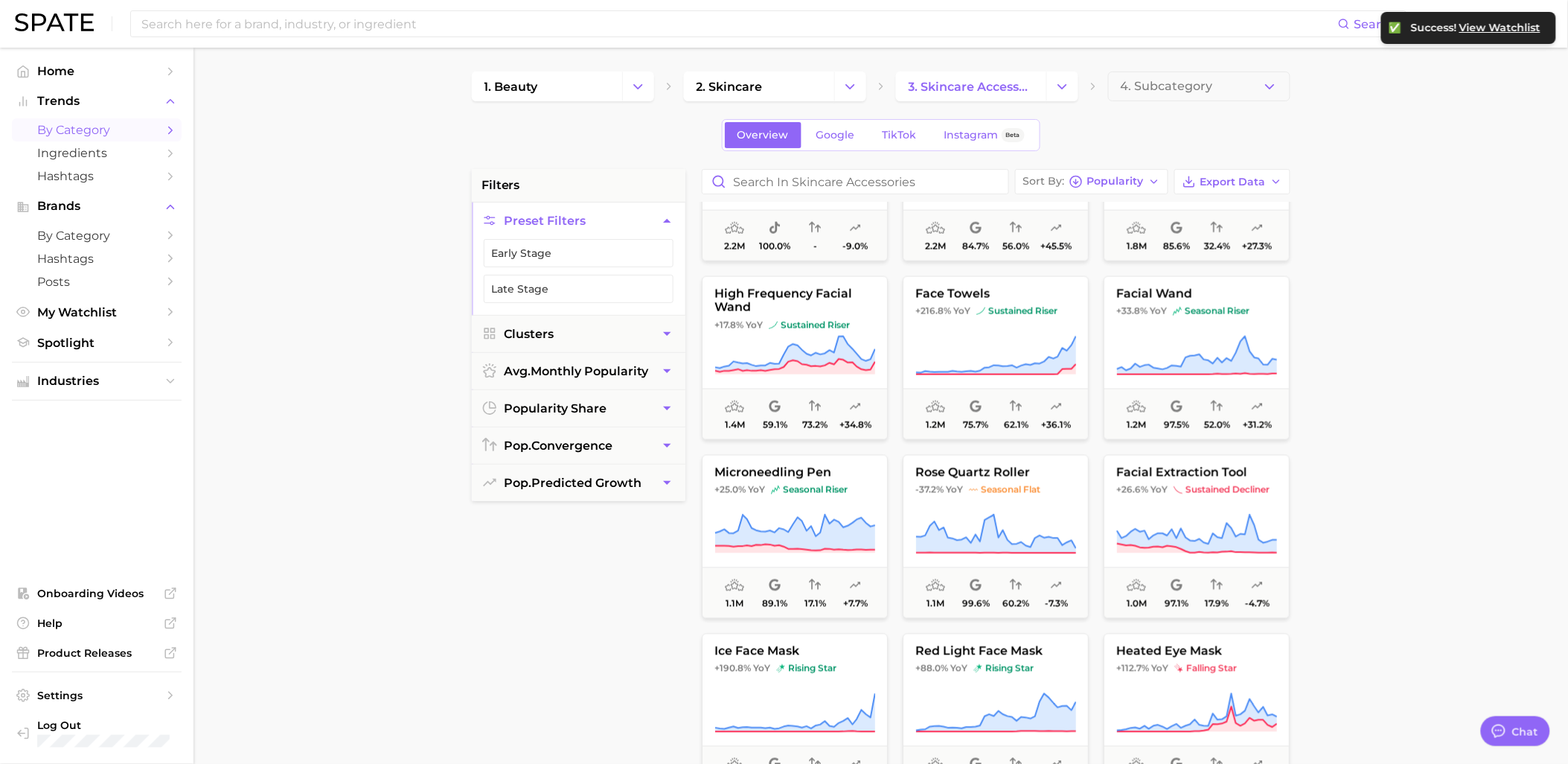
scroll to position [827, 0]
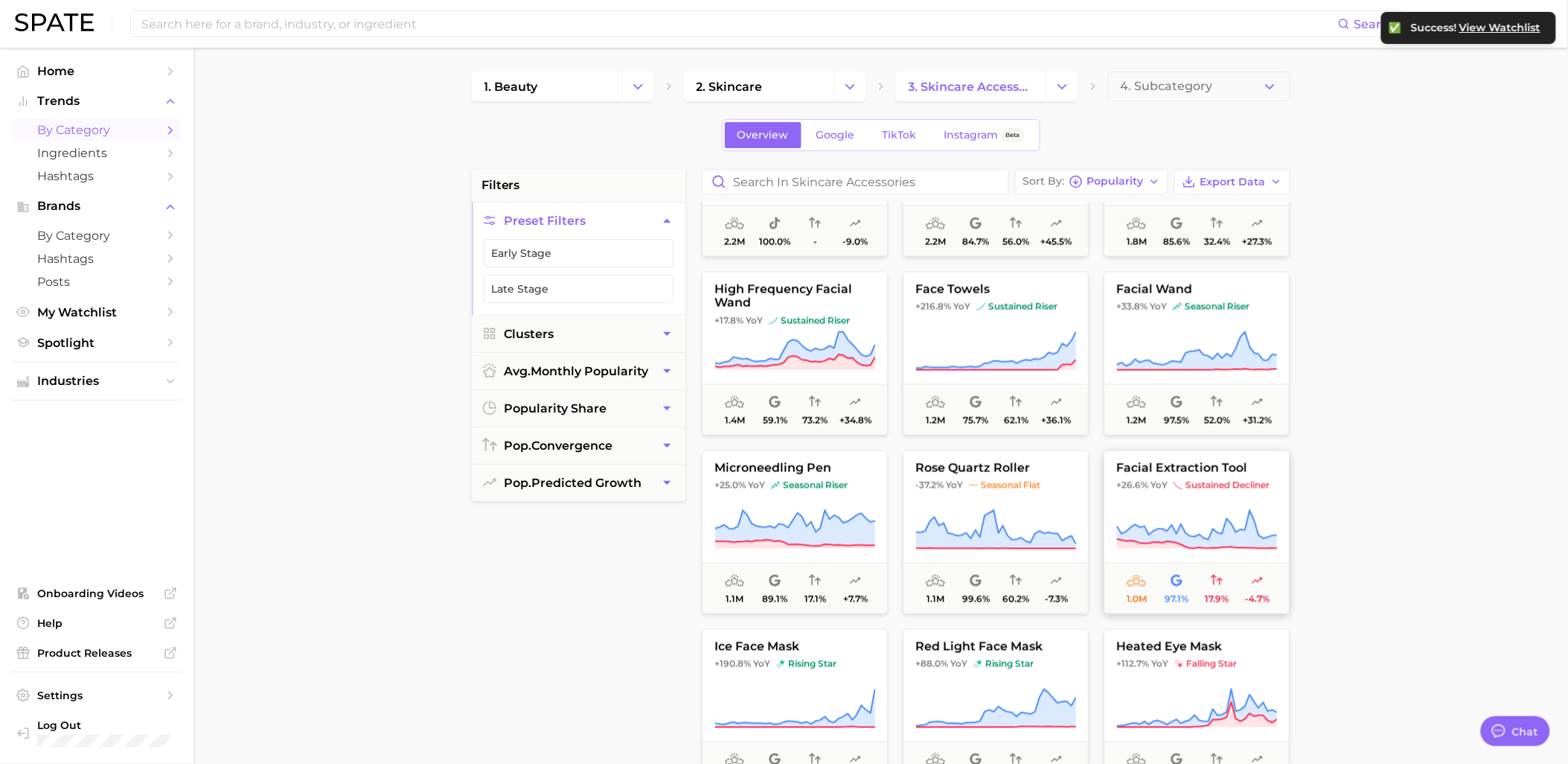
click at [1236, 487] on span "sustained decliner" at bounding box center [1221, 485] width 96 height 12
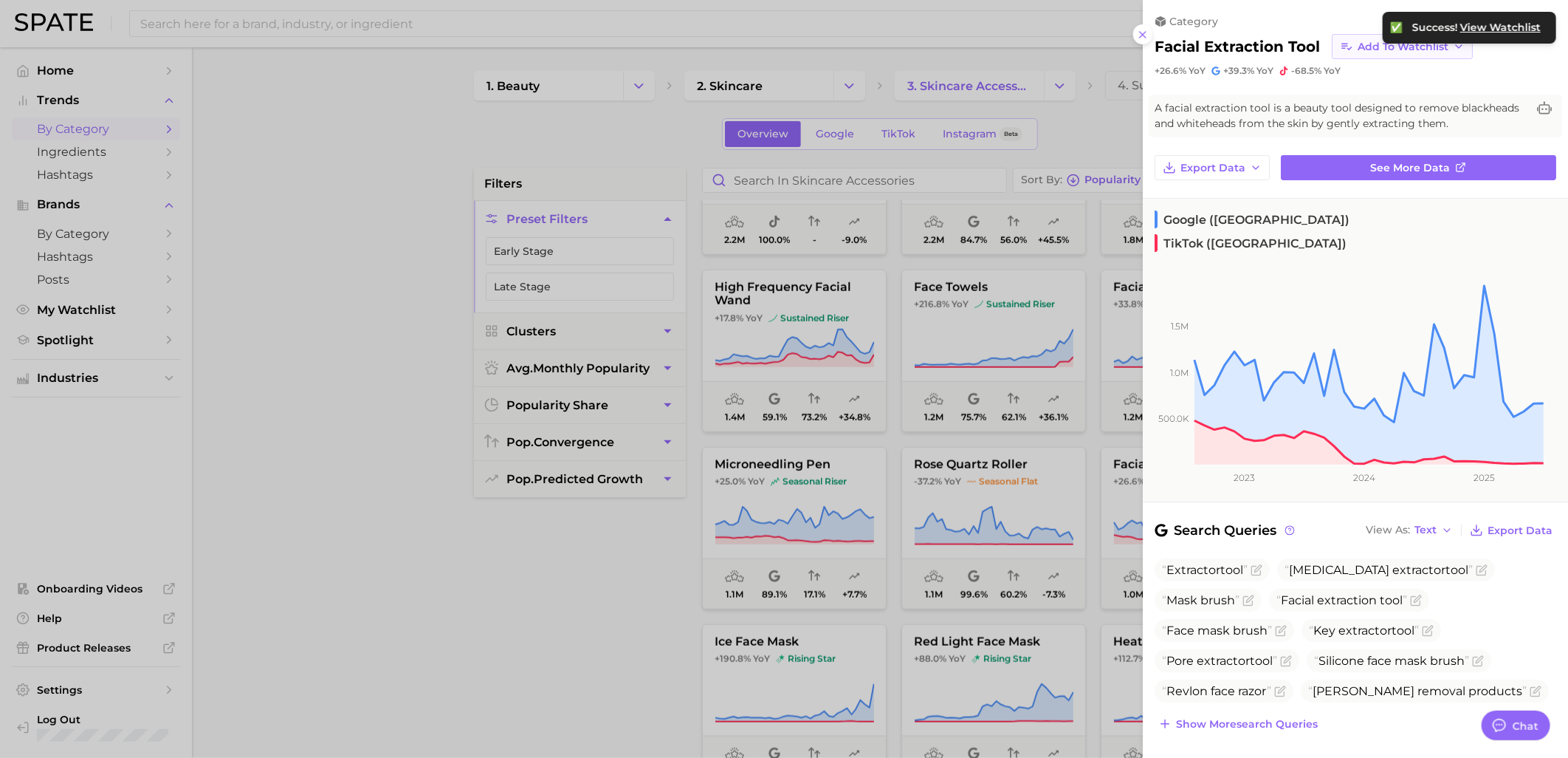
click at [1383, 49] on span "Add to Watchlist" at bounding box center [1403, 47] width 91 height 12
drag, startPoint x: 627, startPoint y: 599, endPoint x: 698, endPoint y: 600, distance: 71.0
click at [627, 600] on div at bounding box center [784, 379] width 1568 height 758
drag, startPoint x: 314, startPoint y: 521, endPoint x: 364, endPoint y: 521, distance: 50.0
click at [321, 523] on div at bounding box center [784, 379] width 1568 height 758
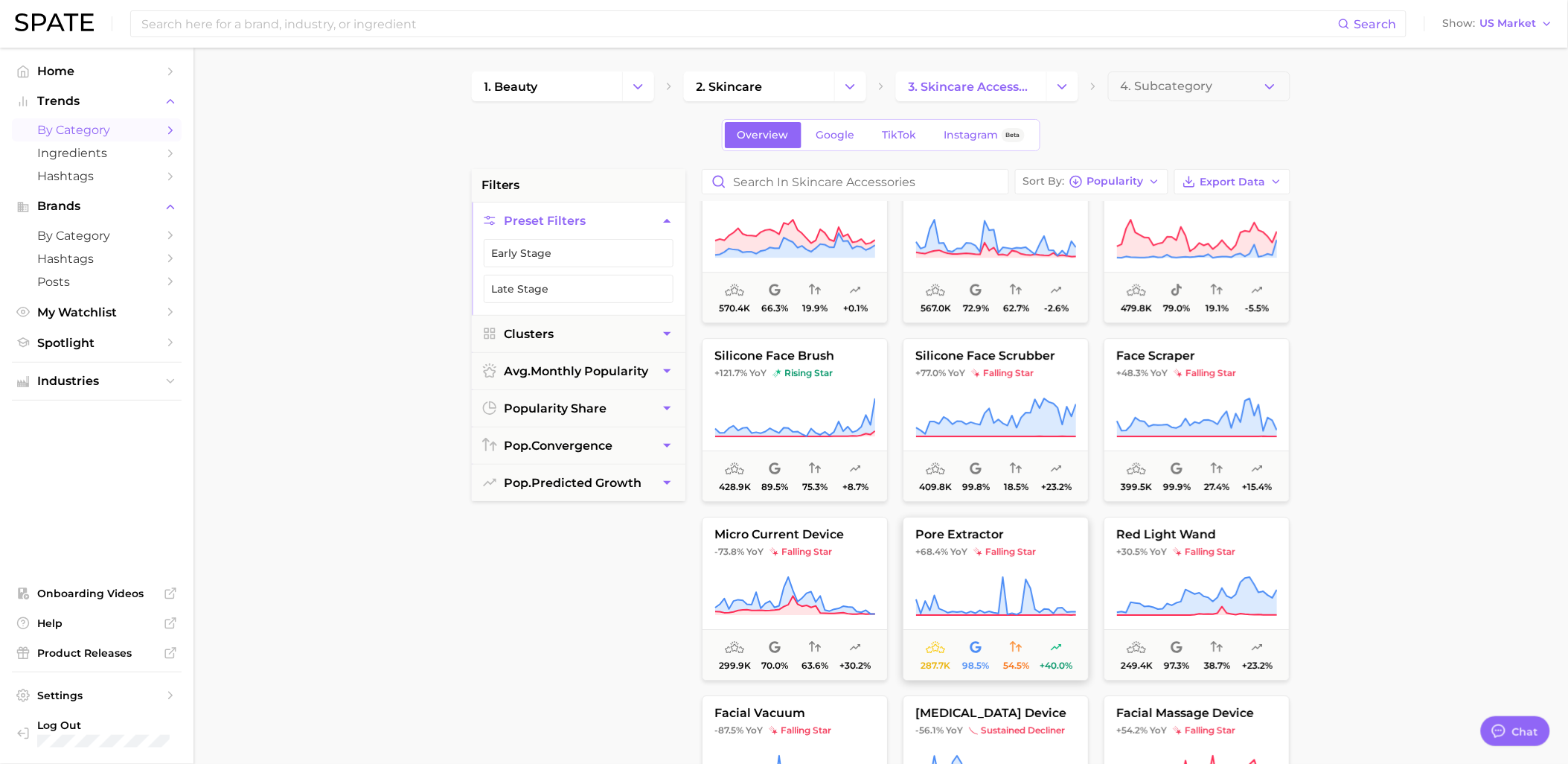
scroll to position [1737, 0]
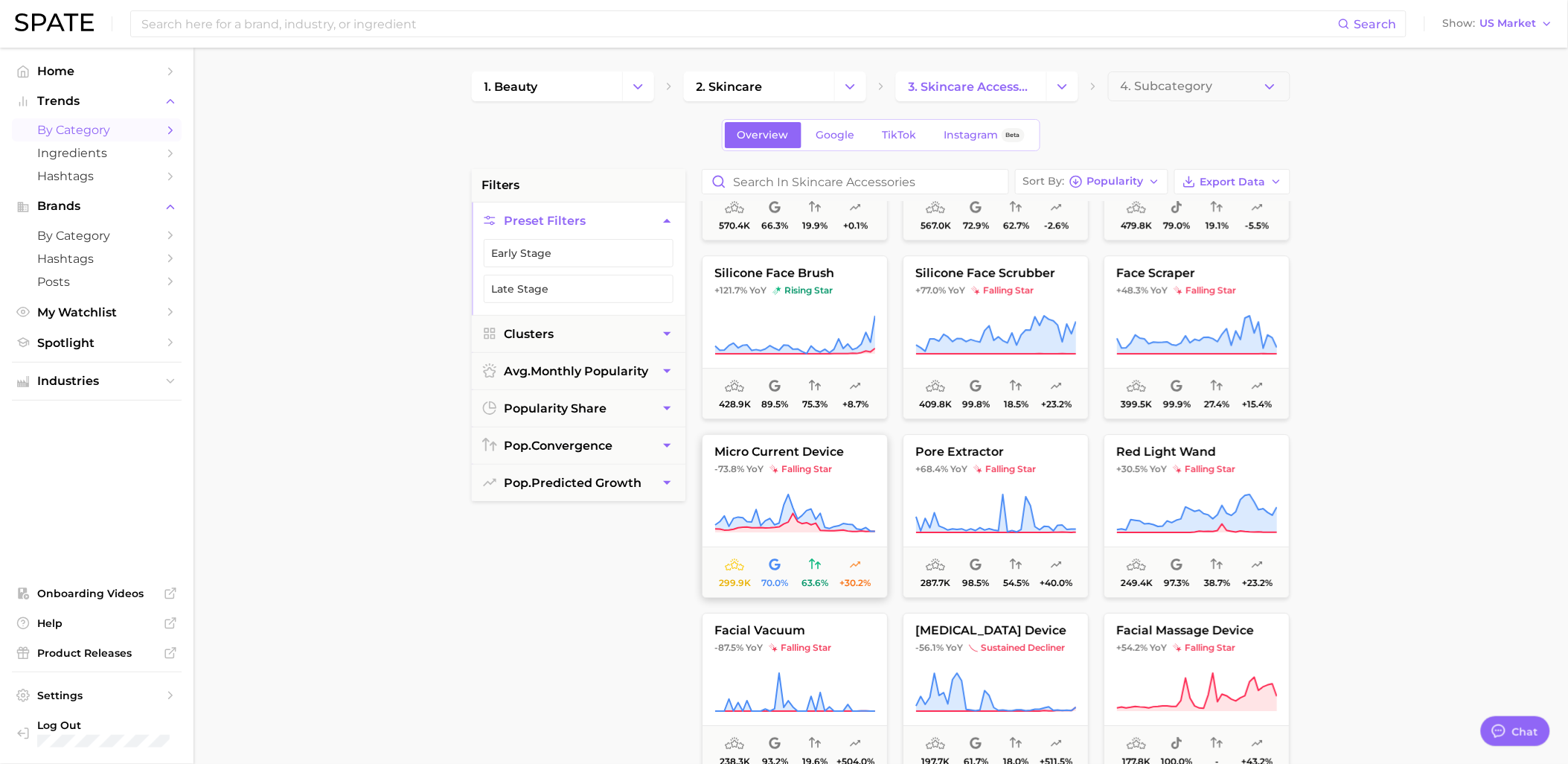
click at [831, 505] on icon at bounding box center [794, 514] width 160 height 41
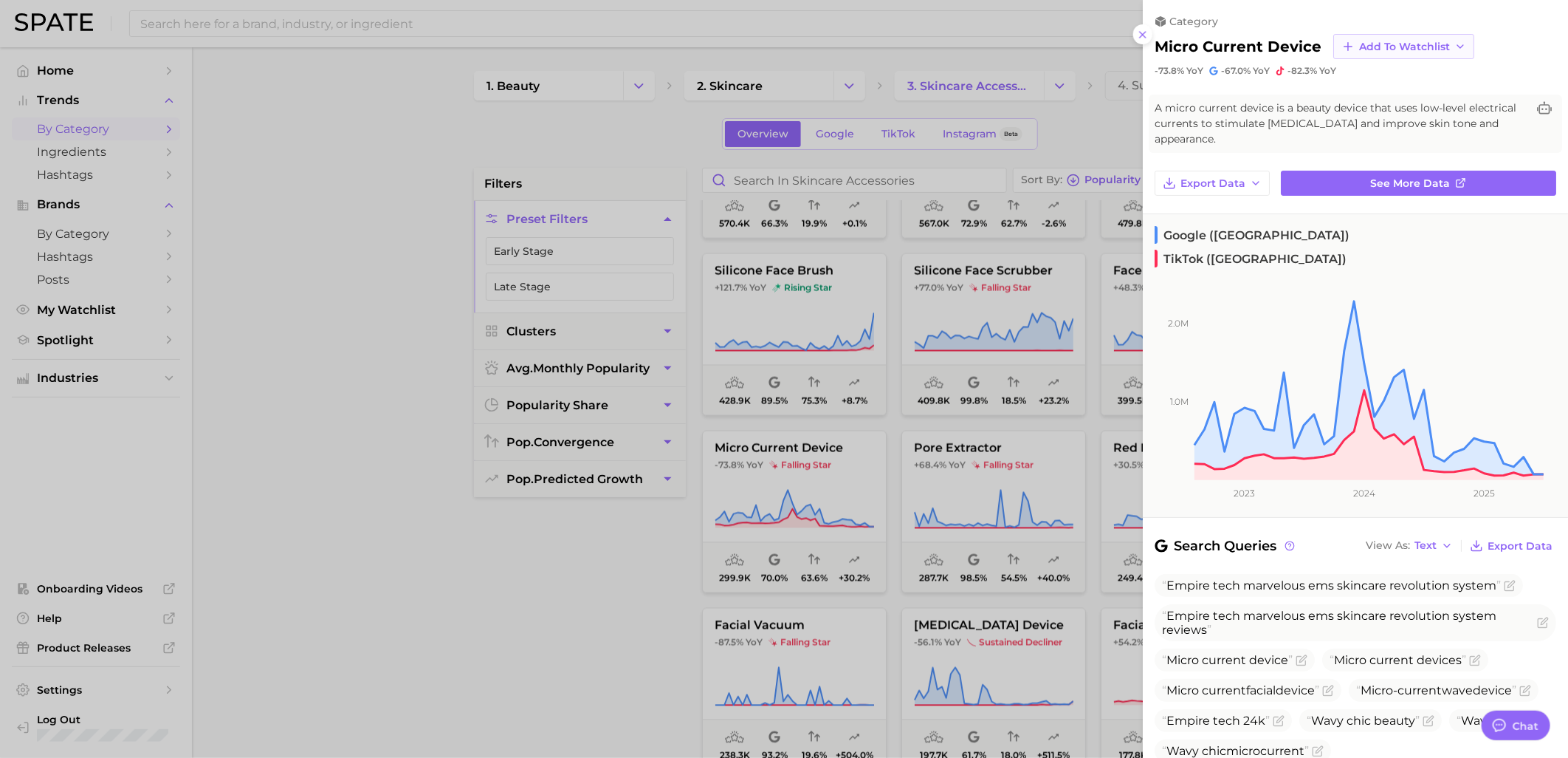
click at [1403, 40] on span "Add to Watchlist" at bounding box center [1404, 47] width 91 height 12
click at [1378, 179] on span "Skincare Device Watchlist" at bounding box center [1423, 181] width 130 height 25
click at [633, 614] on div at bounding box center [784, 379] width 1568 height 758
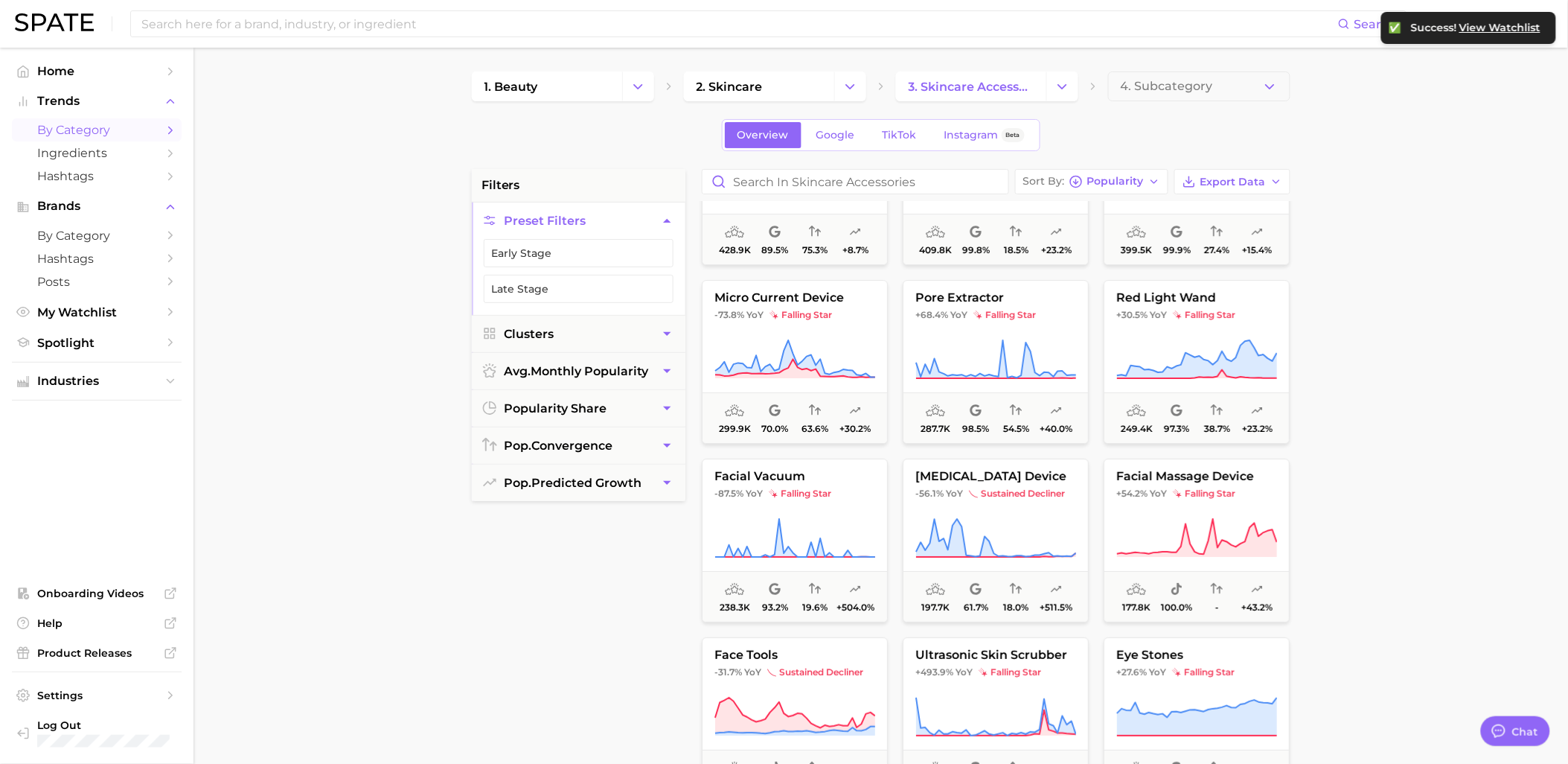
scroll to position [1902, 0]
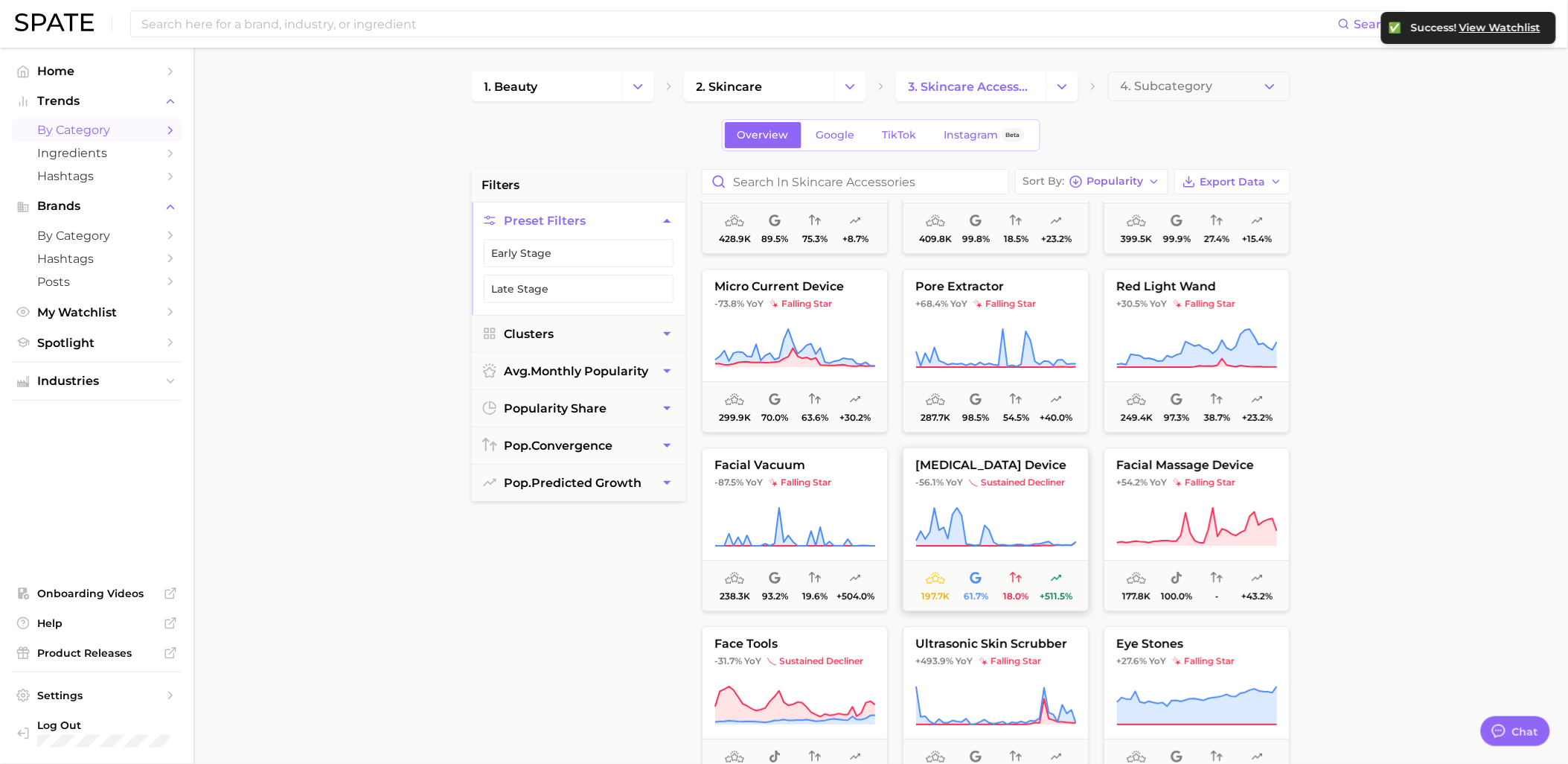
click at [984, 482] on span "sustained decliner" at bounding box center [1016, 482] width 96 height 12
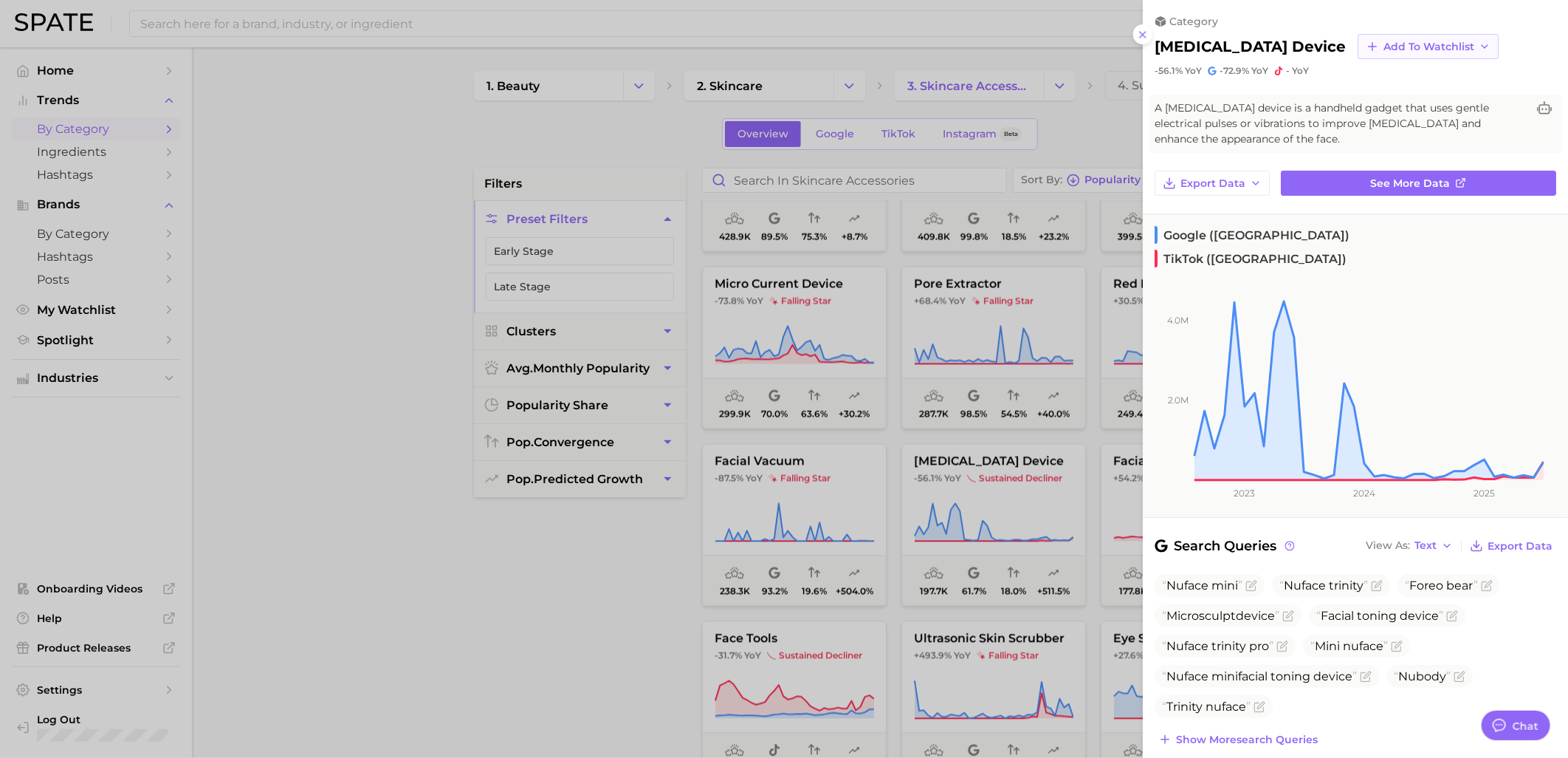
click at [1404, 43] on span "Add to Watchlist" at bounding box center [1428, 47] width 91 height 12
click at [1407, 182] on span "Skincare Device Watchlist" at bounding box center [1447, 181] width 130 height 25
click at [1142, 31] on icon at bounding box center [1143, 34] width 12 height 12
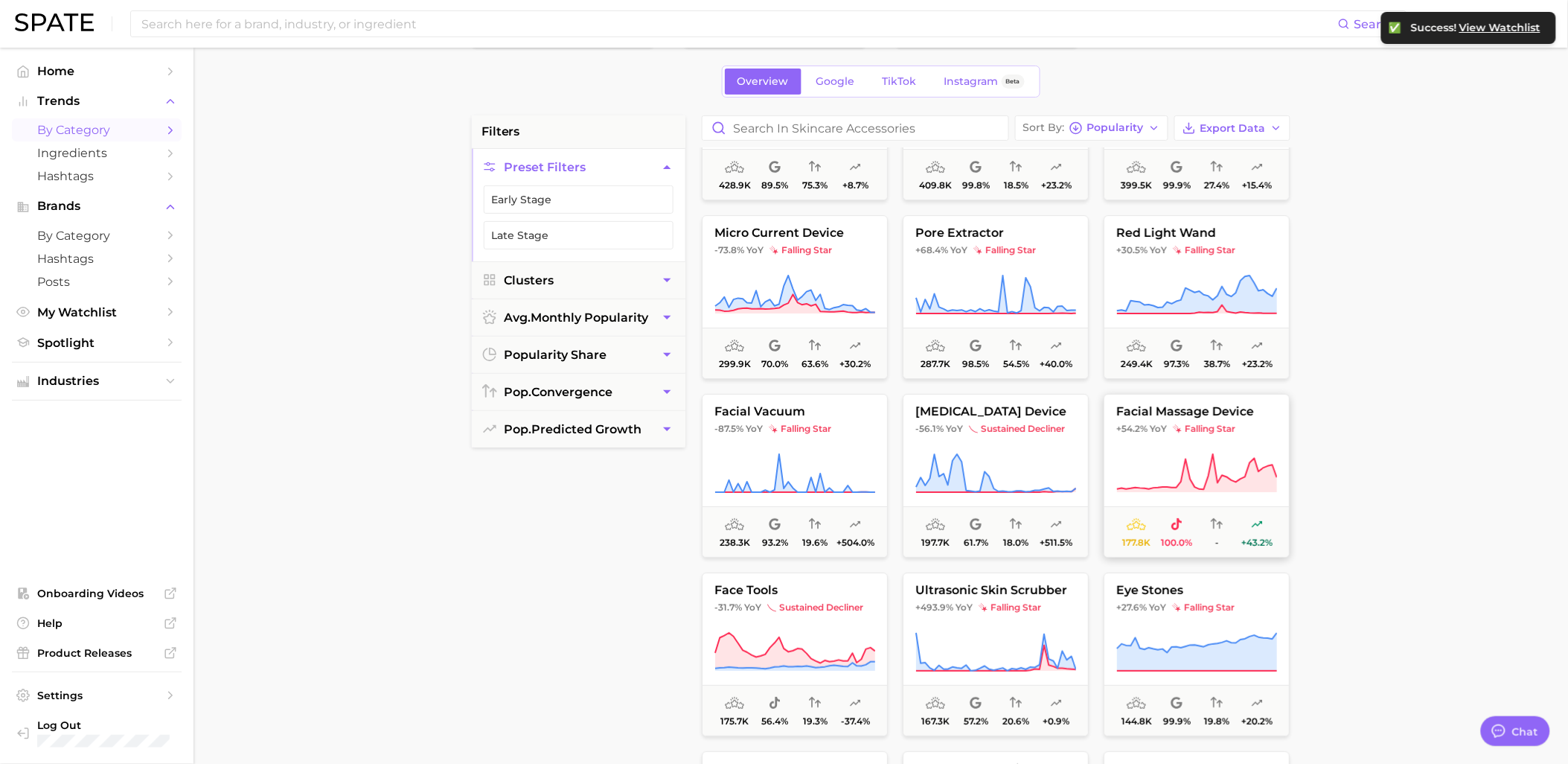
scroll to position [83, 0]
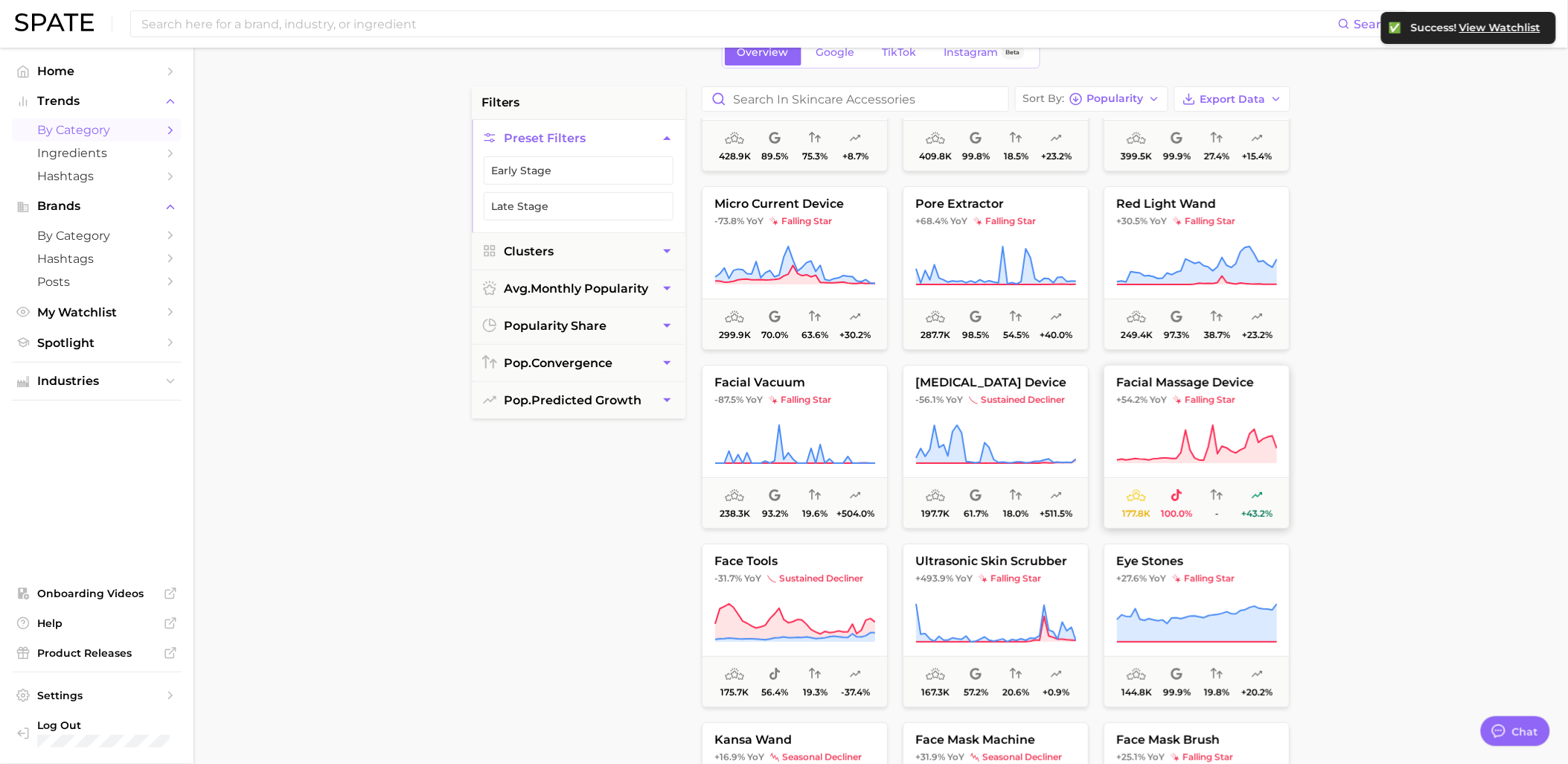
click at [1164, 387] on span "facial massage device" at bounding box center [1196, 382] width 185 height 13
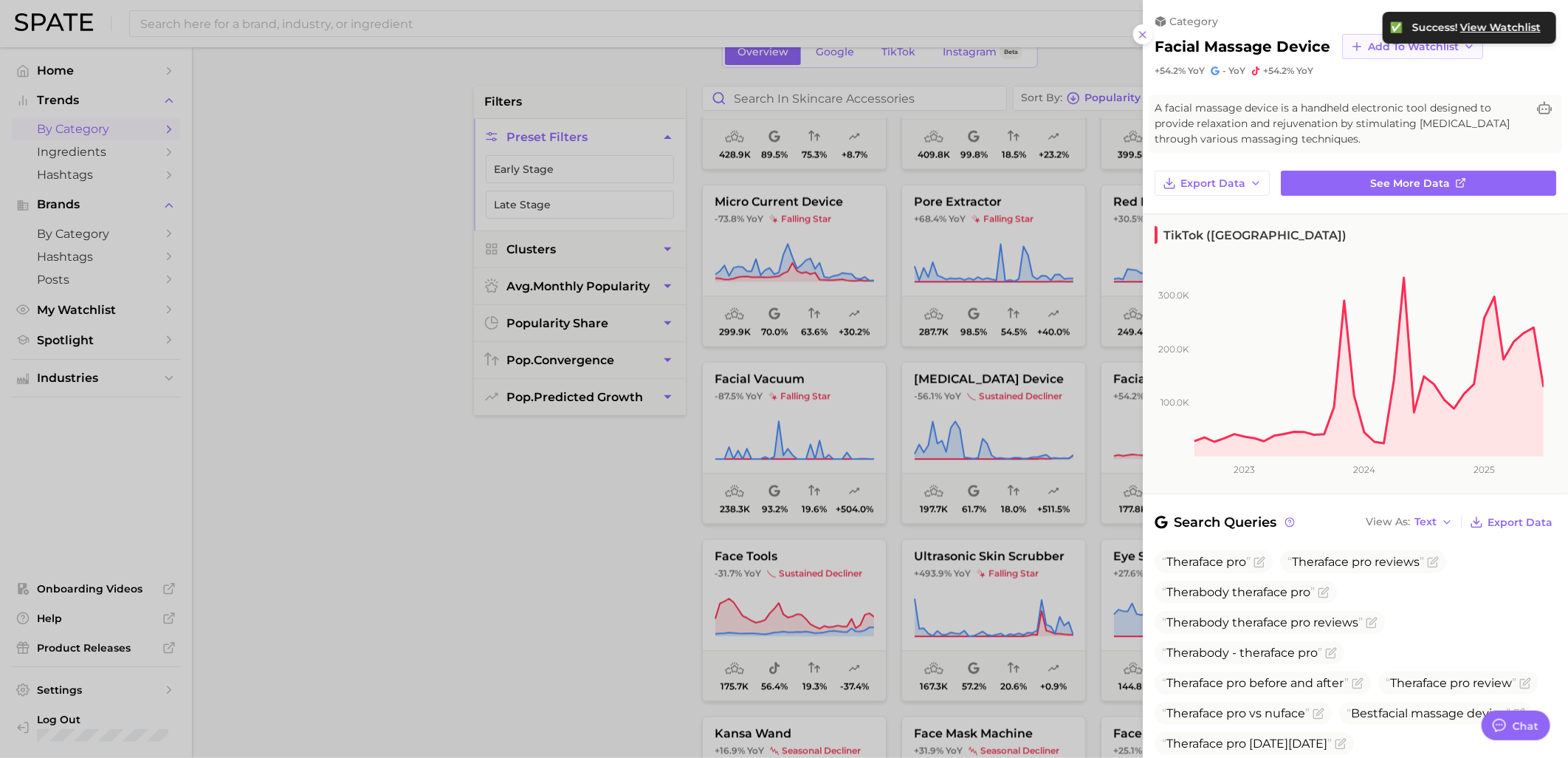
click at [1365, 43] on button "Add to Watchlist" at bounding box center [1413, 47] width 141 height 25
click at [1389, 189] on span "Skincare Device Watchlist" at bounding box center [1431, 181] width 130 height 25
click at [615, 478] on div at bounding box center [784, 379] width 1568 height 758
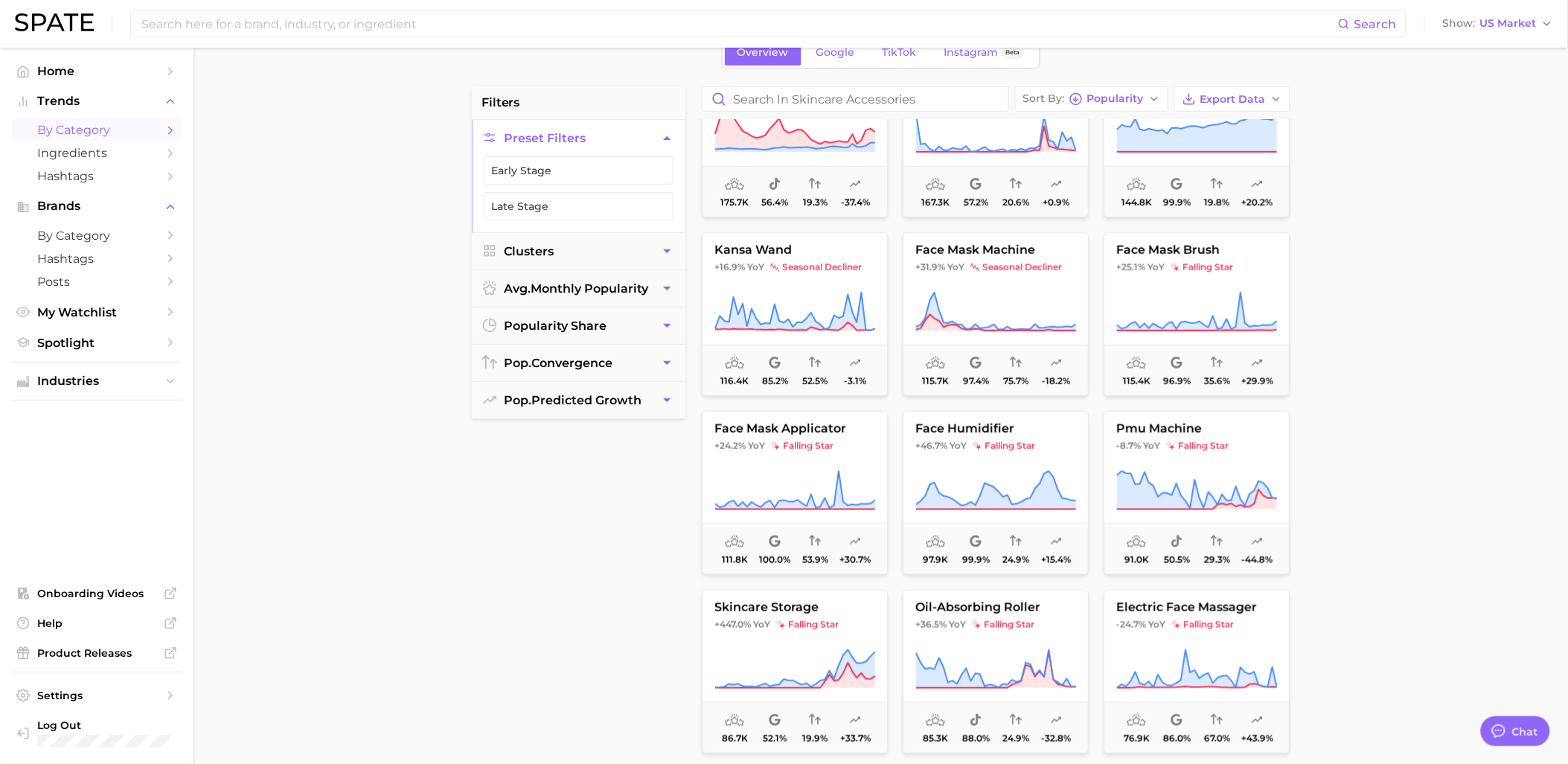
scroll to position [2398, 0]
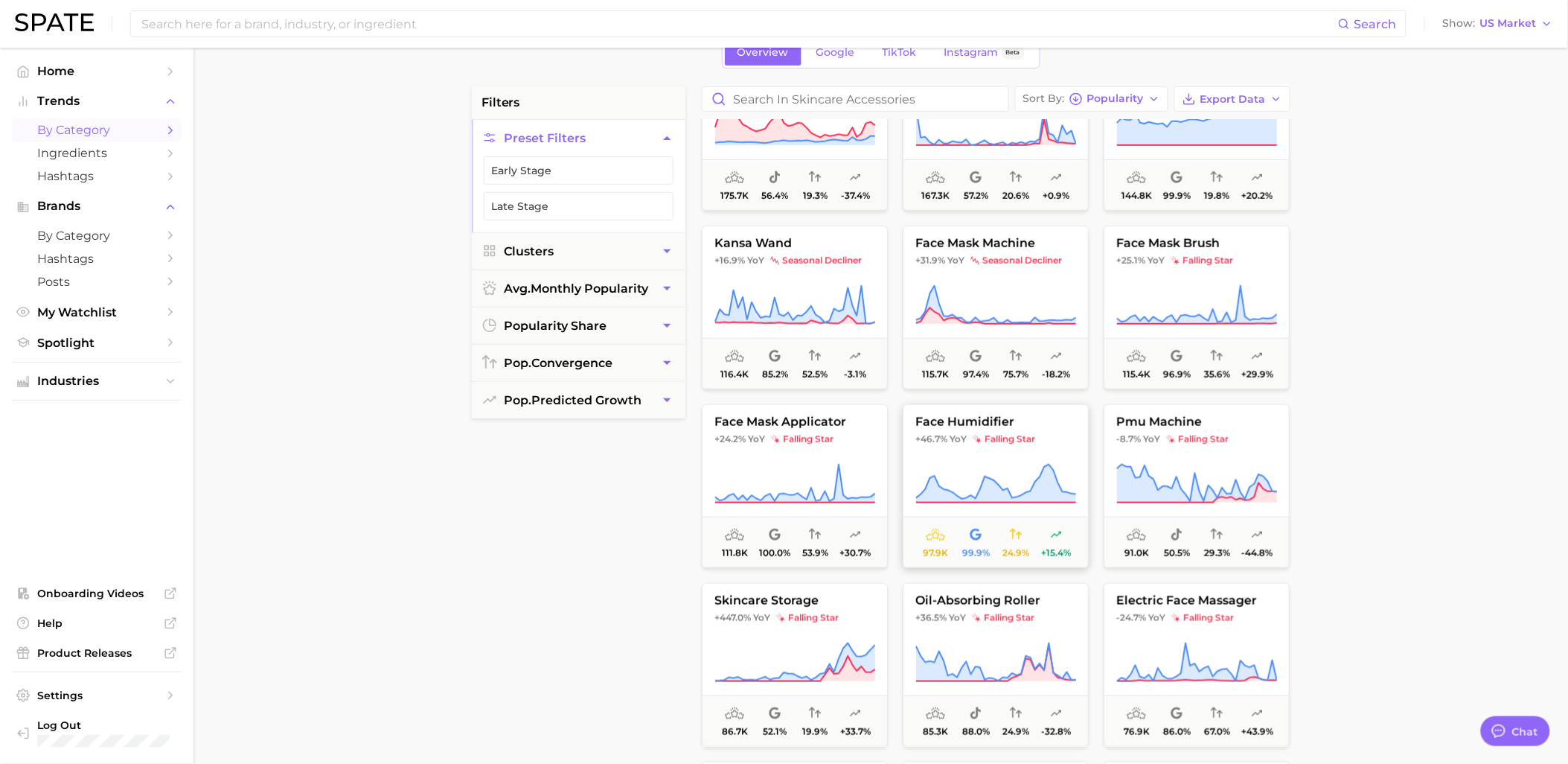
click at [1020, 455] on button "face humidifier +46.7% YoY falling star 97.9k 99.9% 24.9% +15.4%" at bounding box center [996, 485] width 186 height 164
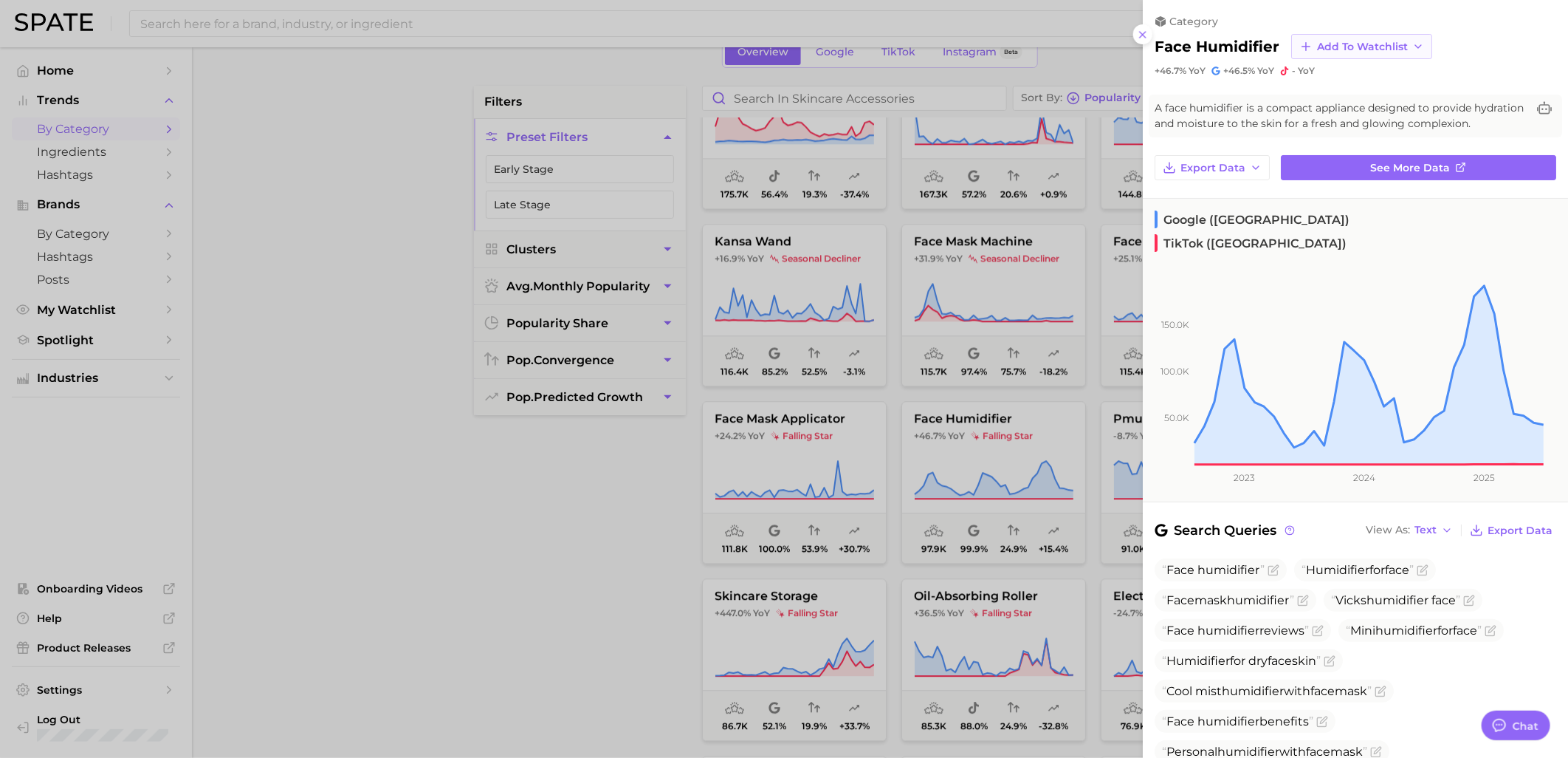
click at [1375, 50] on span "Add to Watchlist" at bounding box center [1362, 47] width 91 height 12
click at [1363, 178] on span "Skincare Device Watchlist" at bounding box center [1381, 181] width 130 height 25
click at [651, 535] on div at bounding box center [784, 379] width 1568 height 758
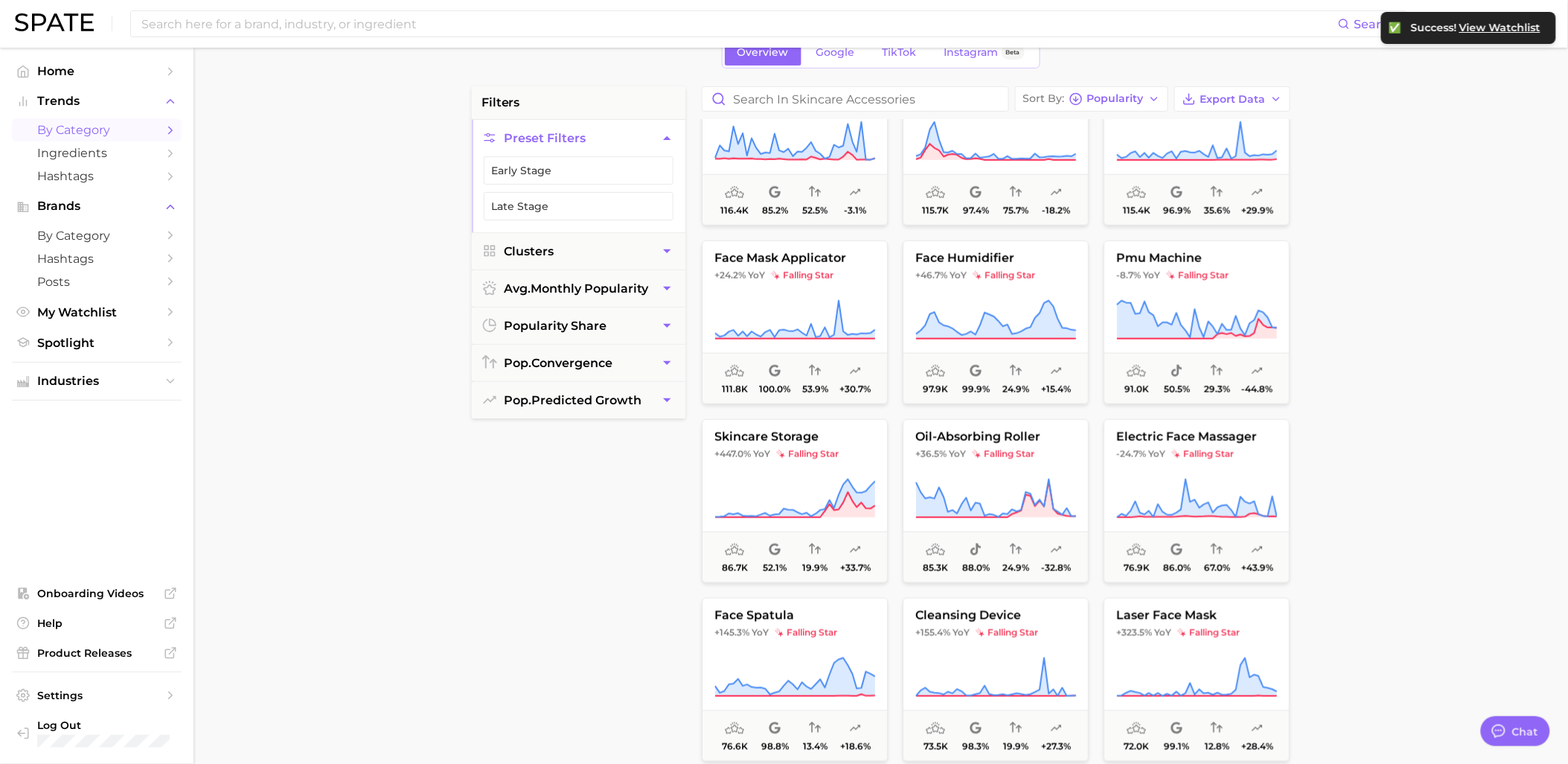
scroll to position [2564, 0]
drag, startPoint x: 1023, startPoint y: 474, endPoint x: 1036, endPoint y: 454, distance: 23.9
click at [1036, 454] on button "oil-absorbing roller +36.5% YoY falling star 85.3k 88.0% 24.9% -32.8%" at bounding box center [996, 499] width 186 height 164
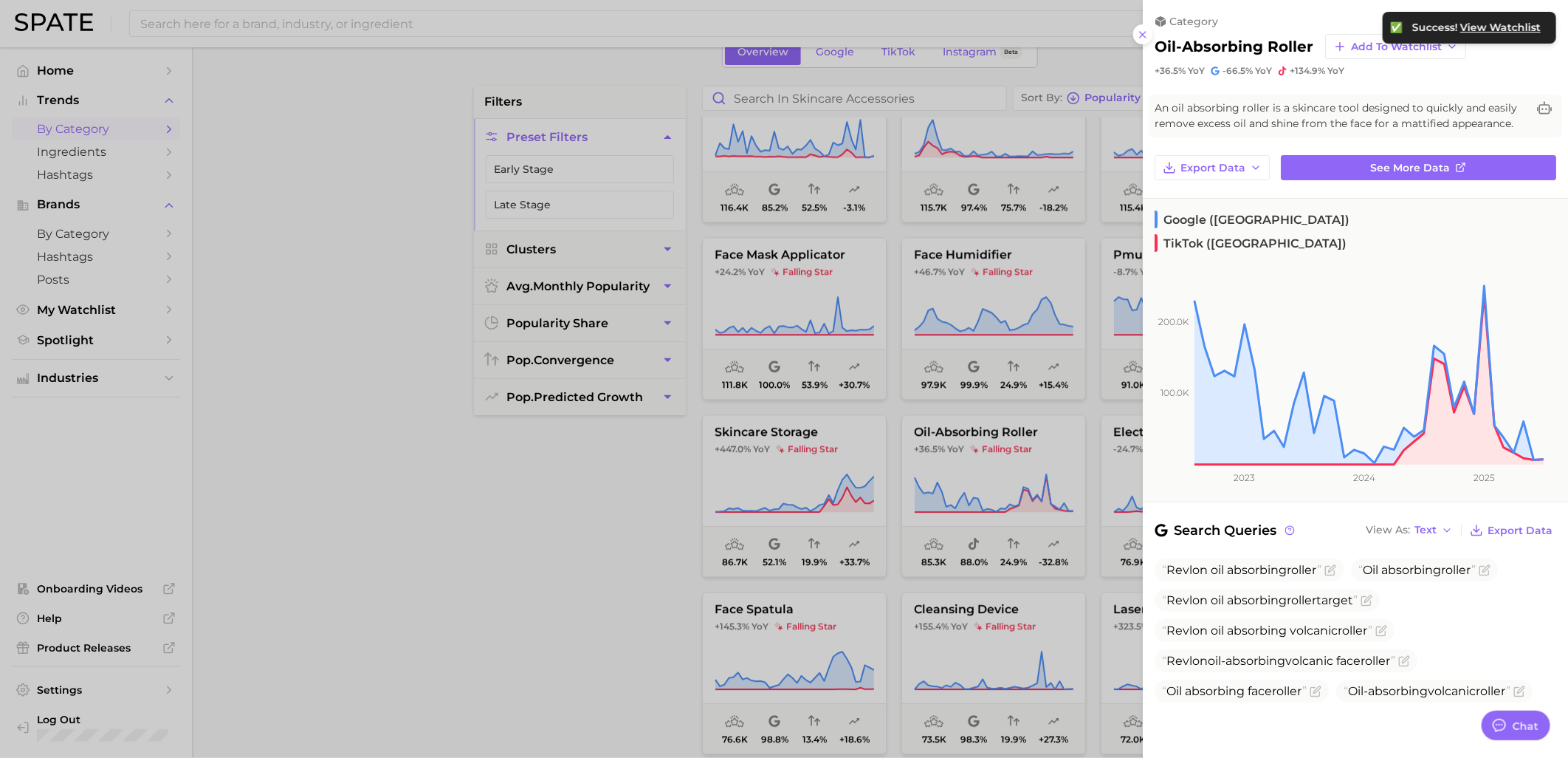
click at [630, 517] on div at bounding box center [784, 379] width 1568 height 758
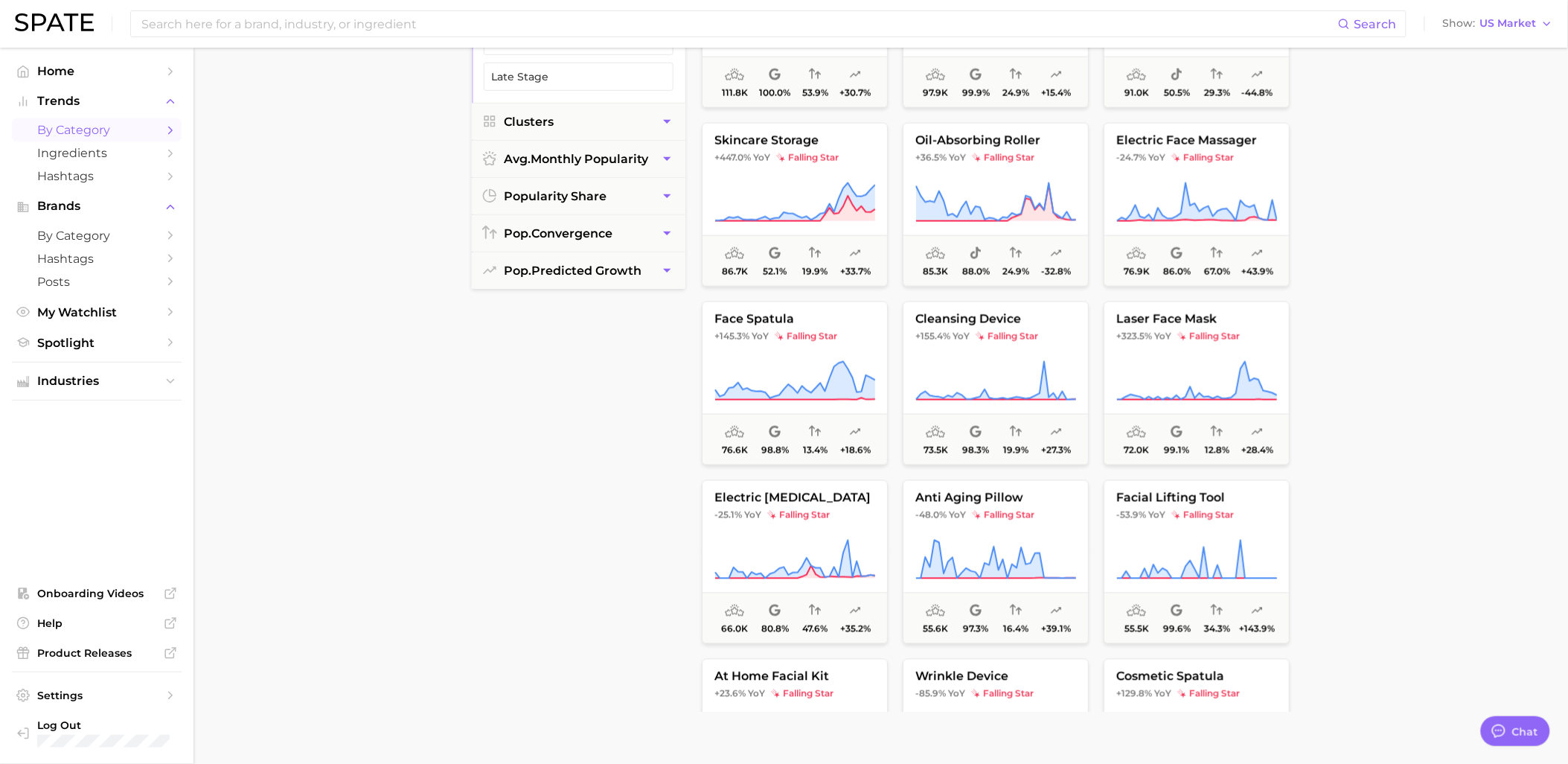
scroll to position [248, 0]
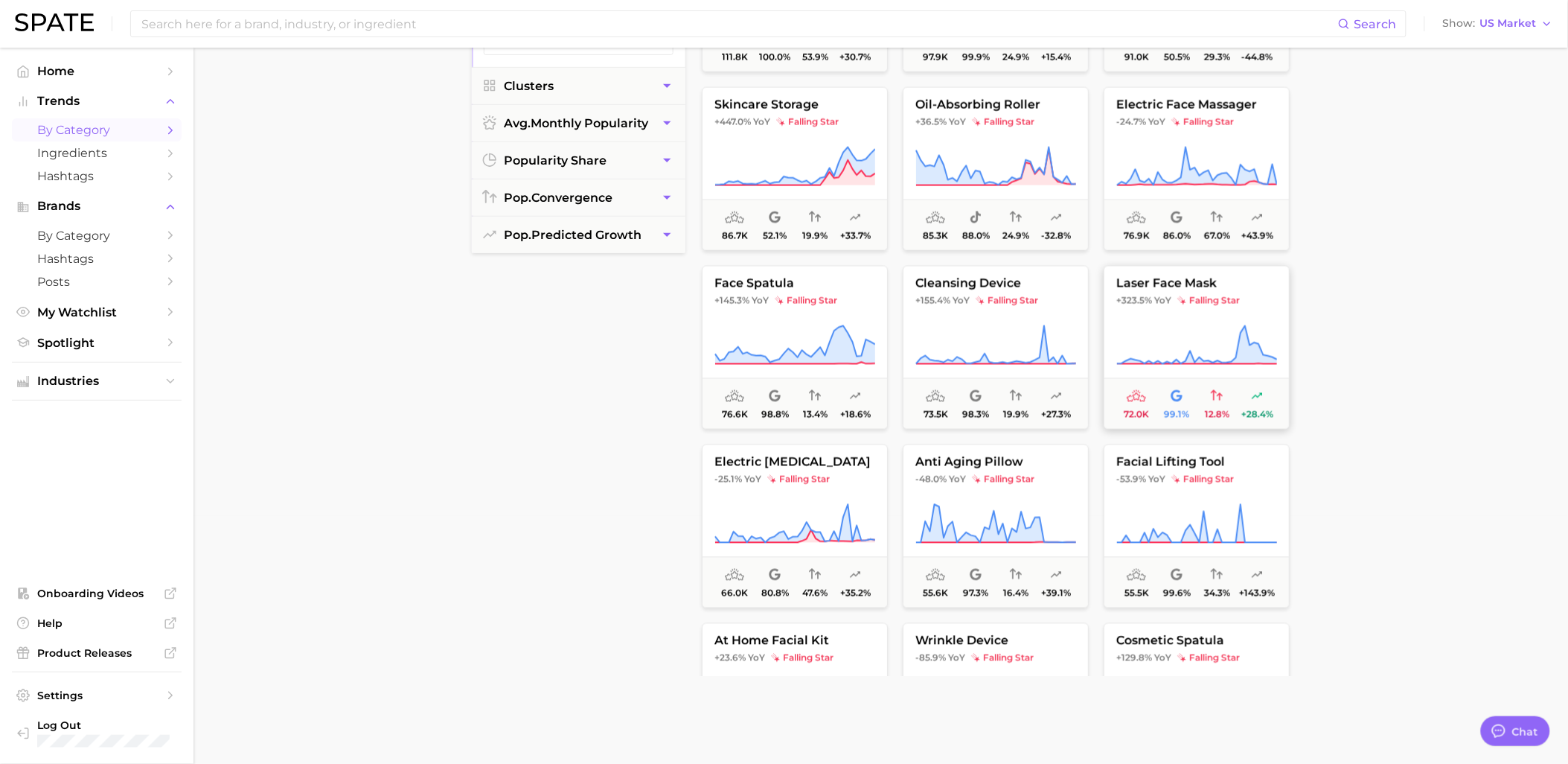
click at [1226, 345] on icon at bounding box center [1196, 345] width 160 height 41
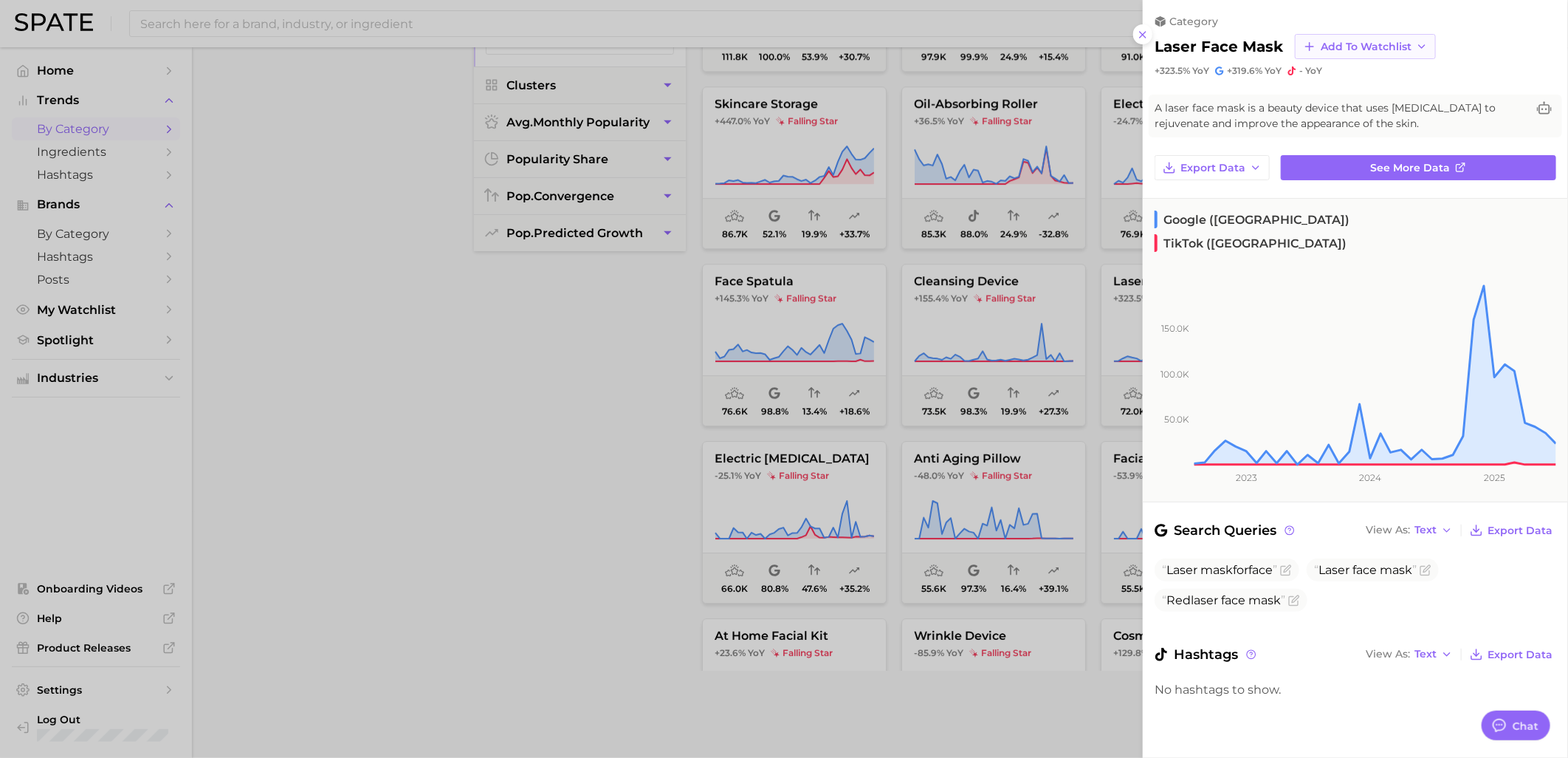
click at [1337, 56] on button "Add to Watchlist" at bounding box center [1365, 47] width 141 height 25
click at [1329, 180] on span "Skincare Device Watchlist" at bounding box center [1385, 181] width 130 height 25
click at [624, 454] on div at bounding box center [784, 379] width 1568 height 758
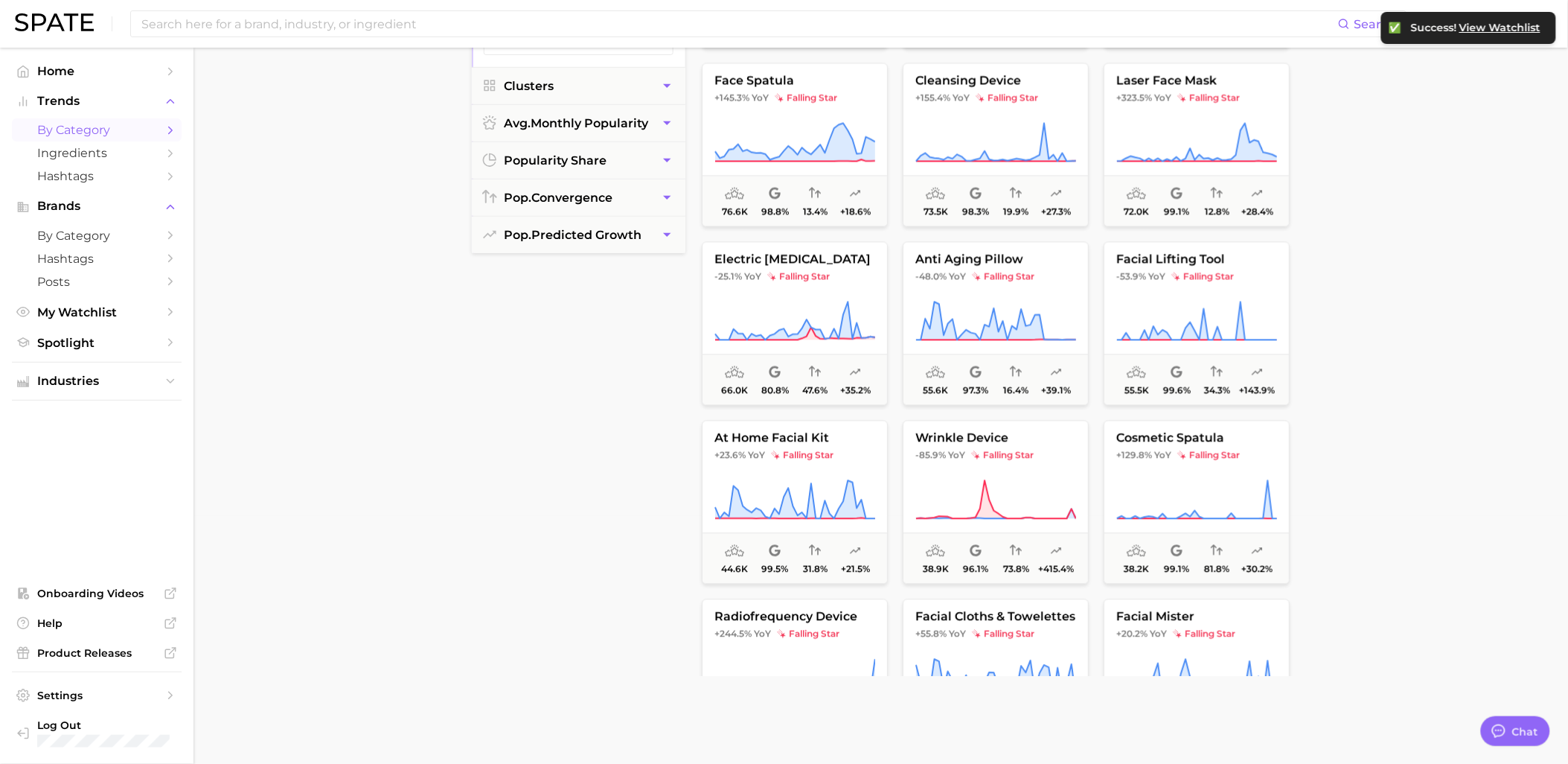
scroll to position [2978, 0]
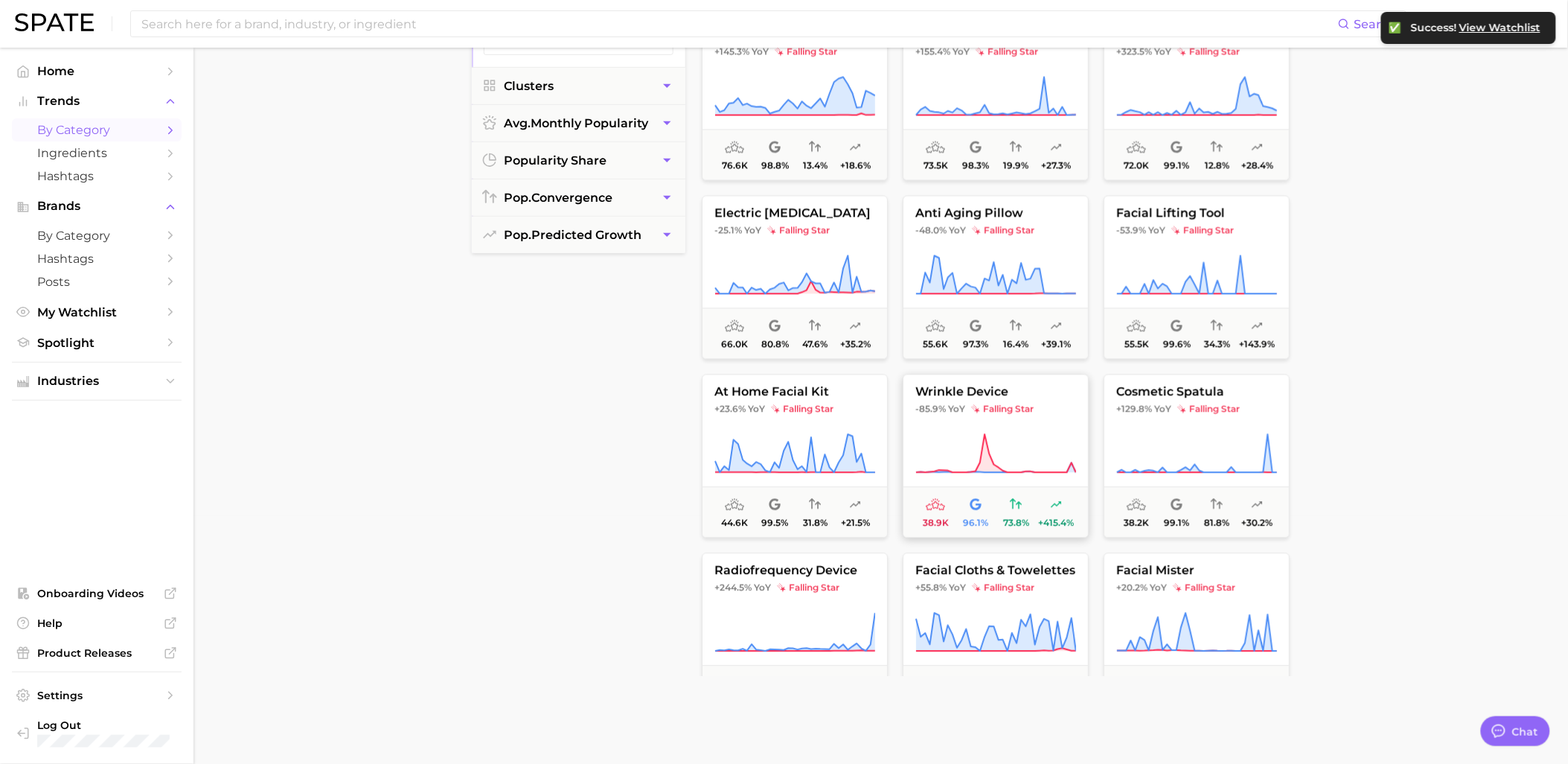
click at [1054, 439] on icon at bounding box center [995, 454] width 160 height 41
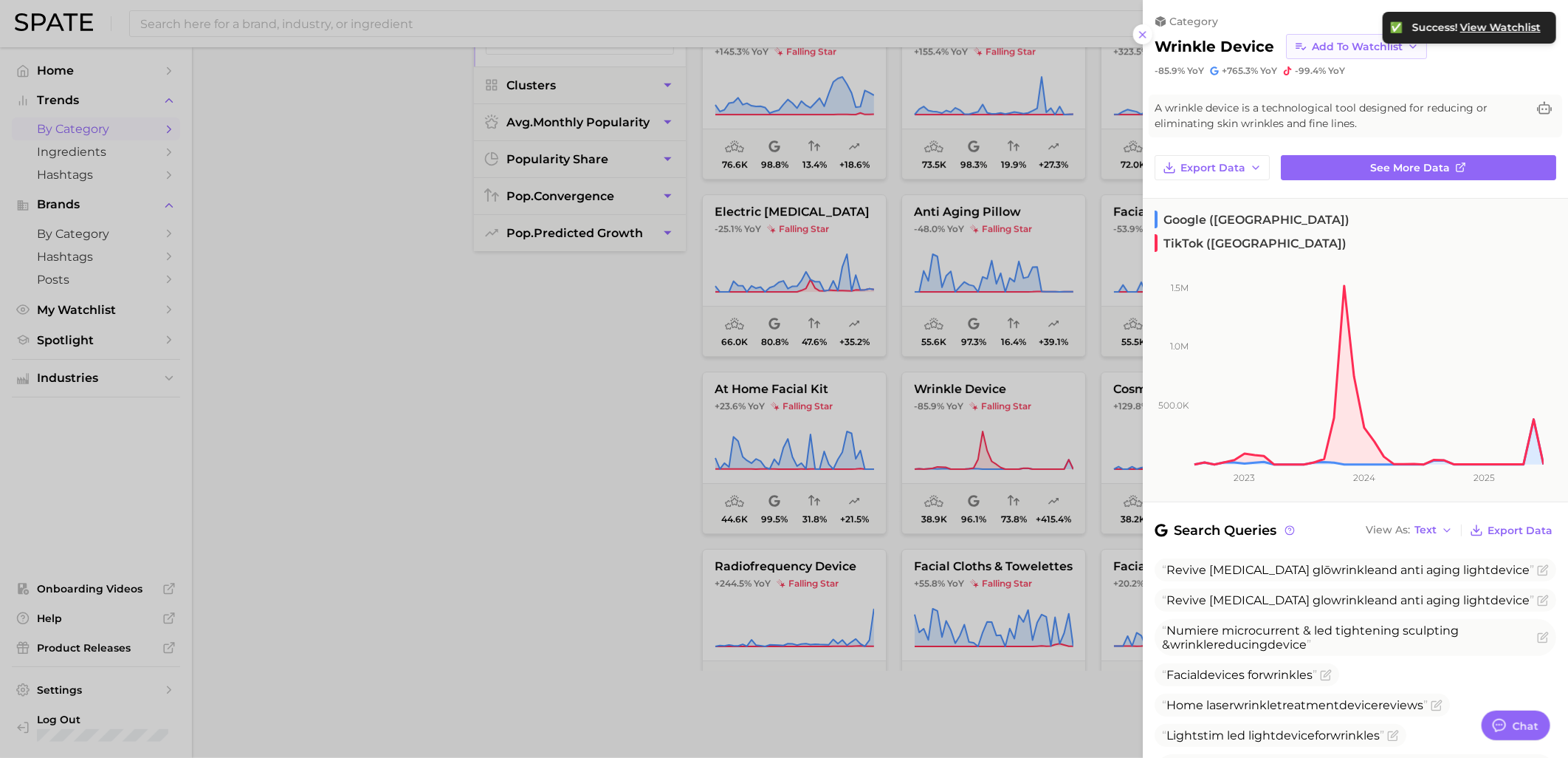
click at [1340, 52] on span "Add to Watchlist" at bounding box center [1357, 47] width 91 height 12
drag, startPoint x: 555, startPoint y: 646, endPoint x: 624, endPoint y: 592, distance: 87.6
click at [560, 642] on div at bounding box center [784, 379] width 1568 height 758
drag, startPoint x: 415, startPoint y: 460, endPoint x: 456, endPoint y: 459, distance: 41.0
click at [415, 460] on div at bounding box center [784, 379] width 1568 height 758
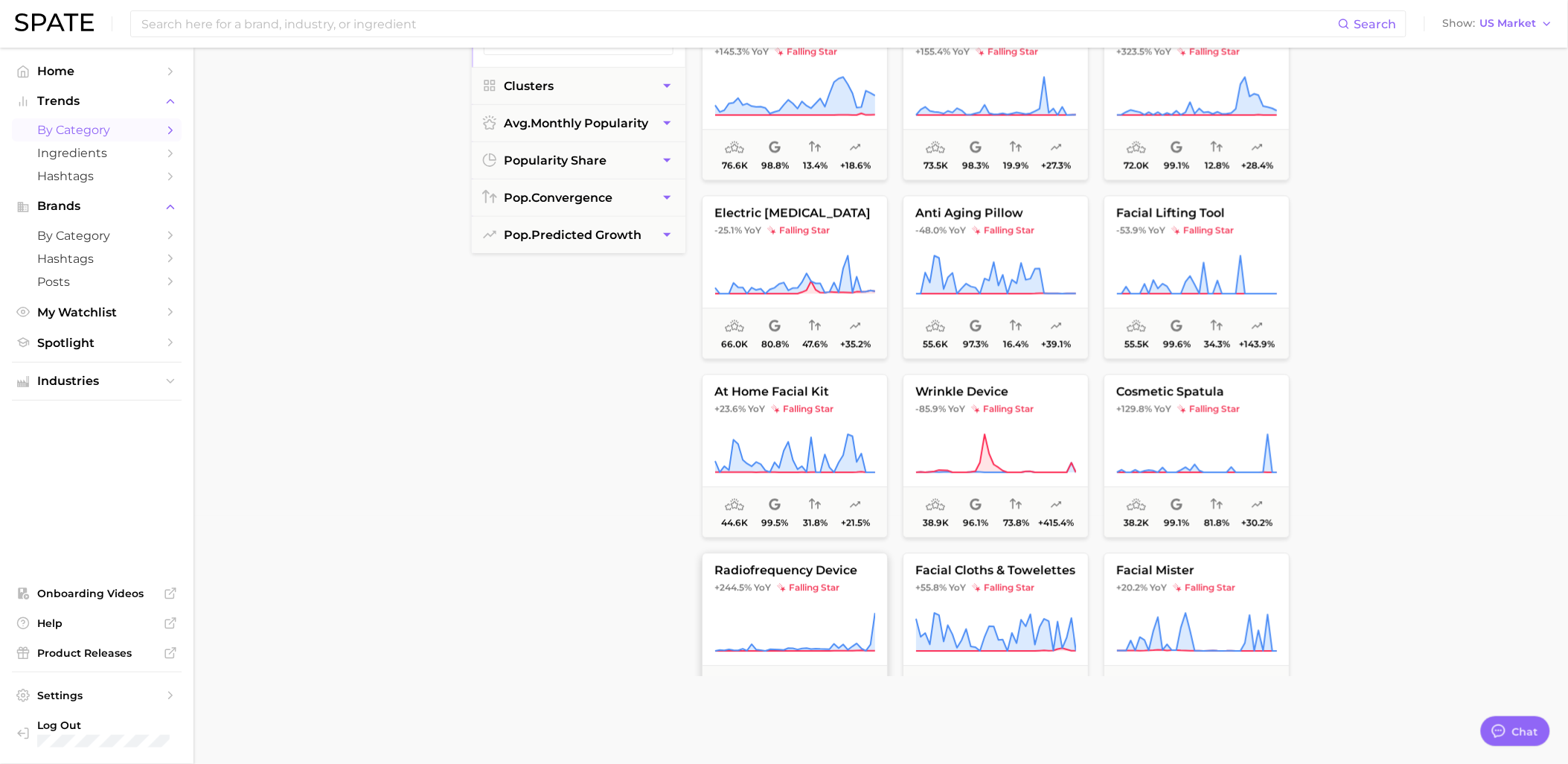
click at [777, 596] on button "radiofrequency device +244.5% YoY falling star 38.1k 97.2% 19.7% +29.8%" at bounding box center [795, 635] width 186 height 164
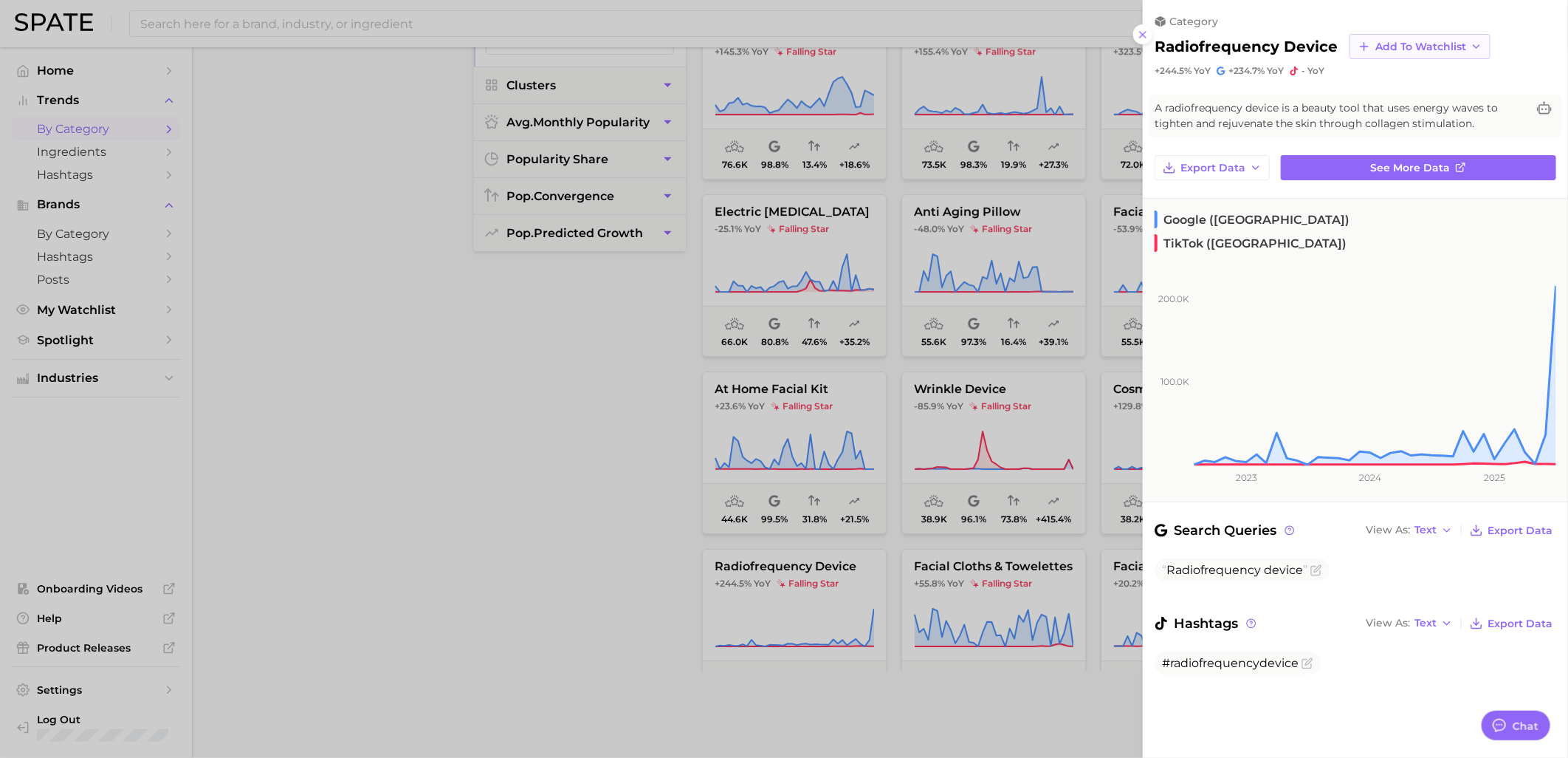
click at [1354, 55] on button "Add to Watchlist" at bounding box center [1421, 47] width 141 height 25
click at [1369, 170] on button "Skincare Device Watchlist" at bounding box center [1431, 181] width 162 height 26
click at [525, 567] on div at bounding box center [784, 379] width 1568 height 758
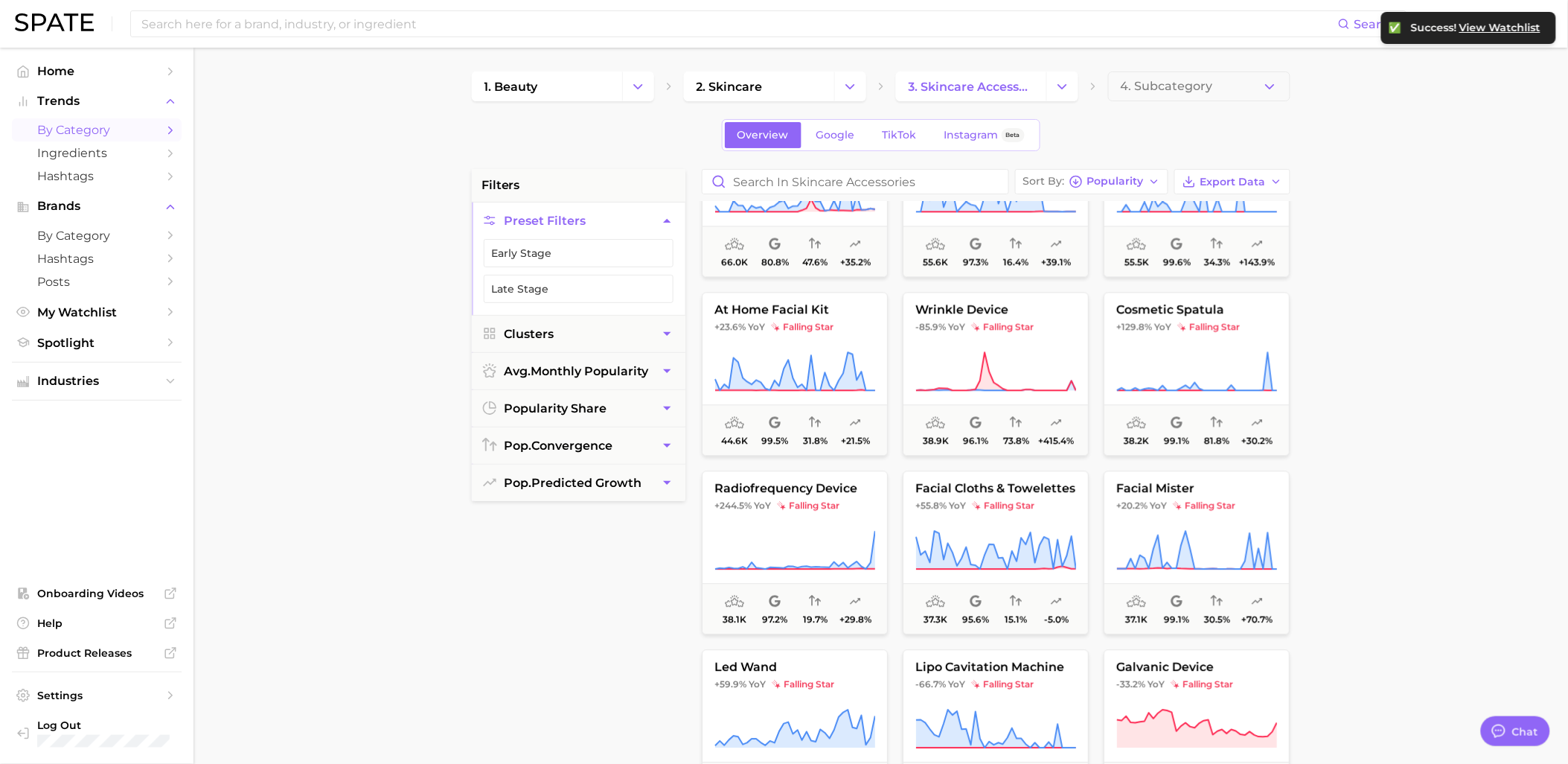
scroll to position [2647, 0]
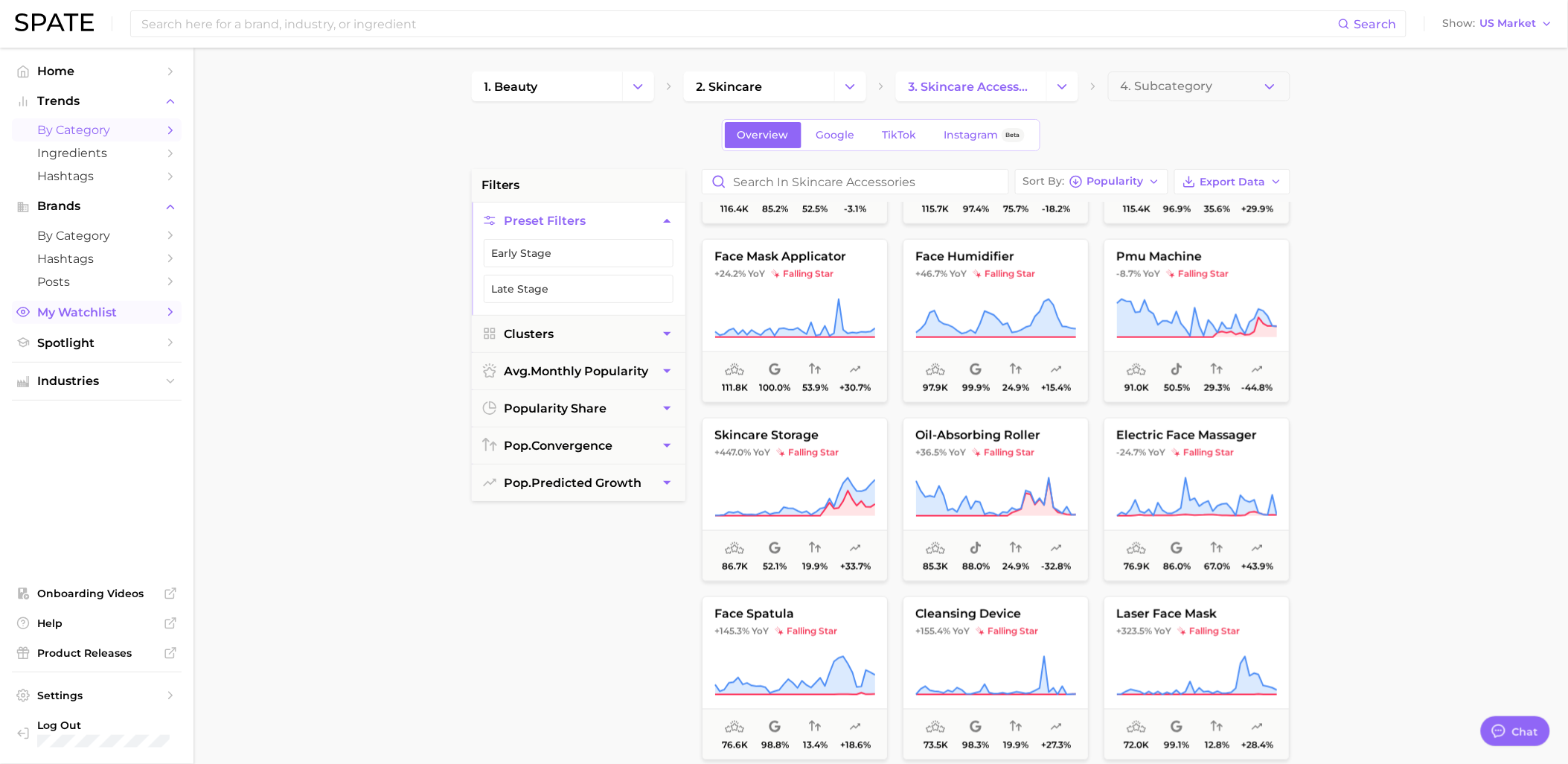
click at [92, 324] on link "My Watchlist" at bounding box center [96, 312] width 170 height 23
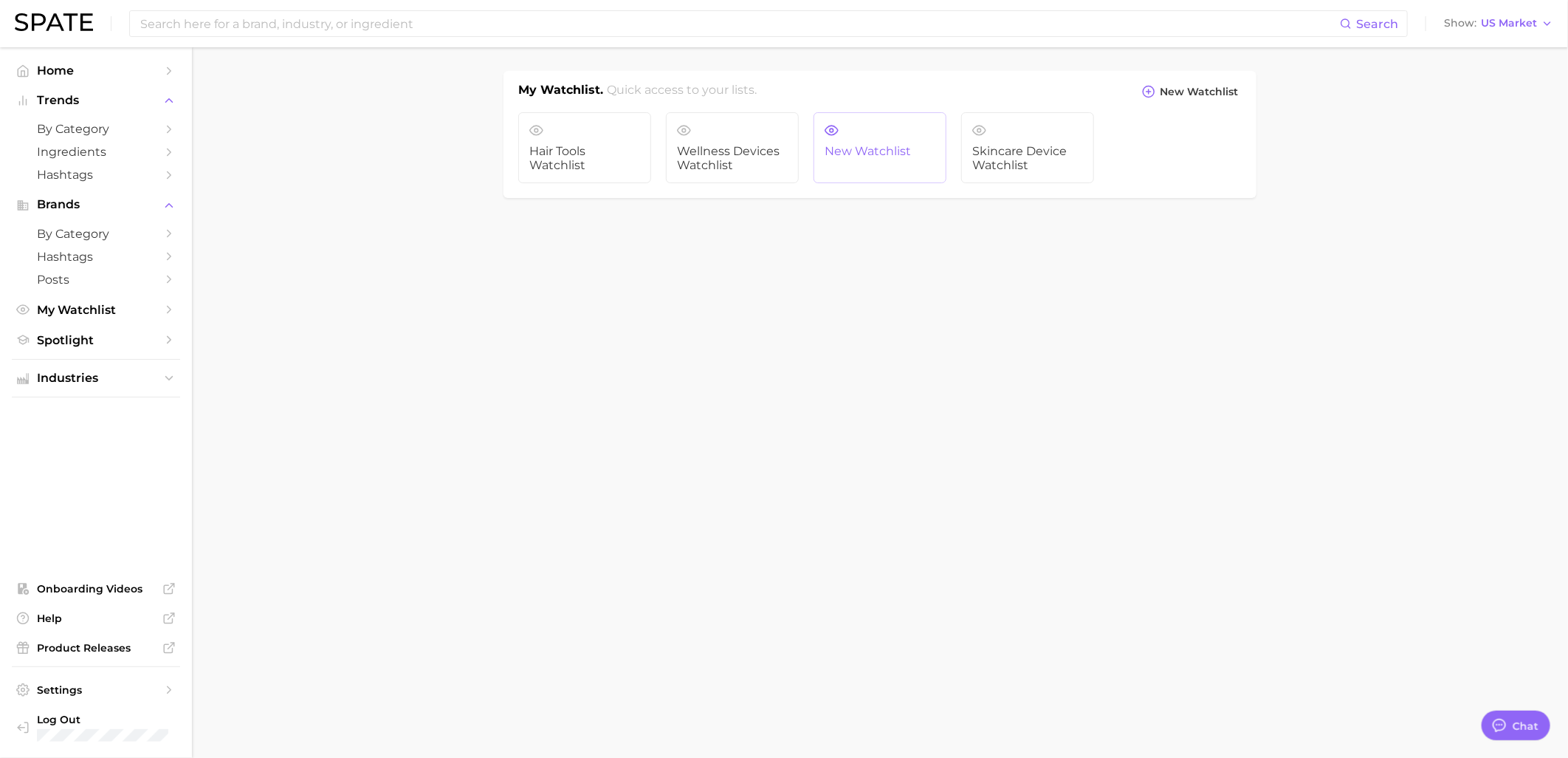
click at [838, 155] on span "New Watchlist" at bounding box center [879, 151] width 111 height 13
click at [1054, 142] on link "Skincare Device Watchlist" at bounding box center [1027, 148] width 133 height 71
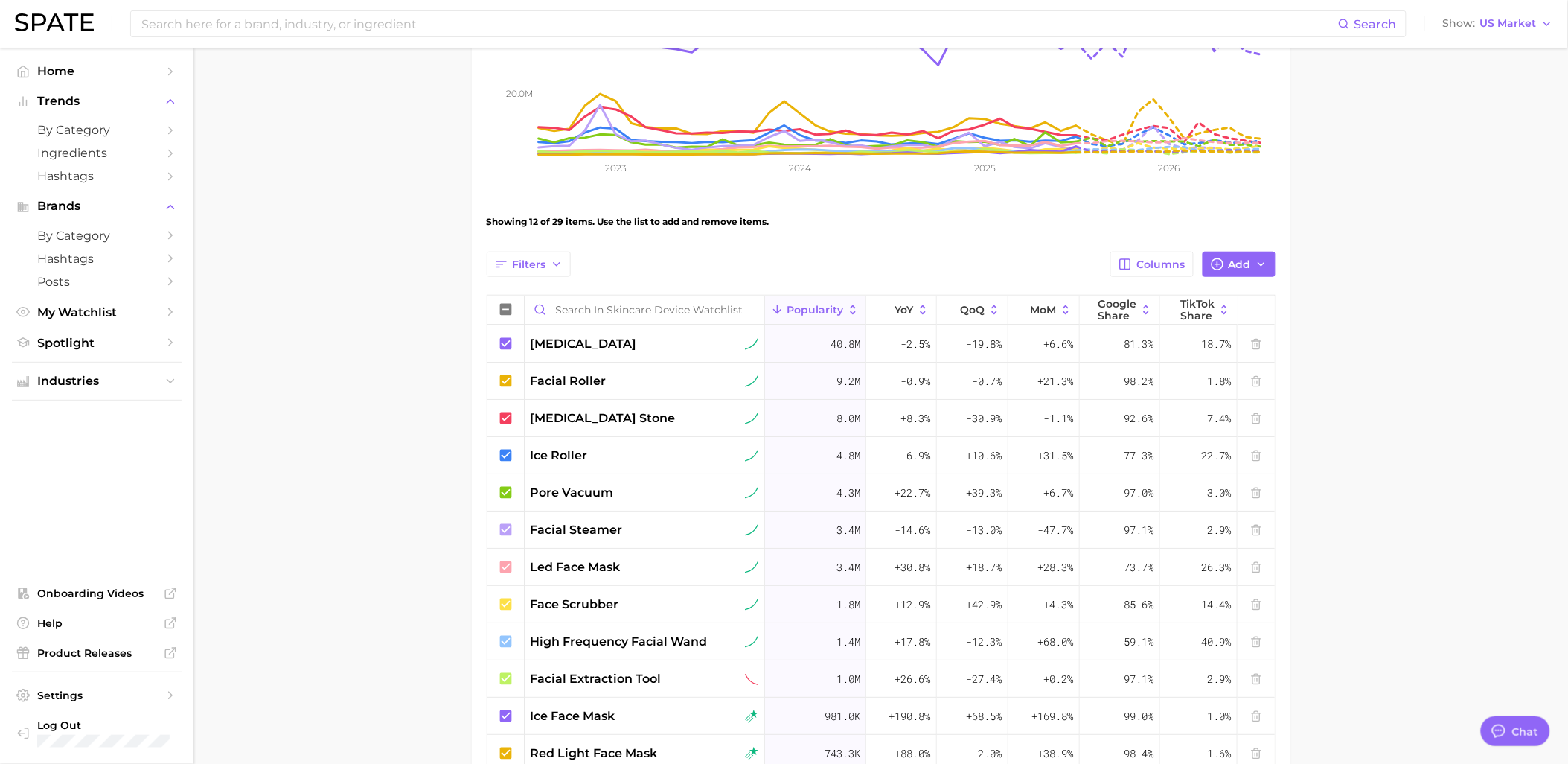
click at [1379, 235] on main "Skincare Device Watchlist Settings Overview Google TikTok View Combined Export …" at bounding box center [880, 433] width 1375 height 1431
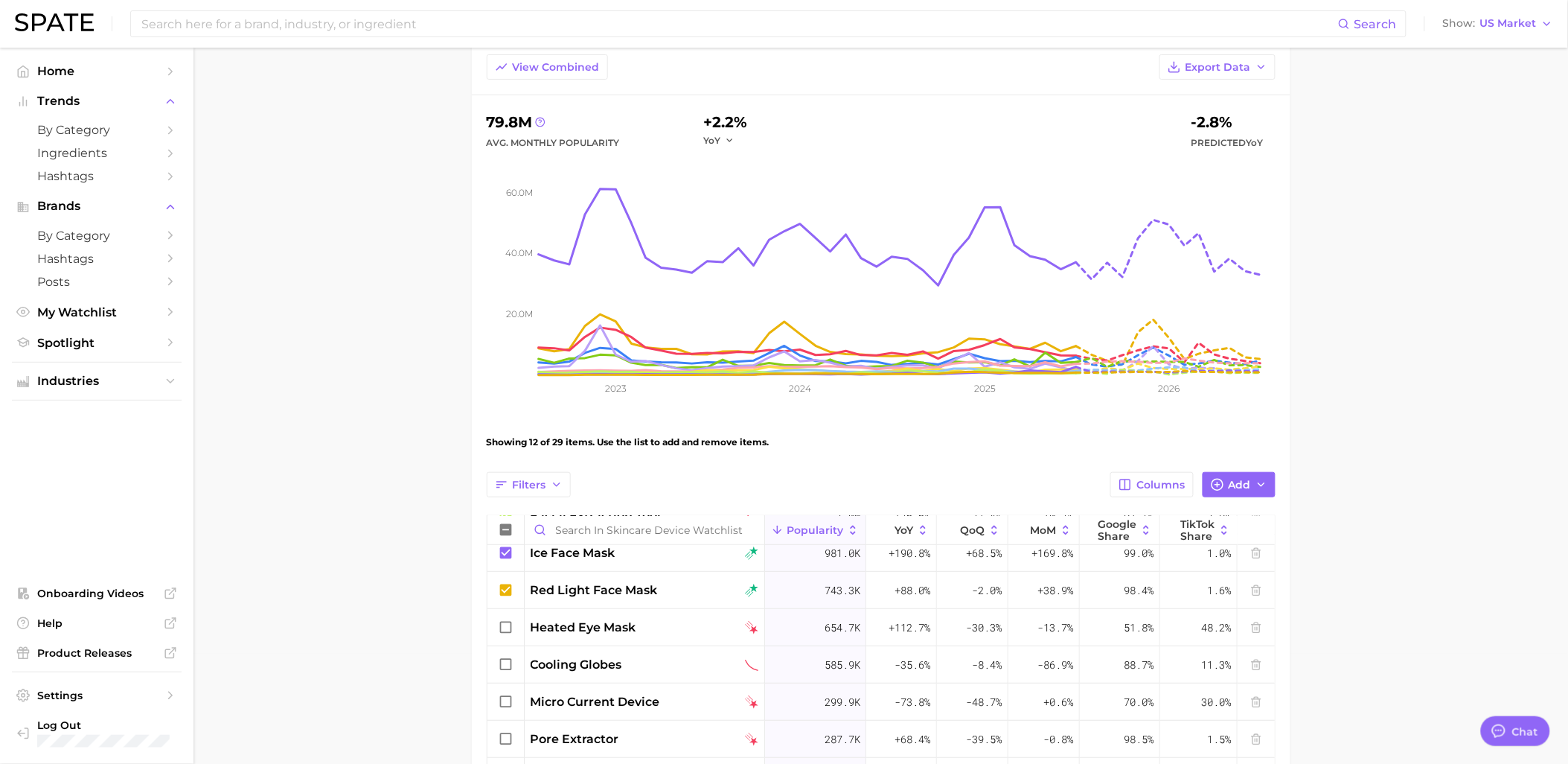
scroll to position [83, 0]
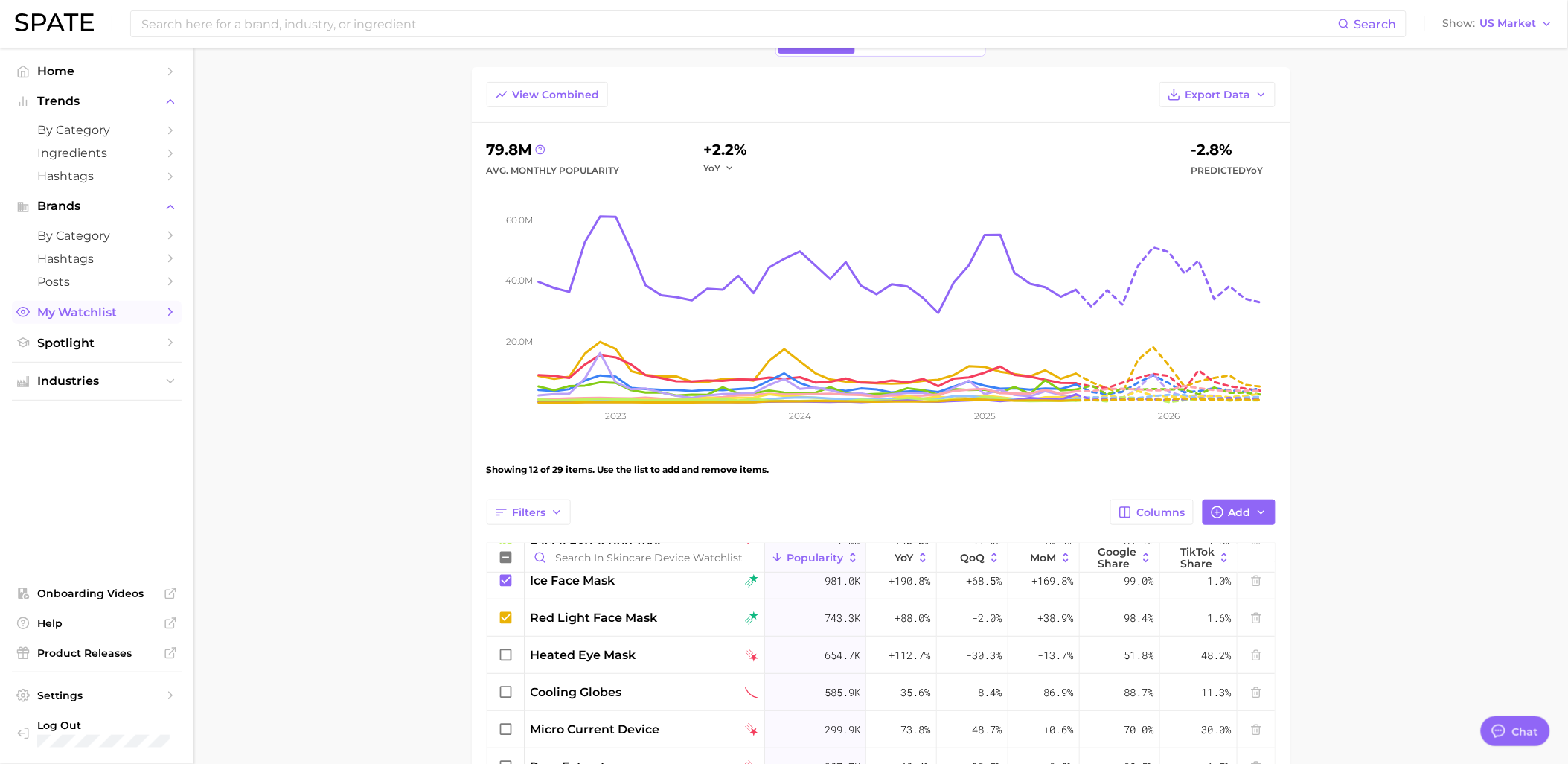
click at [82, 317] on span "My Watchlist" at bounding box center [97, 312] width 119 height 14
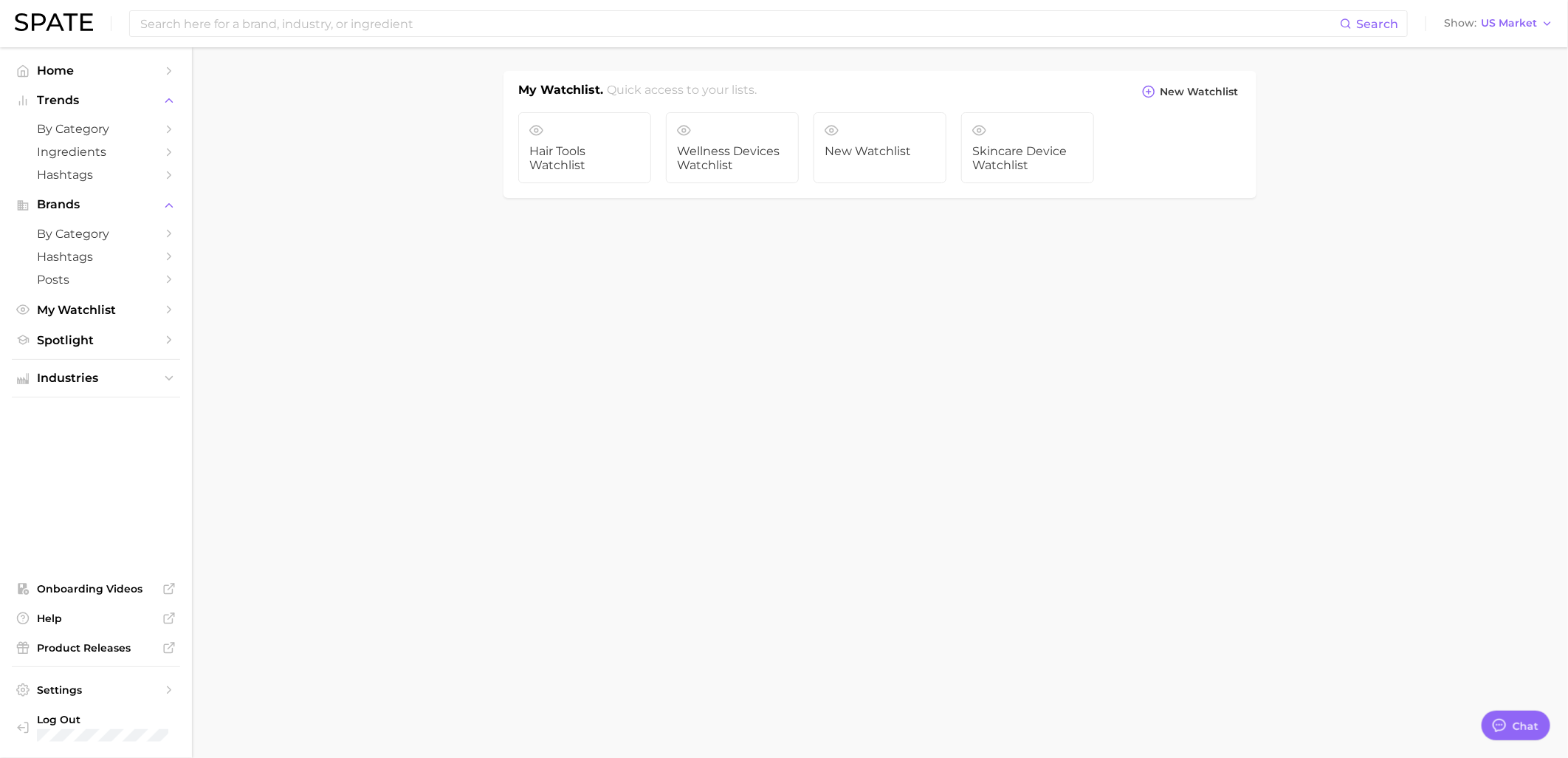
drag, startPoint x: 879, startPoint y: 144, endPoint x: 780, endPoint y: 343, distance: 222.3
click at [780, 343] on body "Search Show US Market Home Trends by Category Ingredients Hashtags Brands by Ca…" at bounding box center [784, 379] width 1568 height 758
click at [895, 133] on link "New Watchlist" at bounding box center [879, 148] width 133 height 71
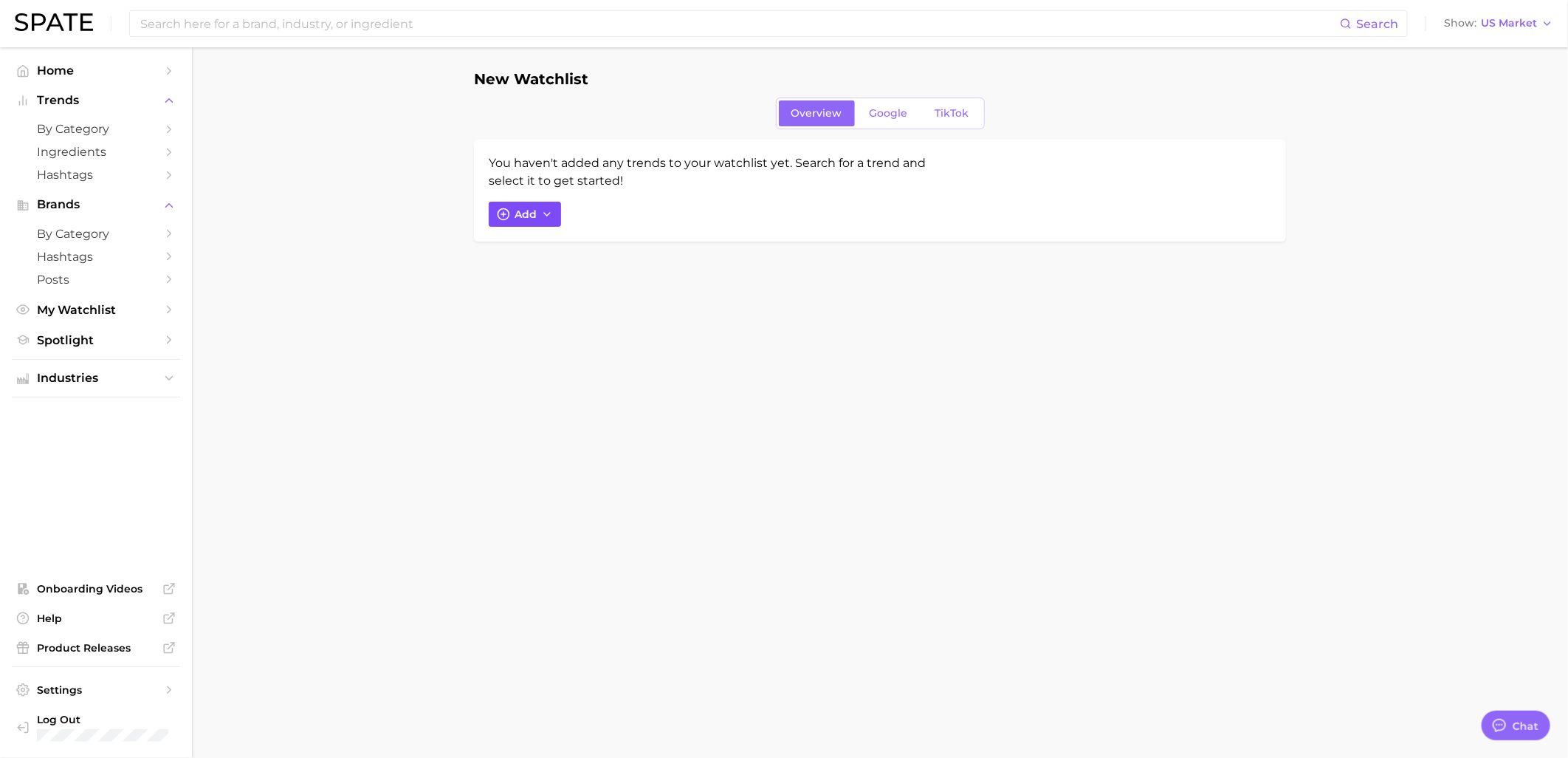
click at [552, 217] on icon "button" at bounding box center [546, 214] width 12 height 12
click at [1268, 267] on main "New Watchlist Overview Google TikTok You haven't added any trends to your watch…" at bounding box center [879, 181] width 1376 height 268
click at [82, 316] on span "My Watchlist" at bounding box center [96, 310] width 118 height 14
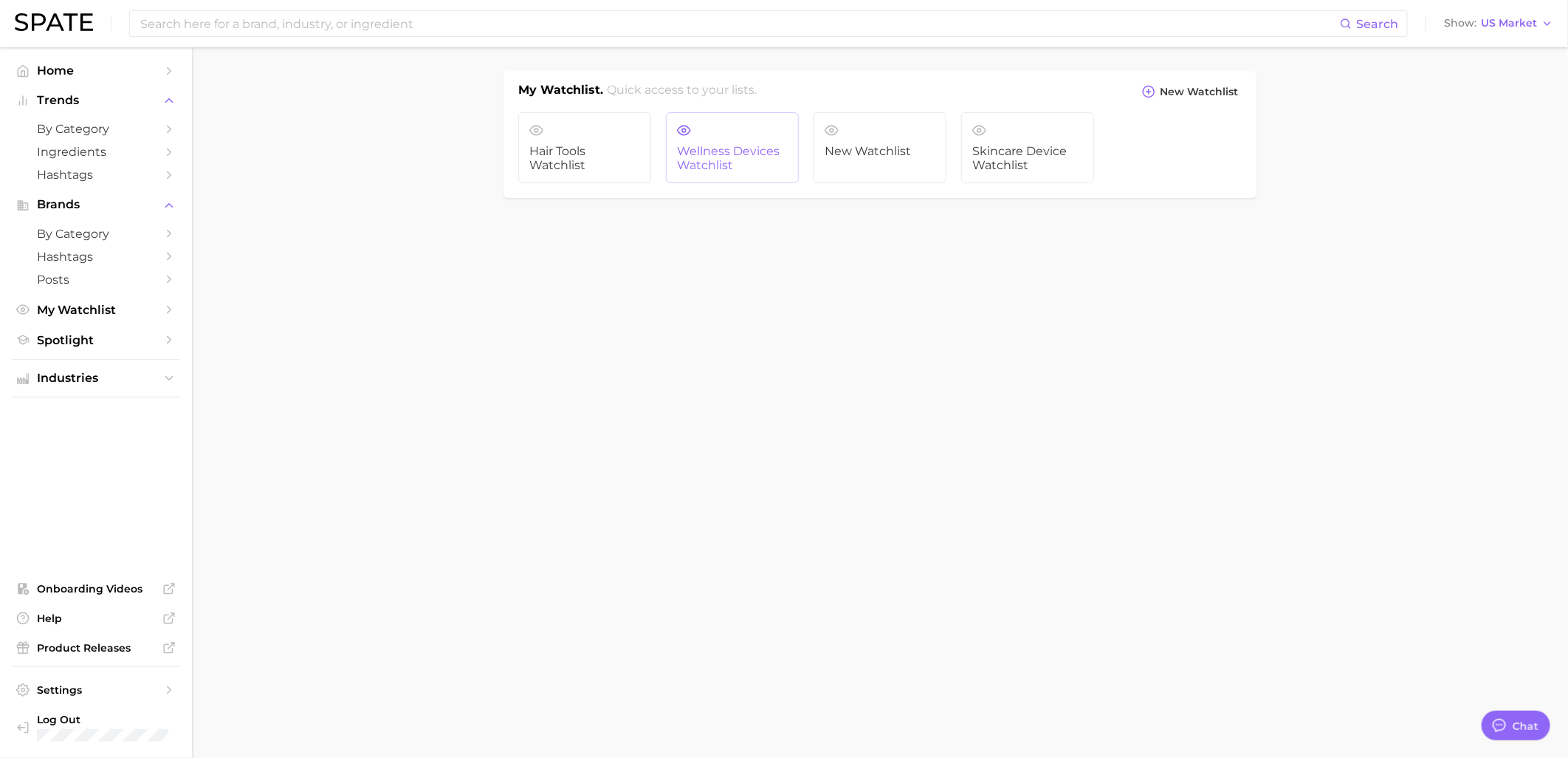
click at [713, 155] on span "Wellness Devices Watchlist" at bounding box center [732, 158] width 111 height 27
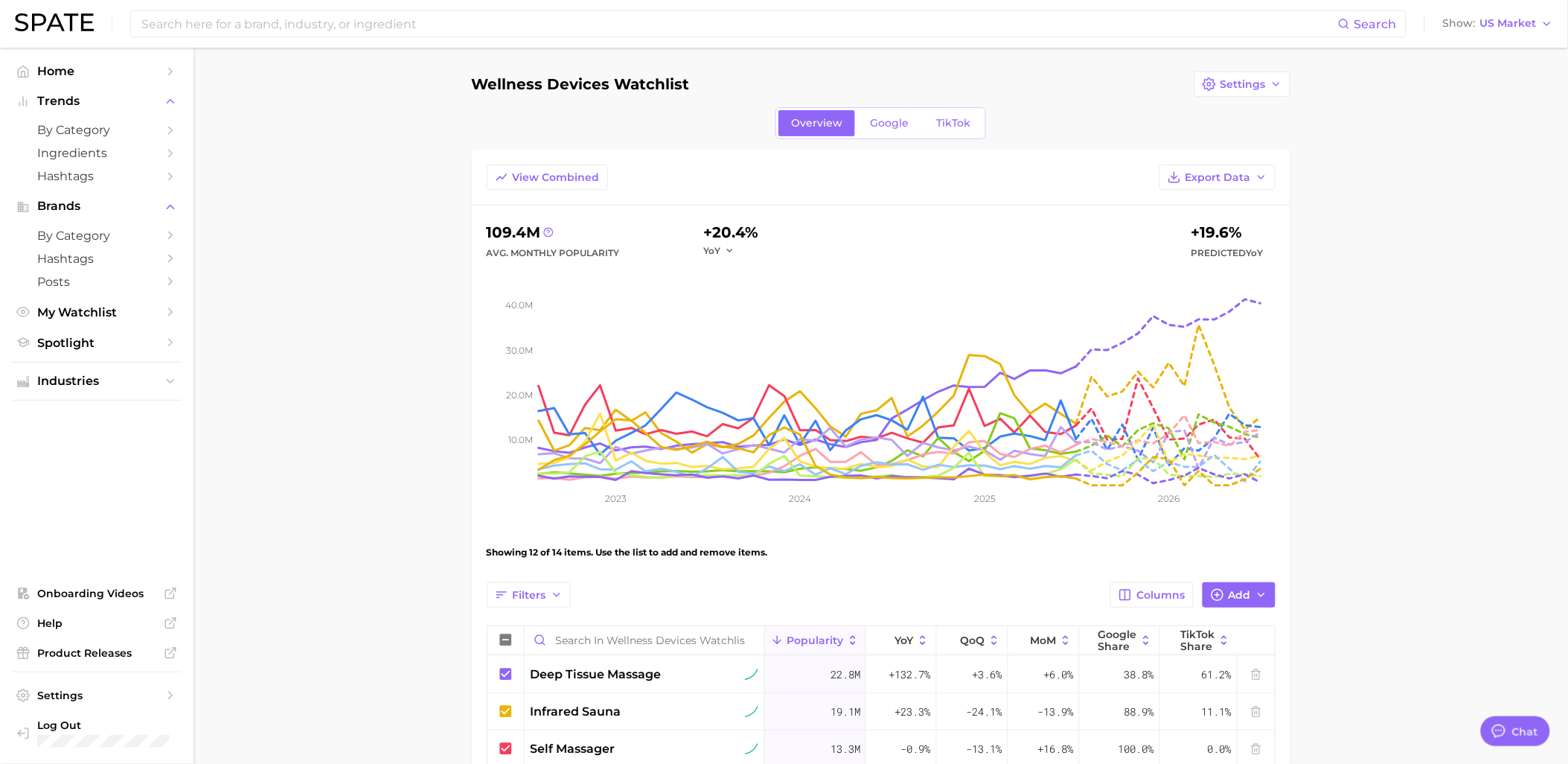
scroll to position [496, 0]
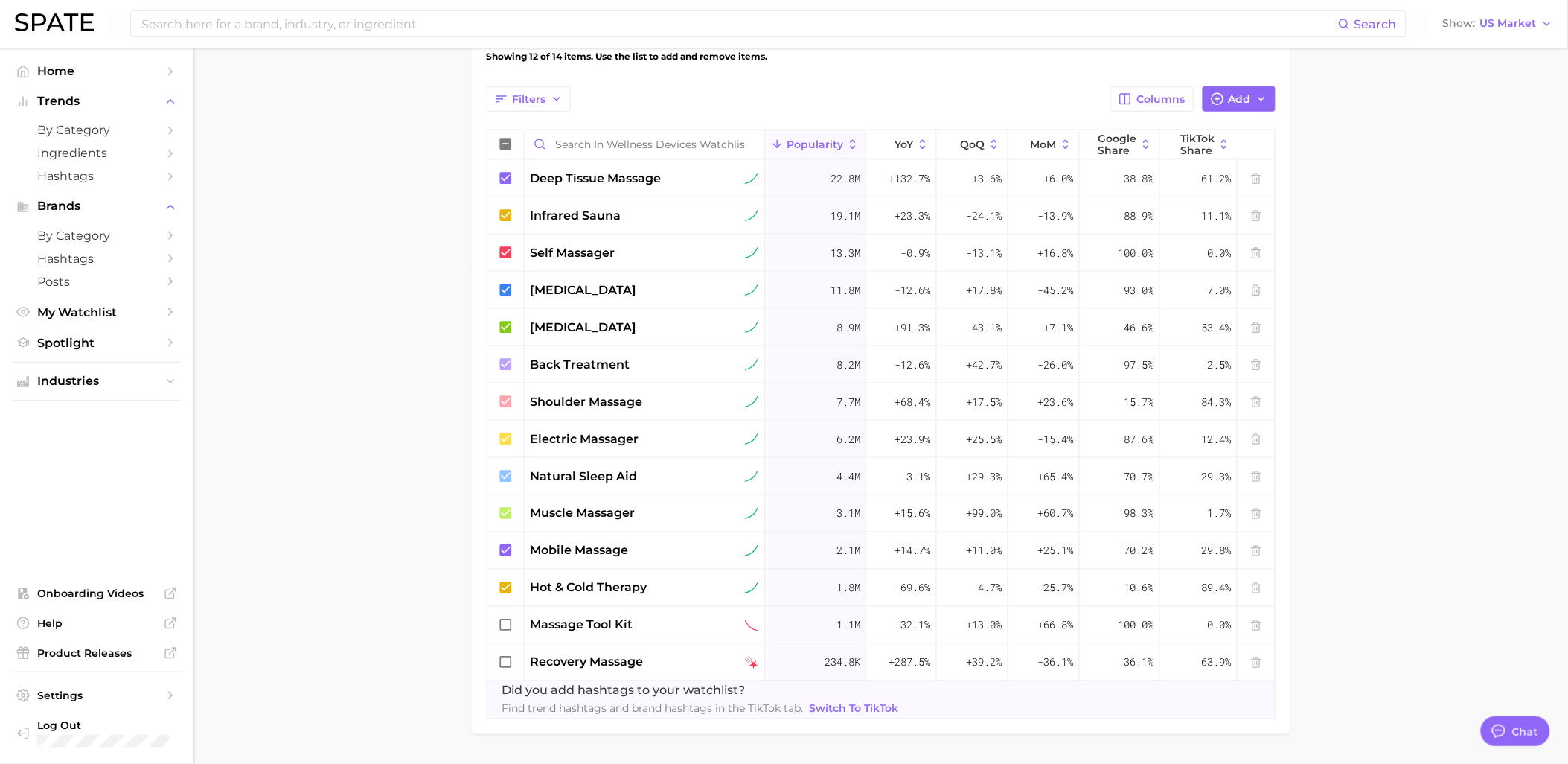
click at [336, 158] on main "Wellness Devices Watchlist Settings Overview Google TikTok View Combined Export…" at bounding box center [880, 179] width 1375 height 1256
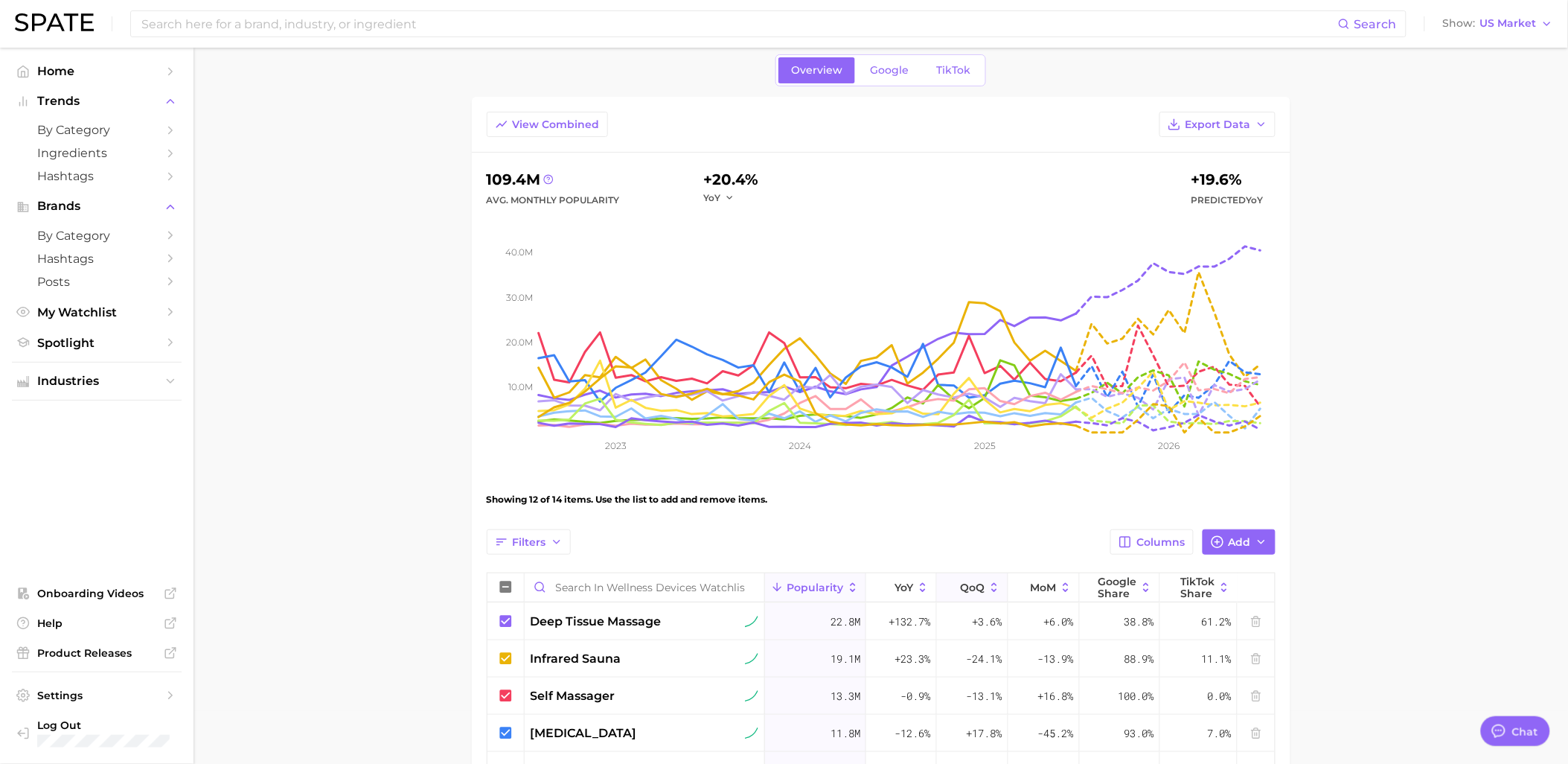
scroll to position [0, 0]
